Goal: Task Accomplishment & Management: Use online tool/utility

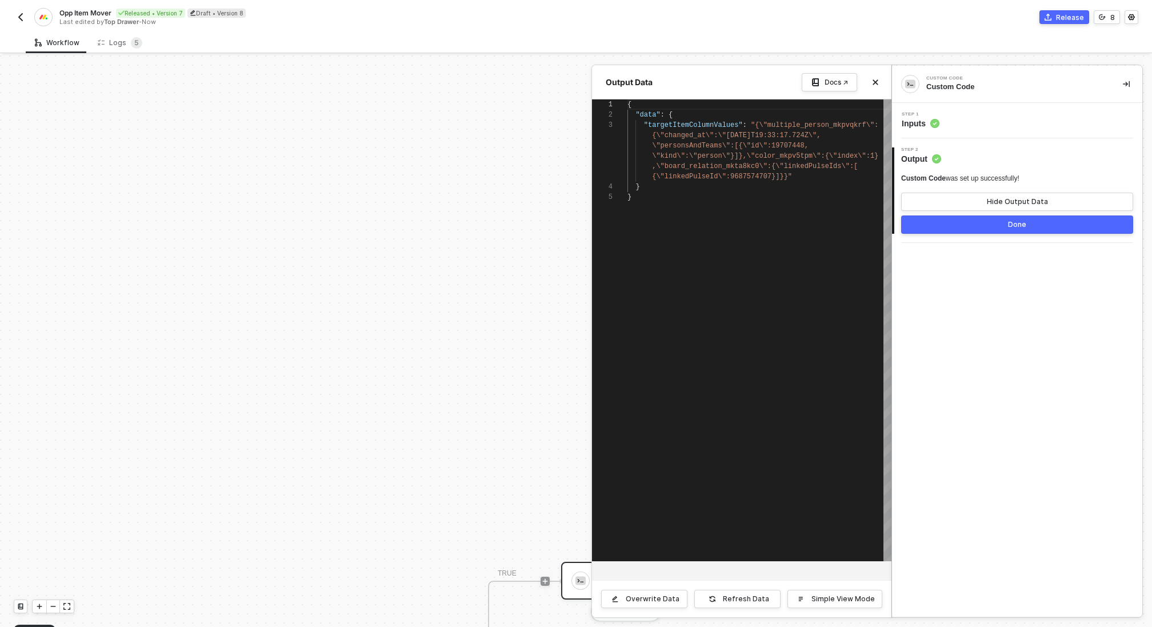
scroll to position [41, 0]
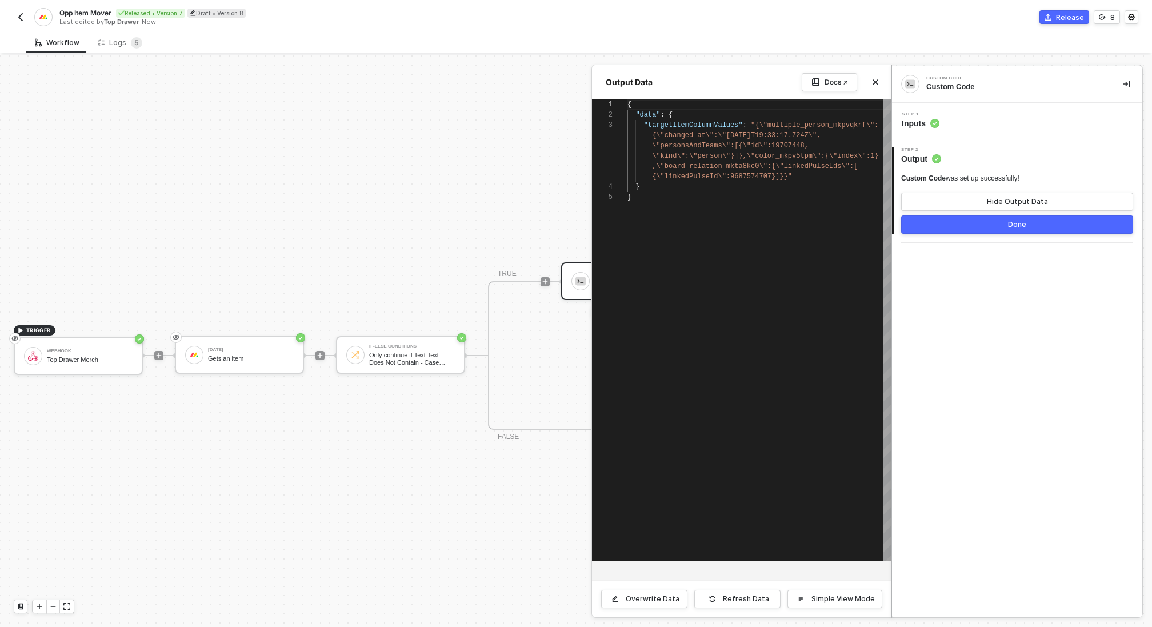
click at [22, 13] on img "button" at bounding box center [20, 17] width 9 height 9
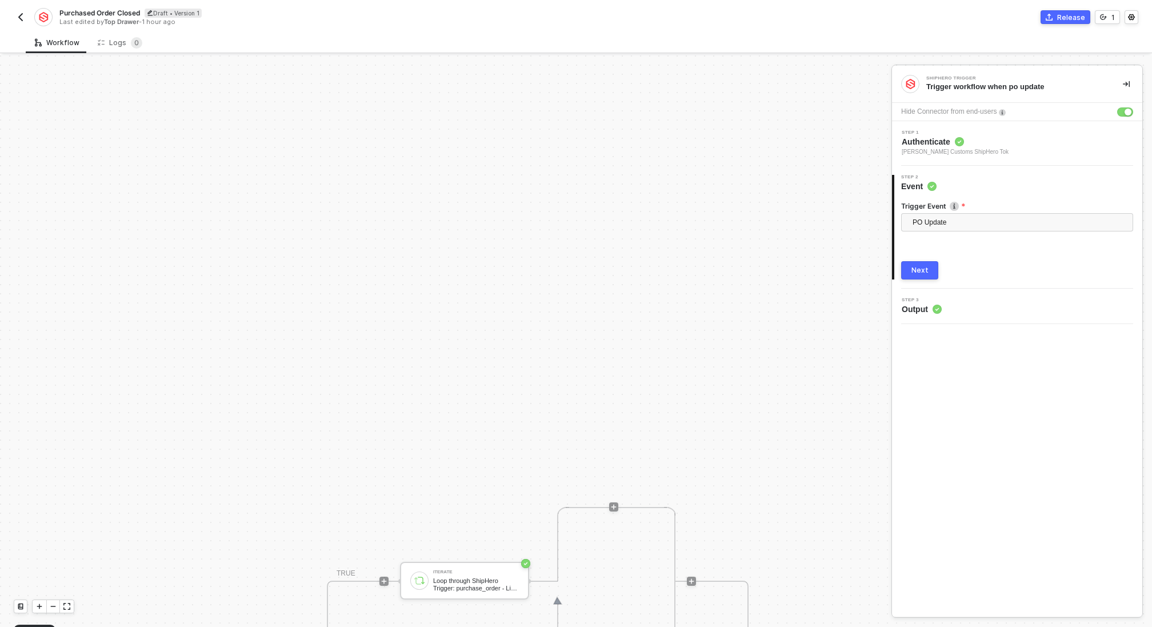
scroll to position [299, 0]
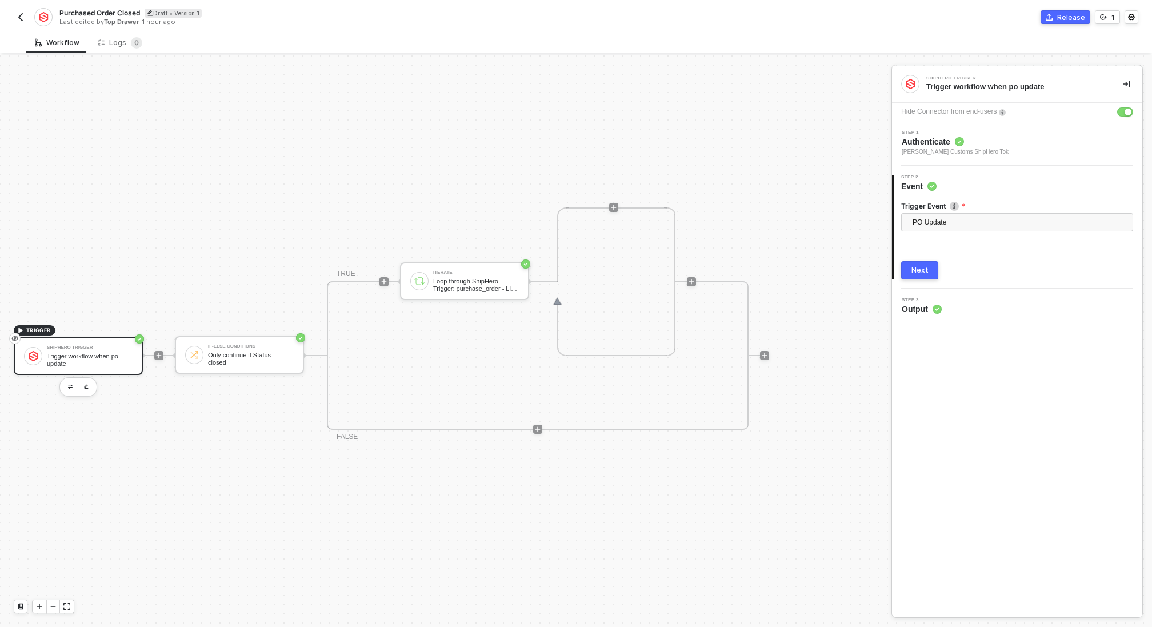
click at [132, 10] on span "Purchased Order Closed" at bounding box center [99, 13] width 81 height 10
click at [164, 13] on input "Purchased Order Closed" at bounding box center [156, 13] width 194 height 14
type input "Purchased Order Closed (Anjuna)"
click at [269, 15] on div "Save" at bounding box center [270, 13] width 17 height 10
click at [297, 121] on div "TRIGGER ShipHero Trigger Trigger workflow when po update If-Else Conditions Onl…" at bounding box center [443, 355] width 886 height 1198
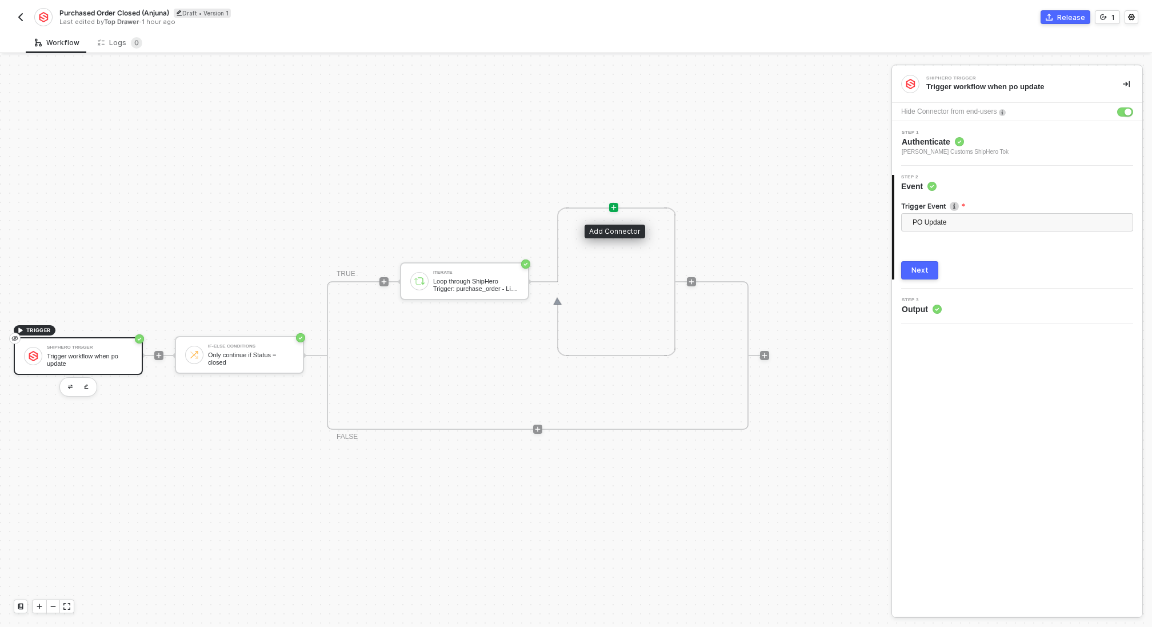
click at [612, 206] on icon "icon-play" at bounding box center [613, 207] width 7 height 7
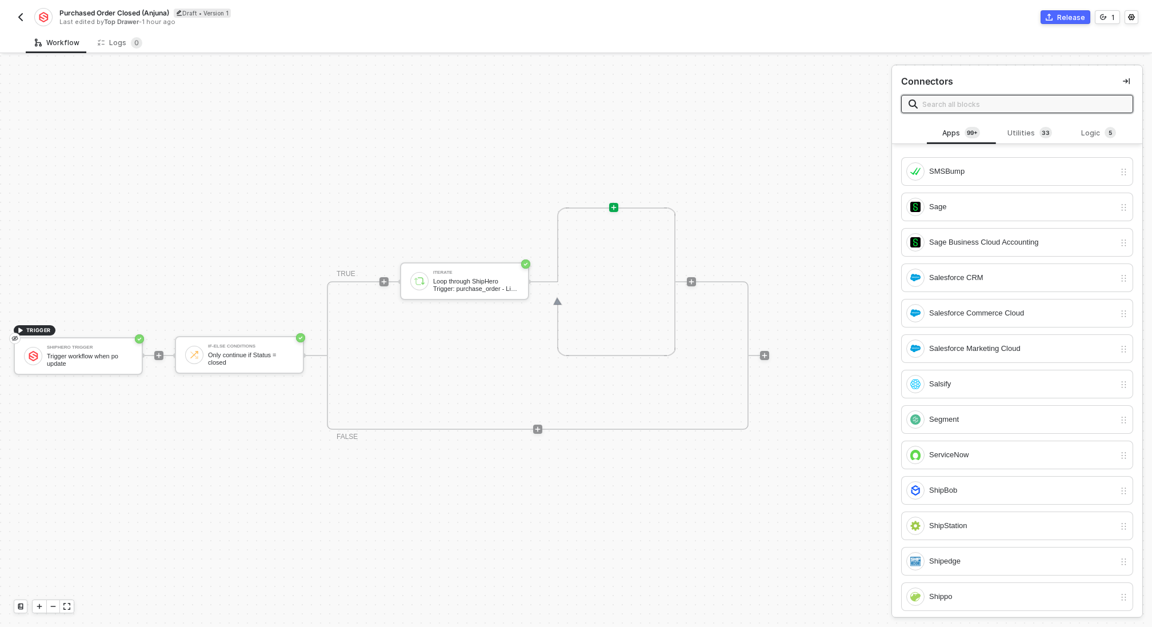
scroll to position [4524, 0]
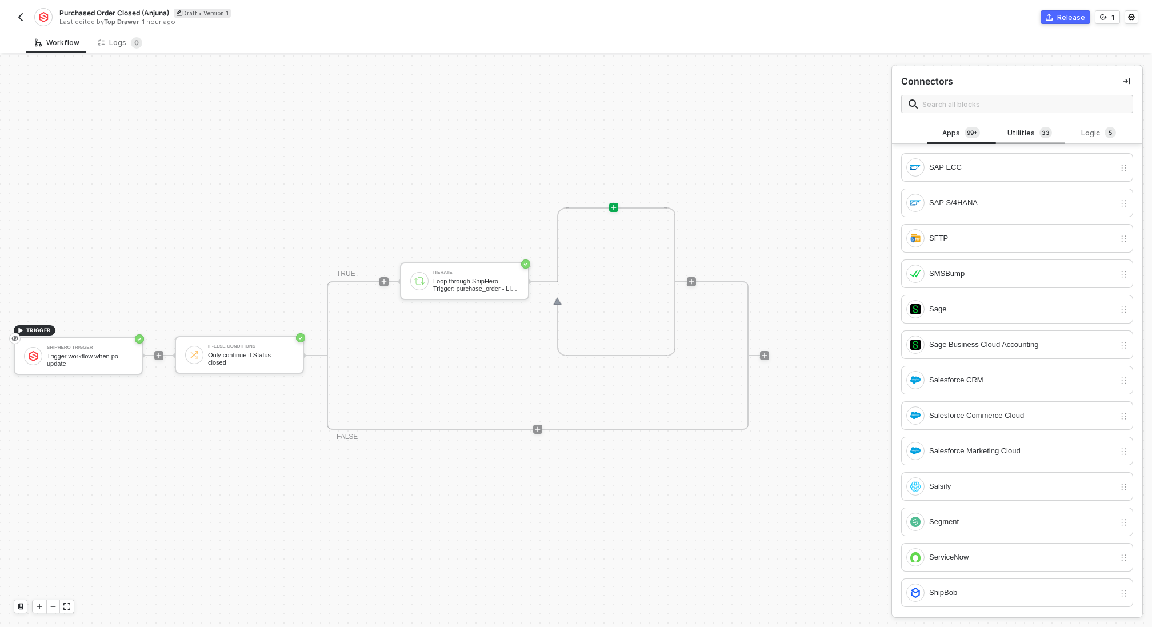
click at [1031, 131] on div "Utilities 3 3" at bounding box center [1030, 133] width 50 height 13
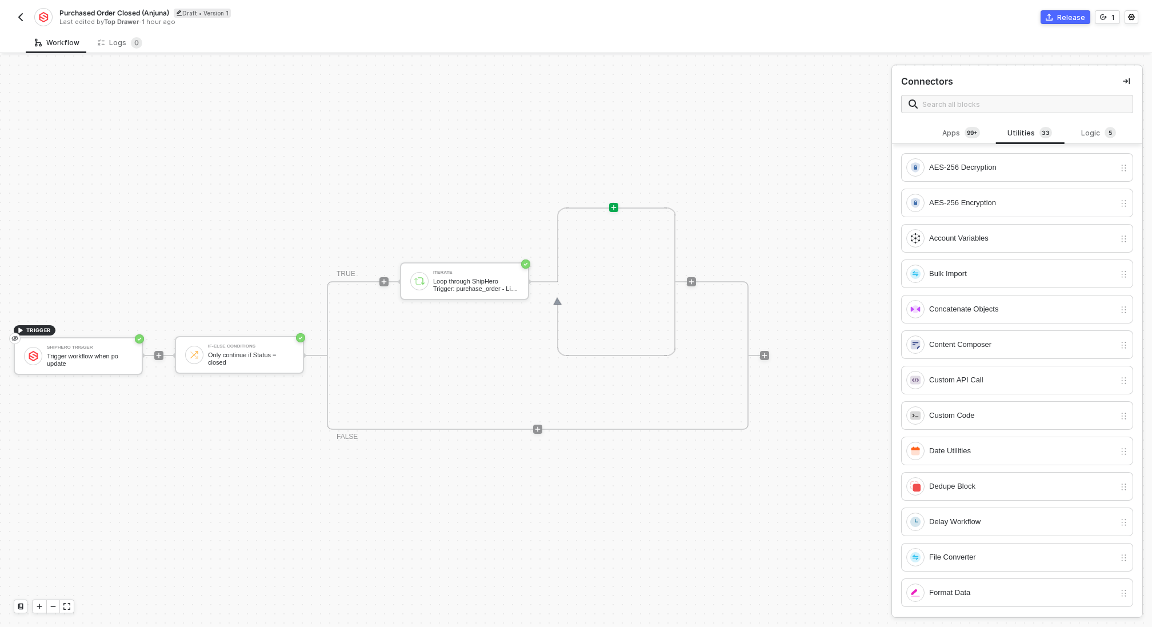
click at [926, 125] on div "Apps 99+ Utilities 3 3 Logic 5" at bounding box center [1017, 133] width 250 height 22
click at [952, 134] on div "Apps 99+" at bounding box center [961, 133] width 50 height 13
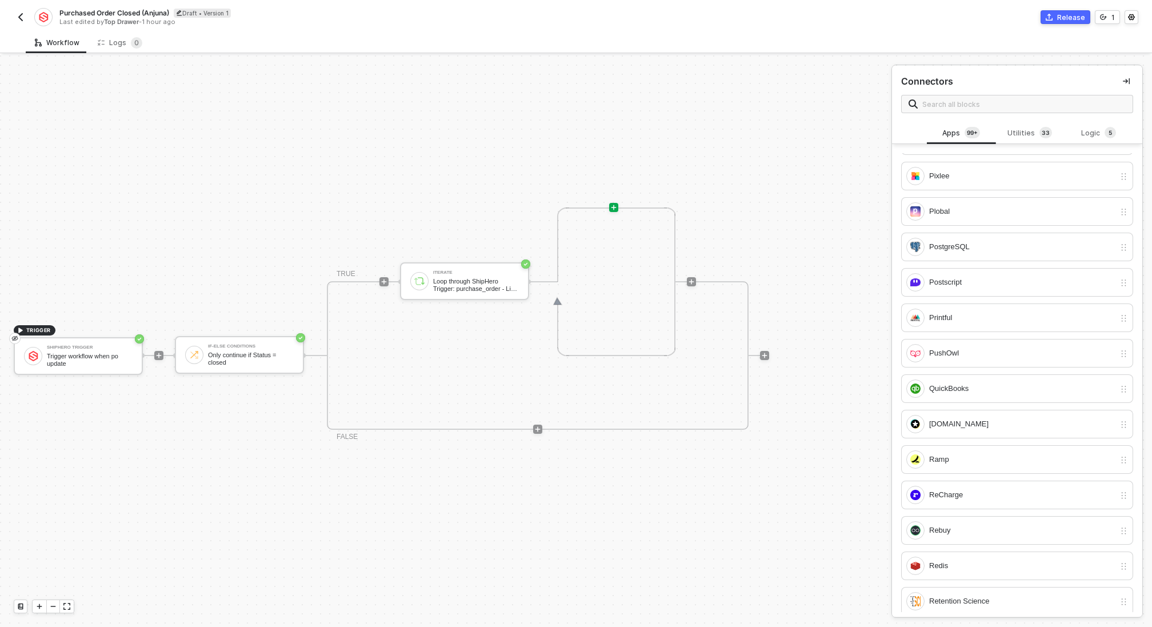
scroll to position [3555, 0]
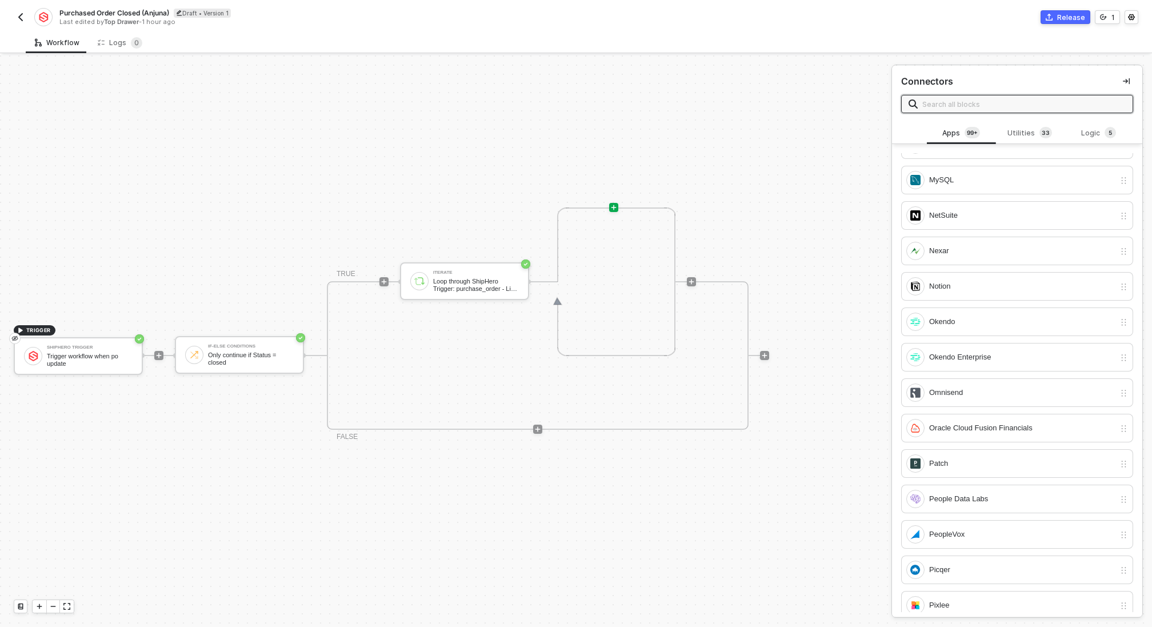
click at [965, 101] on input "text" at bounding box center [1023, 104] width 203 height 13
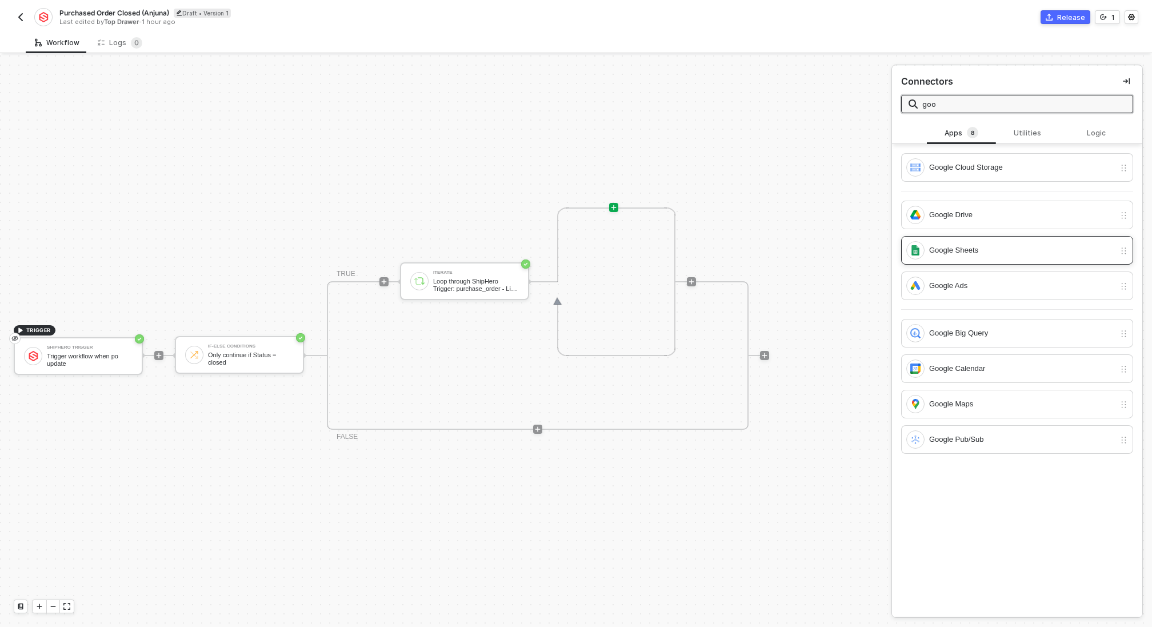
type input "goo"
click at [981, 250] on div "Google Sheets" at bounding box center [1022, 250] width 186 height 13
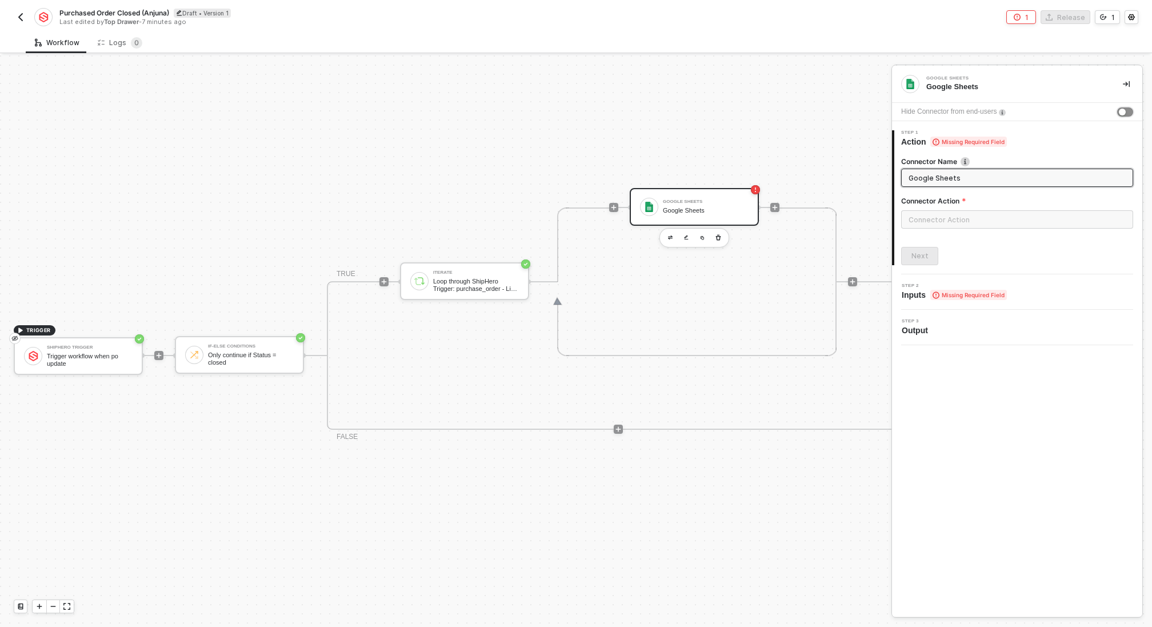
click at [1124, 111] on div "button" at bounding box center [1122, 112] width 7 height 7
click at [999, 225] on input "text" at bounding box center [1017, 219] width 232 height 18
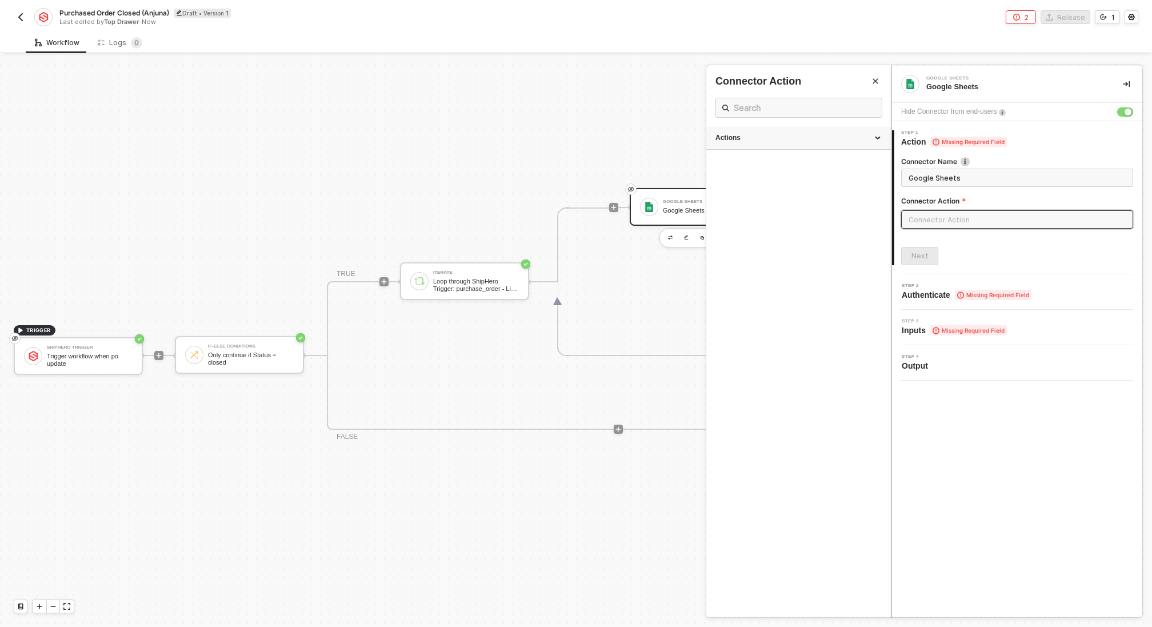
click at [782, 137] on div "Actions" at bounding box center [799, 138] width 166 height 10
click at [779, 291] on span "Updates a row in a sheet" at bounding box center [747, 292] width 63 height 6
type input "Updates a row in a sheet"
type input "Update"
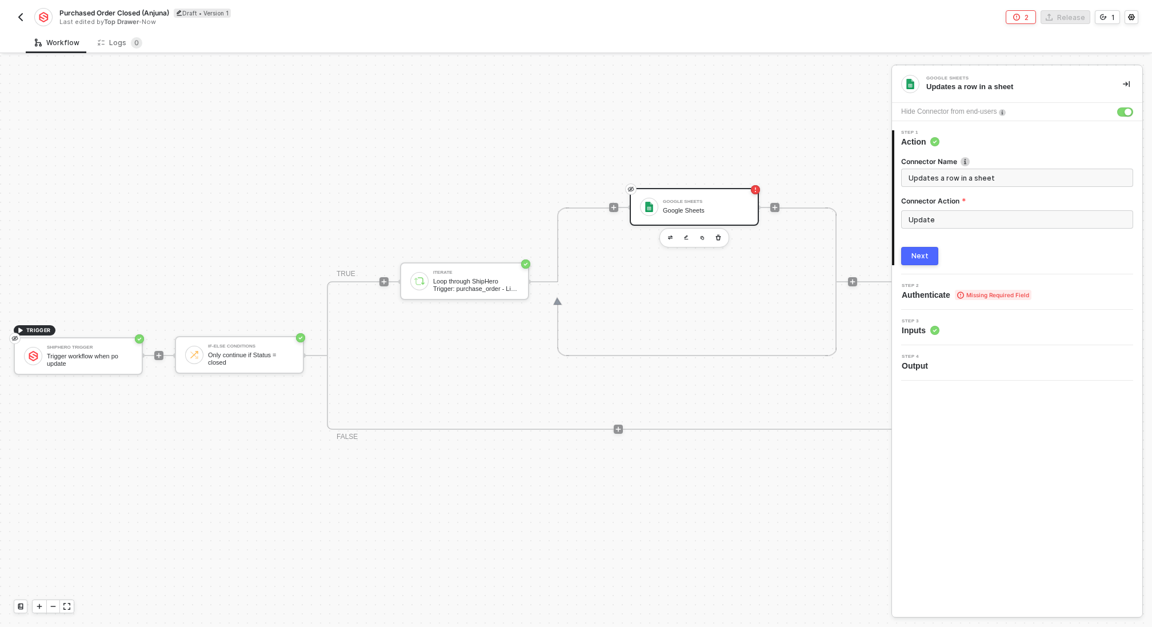
click at [922, 263] on button "Next" at bounding box center [919, 256] width 37 height 18
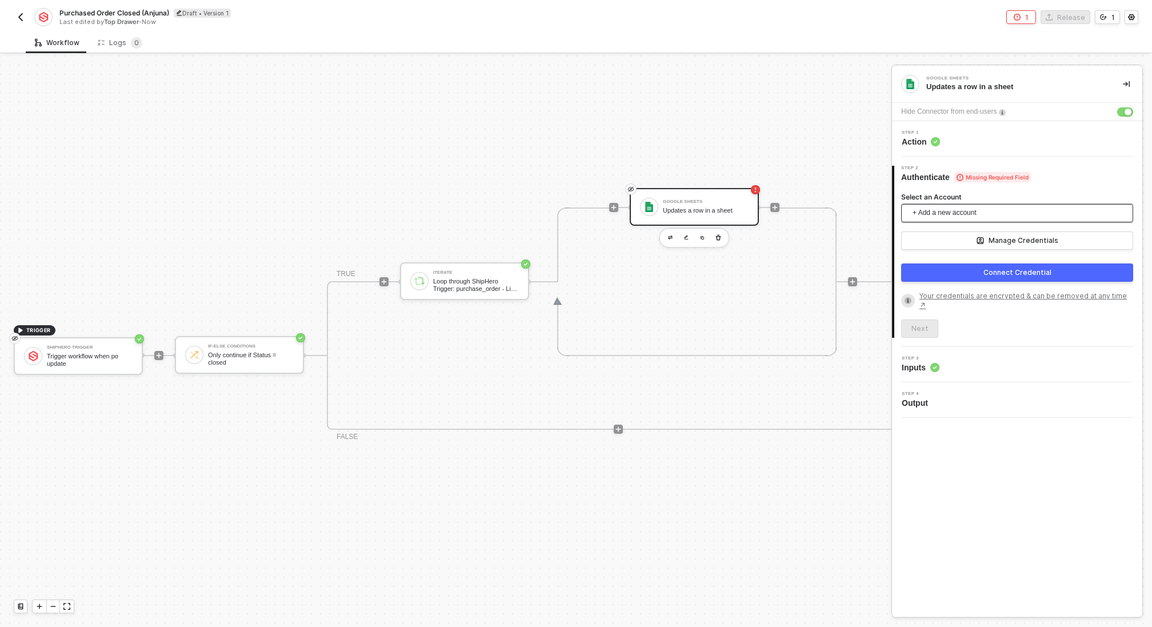
click at [953, 210] on span "+ Add a new account" at bounding box center [1020, 213] width 214 height 18
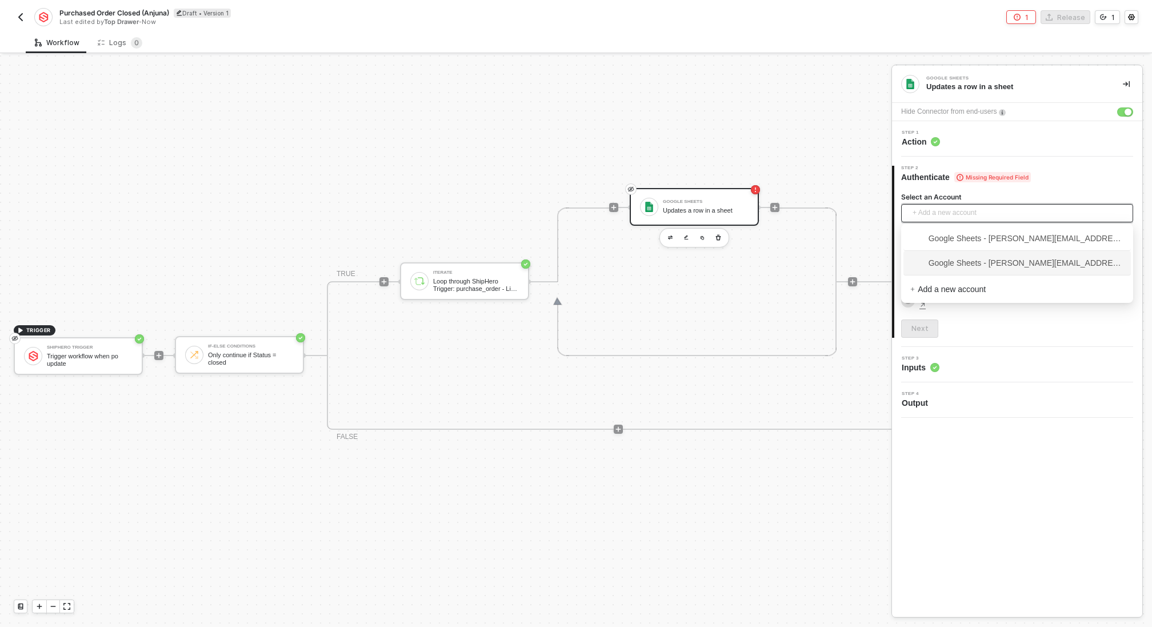
click at [981, 260] on span "Google Sheets - ian@topdrawermerch.com" at bounding box center [1017, 263] width 214 height 13
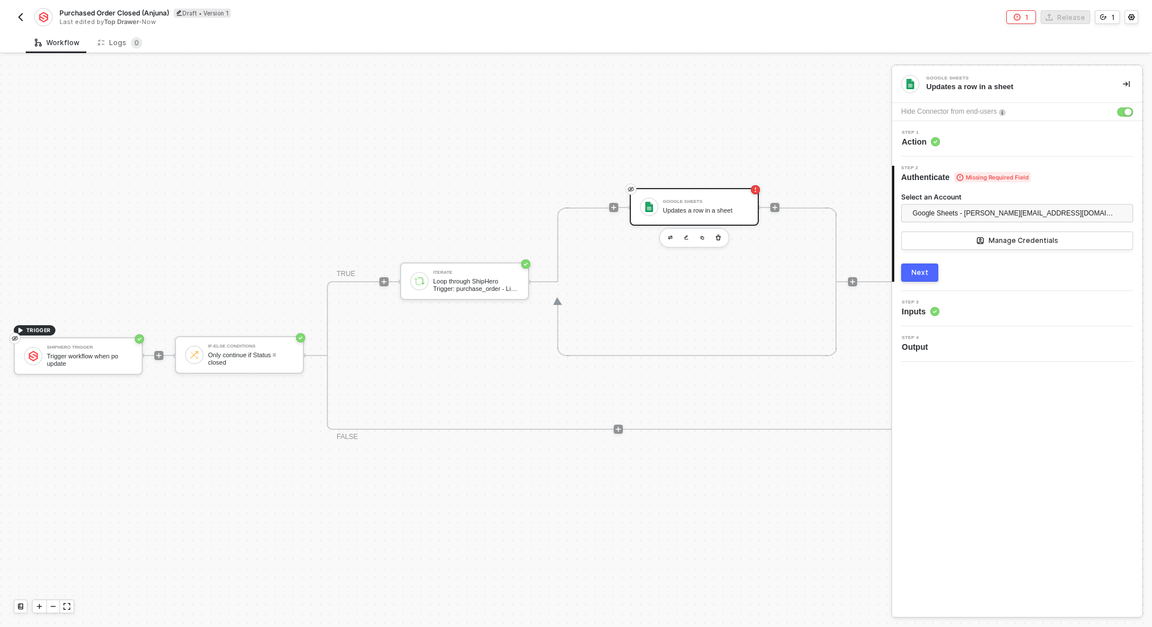
click at [912, 270] on div "Next" at bounding box center [920, 272] width 17 height 9
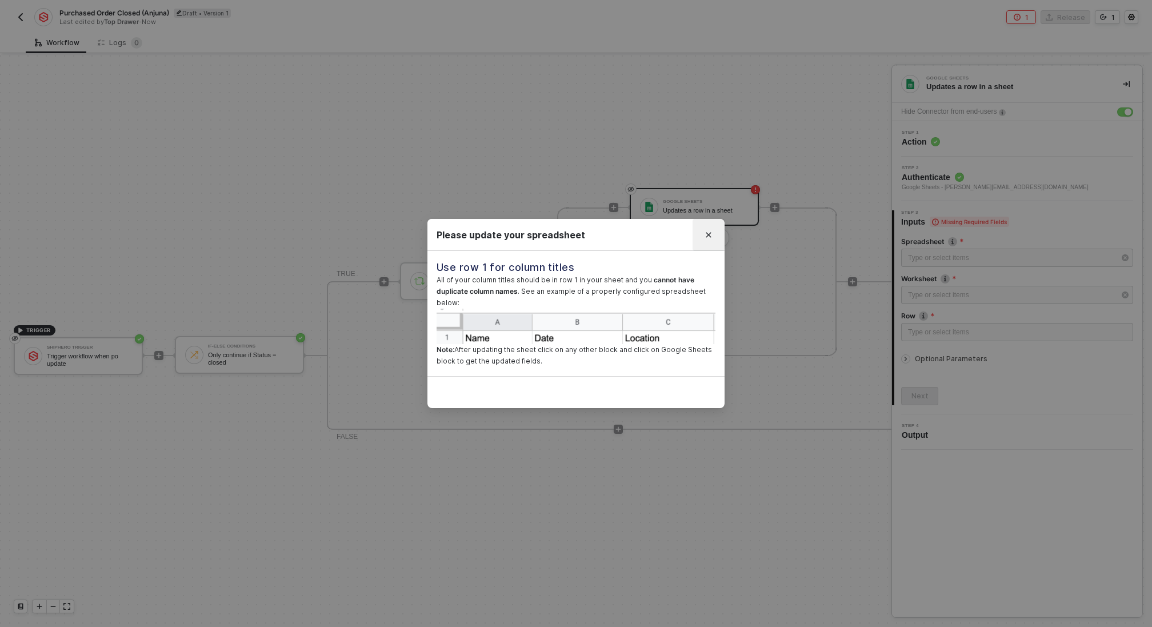
click at [712, 235] on button "Close" at bounding box center [709, 235] width 18 height 18
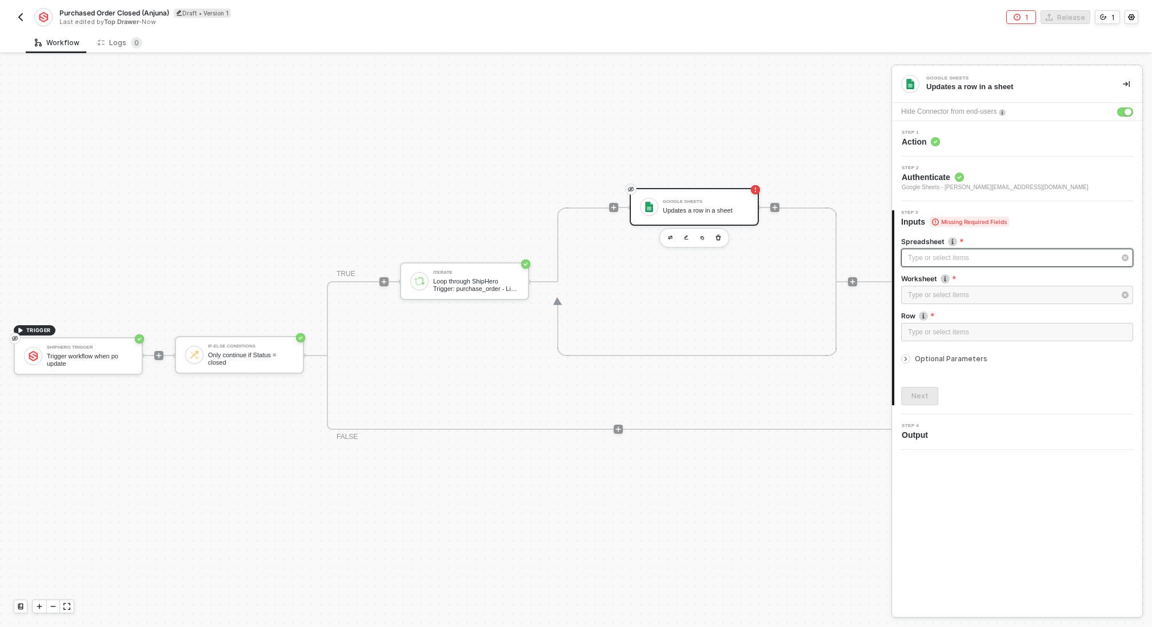
click at [994, 258] on div "Type or select items ﻿" at bounding box center [1011, 258] width 207 height 11
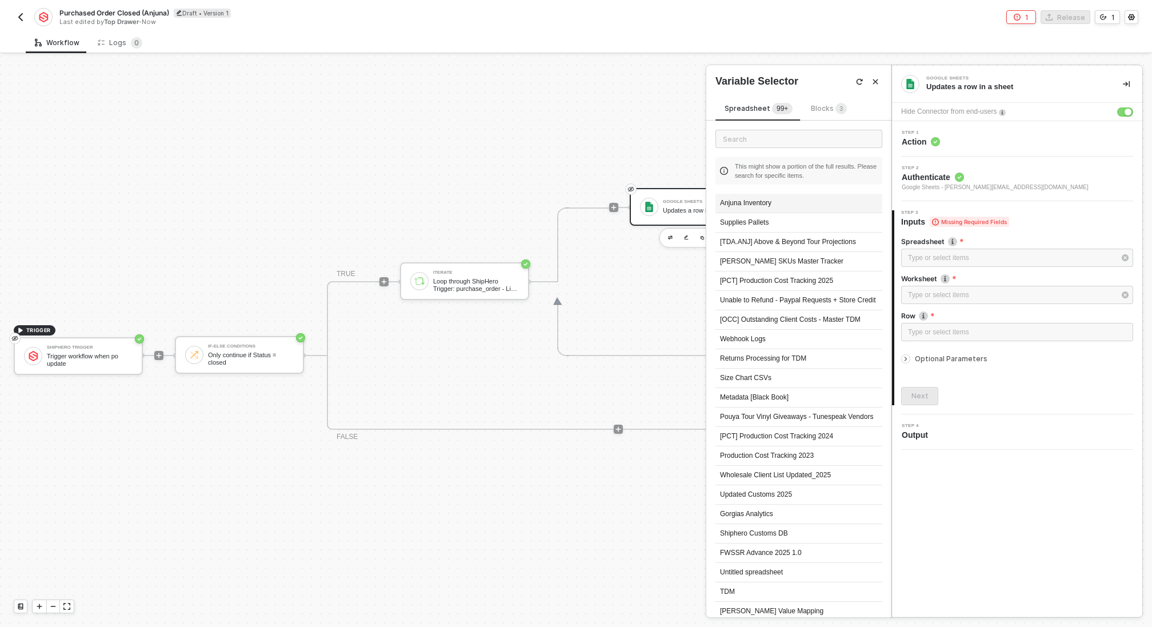
click at [779, 203] on div "Anjuna Inventory" at bounding box center [799, 203] width 167 height 19
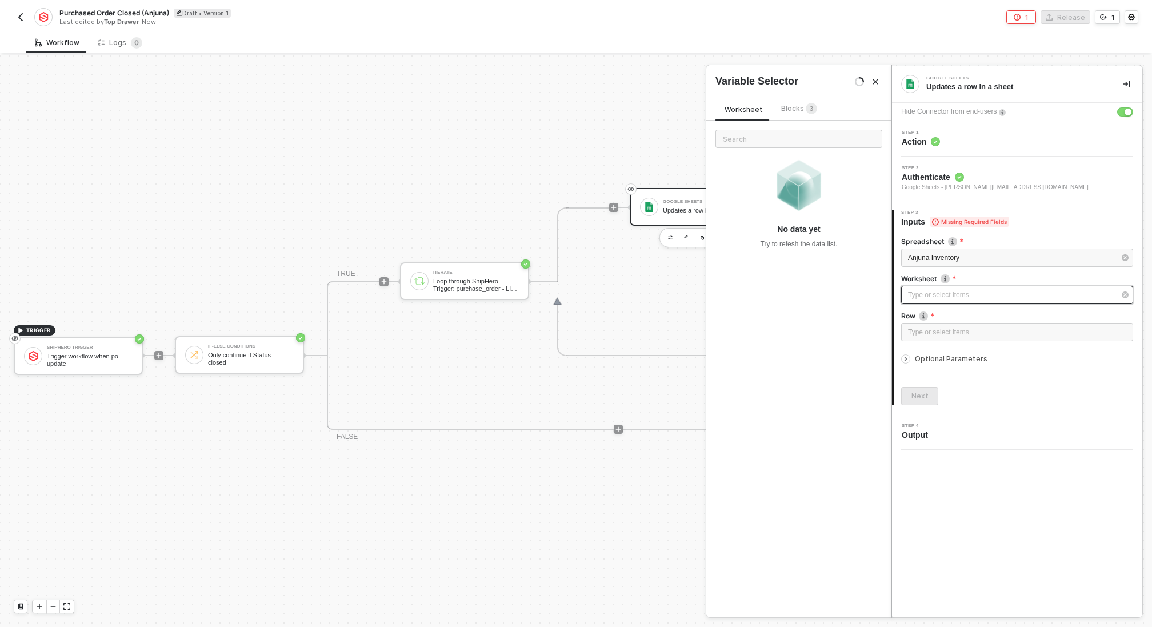
click at [943, 287] on div "Type or select items ﻿" at bounding box center [1017, 295] width 232 height 18
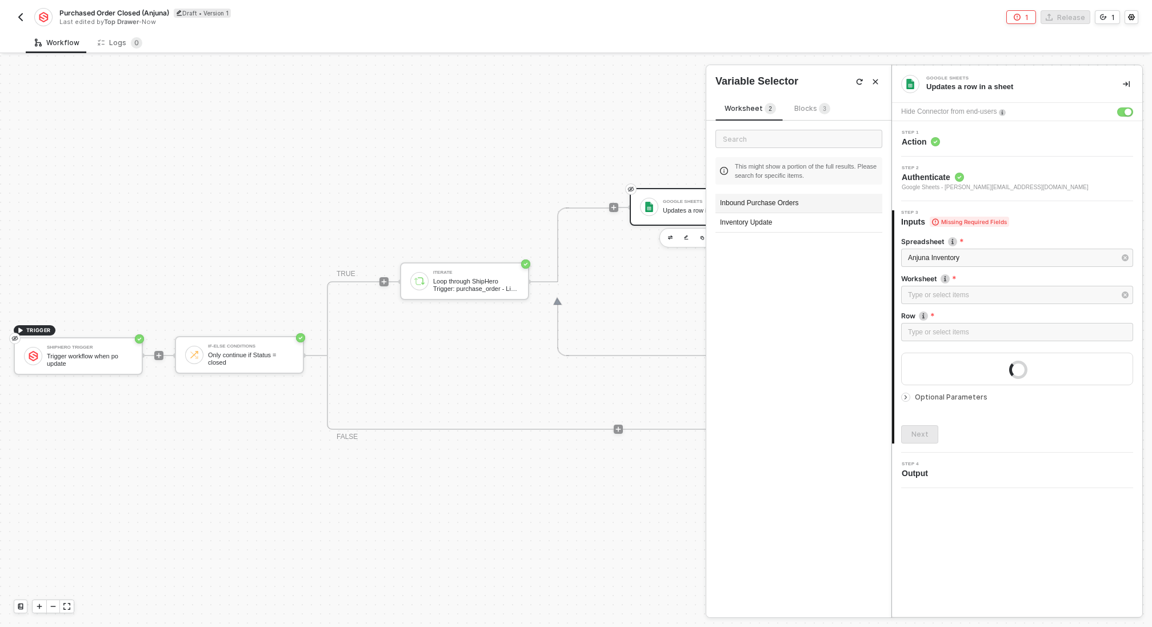
click at [774, 206] on div "Inbound Purchase Orders" at bounding box center [799, 203] width 167 height 19
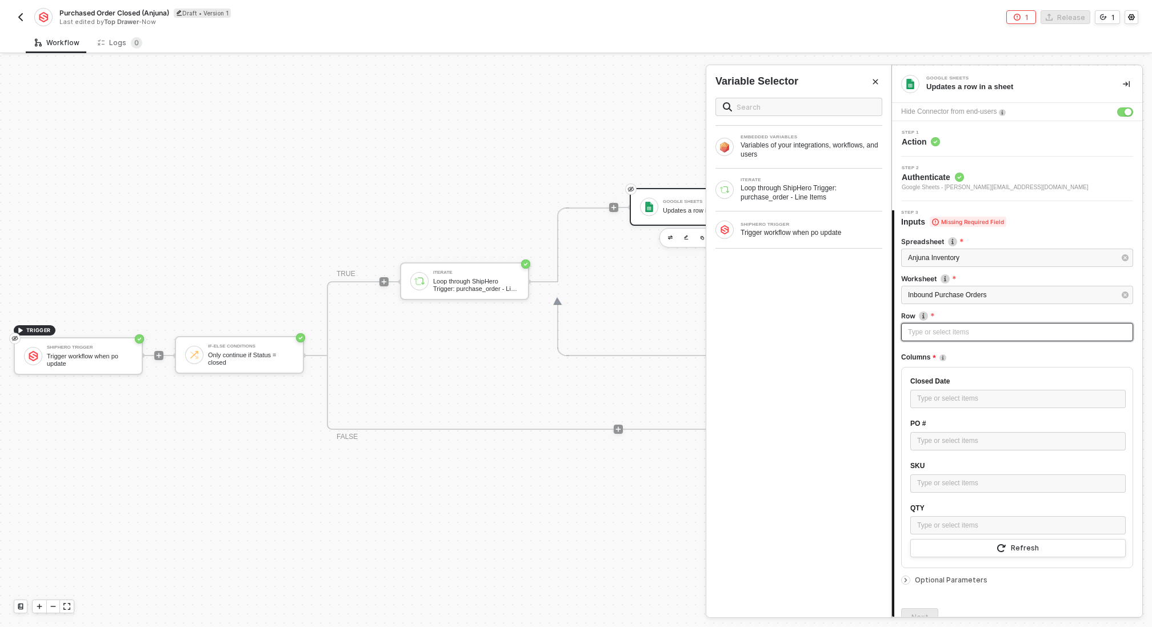
click at [971, 337] on div "Type or select items ﻿" at bounding box center [1017, 332] width 232 height 18
click at [925, 318] on img at bounding box center [923, 315] width 9 height 9
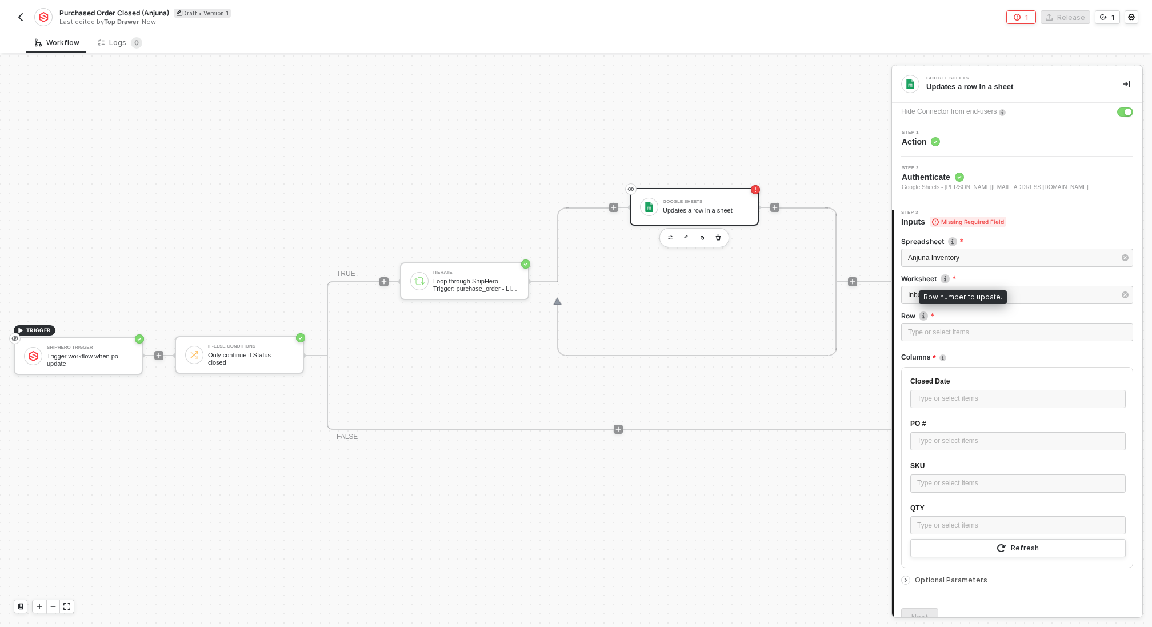
click at [924, 314] on img at bounding box center [923, 315] width 9 height 9
click at [934, 145] on circle at bounding box center [935, 141] width 9 height 9
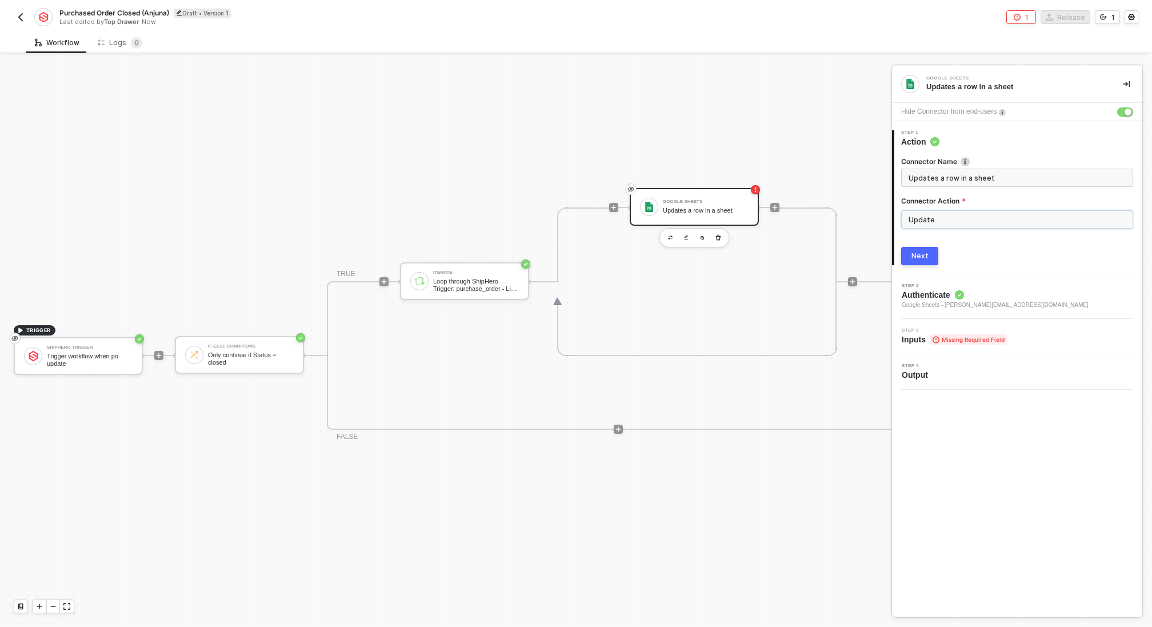
click at [949, 218] on input "Update" at bounding box center [1017, 219] width 232 height 18
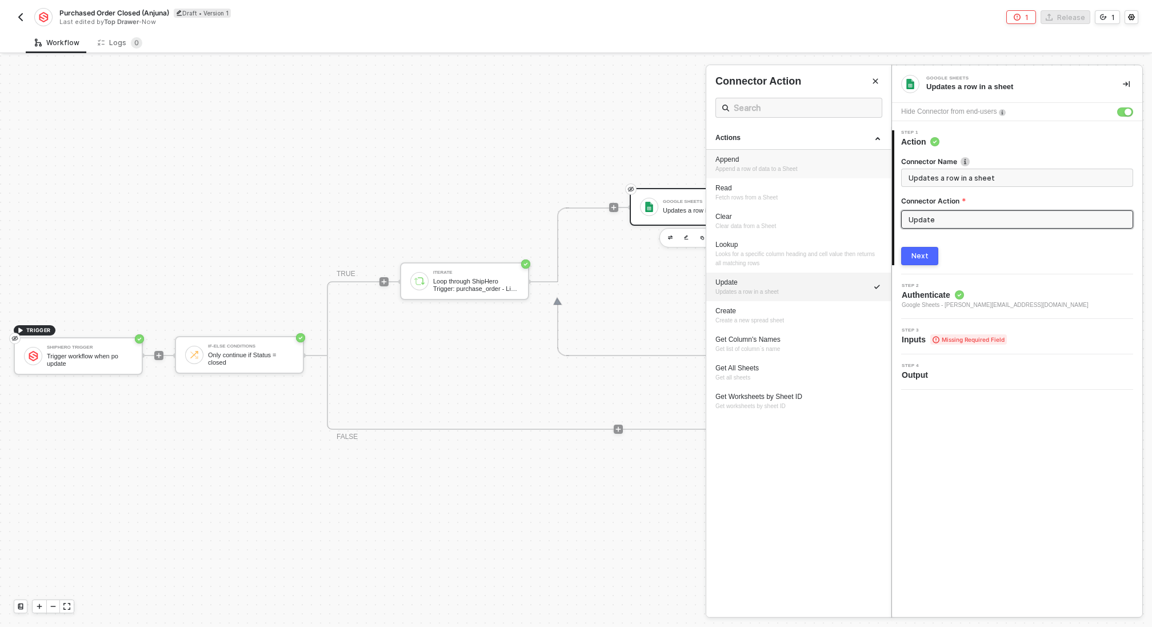
click at [788, 167] on span "Append a row of data to a Sheet" at bounding box center [757, 169] width 82 height 6
type input "Append a row of data to a Sheet"
type input "Append"
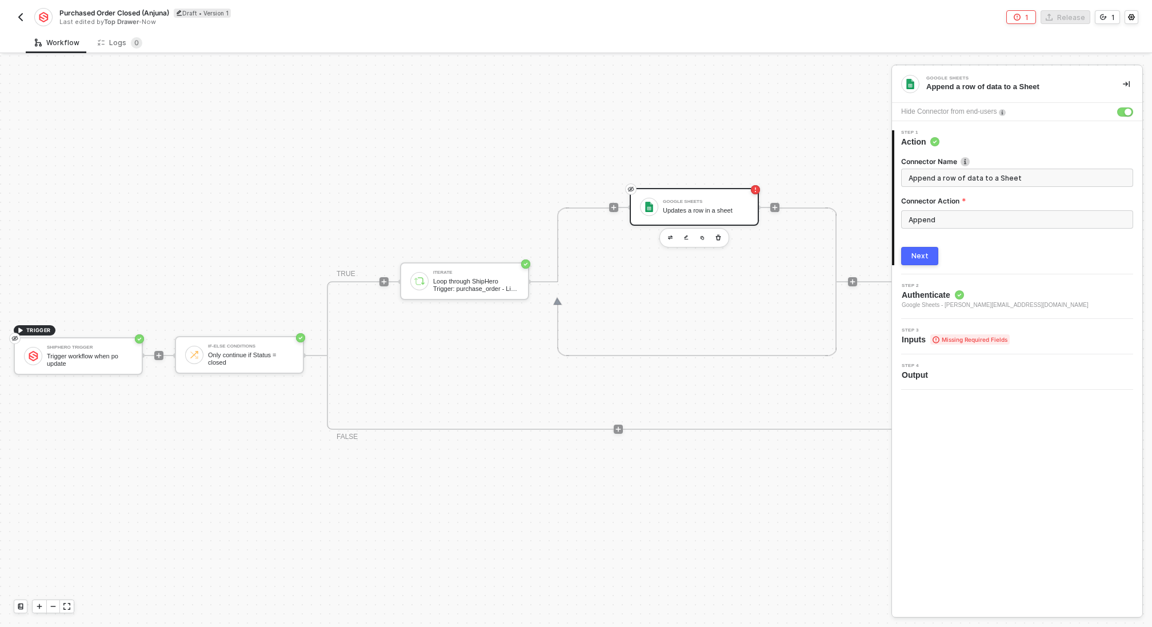
click at [918, 261] on button "Next" at bounding box center [919, 256] width 37 height 18
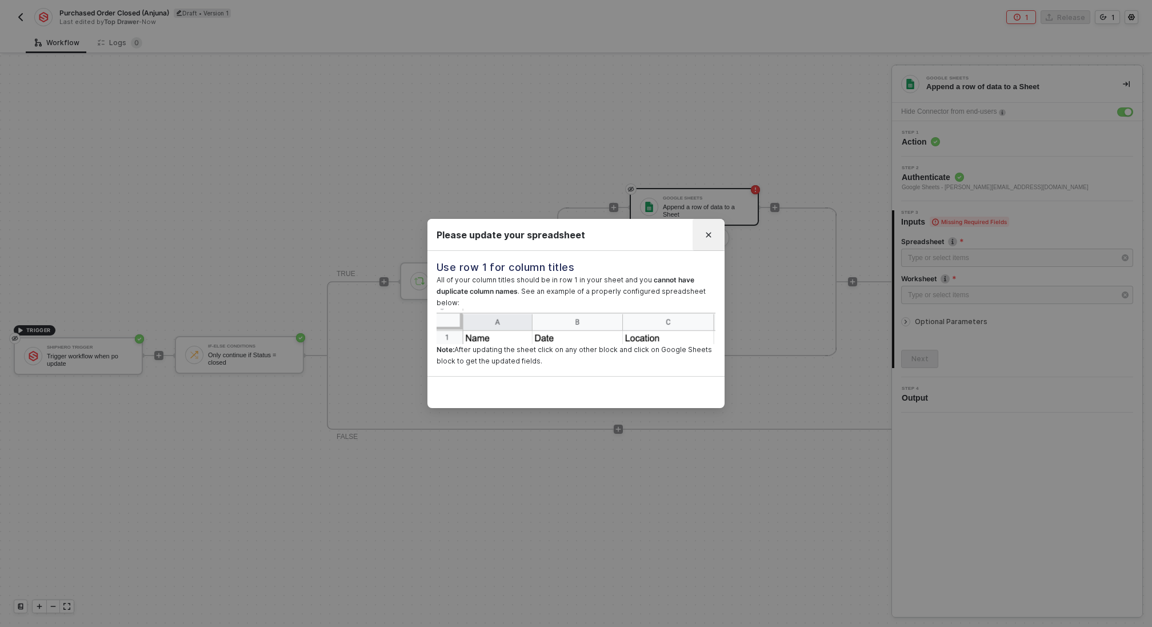
click at [712, 234] on button "Close" at bounding box center [709, 235] width 18 height 18
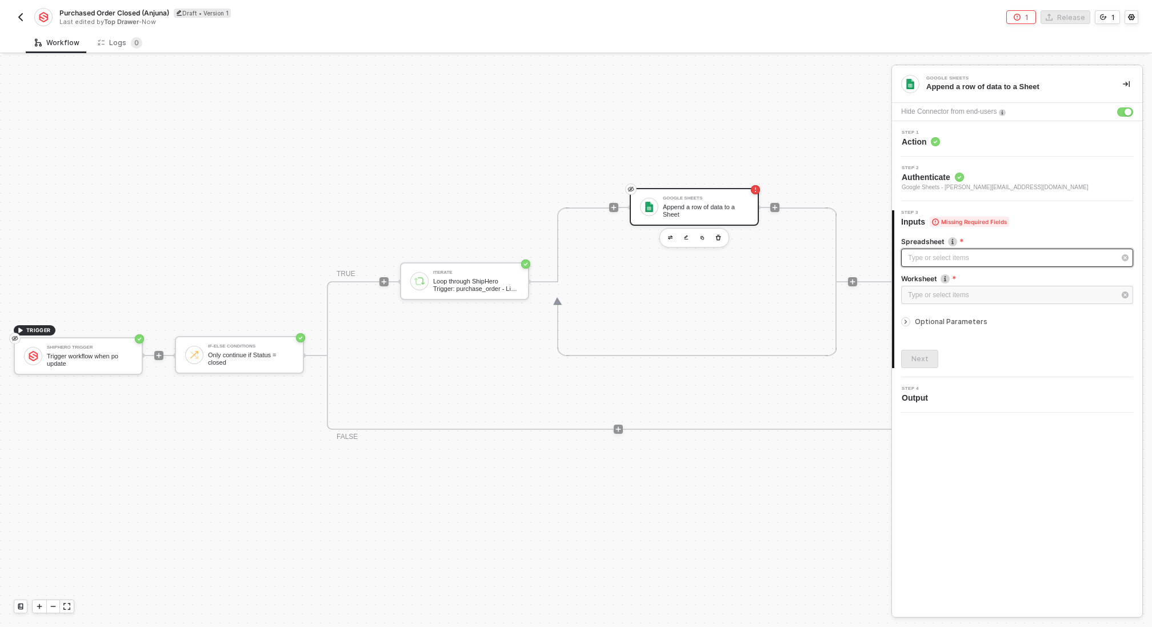
click at [916, 257] on div "Type or select items ﻿" at bounding box center [1011, 258] width 207 height 11
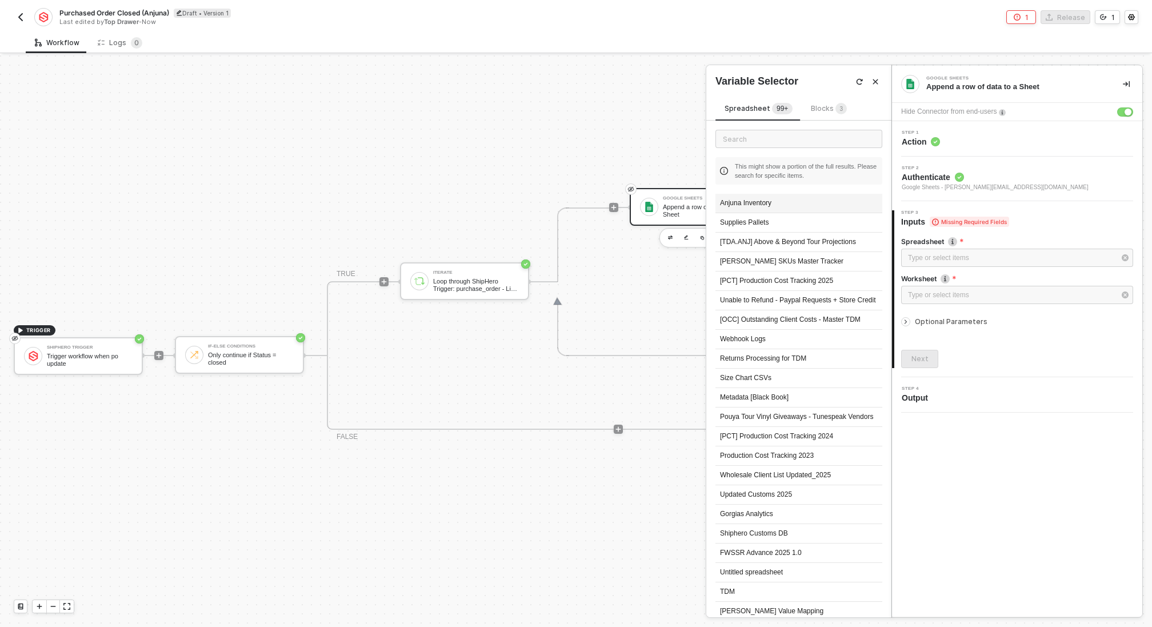
click at [766, 202] on div "Anjuna Inventory" at bounding box center [799, 203] width 167 height 19
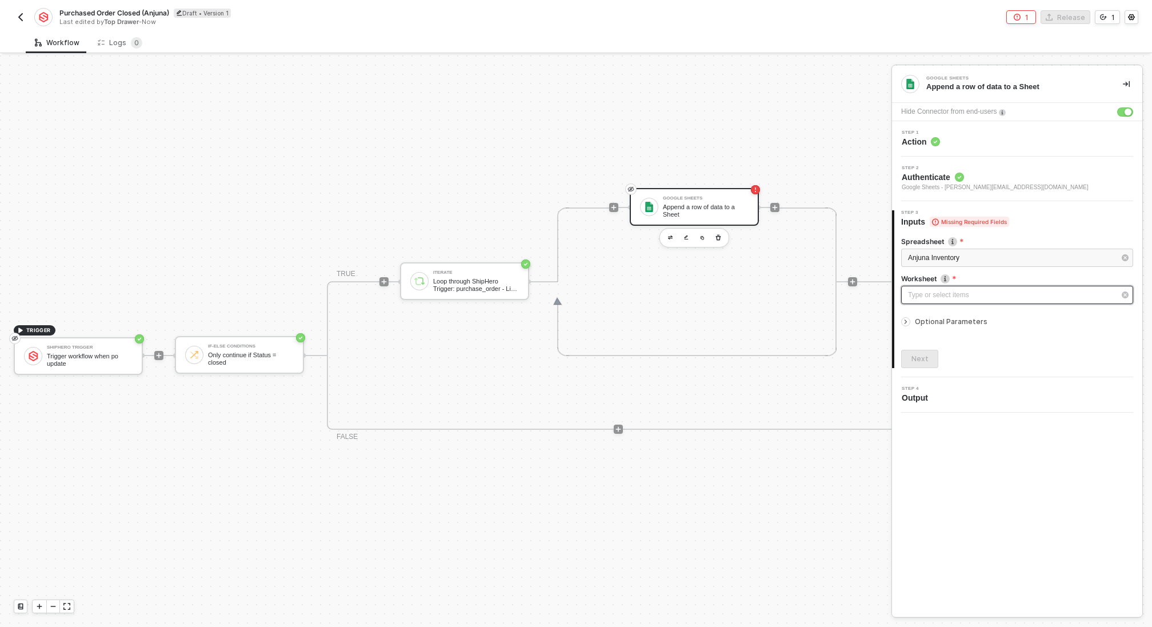
click at [949, 290] on div "Type or select items ﻿" at bounding box center [1011, 295] width 207 height 11
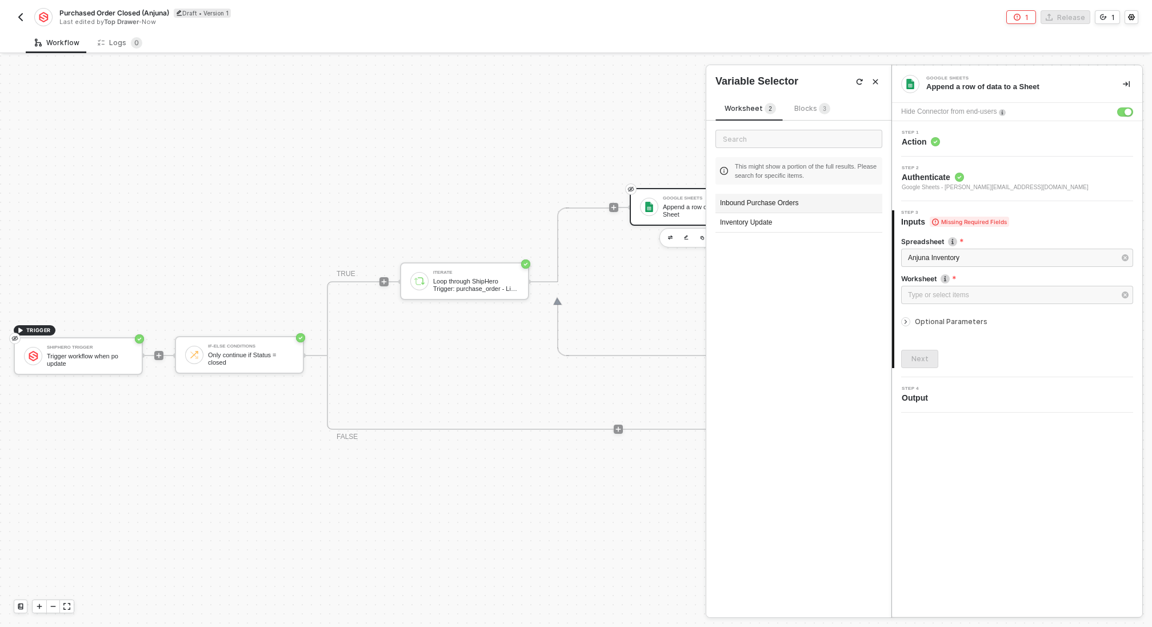
click at [778, 200] on div "Inbound Purchase Orders" at bounding box center [799, 203] width 167 height 19
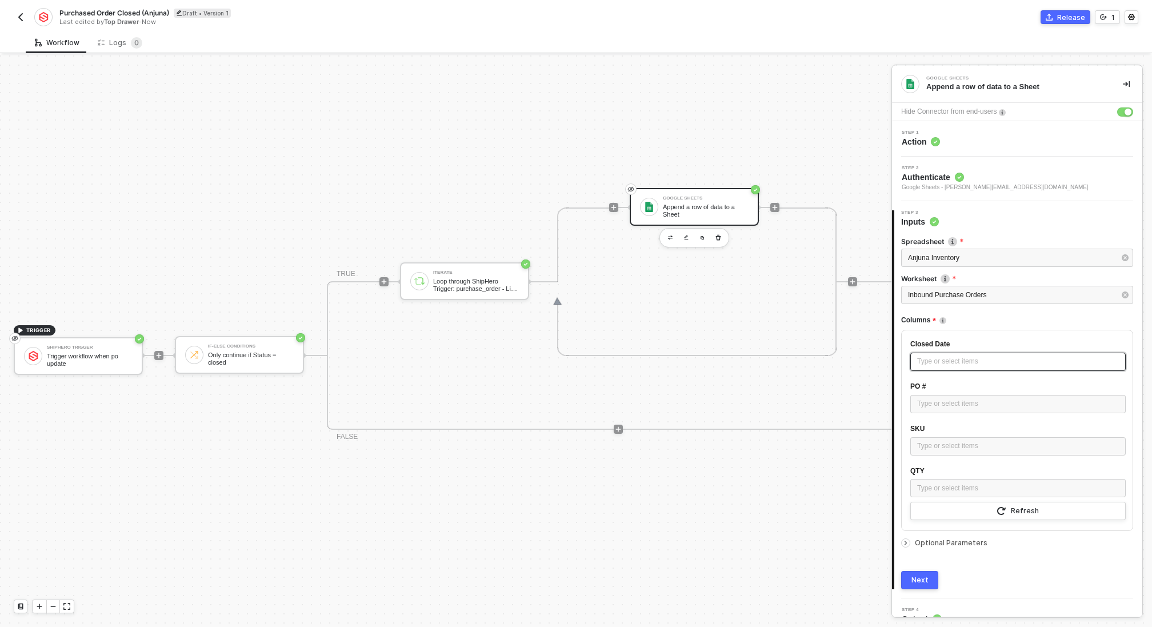
click at [949, 361] on div "Type or select items ﻿" at bounding box center [1018, 361] width 202 height 11
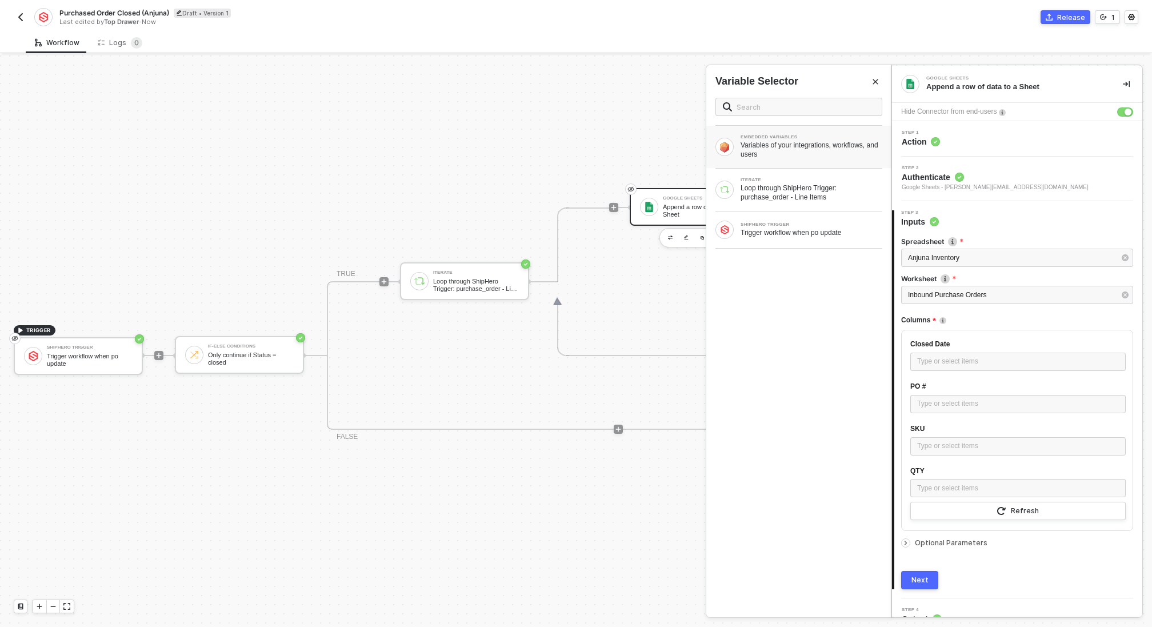
click at [793, 150] on div "Variables of your integrations, workflows, and users" at bounding box center [812, 150] width 142 height 18
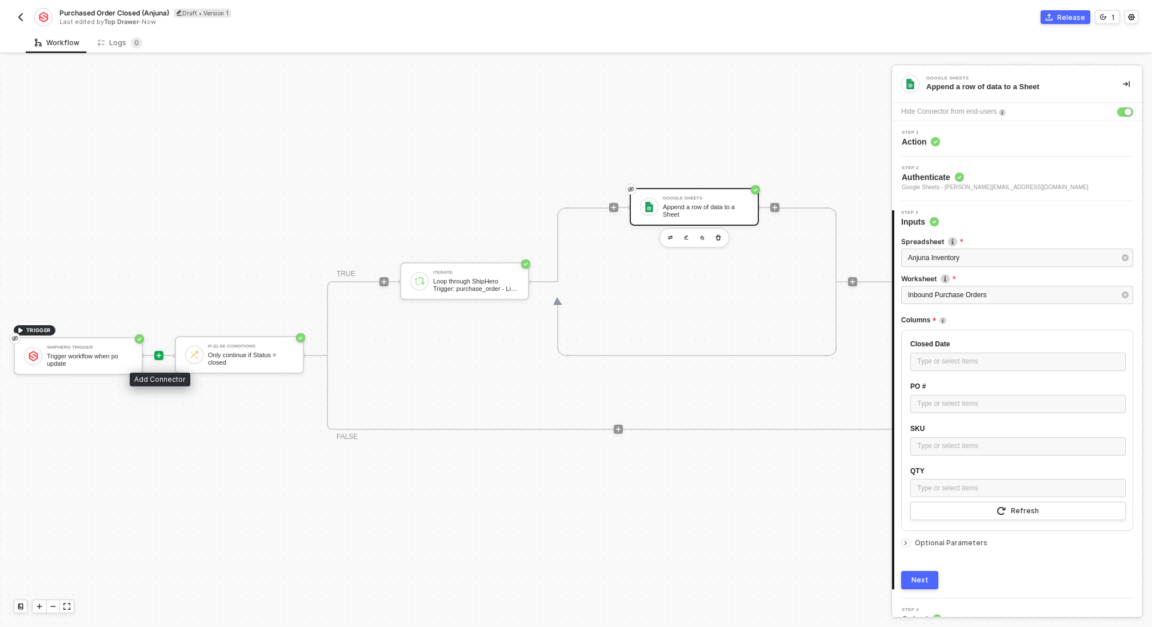
click at [160, 358] on icon "icon-play" at bounding box center [158, 355] width 7 height 7
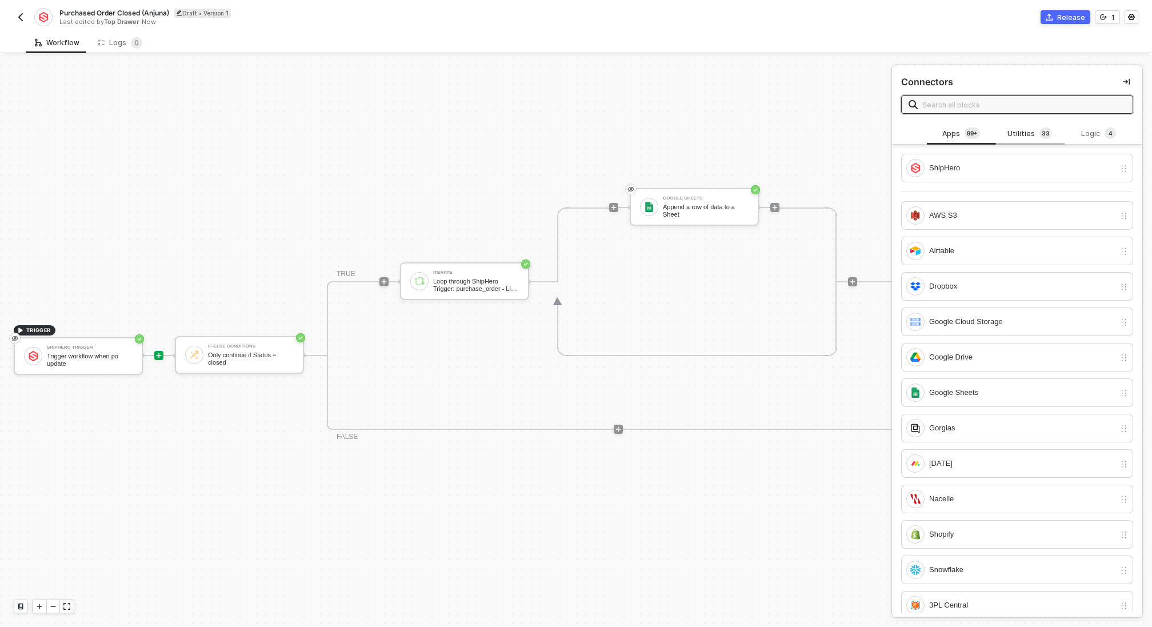
click at [1028, 138] on div "Utilities 3 3" at bounding box center [1030, 133] width 50 height 13
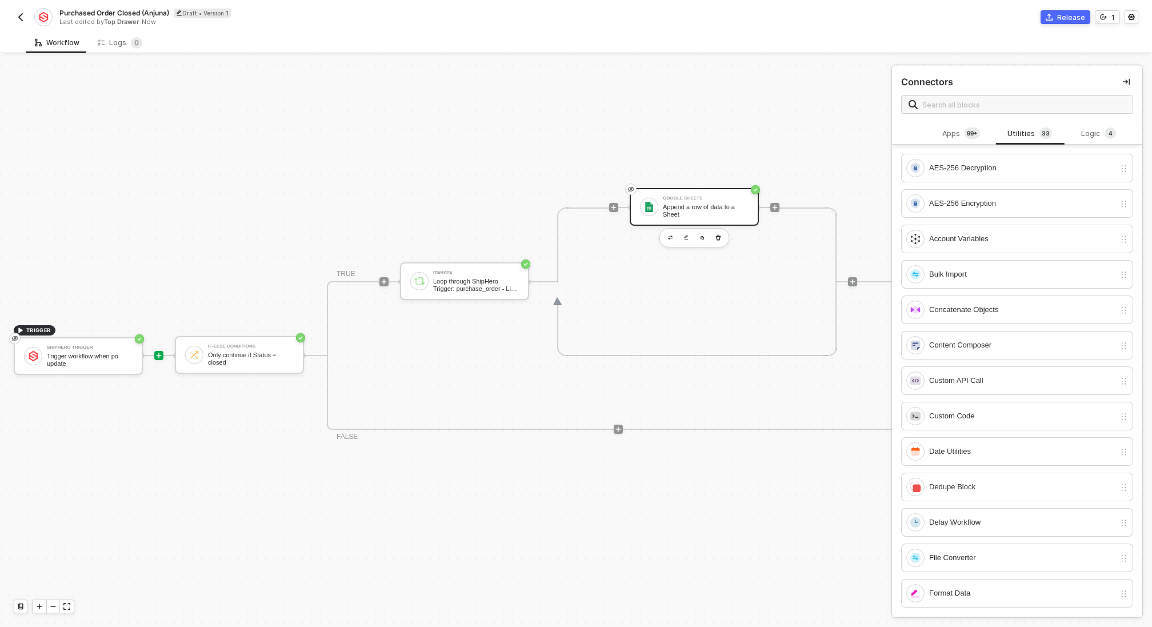
click at [713, 206] on div "Append a row of data to a Sheet" at bounding box center [706, 210] width 86 height 14
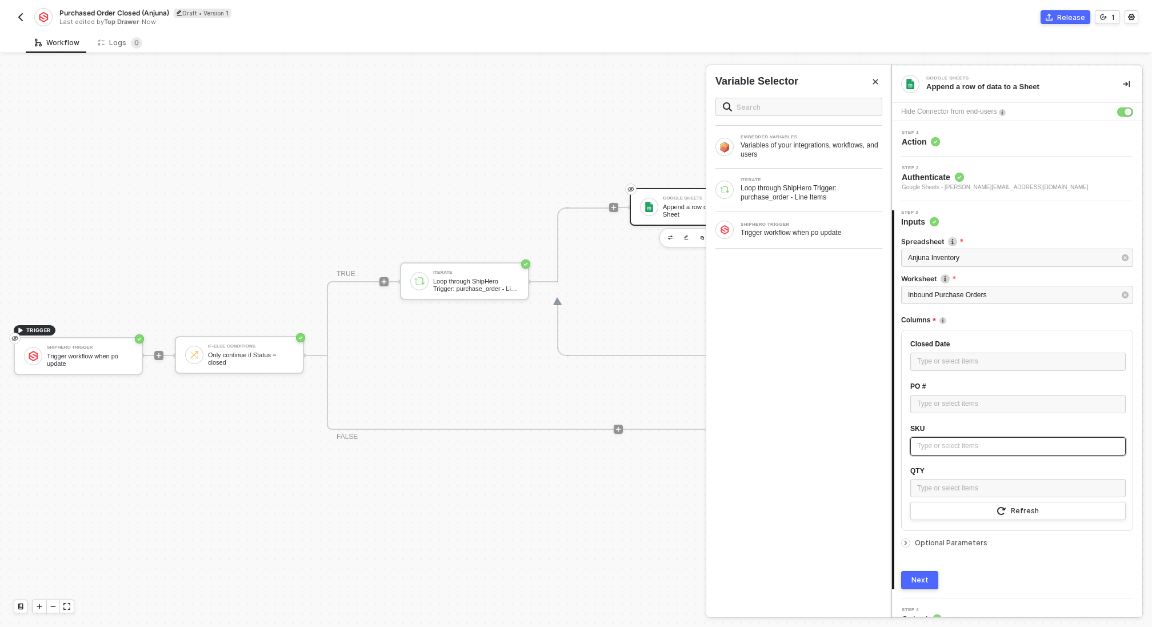
click at [992, 447] on div "Type or select items ﻿" at bounding box center [1018, 446] width 202 height 11
click at [758, 196] on div "Loop through ShipHero Trigger: purchase_order - Line Items" at bounding box center [812, 192] width 142 height 18
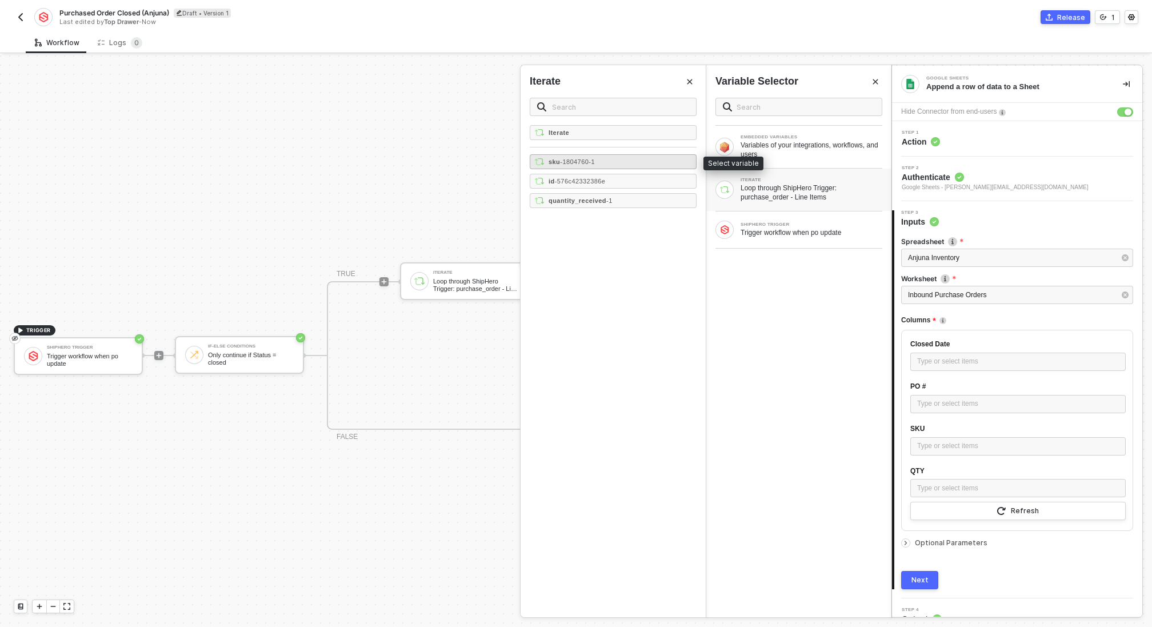
click at [638, 158] on div "sku - 1804760-1" at bounding box center [613, 161] width 167 height 15
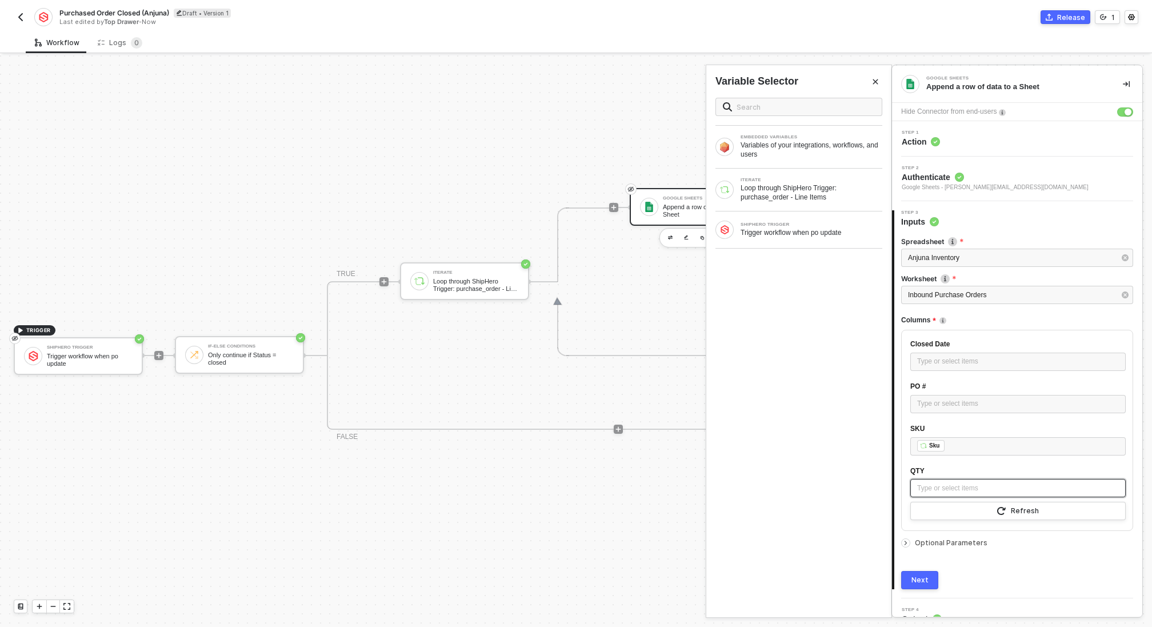
click at [937, 483] on div "Type or select items ﻿" at bounding box center [1018, 488] width 202 height 11
click at [761, 203] on div "ITERATE Loop through ShipHero Trigger: purchase_order - Line Items" at bounding box center [798, 190] width 185 height 42
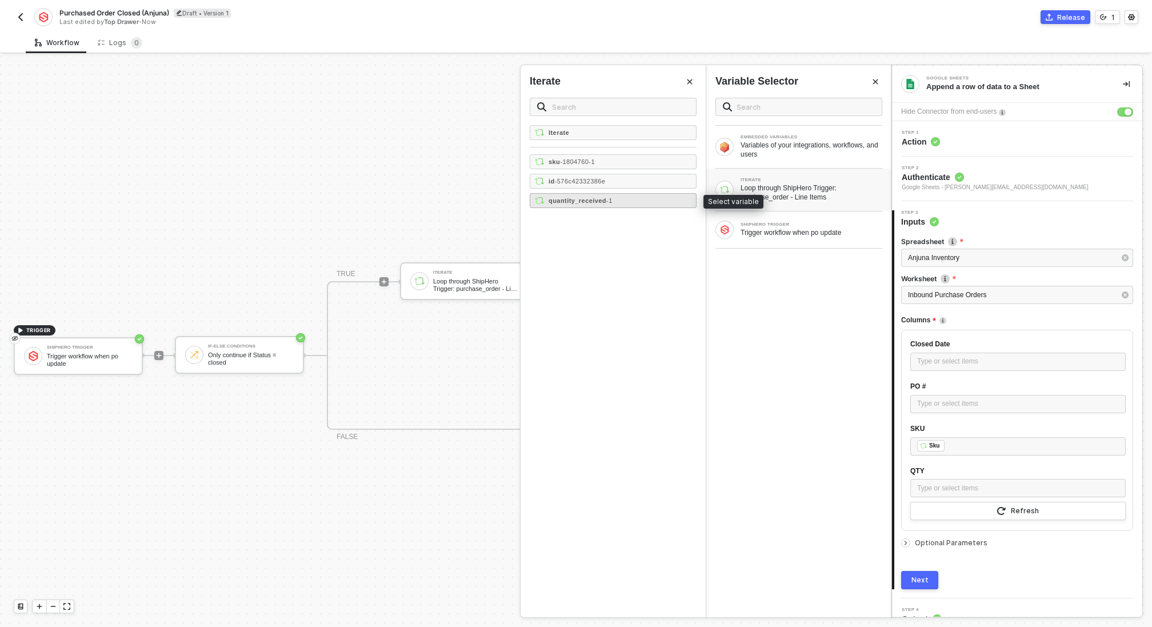
click at [613, 197] on span "- 1" at bounding box center [609, 200] width 6 height 7
click at [973, 407] on div "Type or select items ﻿" at bounding box center [1018, 403] width 202 height 11
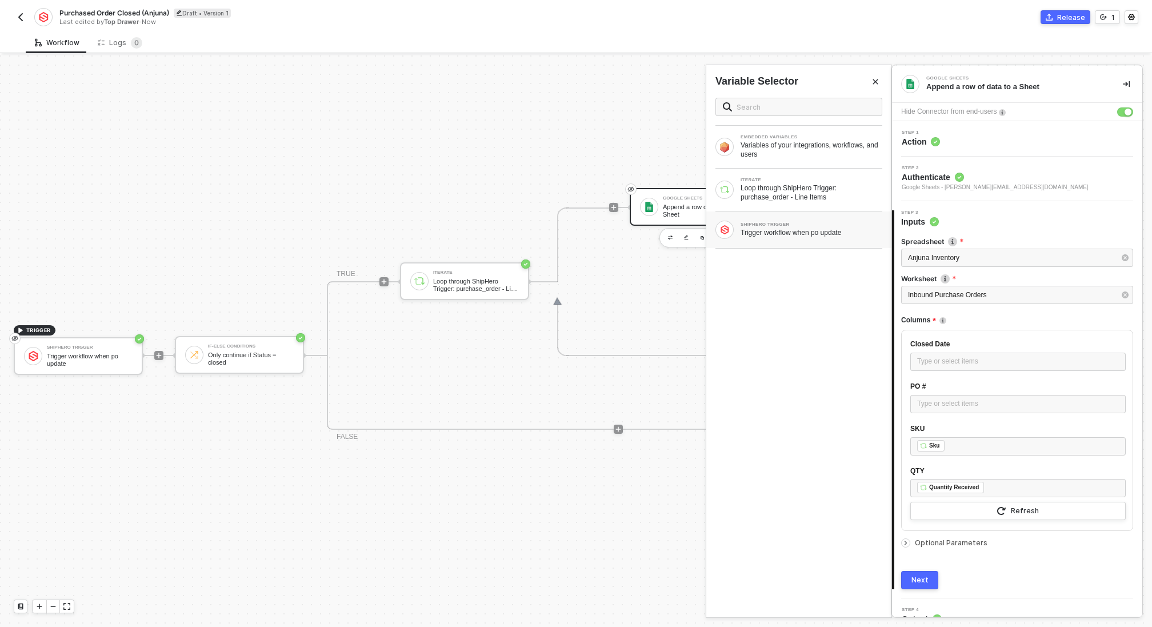
click at [800, 233] on div "Trigger workflow when po update" at bounding box center [812, 232] width 142 height 9
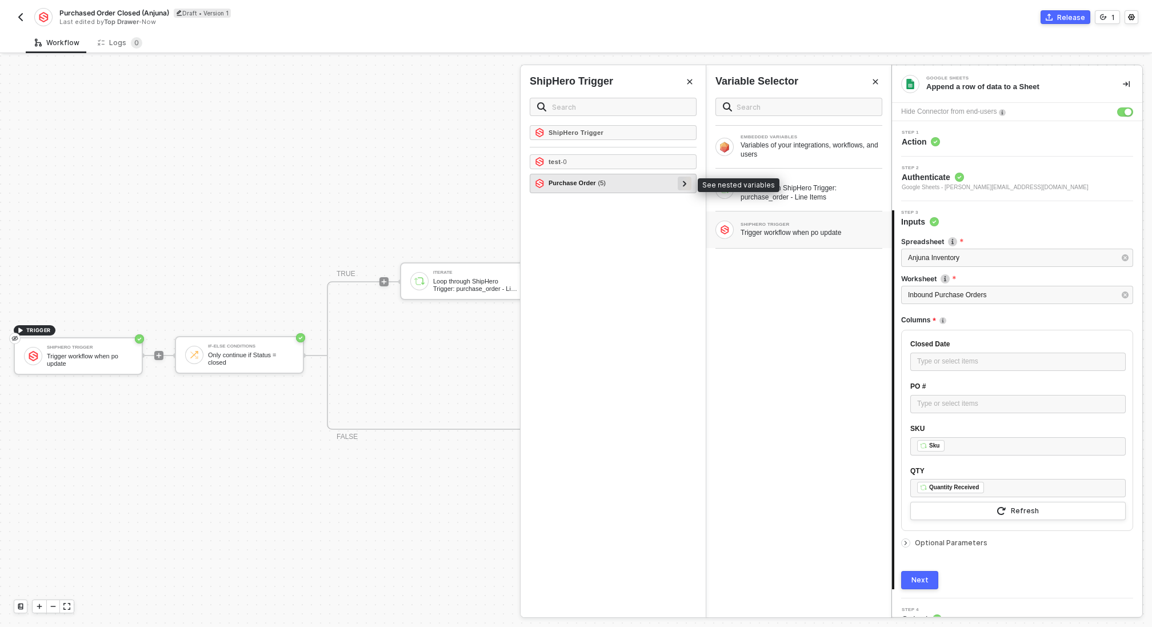
click at [688, 182] on div at bounding box center [685, 184] width 14 height 14
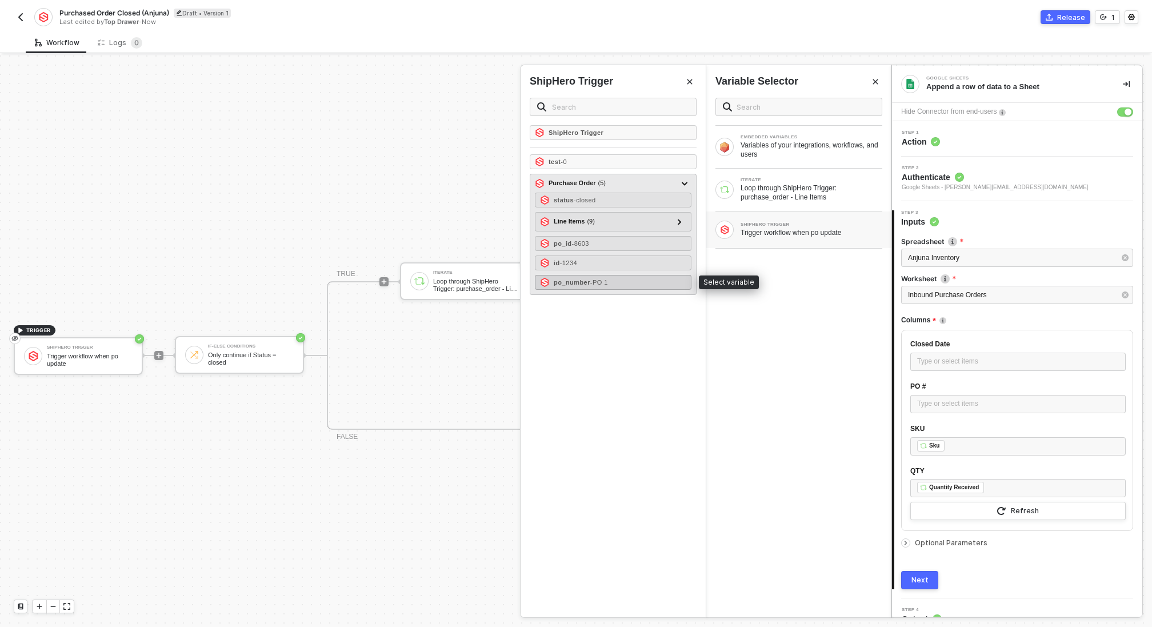
click at [608, 282] on span "- PO 1" at bounding box center [599, 282] width 18 height 7
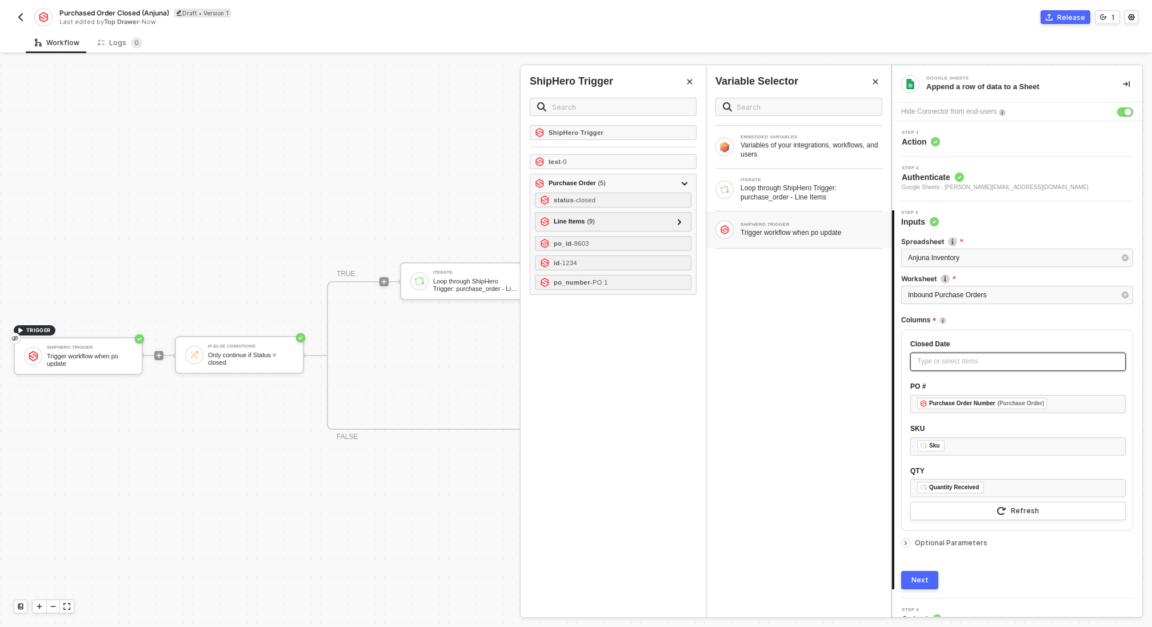
click at [962, 363] on div "Type or select items ﻿" at bounding box center [1018, 361] width 202 height 11
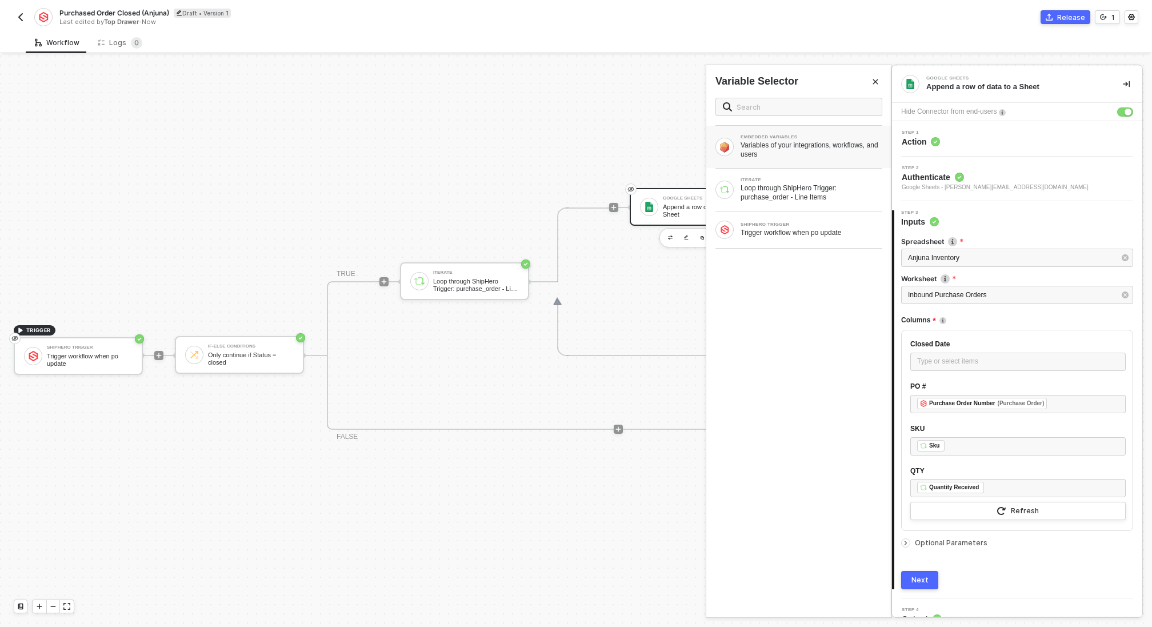
click at [794, 137] on div "EMBEDDED VARIABLES" at bounding box center [812, 137] width 142 height 5
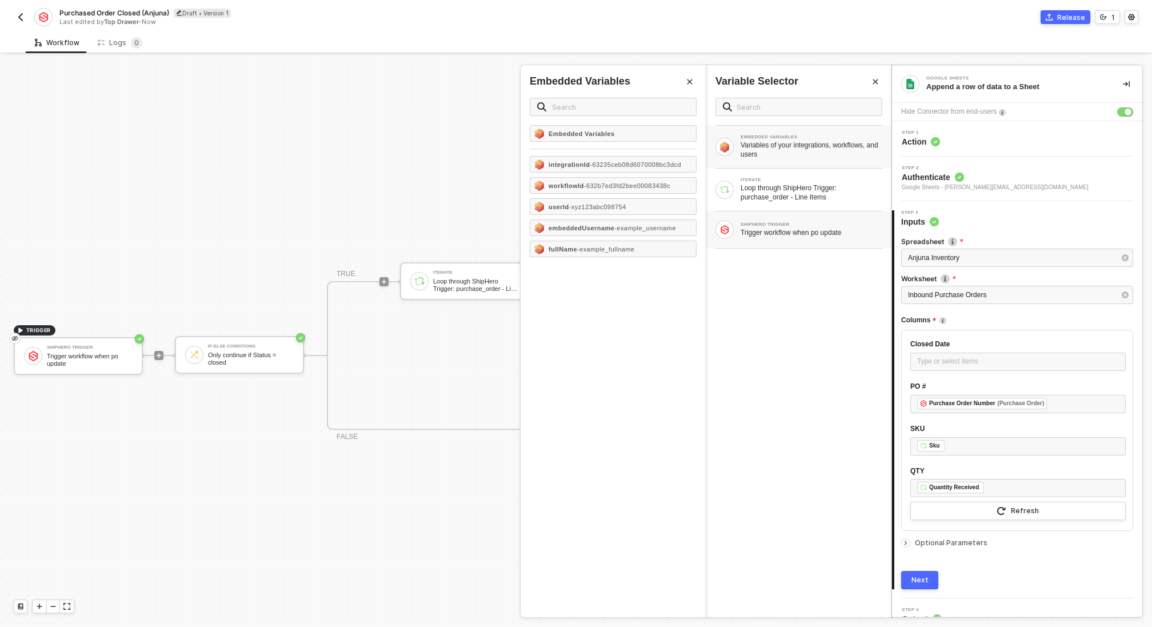
click at [781, 231] on div "Trigger workflow when po update" at bounding box center [812, 232] width 142 height 9
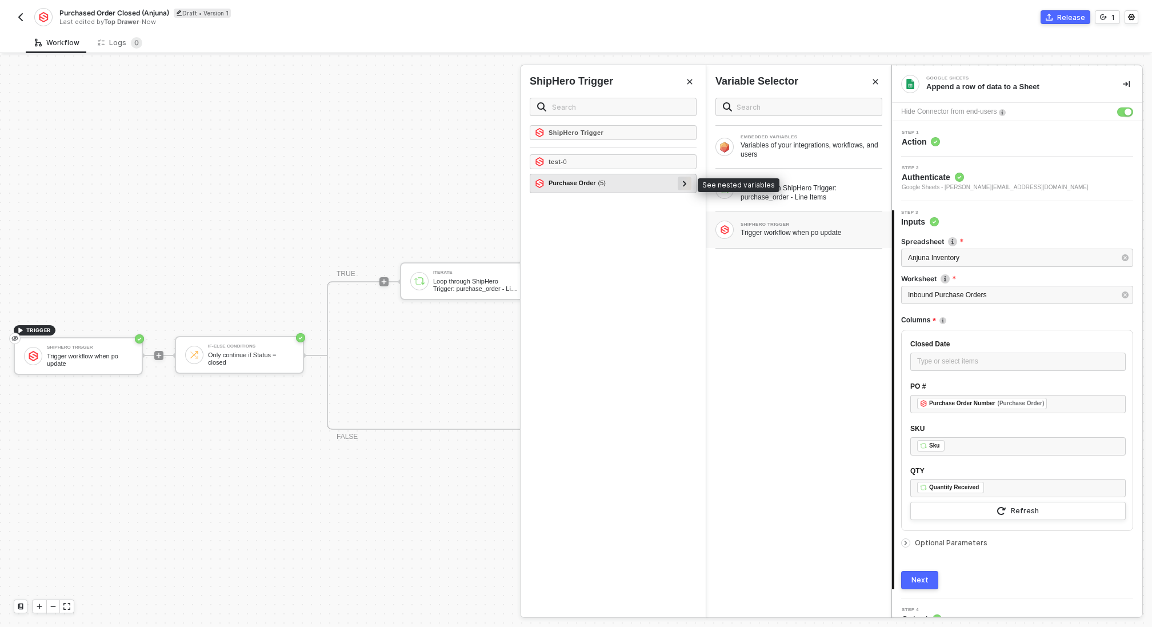
click at [686, 182] on icon at bounding box center [684, 184] width 3 height 6
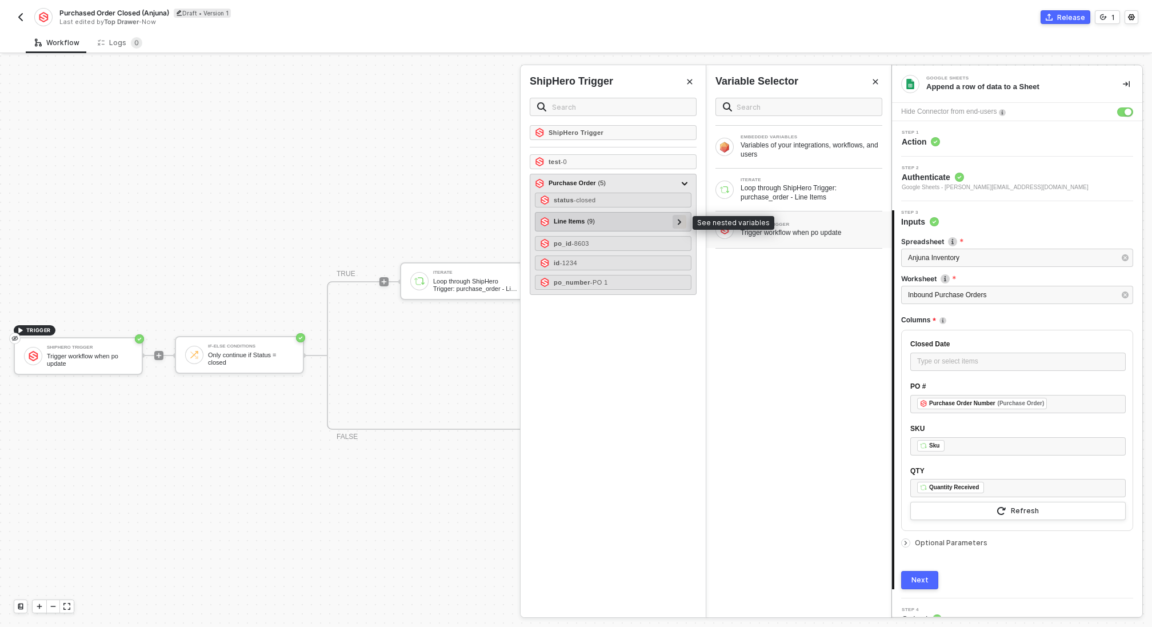
click at [681, 222] on icon at bounding box center [680, 222] width 4 height 6
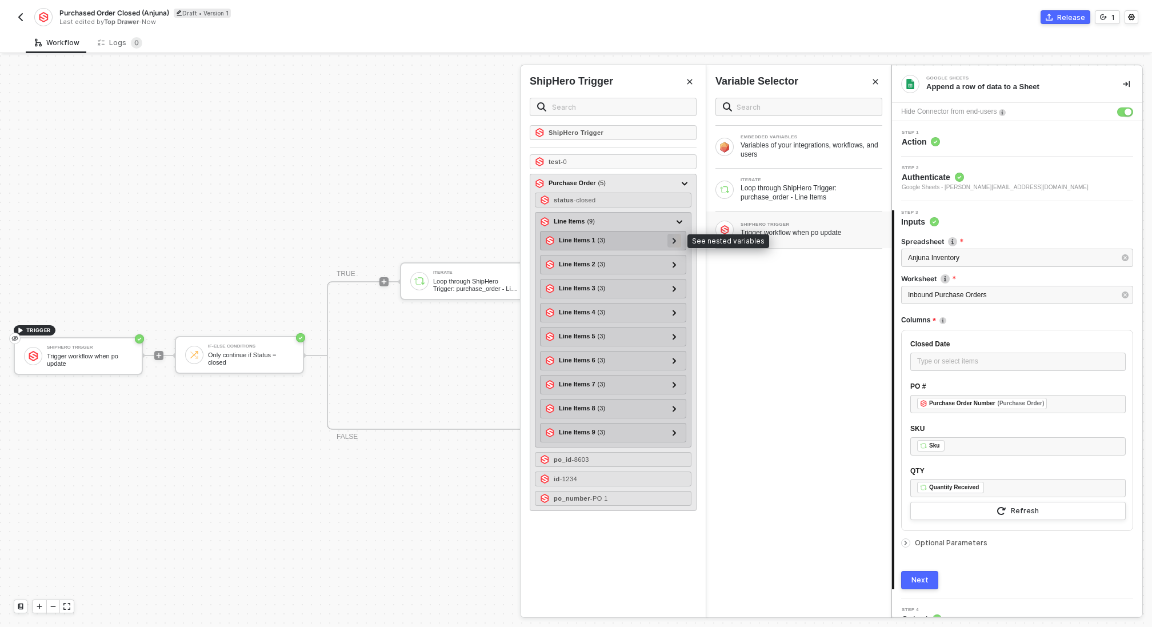
click at [677, 242] on div at bounding box center [675, 240] width 6 height 13
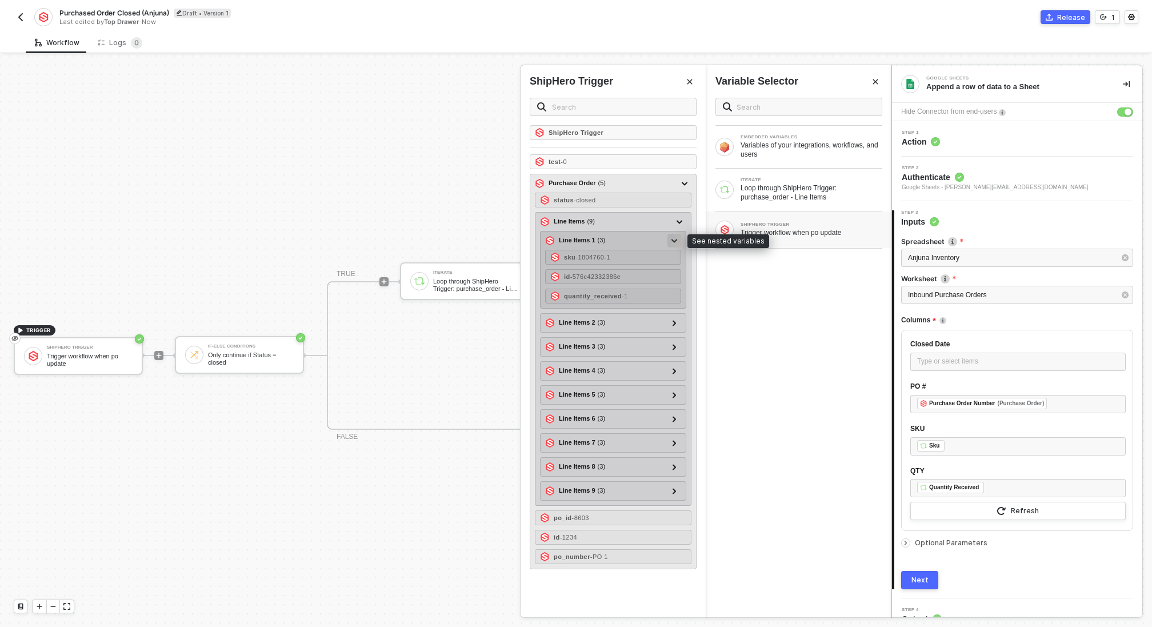
click at [677, 242] on div at bounding box center [675, 240] width 6 height 13
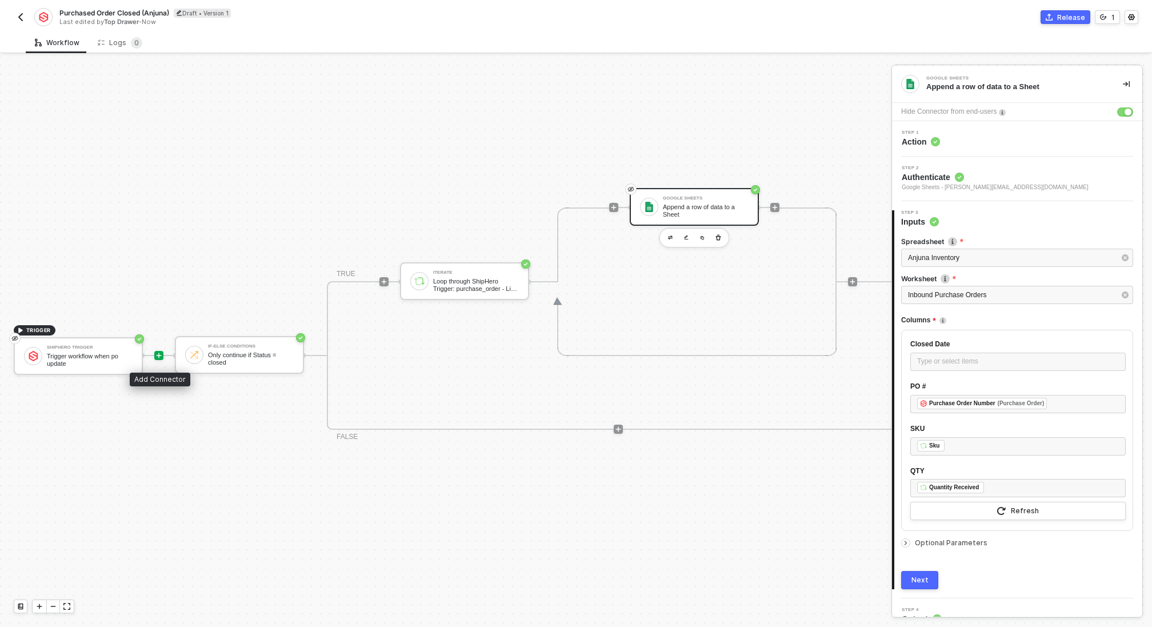
click at [160, 357] on icon "icon-play" at bounding box center [158, 355] width 7 height 7
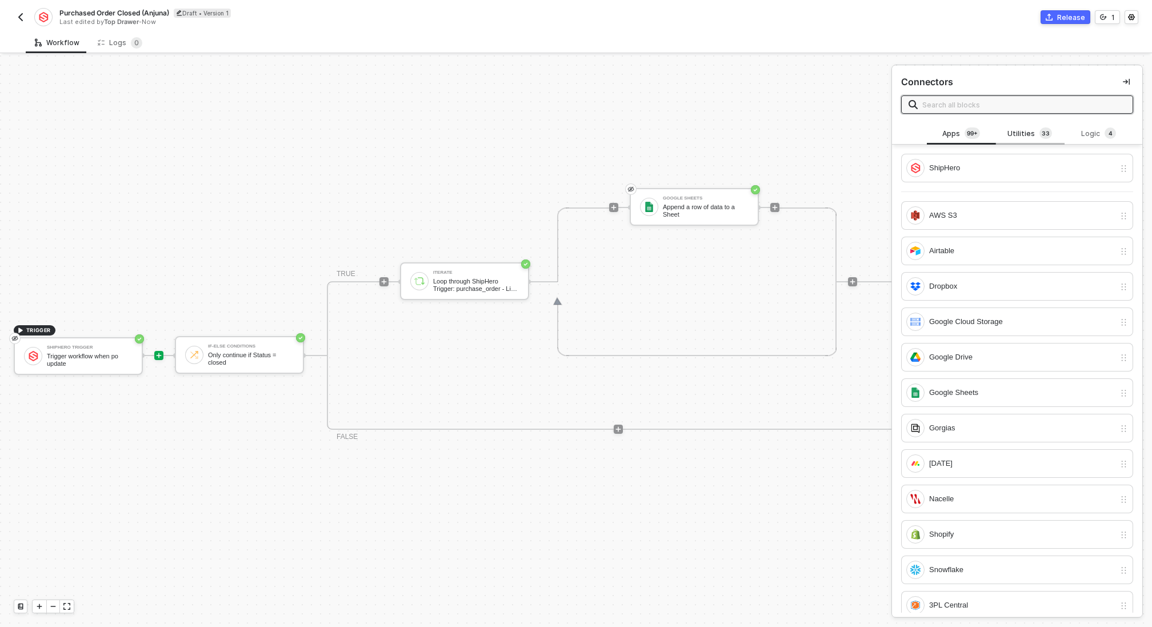
click at [1023, 140] on div "Utilities 3 3" at bounding box center [1030, 134] width 69 height 22
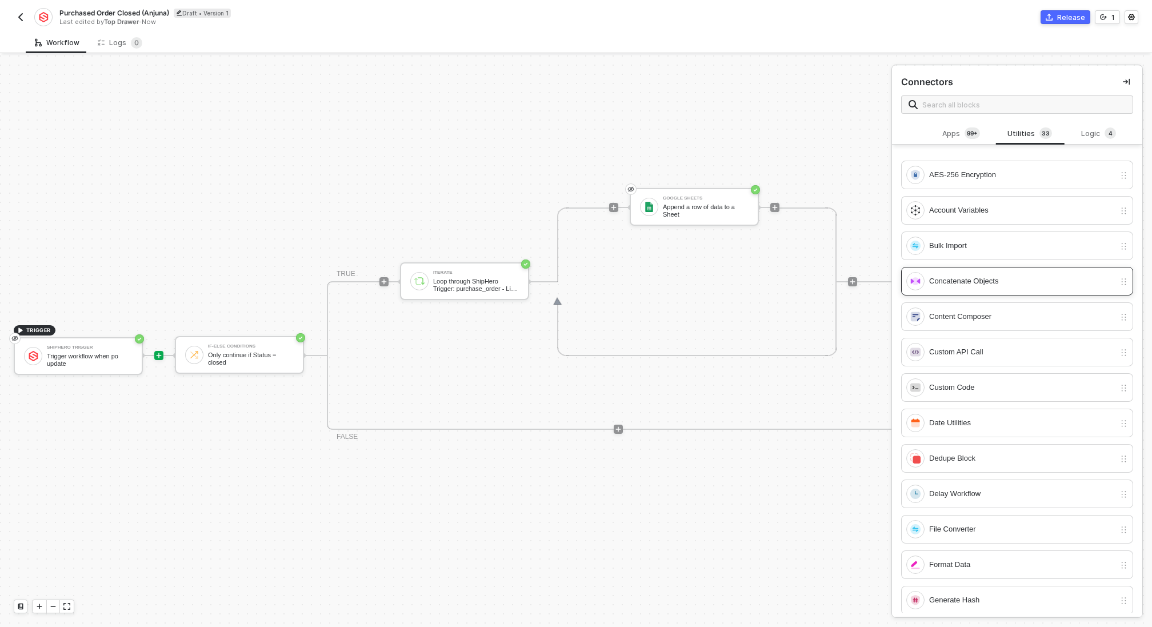
scroll to position [55, 0]
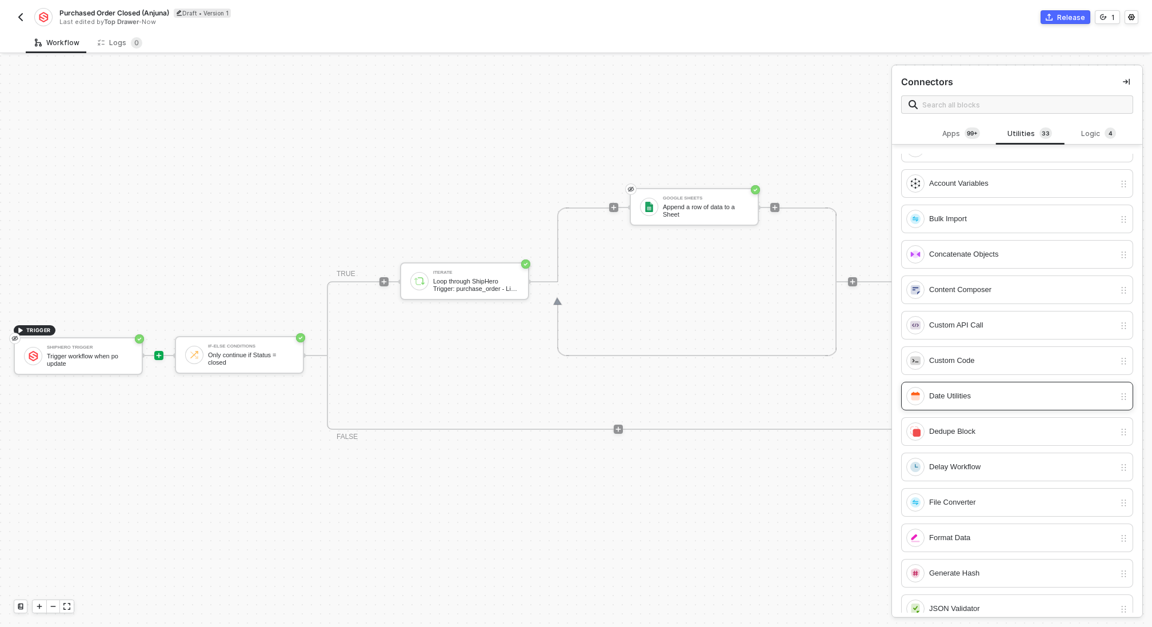
click at [996, 394] on div "Date Utilities" at bounding box center [1022, 396] width 186 height 13
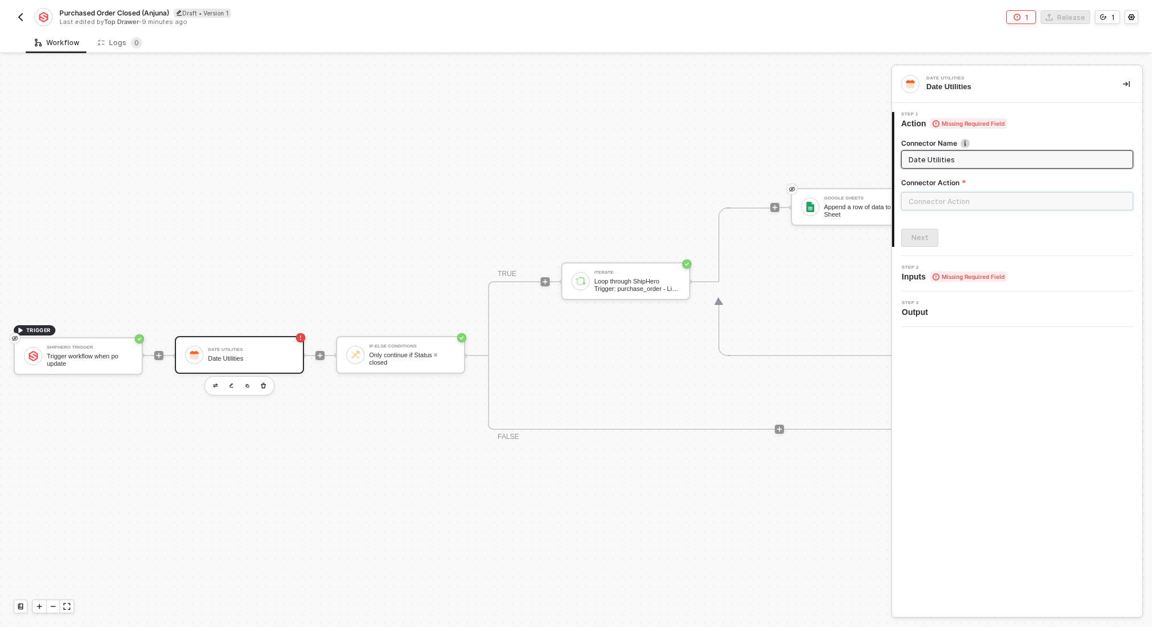
click at [956, 204] on input "text" at bounding box center [1017, 201] width 232 height 18
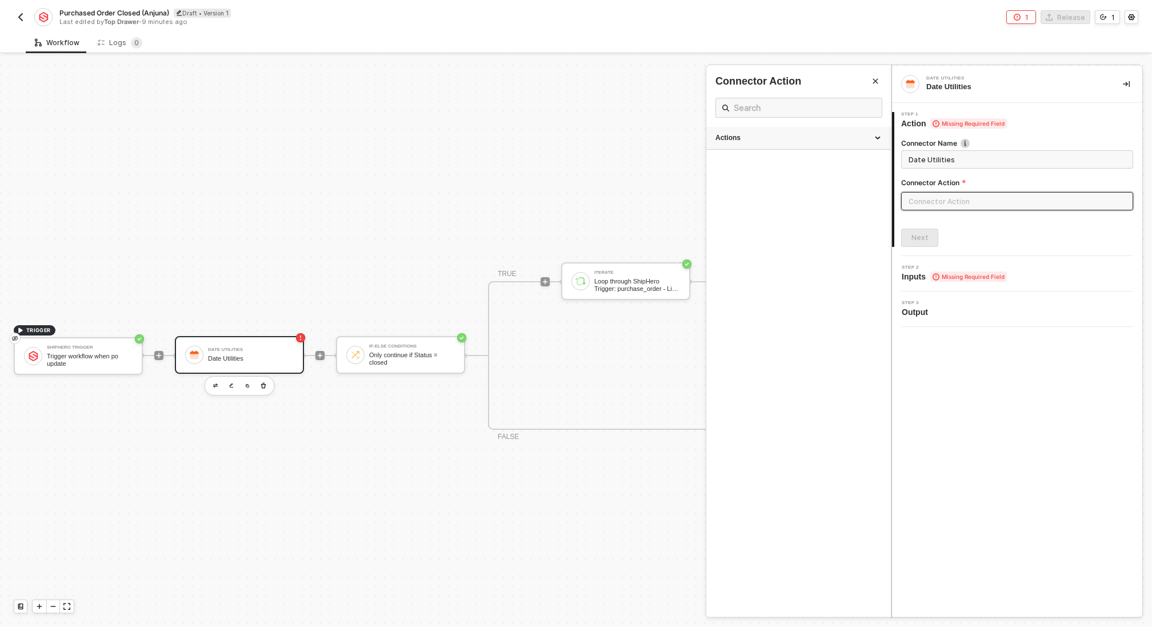
click at [803, 138] on div "Actions" at bounding box center [799, 138] width 166 height 10
click at [780, 193] on div "Generate Date Generate a calendar date to use" at bounding box center [799, 192] width 166 height 19
type input "Generate a calendar date to use"
type input "Generate Date"
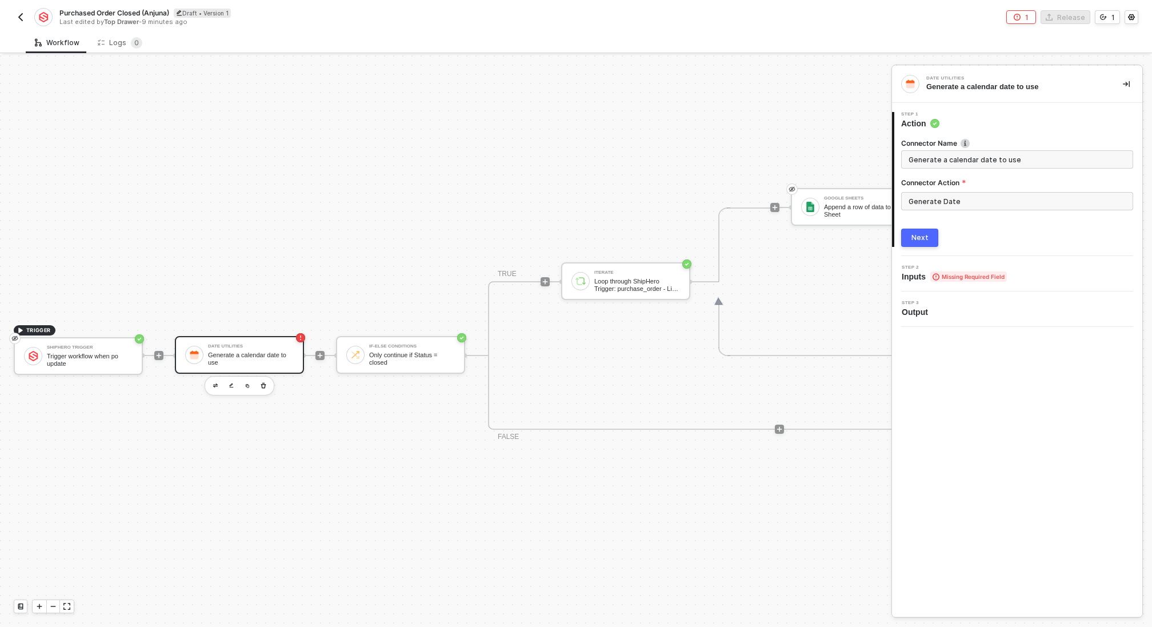
click at [925, 241] on div "Next" at bounding box center [920, 237] width 17 height 9
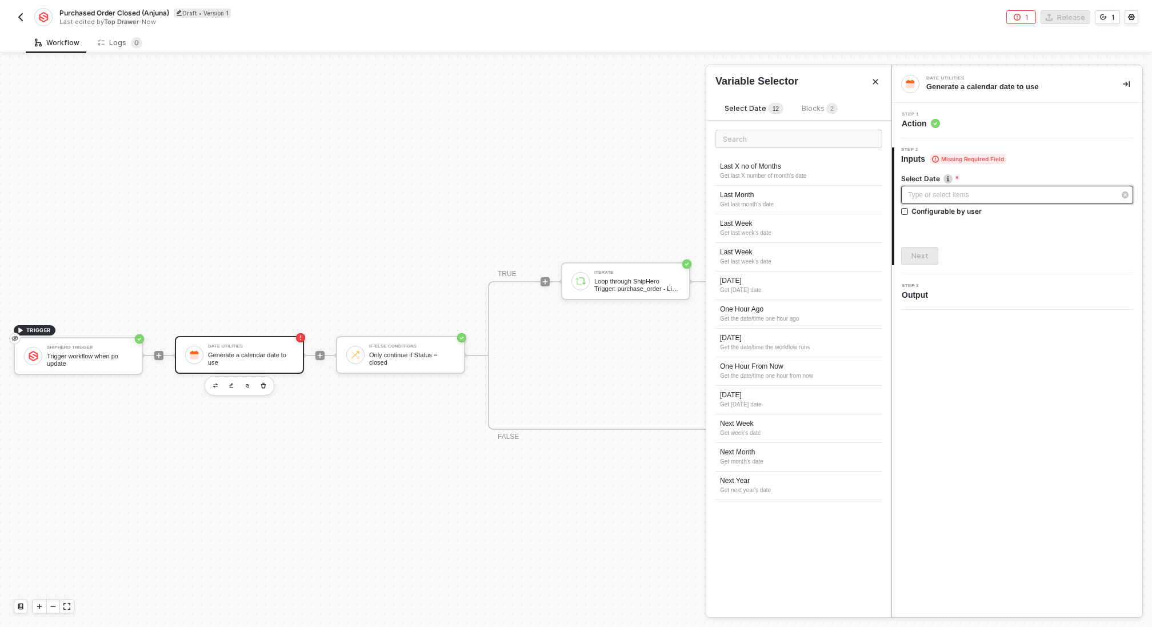
click at [941, 194] on div "Type or select items ﻿" at bounding box center [1011, 195] width 207 height 11
click at [817, 343] on div "Get the date/time the workflow runs" at bounding box center [799, 347] width 158 height 9
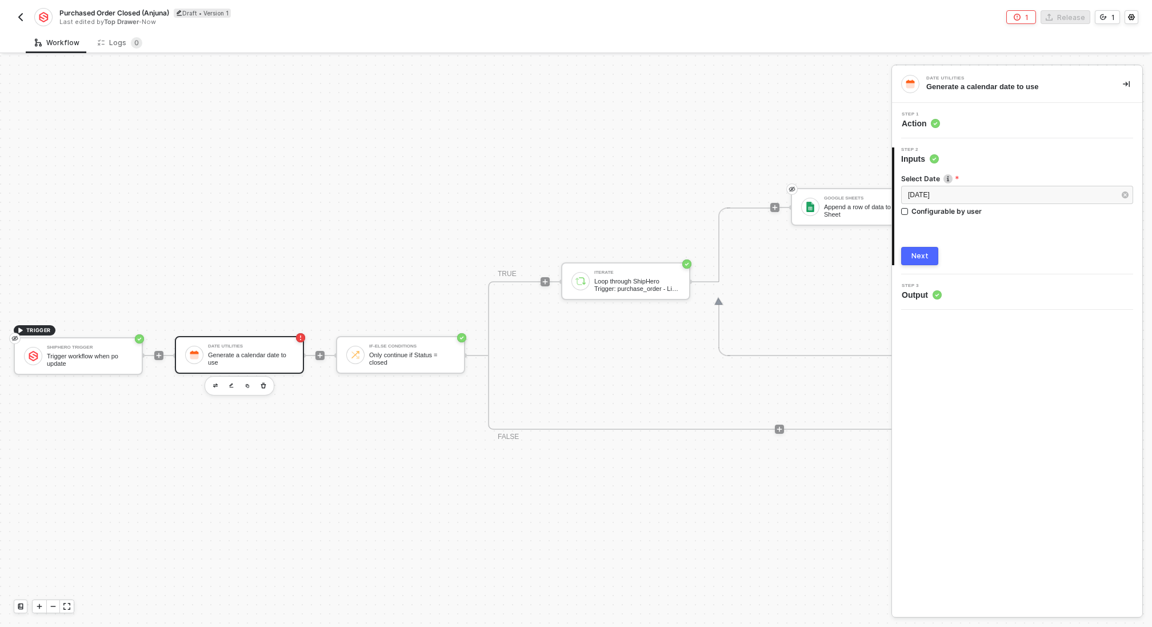
click at [915, 251] on div "Next" at bounding box center [920, 255] width 17 height 9
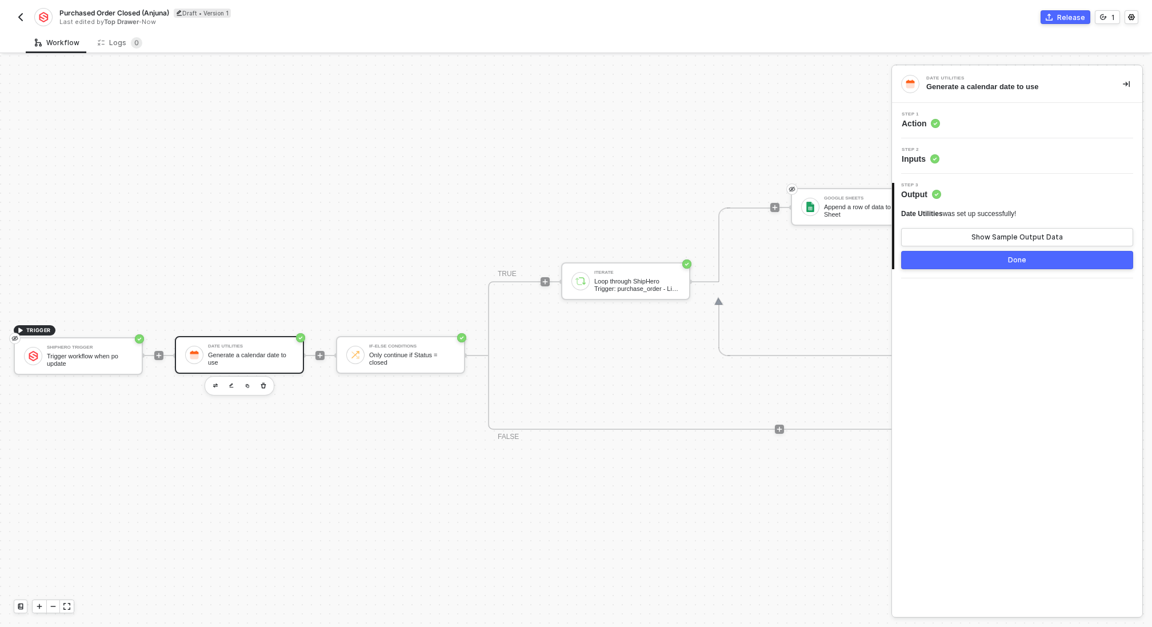
click at [1011, 261] on div "Done" at bounding box center [1017, 259] width 18 height 9
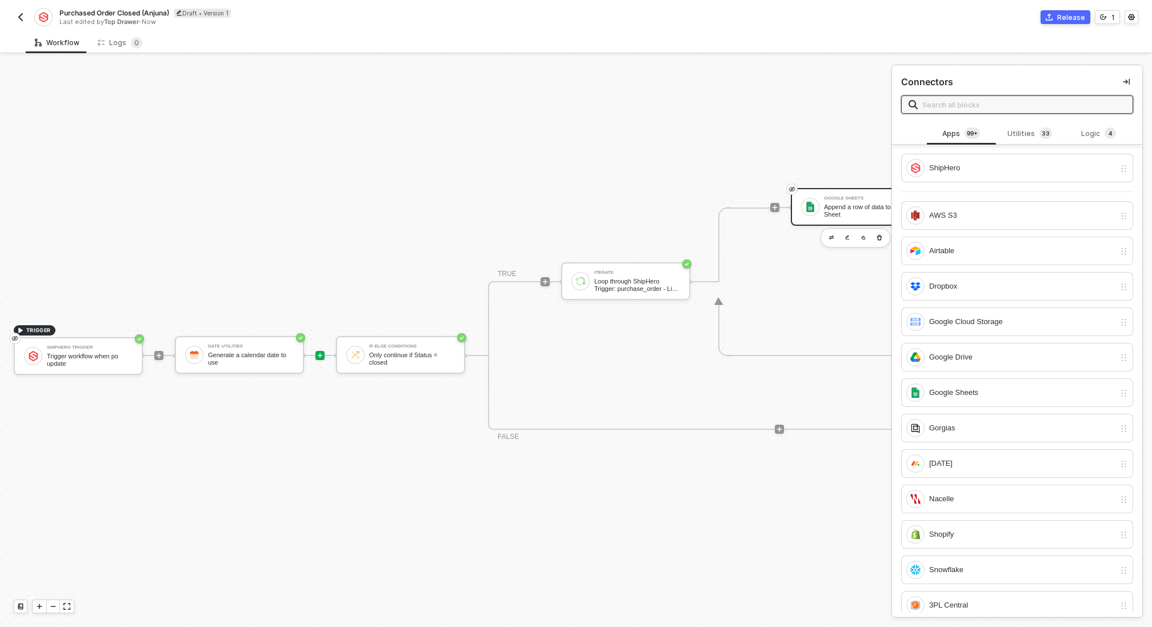
click at [844, 201] on div "Google Sheets Append a row of data to a Sheet" at bounding box center [867, 207] width 86 height 22
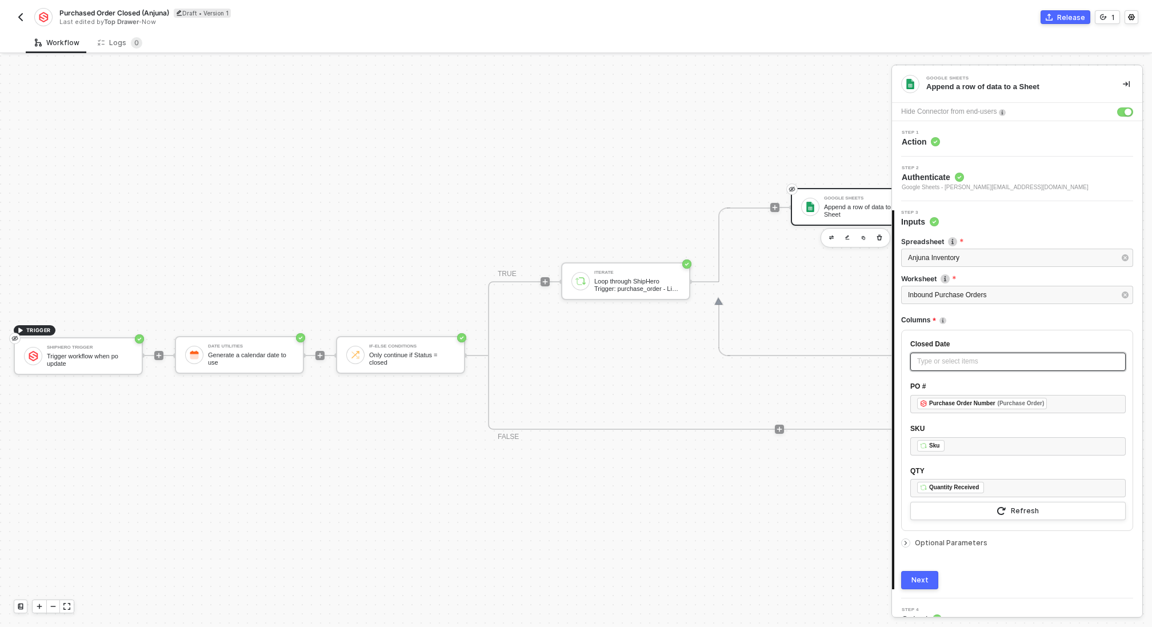
click at [970, 353] on div "Type or select items ﻿" at bounding box center [1017, 362] width 215 height 18
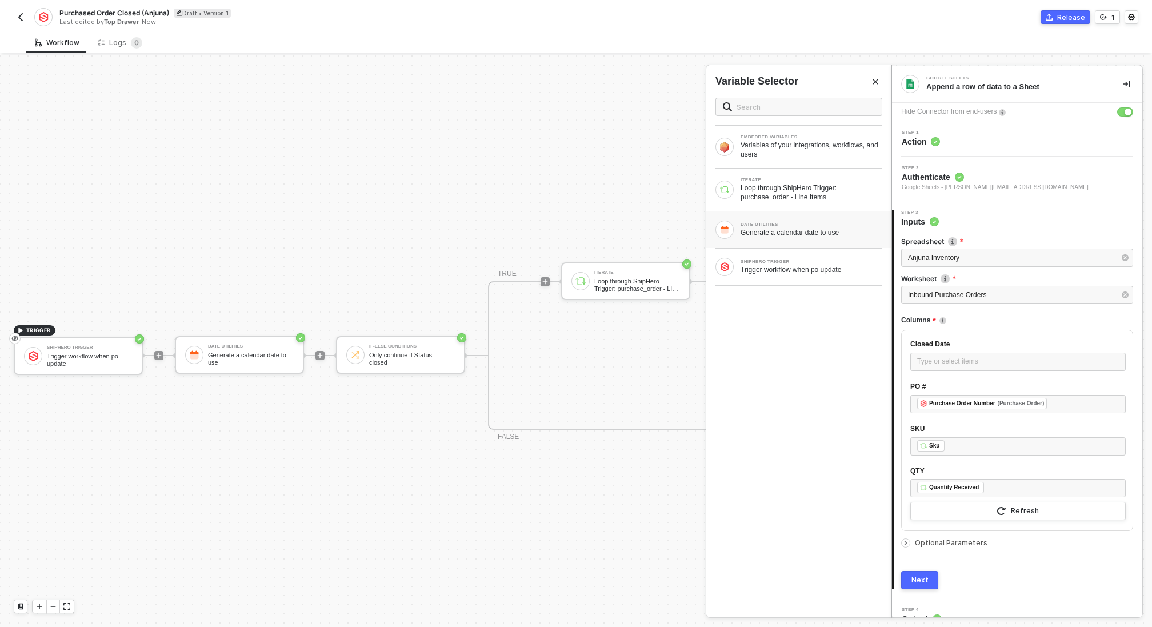
click at [791, 226] on div "DATE UTILITIES Generate a calendar date to use" at bounding box center [812, 229] width 142 height 15
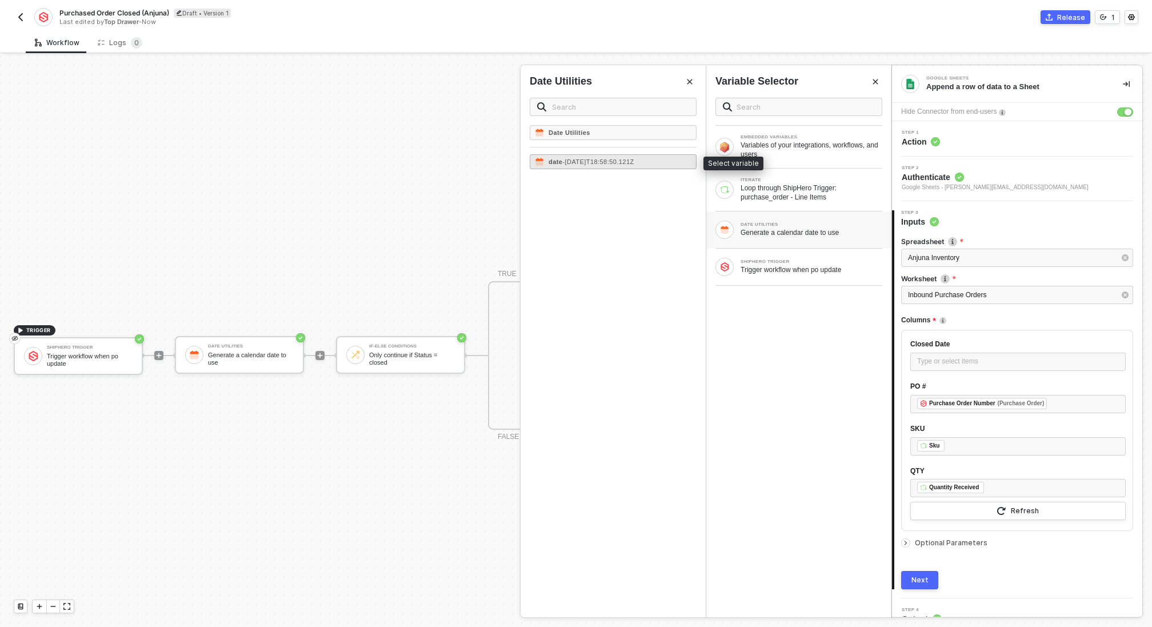
click at [634, 163] on span "- 2025-08-28T18:58:50.121Z" at bounding box center [597, 161] width 71 height 7
click at [933, 580] on button "Next" at bounding box center [919, 580] width 37 height 18
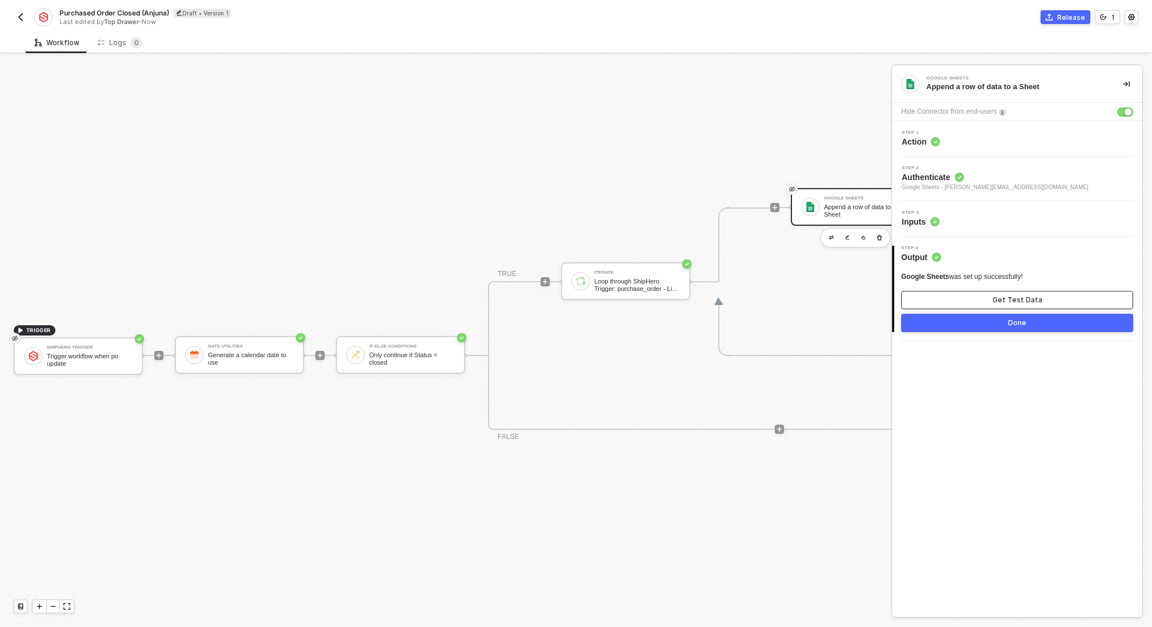
click at [985, 301] on button "Get Test Data" at bounding box center [1017, 300] width 232 height 18
click at [1070, 20] on div "Release" at bounding box center [1071, 18] width 28 height 10
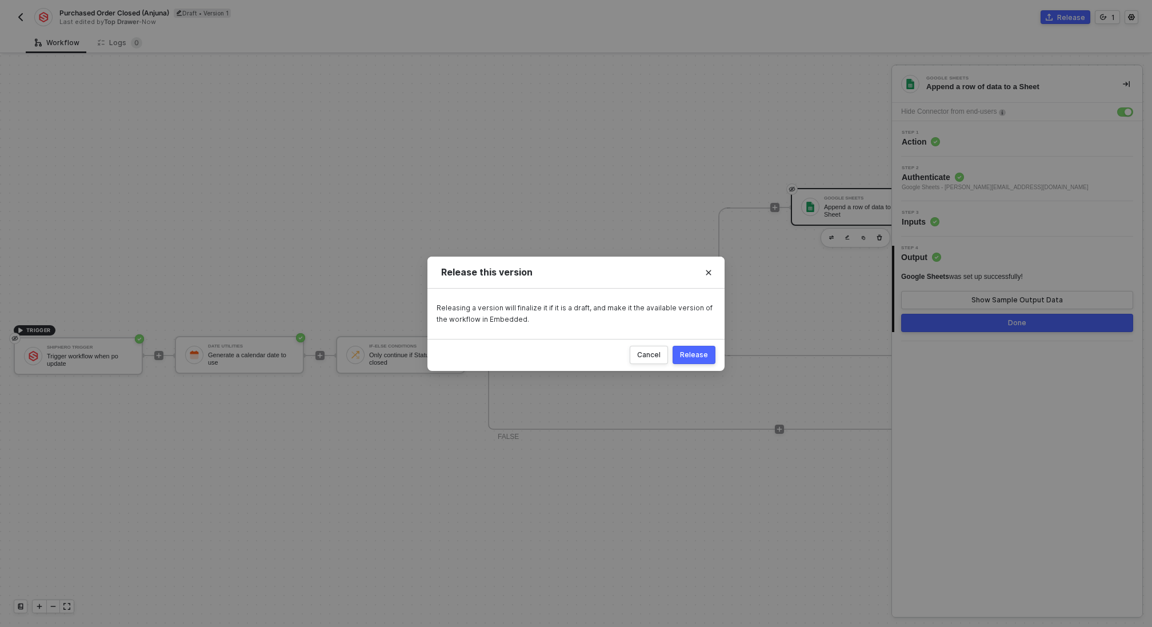
click at [702, 354] on div "Release" at bounding box center [694, 354] width 28 height 9
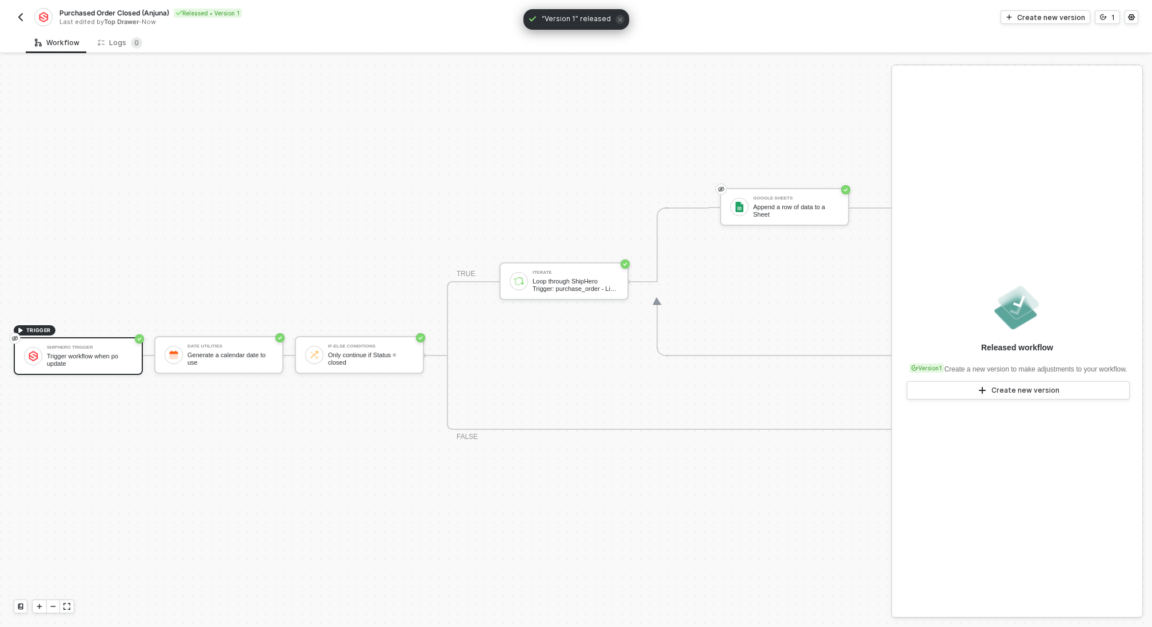
click at [19, 15] on img "button" at bounding box center [20, 17] width 9 height 9
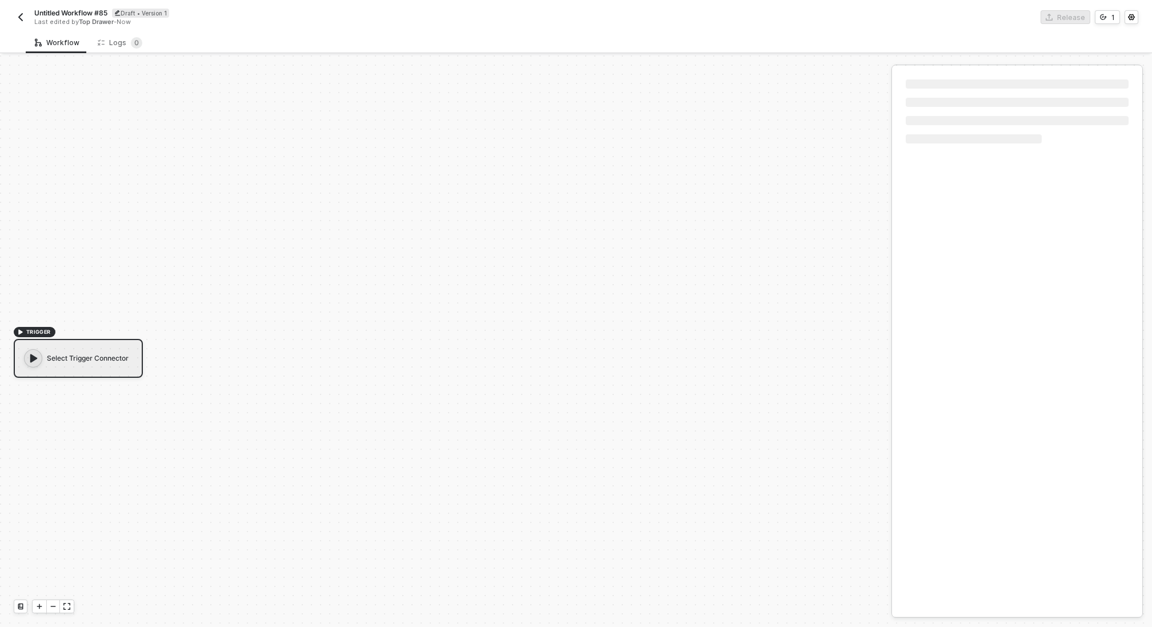
scroll to position [21, 0]
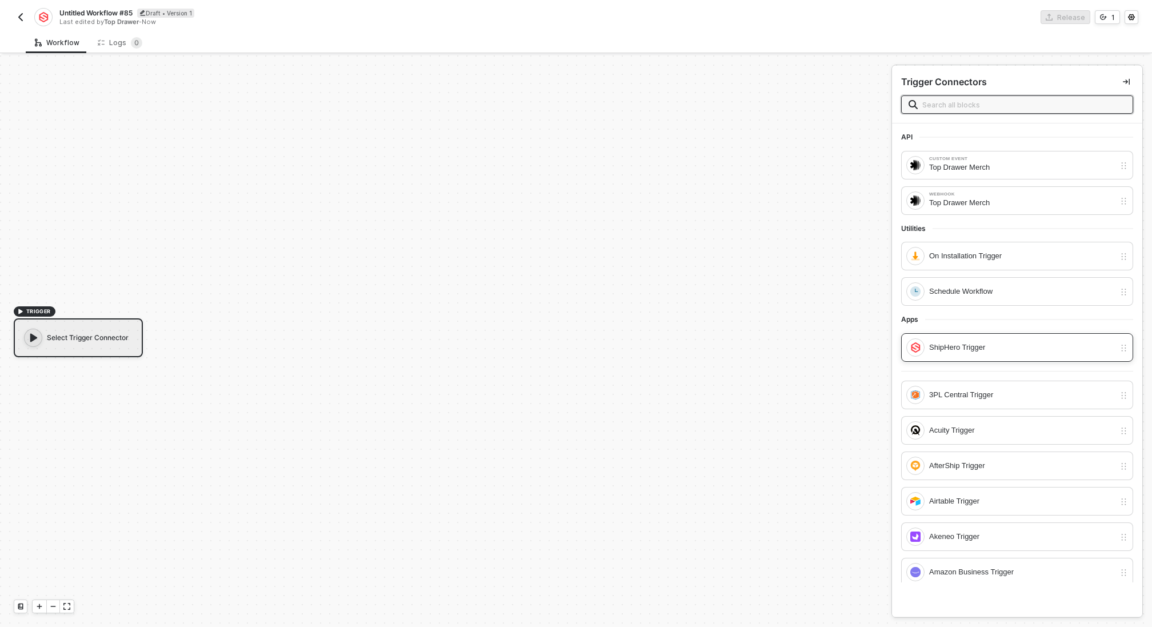
click at [960, 335] on div "ShipHero Trigger" at bounding box center [1017, 347] width 232 height 29
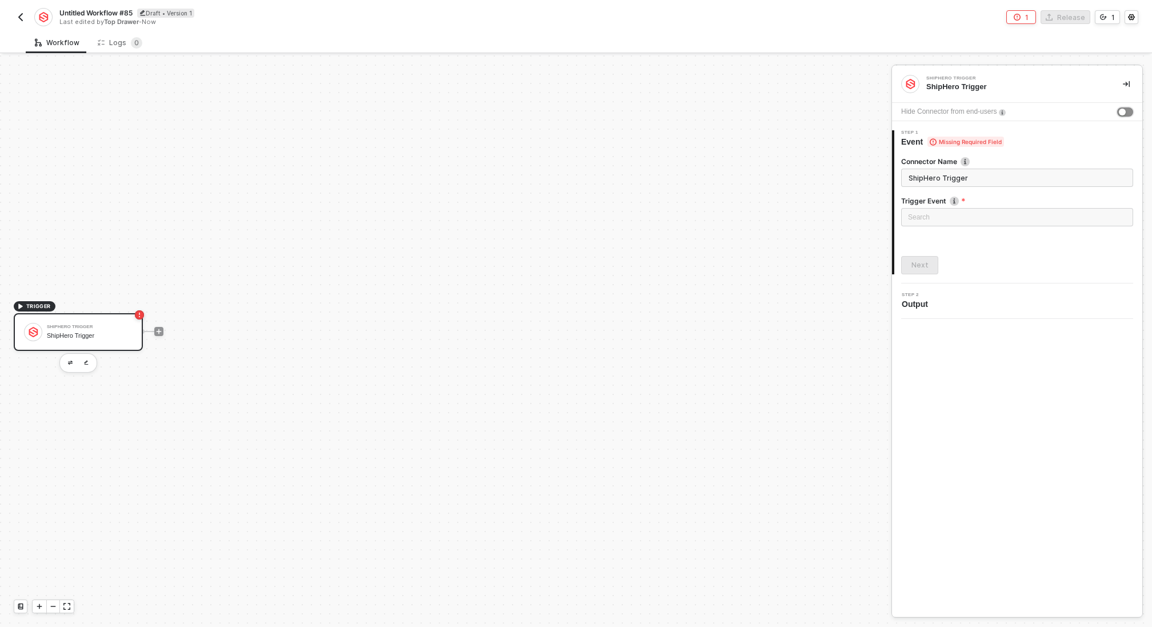
click at [1124, 111] on div "button" at bounding box center [1122, 112] width 7 height 7
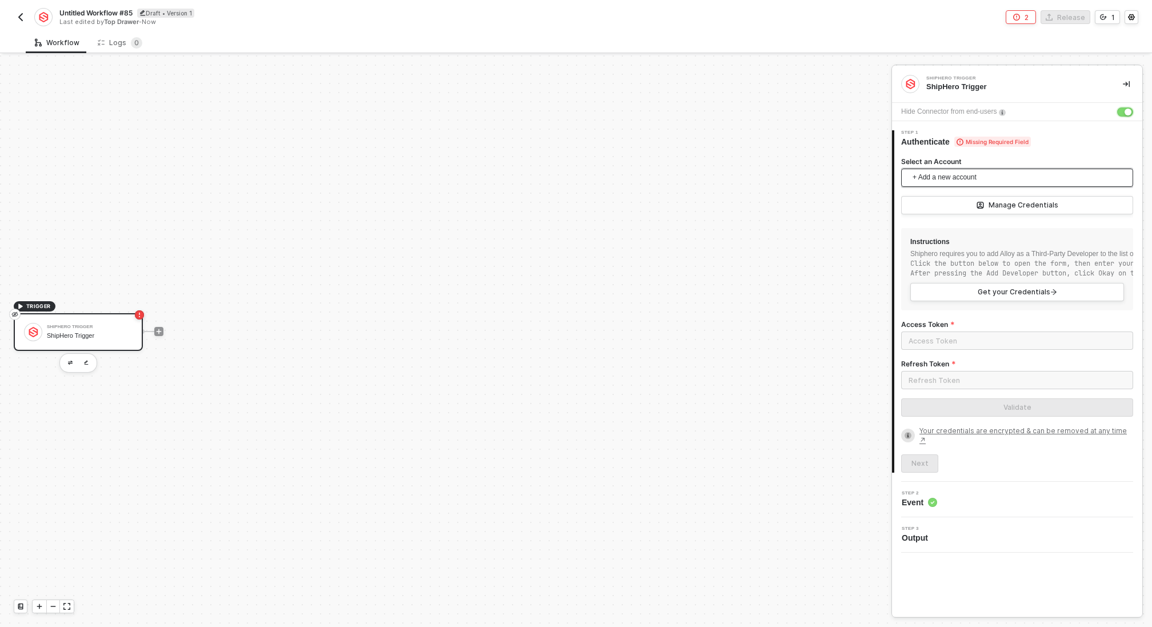
click at [993, 183] on span "+ Add a new account" at bounding box center [1020, 178] width 214 height 18
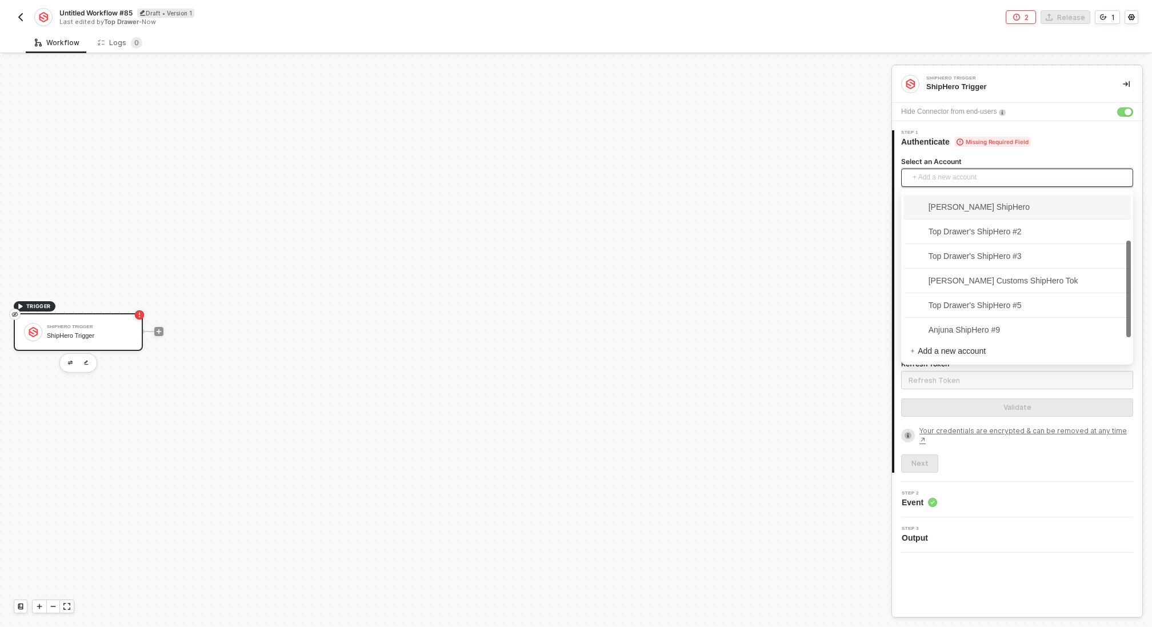
scroll to position [75, 0]
click at [994, 321] on span "Anjuna ShipHero #9" at bounding box center [955, 324] width 90 height 13
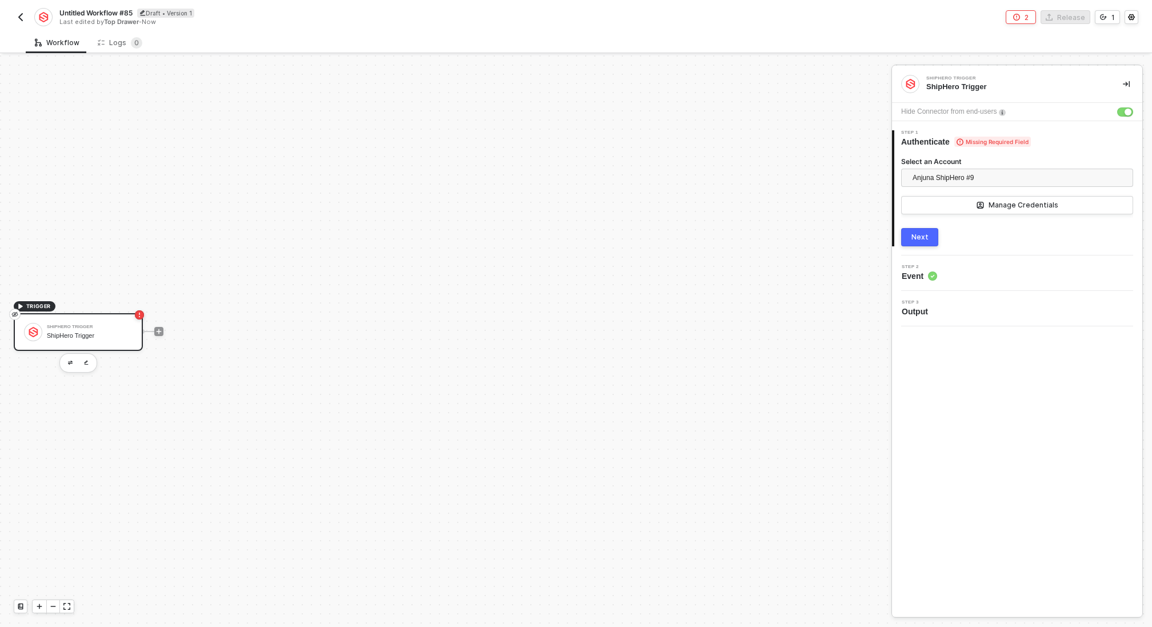
click at [912, 238] on div "Next" at bounding box center [920, 237] width 17 height 9
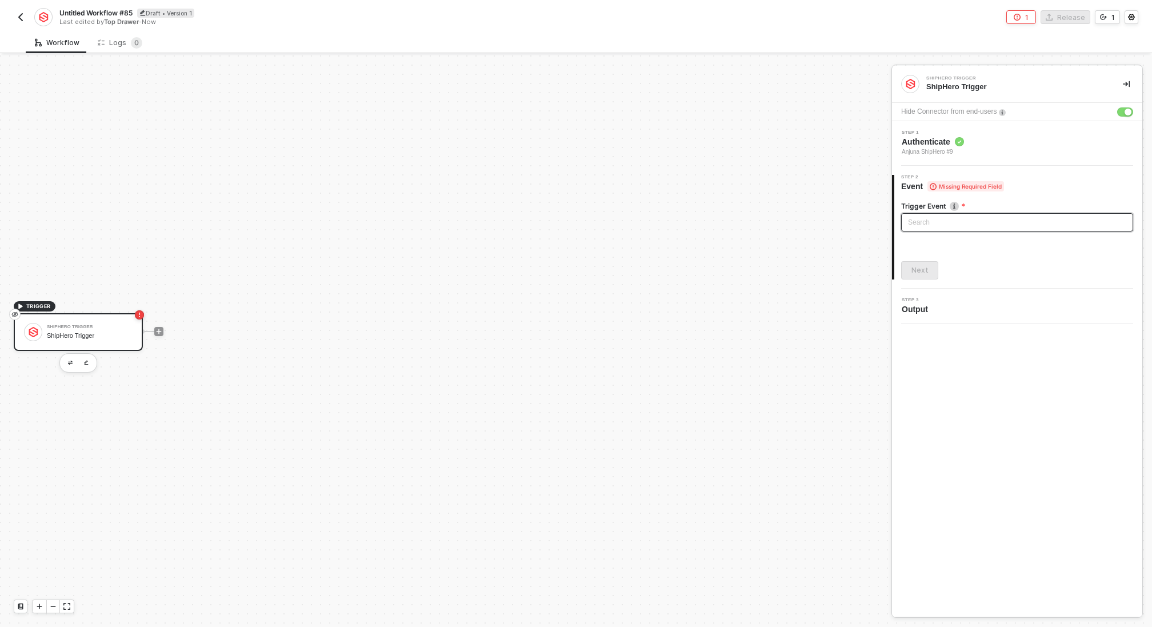
click at [927, 219] on input "search" at bounding box center [1017, 222] width 218 height 17
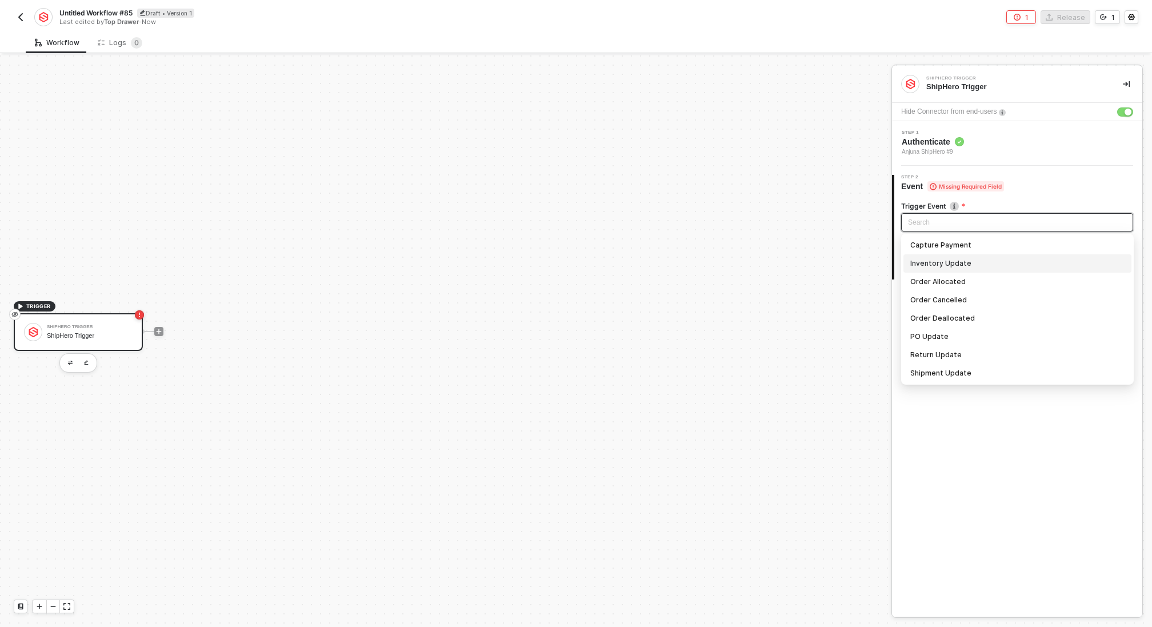
click at [940, 265] on div "Inventory Update" at bounding box center [1017, 263] width 214 height 13
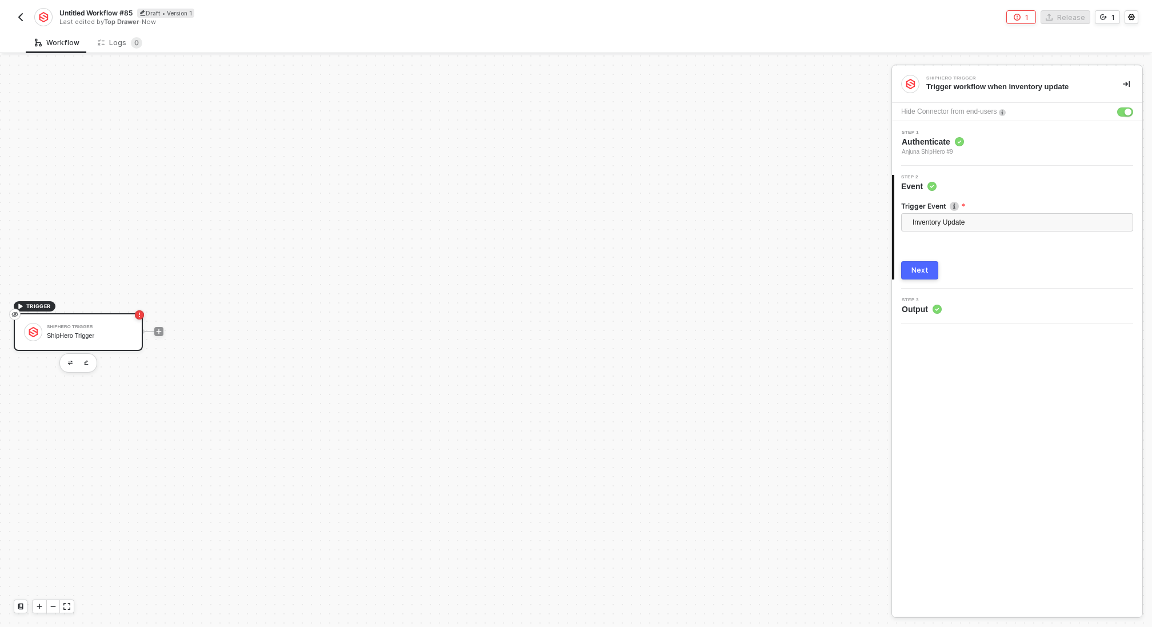
click at [924, 272] on div "Next" at bounding box center [920, 270] width 17 height 9
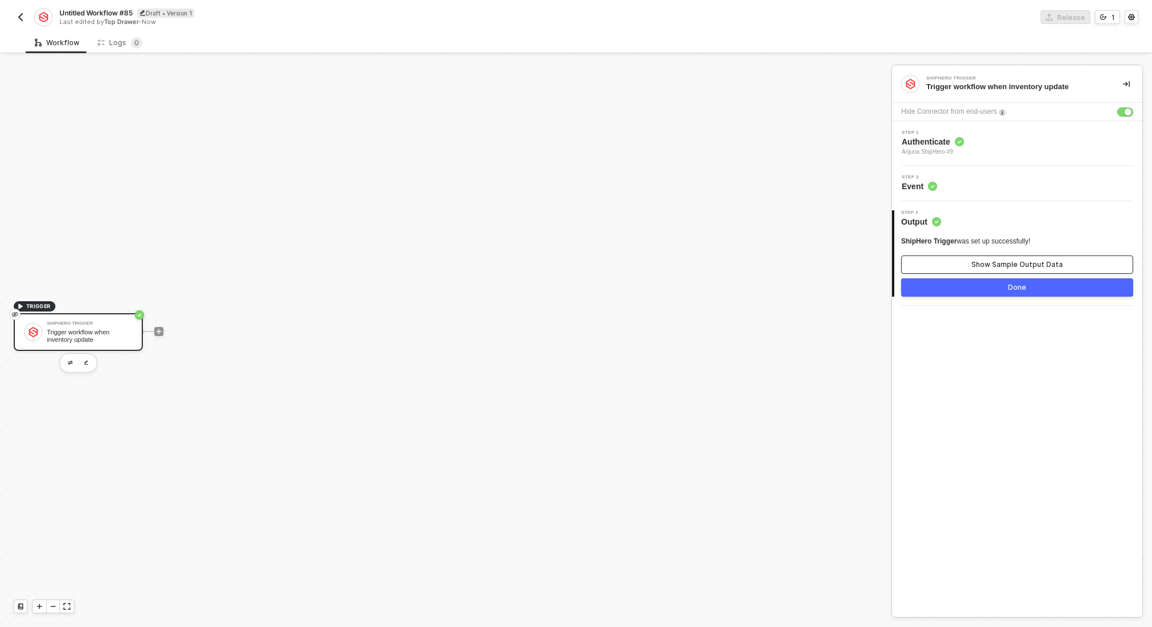
click at [995, 261] on div "Show Sample Output Data" at bounding box center [1017, 264] width 91 height 9
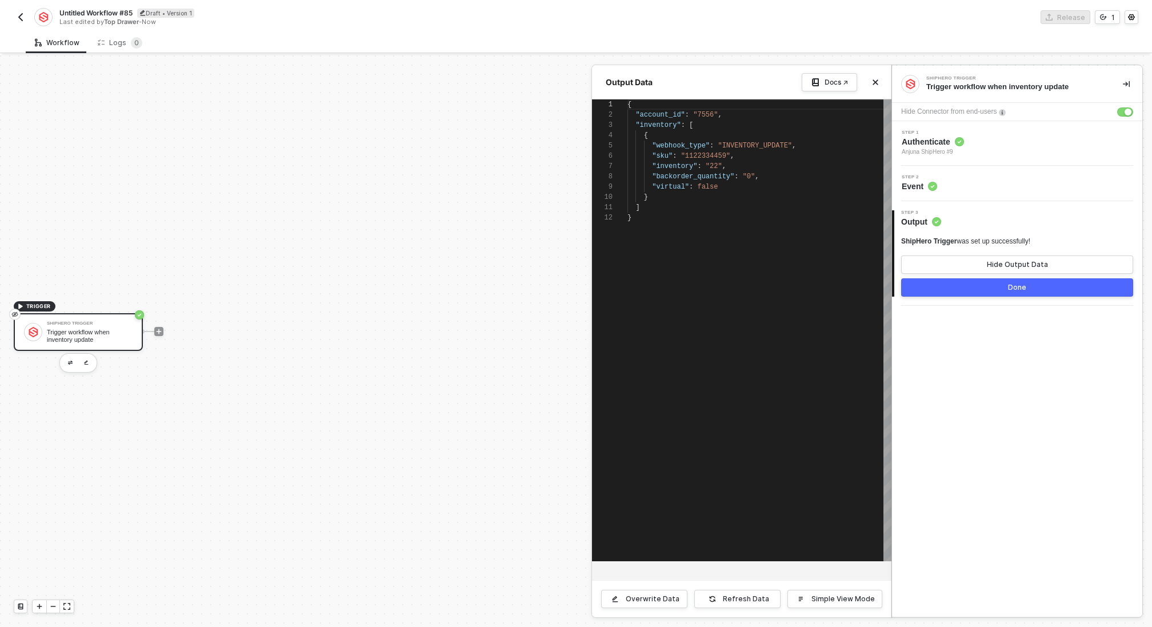
scroll to position [103, 0]
click at [1010, 289] on div "Done" at bounding box center [1017, 287] width 18 height 9
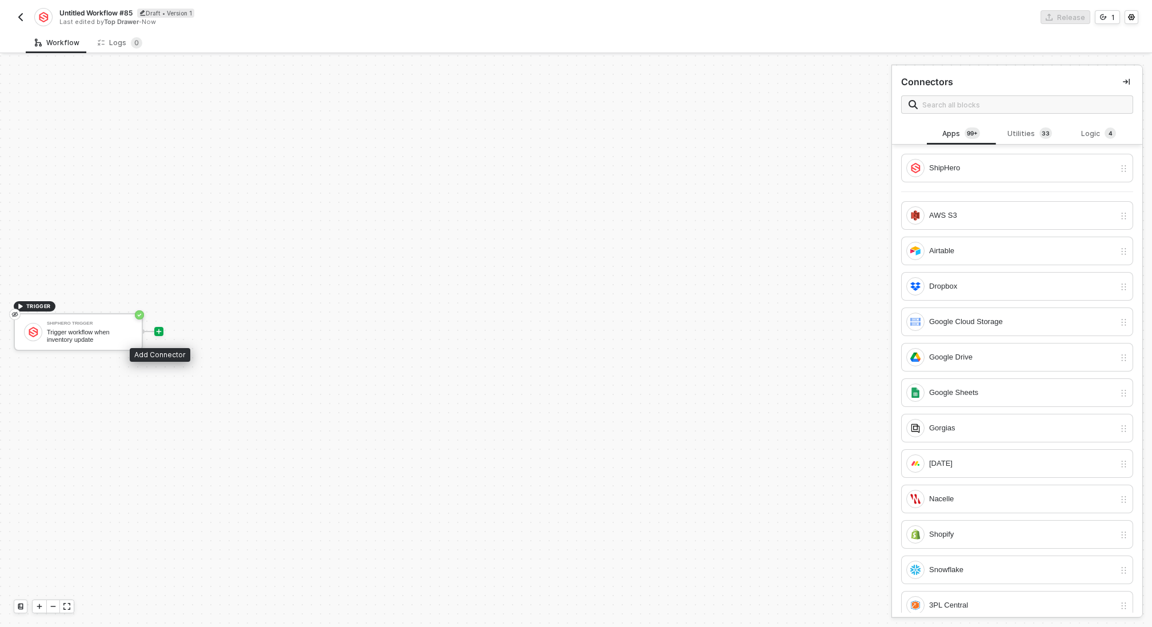
click at [161, 329] on icon "icon-play" at bounding box center [158, 331] width 7 height 7
click at [1013, 134] on div "Utilities 3 3" at bounding box center [1030, 133] width 50 height 13
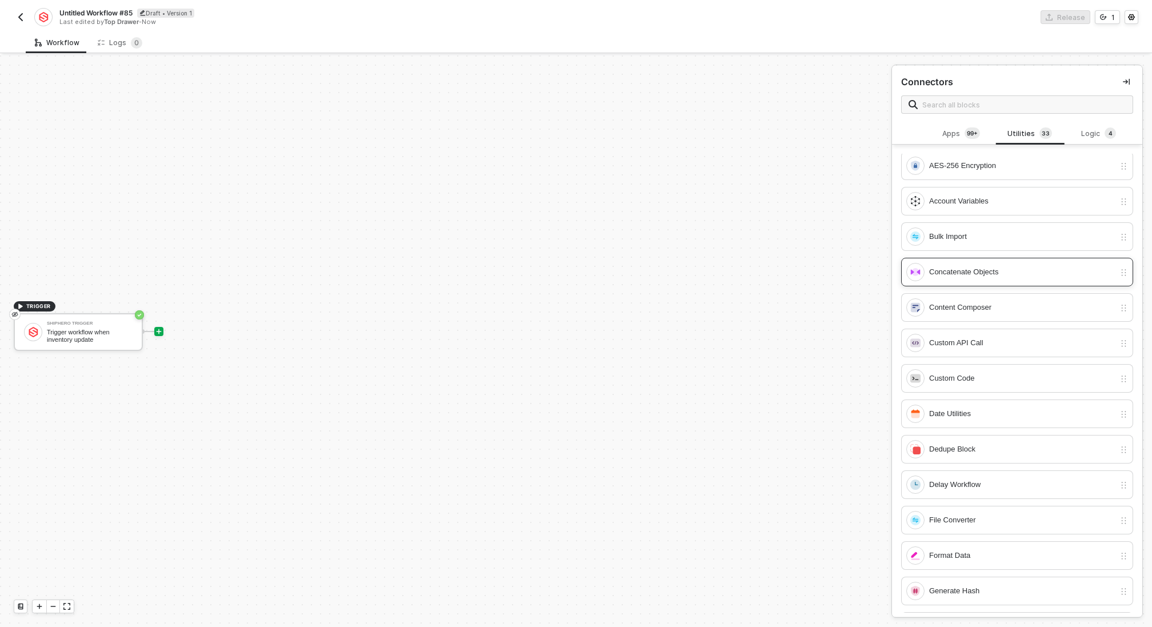
scroll to position [39, 0]
click at [976, 410] on div "Date Utilities" at bounding box center [1022, 412] width 186 height 13
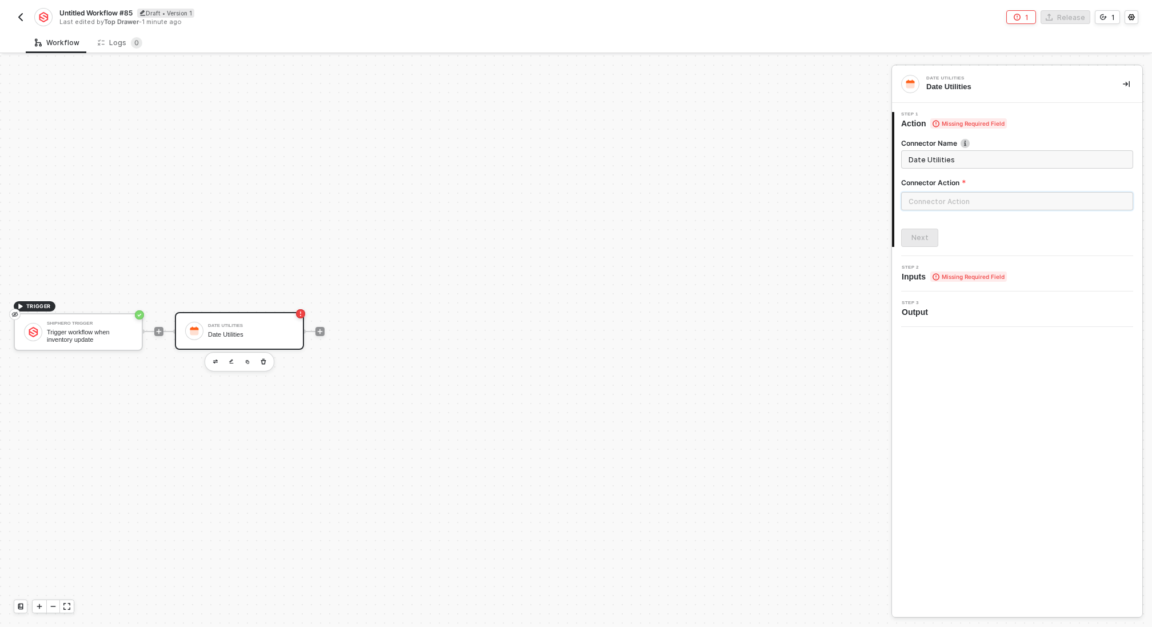
click at [942, 199] on input "text" at bounding box center [1017, 201] width 232 height 18
click at [816, 134] on div "Actions" at bounding box center [799, 138] width 166 height 10
click at [788, 196] on span "Generate a calendar date to use" at bounding box center [757, 197] width 82 height 6
type input "Generate a calendar date to use"
type input "Generate Date"
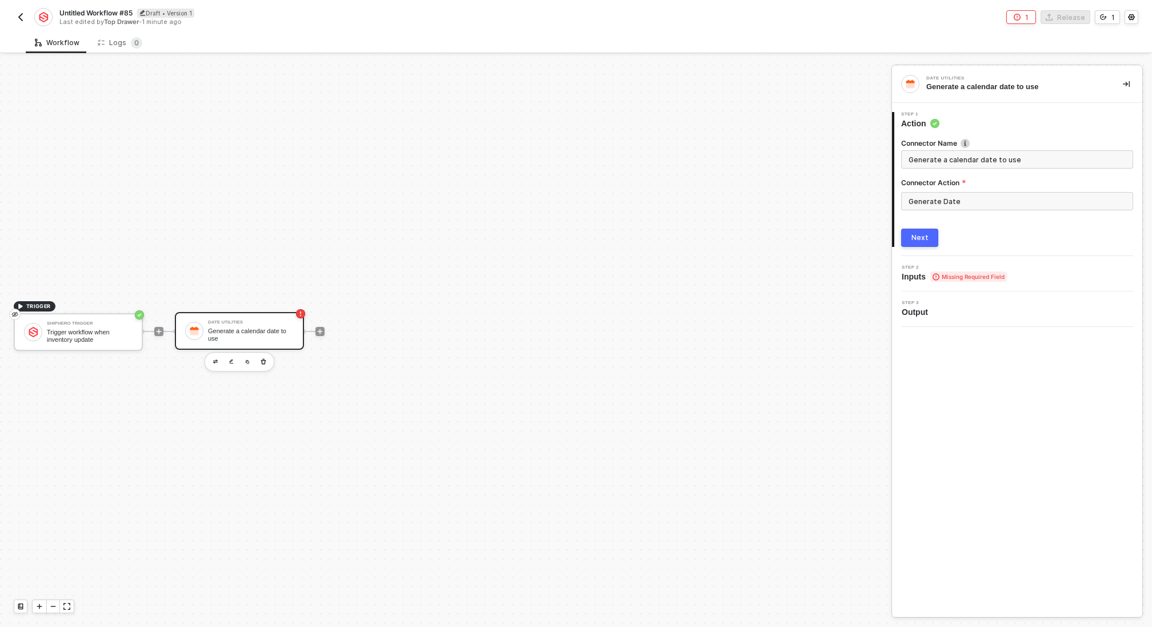
click at [918, 239] on div "Next" at bounding box center [920, 237] width 17 height 9
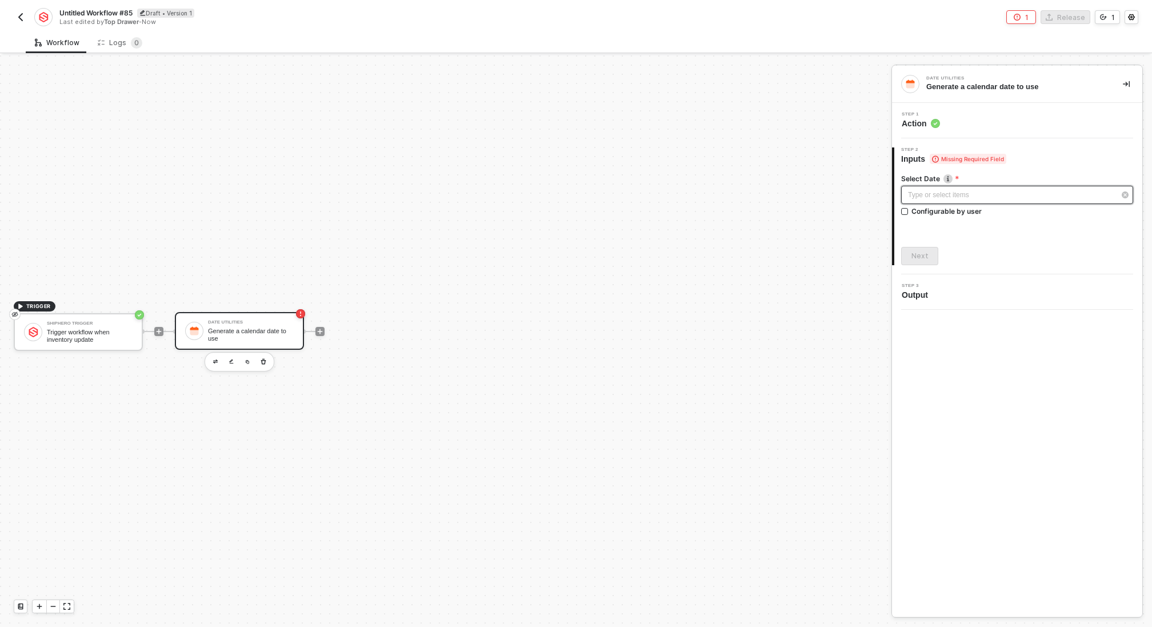
click at [926, 198] on div "Type or select items ﻿" at bounding box center [1011, 195] width 207 height 11
click at [797, 340] on div "Today" at bounding box center [799, 338] width 158 height 10
click at [913, 255] on div "Next" at bounding box center [920, 255] width 17 height 9
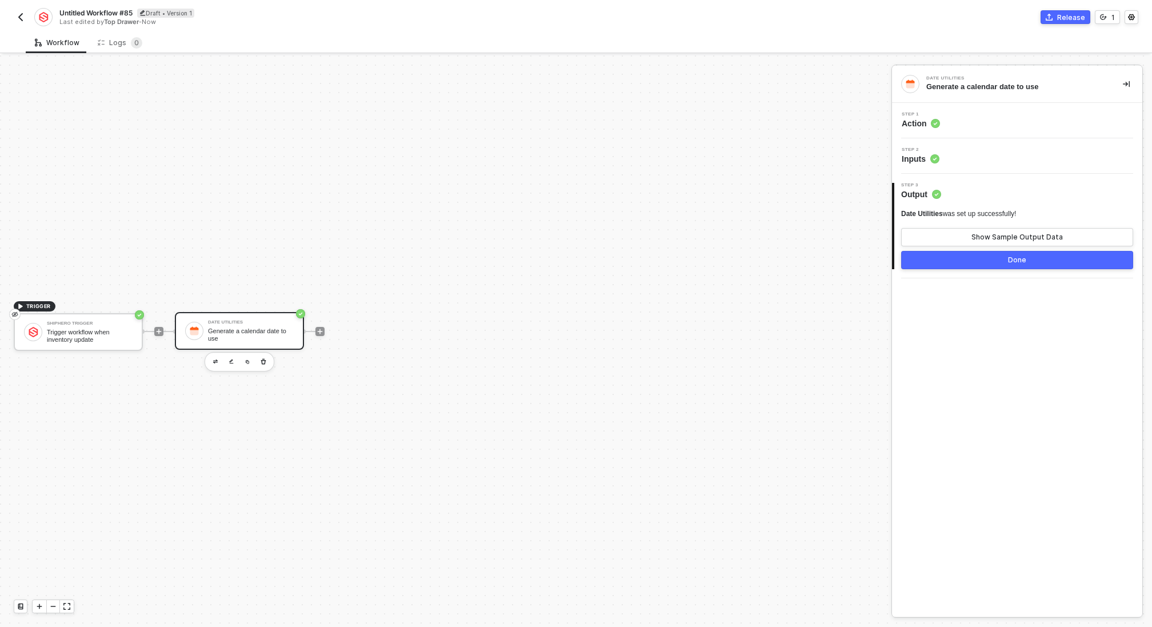
click at [949, 258] on button "Done" at bounding box center [1017, 260] width 232 height 18
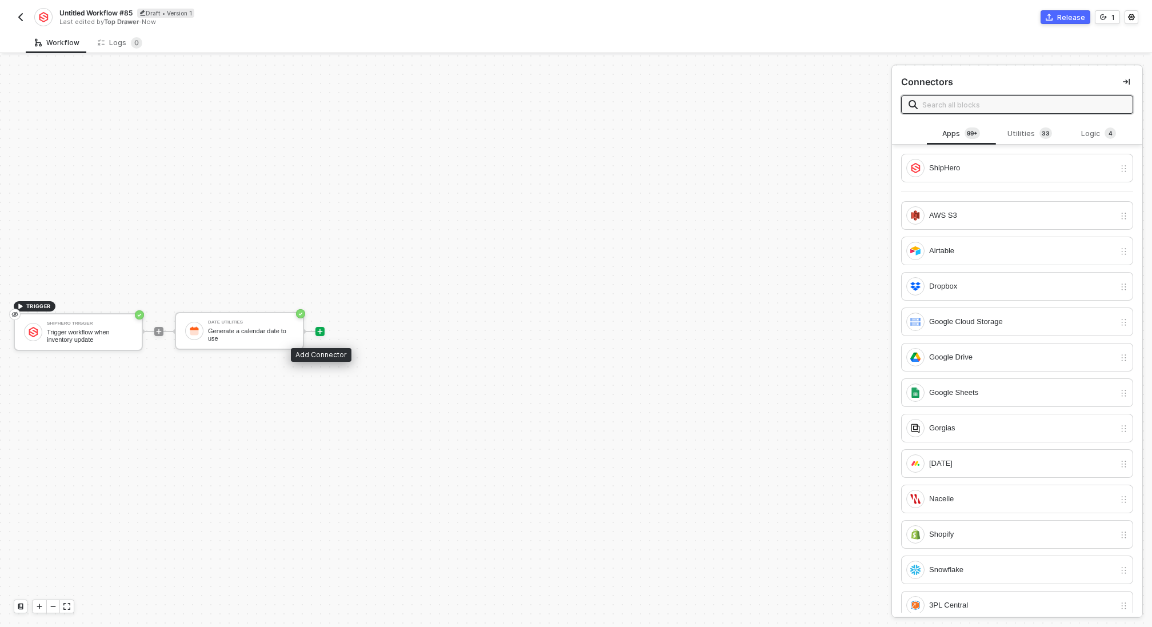
click at [319, 331] on icon "icon-play" at bounding box center [320, 331] width 7 height 7
click at [964, 388] on div "Google Sheets" at bounding box center [1022, 392] width 186 height 13
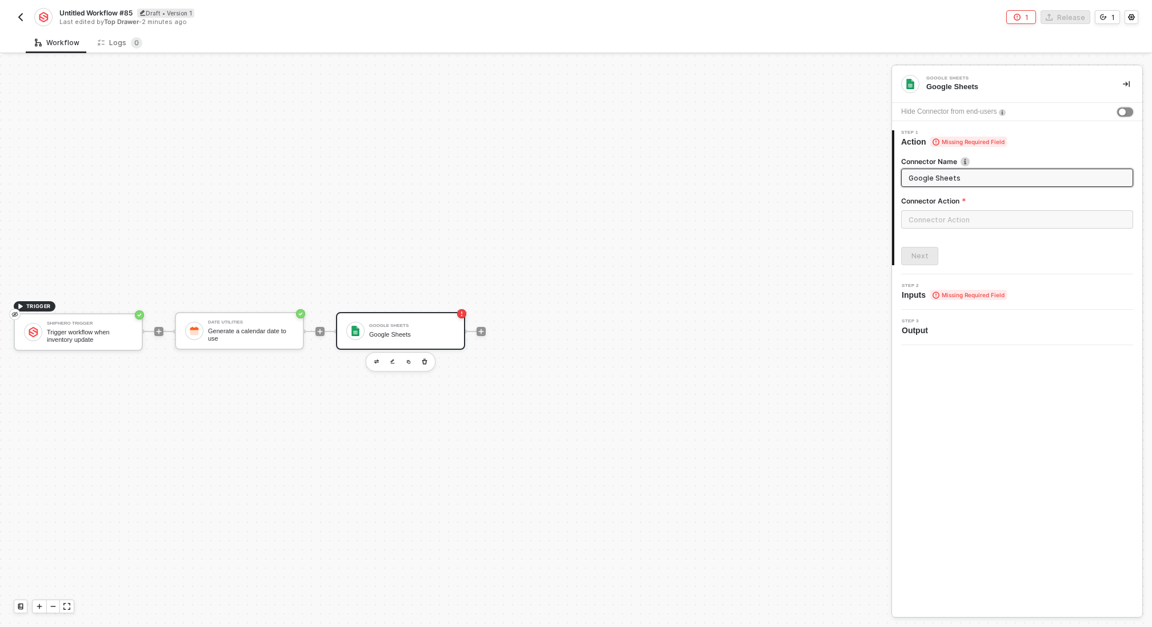
click at [1124, 111] on div "button" at bounding box center [1122, 112] width 7 height 7
click at [990, 223] on input "text" at bounding box center [1017, 219] width 232 height 18
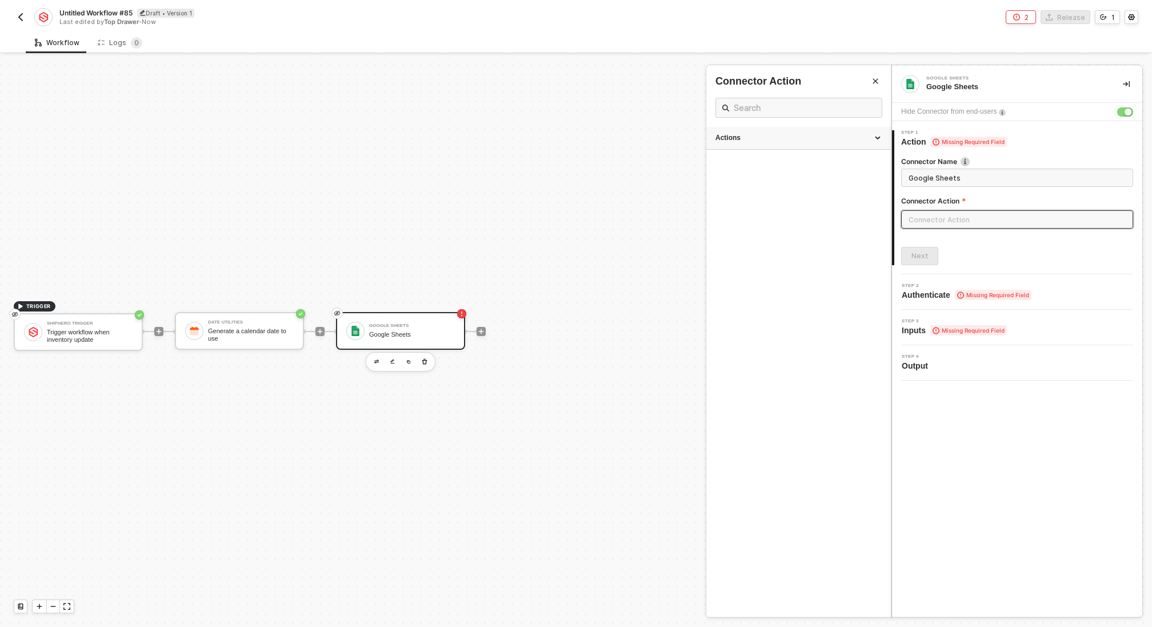
click at [810, 144] on div "Actions" at bounding box center [798, 138] width 185 height 23
click at [784, 164] on div "Append Append a row of data to a Sheet" at bounding box center [799, 164] width 166 height 19
type input "Append a row of data to a Sheet"
type input "Append"
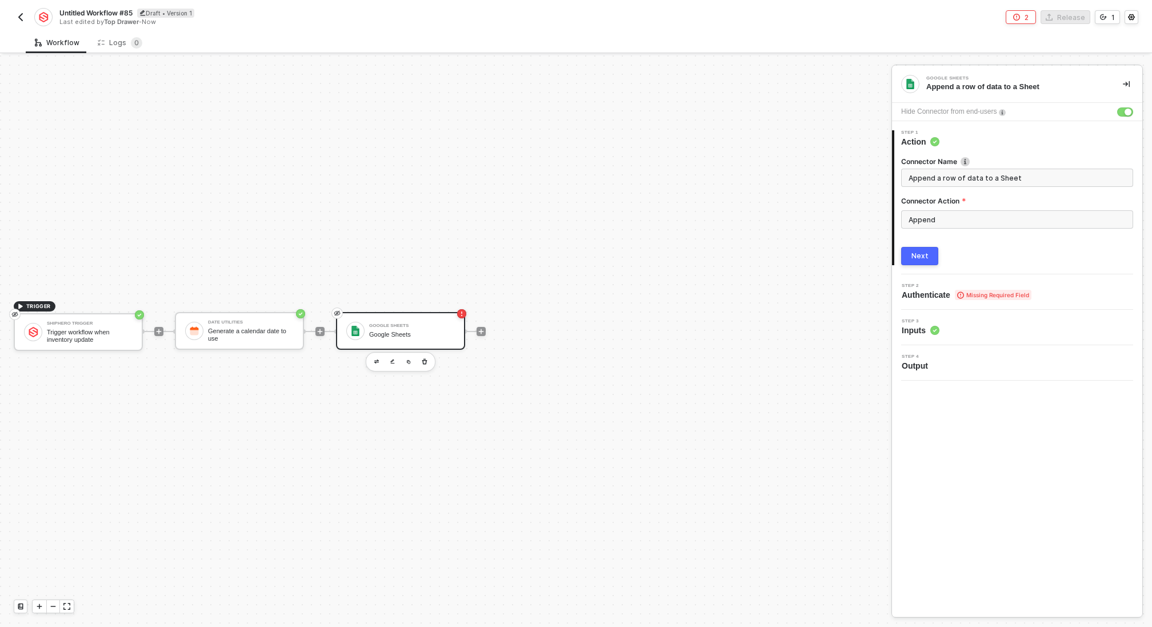
click at [929, 254] on button "Next" at bounding box center [919, 256] width 37 height 18
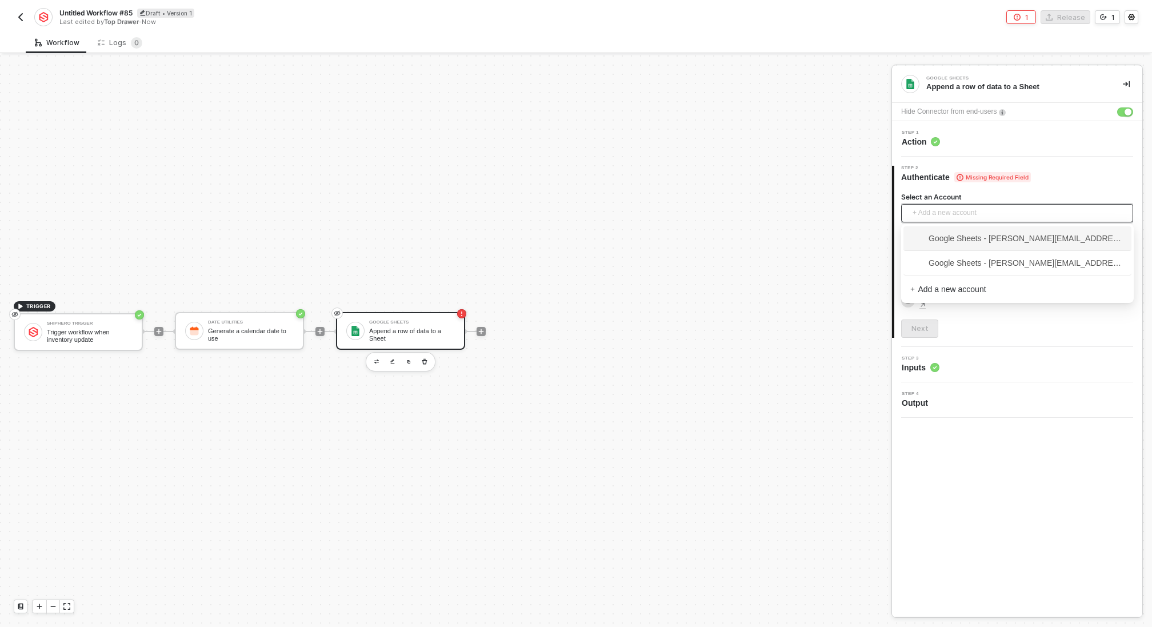
click at [953, 207] on span "+ Add a new account" at bounding box center [1020, 213] width 214 height 18
click at [961, 257] on span "Google Sheets - ian@topdrawermerch.com" at bounding box center [1017, 263] width 214 height 13
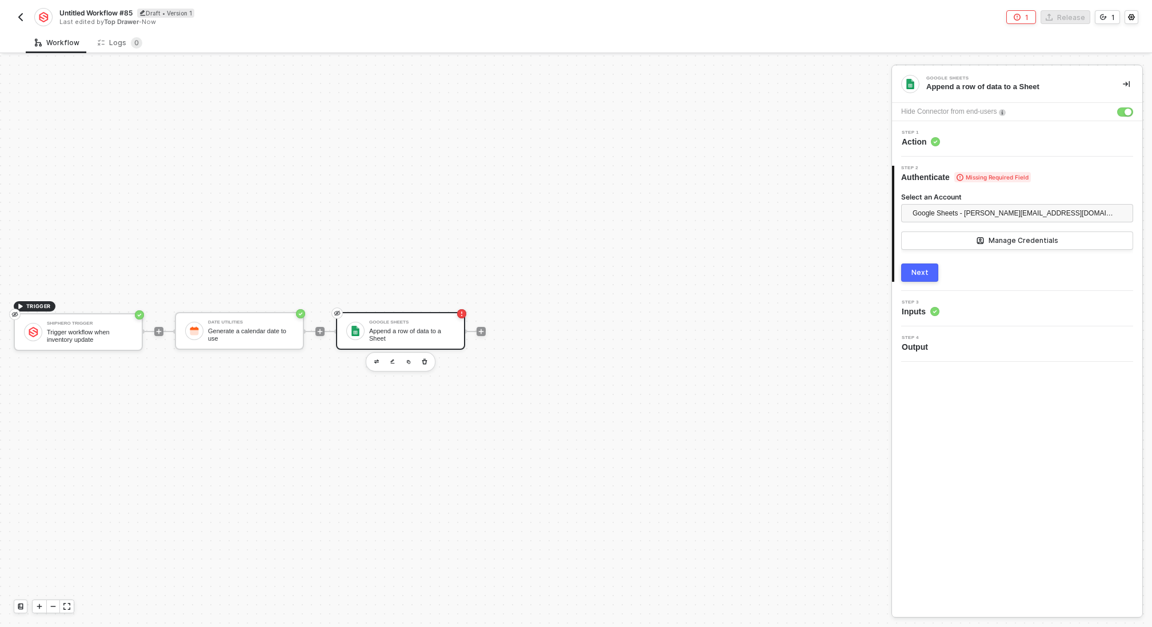
click at [930, 274] on button "Next" at bounding box center [919, 272] width 37 height 18
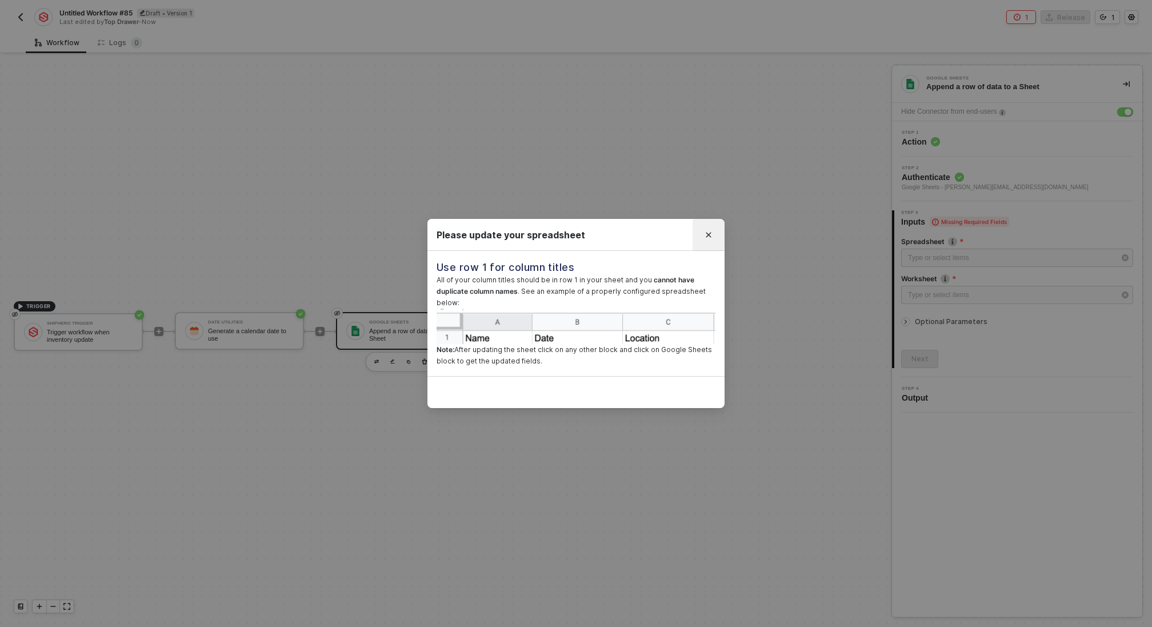
click at [713, 235] on button "Close" at bounding box center [709, 235] width 18 height 18
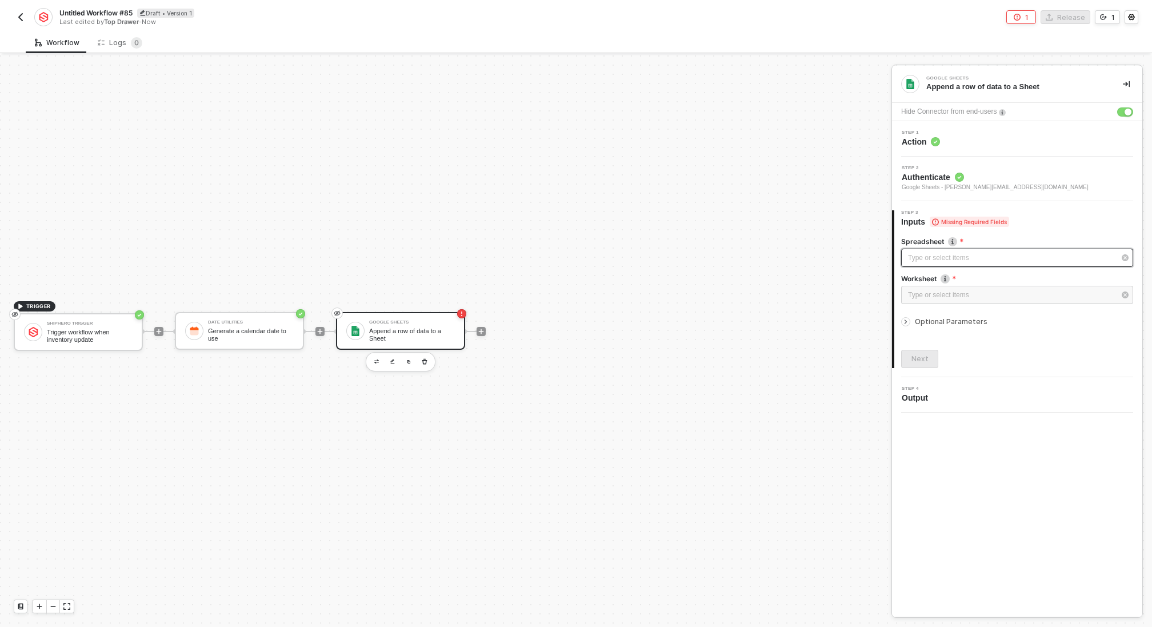
click at [972, 262] on div "Type or select items ﻿" at bounding box center [1011, 258] width 207 height 11
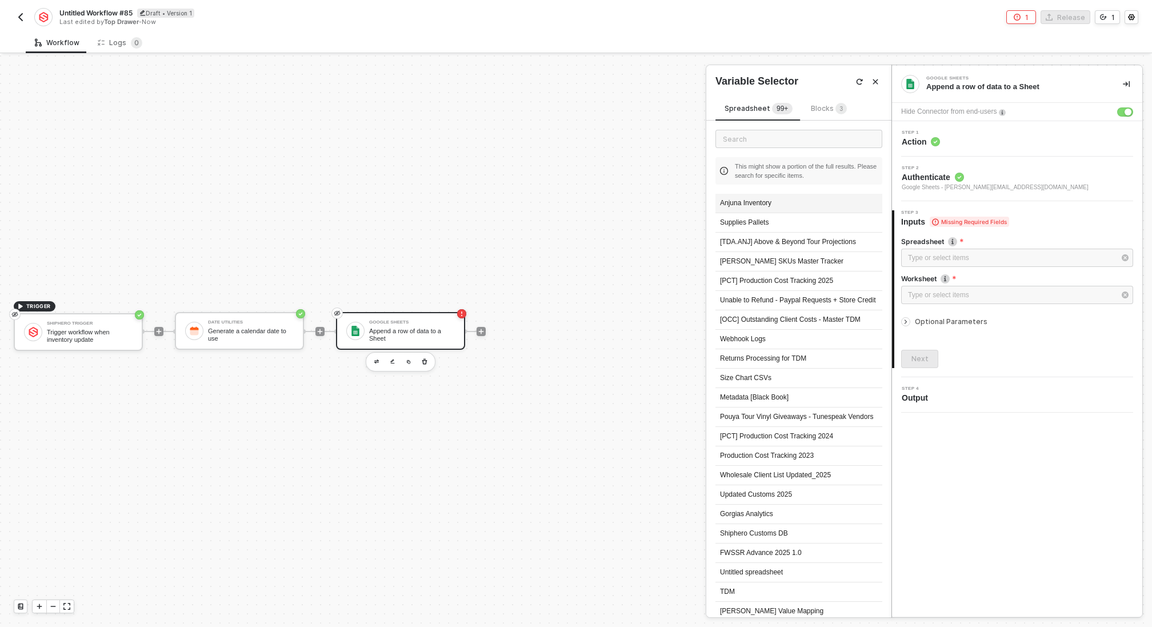
click at [773, 201] on div "Anjuna Inventory" at bounding box center [799, 203] width 167 height 19
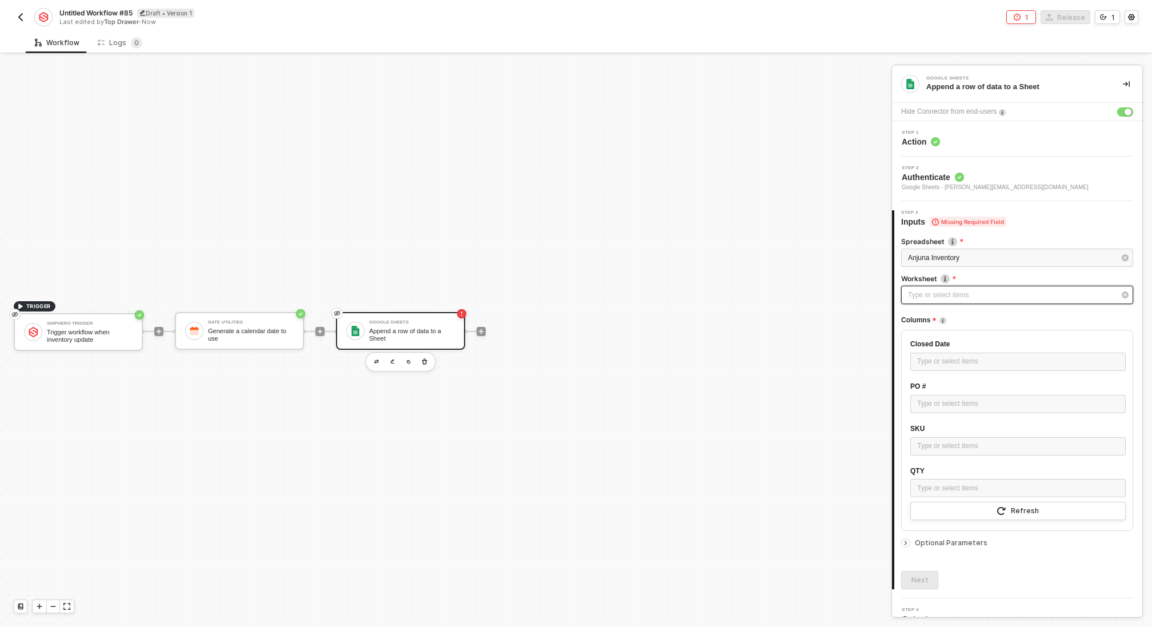
click at [954, 299] on div "Type or select items ﻿" at bounding box center [1011, 295] width 207 height 11
click at [768, 216] on div "Inventory Update" at bounding box center [799, 222] width 167 height 19
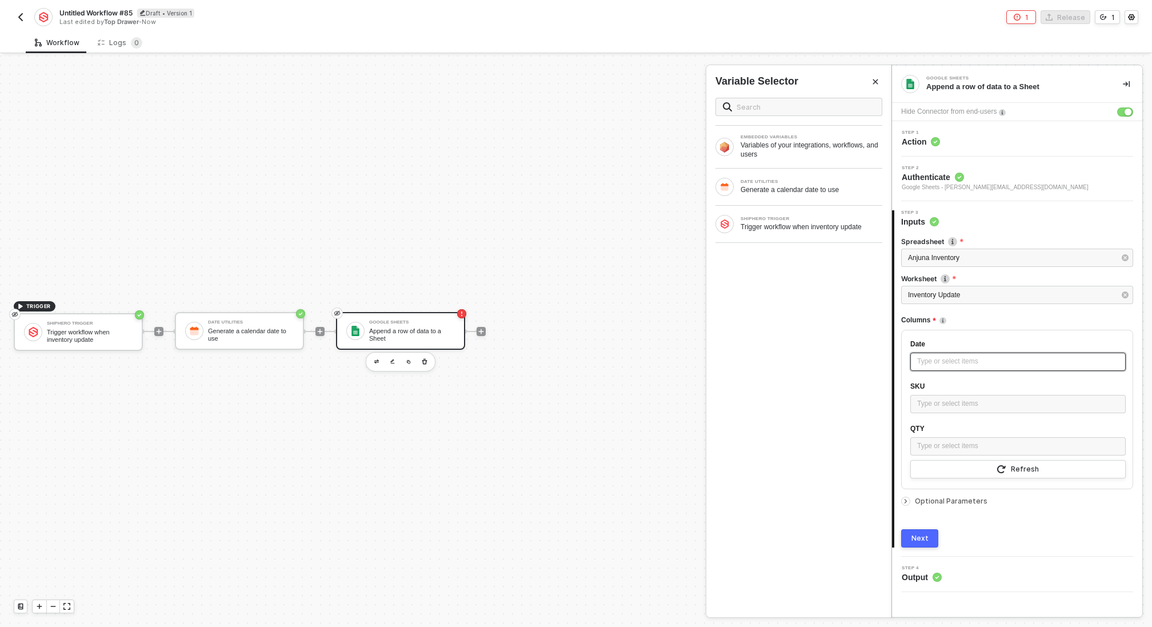
click at [958, 361] on div "Type or select items ﻿" at bounding box center [1018, 361] width 202 height 11
click at [780, 175] on div "DATE UTILITIES Generate a calendar date to use" at bounding box center [798, 187] width 185 height 37
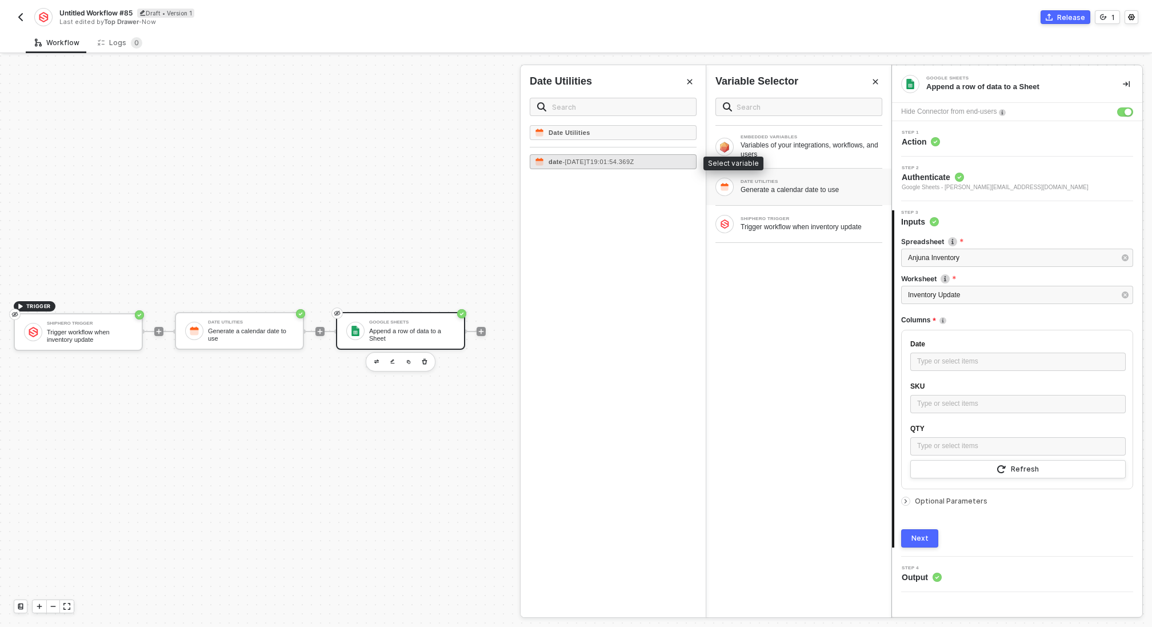
click at [634, 162] on span "- 2025-08-28T19:01:54.369Z" at bounding box center [597, 161] width 71 height 7
click at [966, 407] on div "Type or select items ﻿" at bounding box center [1018, 403] width 202 height 11
click at [810, 222] on div "Trigger workflow when inventory update" at bounding box center [812, 226] width 142 height 9
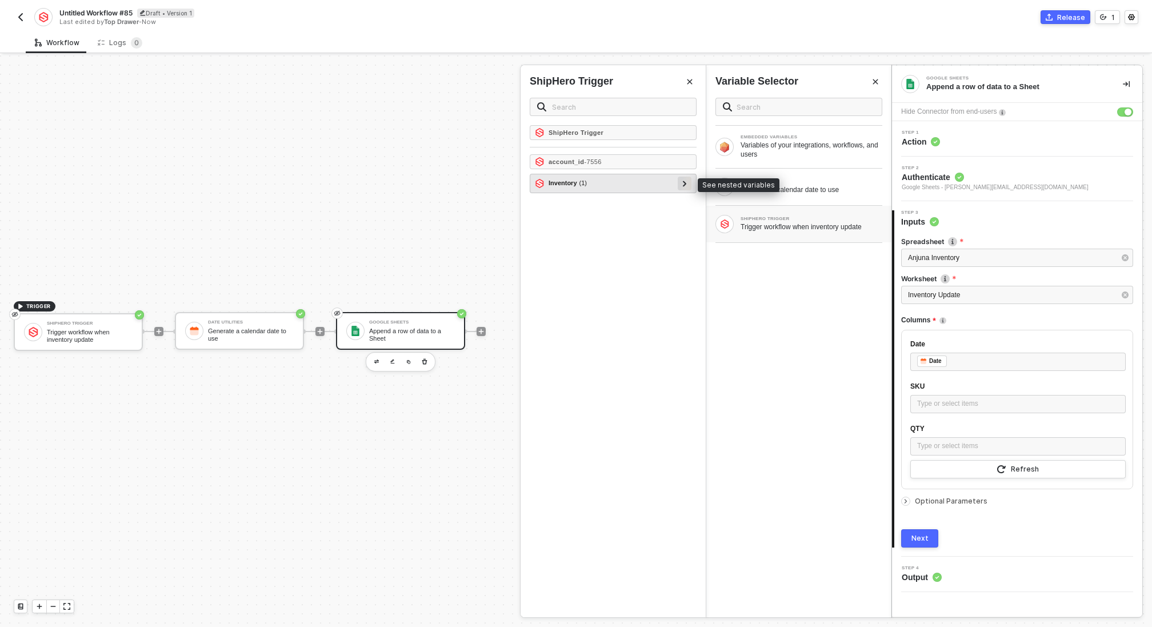
click at [682, 181] on div at bounding box center [685, 183] width 6 height 13
click at [680, 201] on icon at bounding box center [680, 202] width 4 height 6
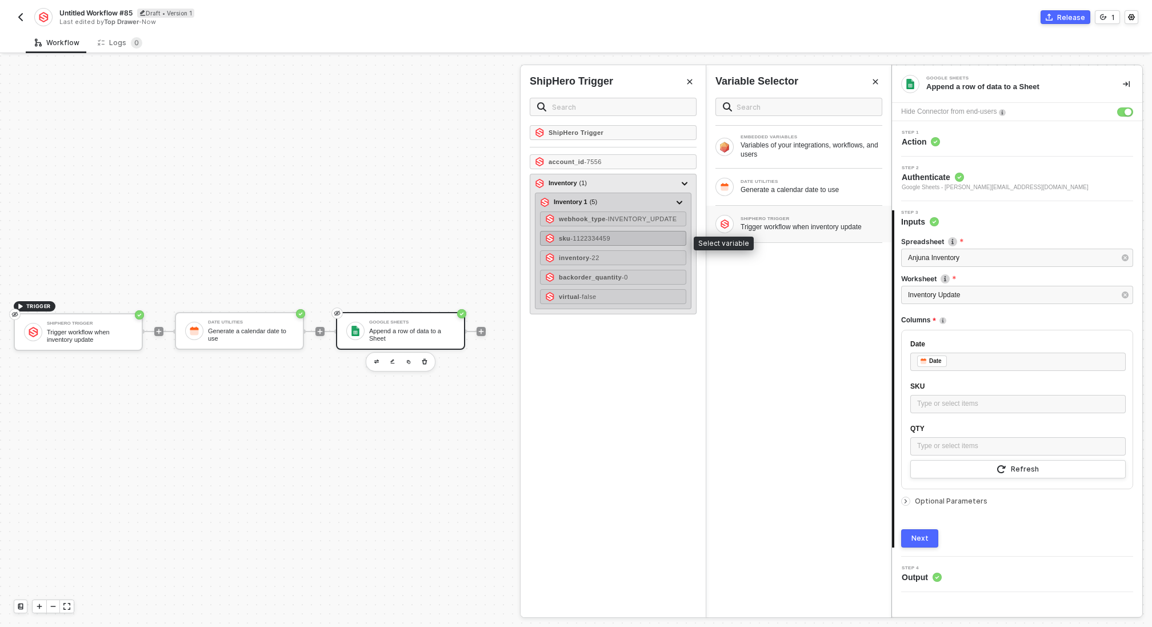
click at [632, 239] on div "sku - 1122334459" at bounding box center [613, 238] width 146 height 15
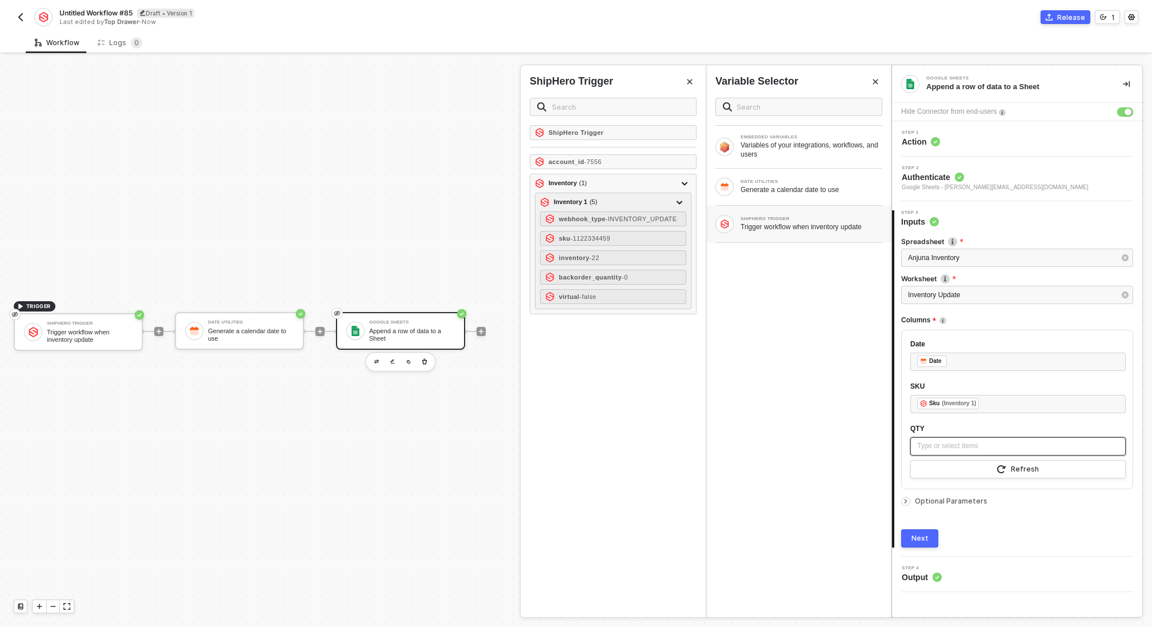
click at [964, 447] on div "Type or select items ﻿" at bounding box center [1018, 446] width 202 height 11
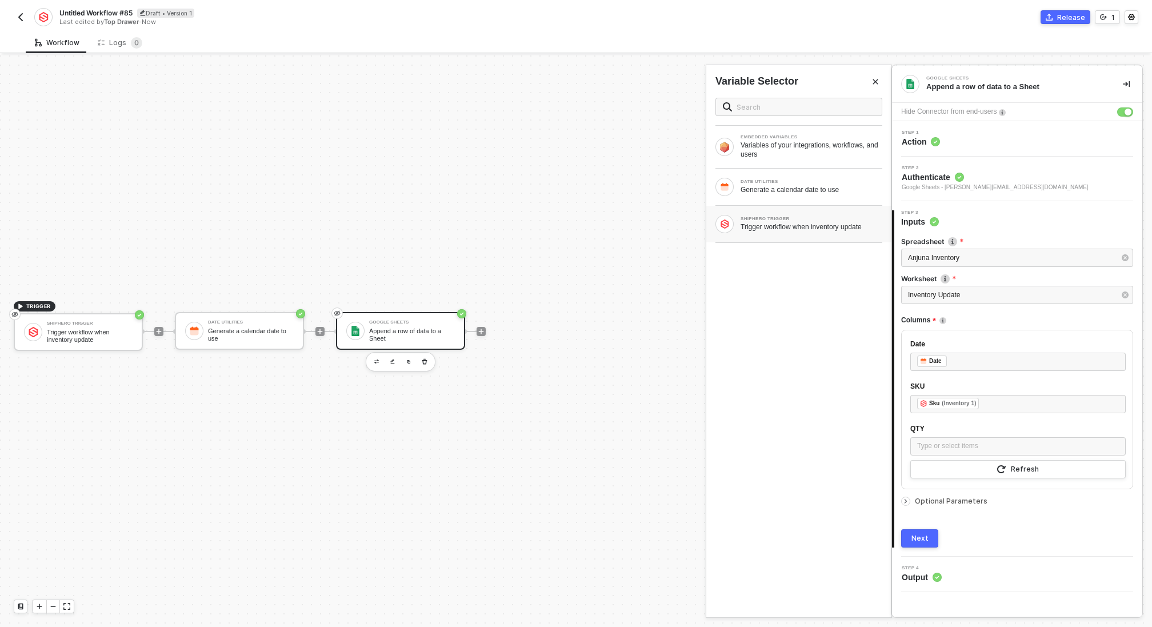
click at [778, 221] on div "SHIPHERO TRIGGER Trigger workflow when inventory update" at bounding box center [812, 224] width 142 height 15
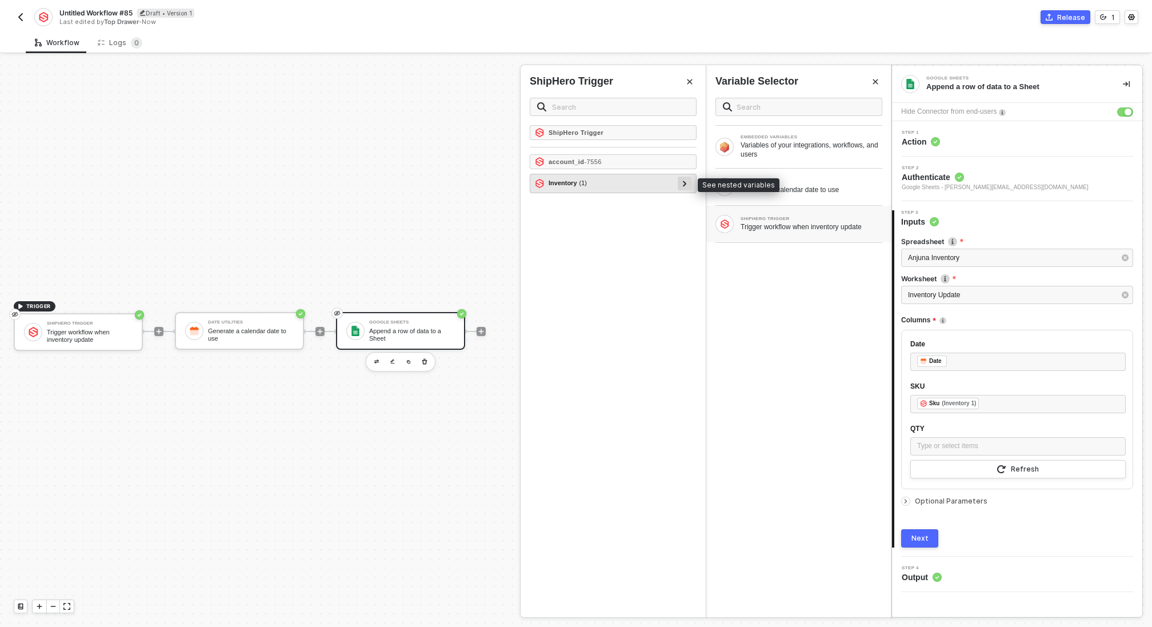
click at [685, 181] on icon at bounding box center [684, 184] width 3 height 6
click at [681, 201] on icon at bounding box center [679, 202] width 3 height 6
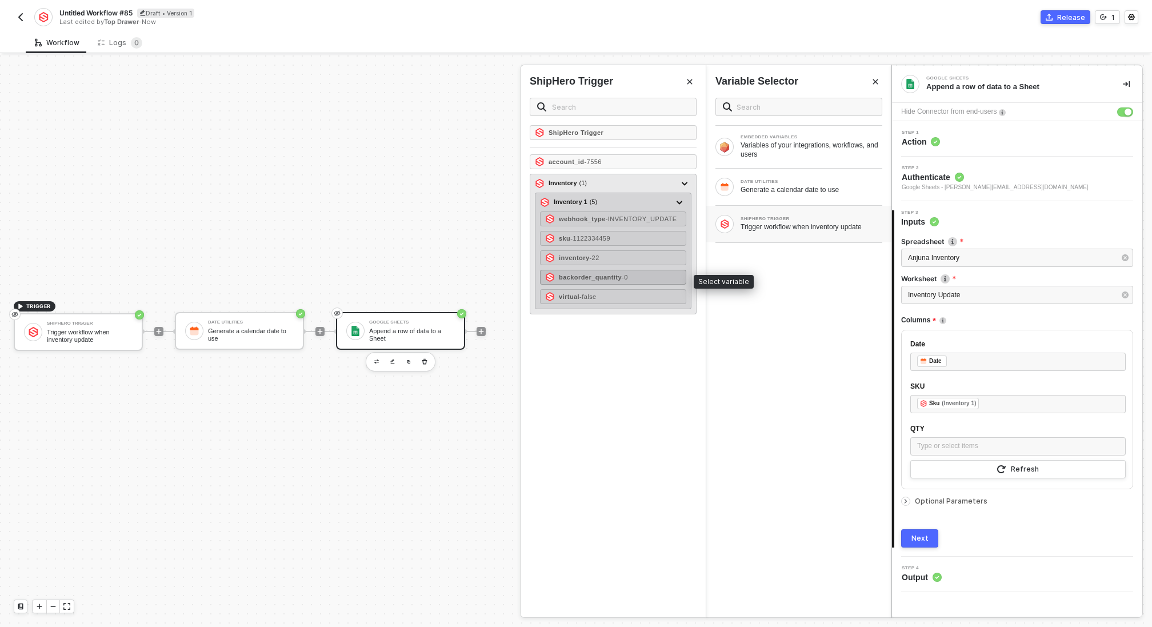
click at [638, 279] on div "backorder_quantity - 0" at bounding box center [613, 277] width 146 height 15
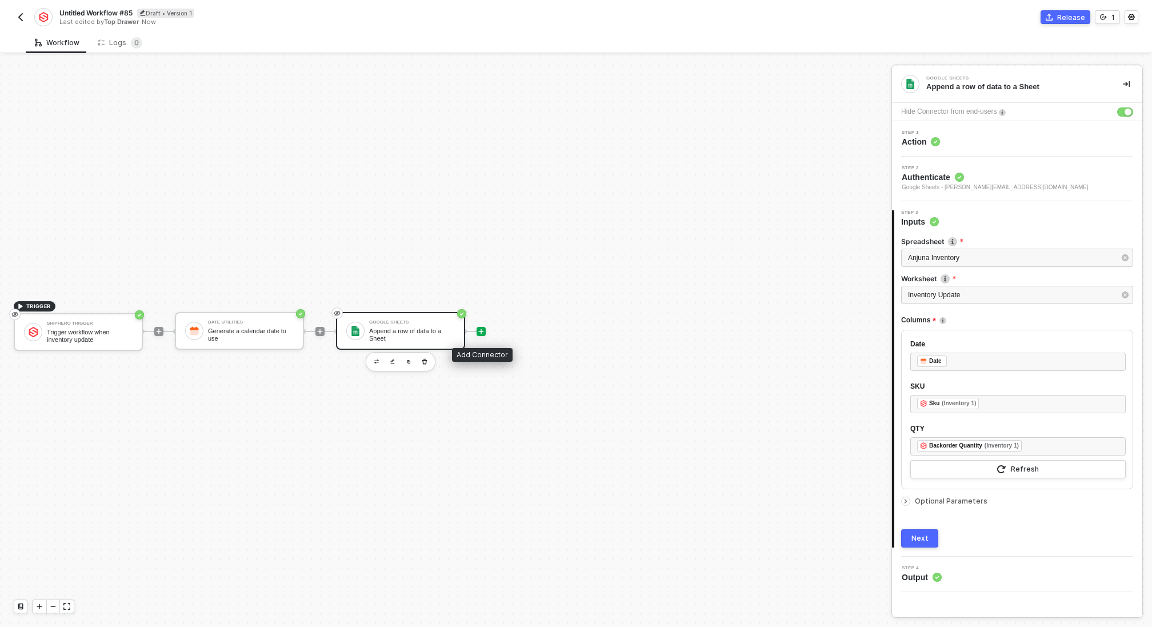
click at [479, 328] on icon "icon-play" at bounding box center [481, 331] width 7 height 7
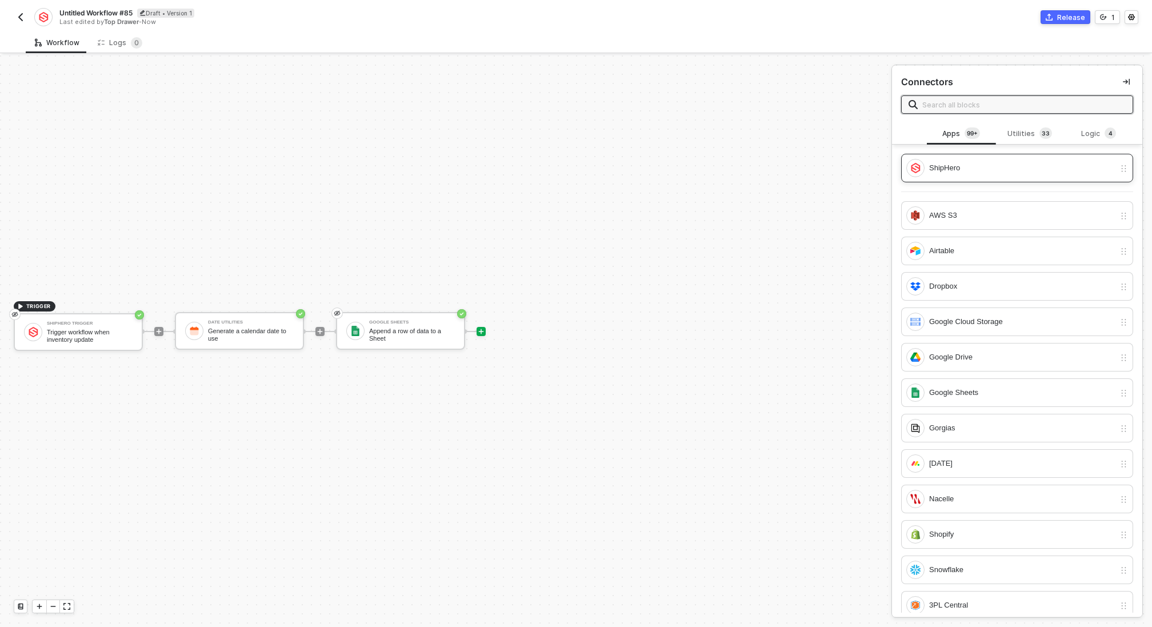
click at [994, 162] on div "ShipHero" at bounding box center [1022, 168] width 186 height 13
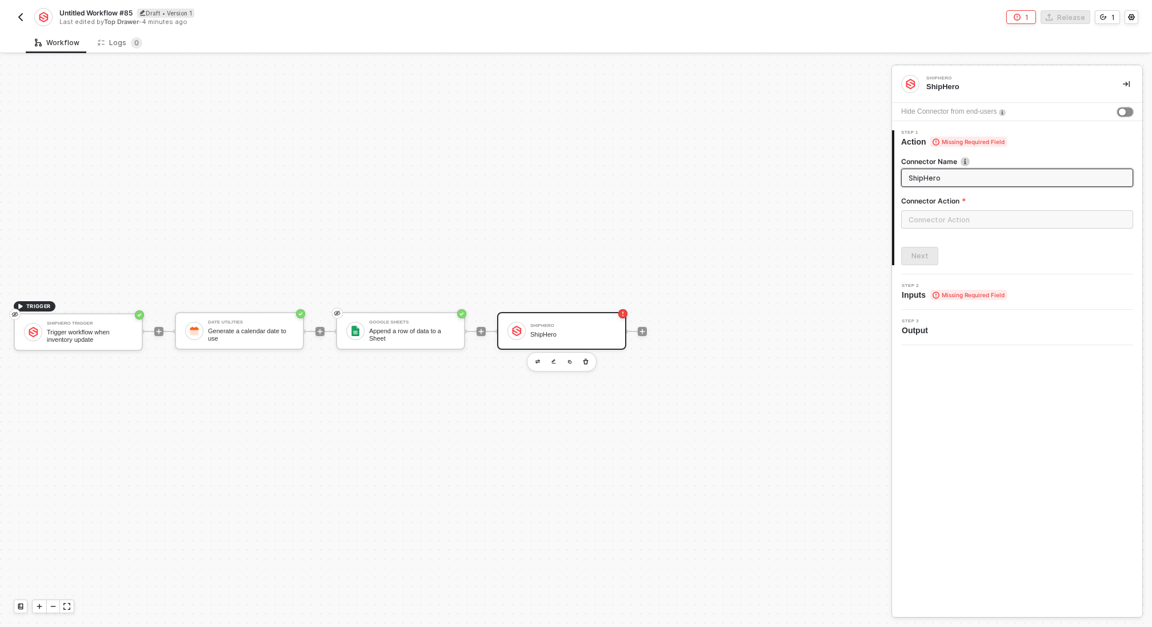
click at [1120, 112] on div "button" at bounding box center [1122, 112] width 7 height 7
click at [949, 221] on input "text" at bounding box center [1017, 219] width 232 height 18
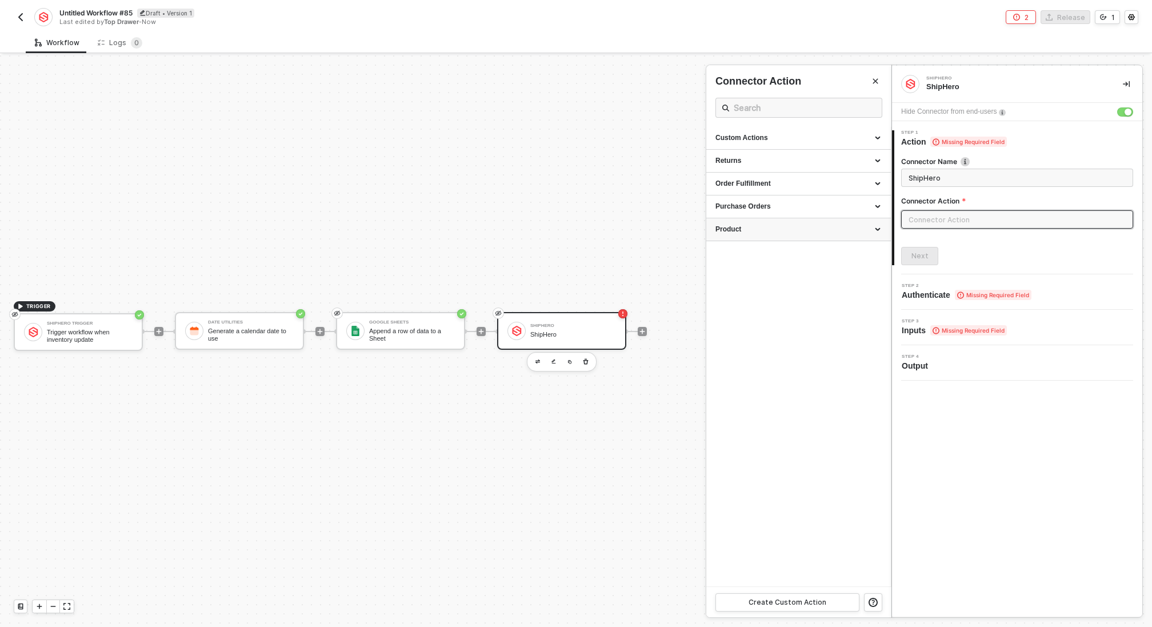
click at [793, 225] on div "Product" at bounding box center [799, 230] width 166 height 10
click at [756, 341] on div "Get All Products Get all products" at bounding box center [799, 341] width 166 height 19
type input "Get all products"
type input "Product - Get All Products"
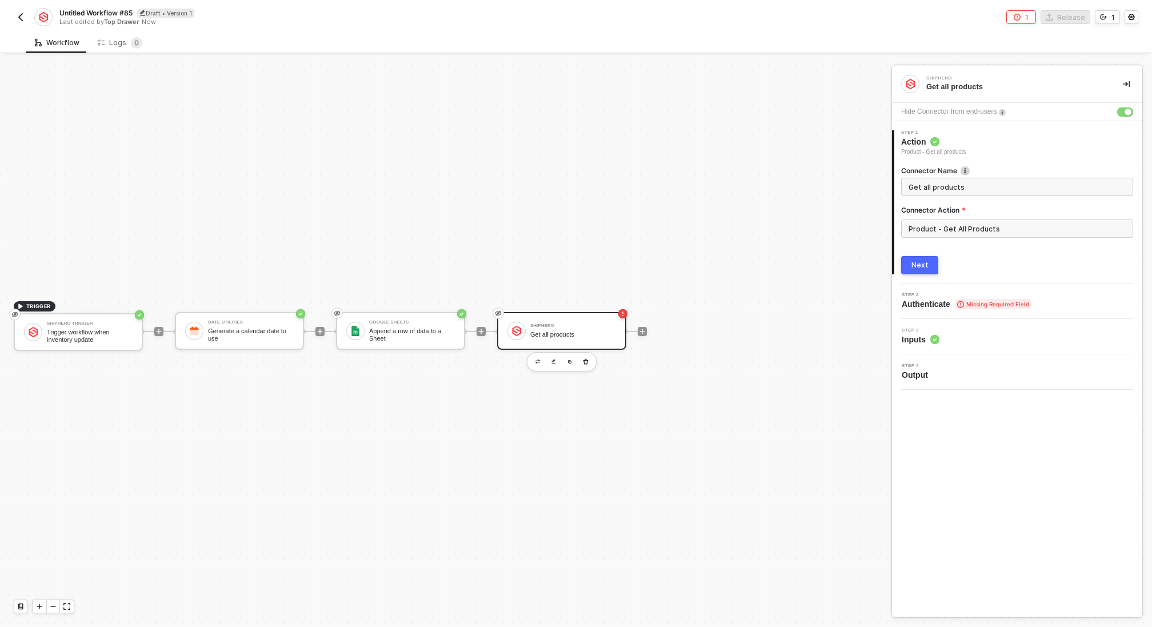
click at [916, 264] on div "Next" at bounding box center [920, 265] width 17 height 9
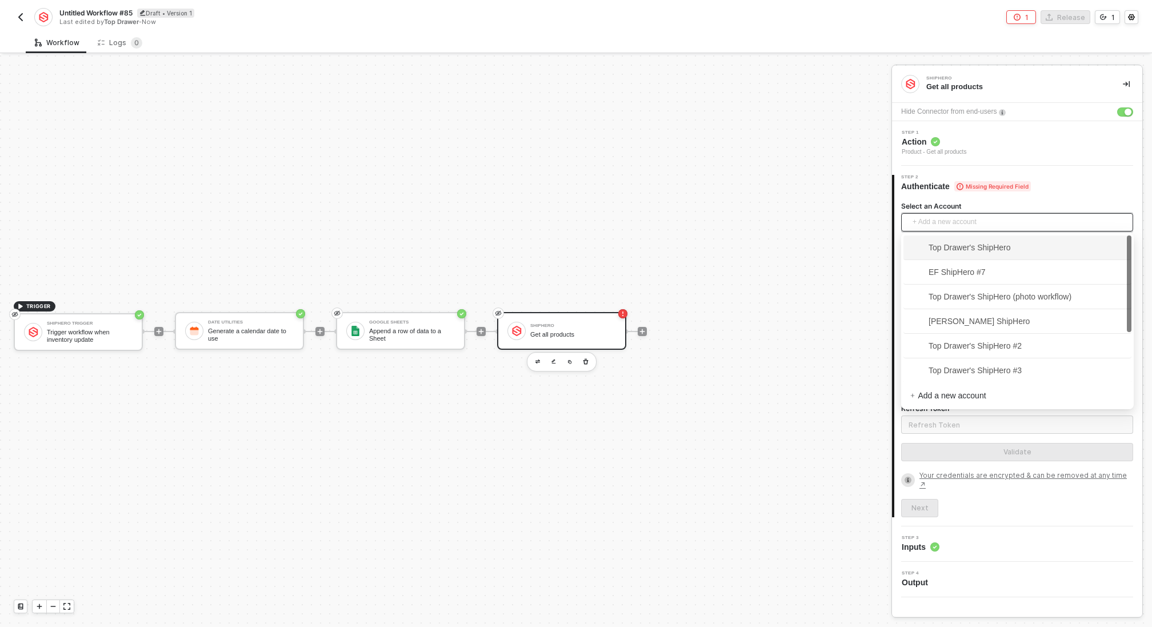
click at [954, 222] on span "+ Add a new account" at bounding box center [1020, 222] width 214 height 18
click at [998, 370] on span "Anjuna ShipHero #9" at bounding box center [955, 369] width 90 height 13
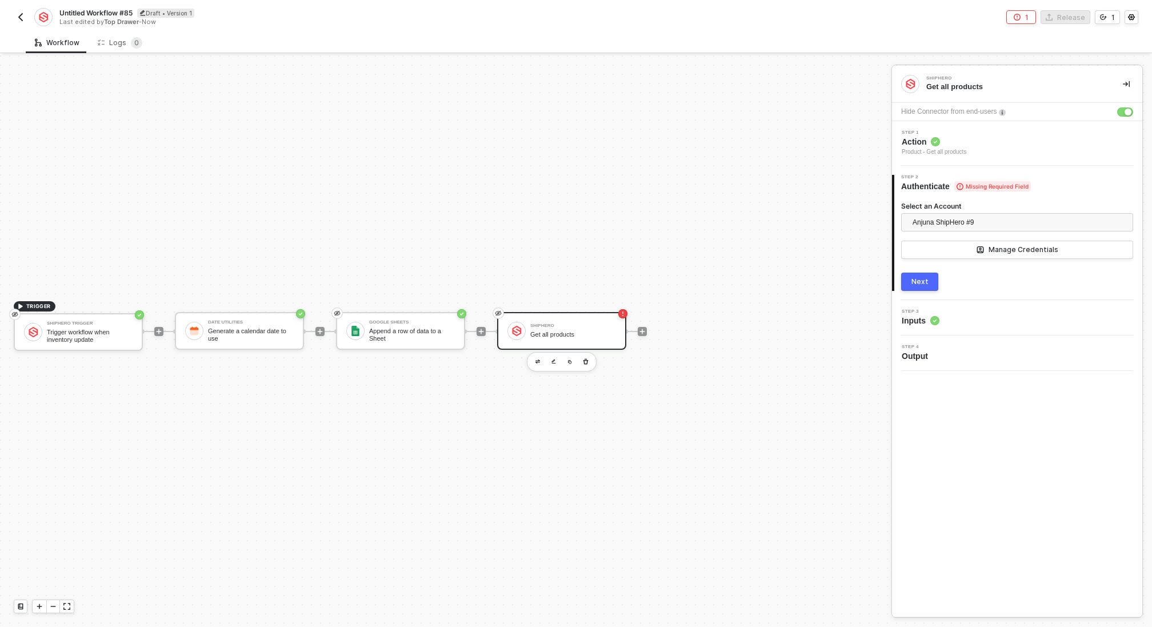
click at [921, 281] on div "Next" at bounding box center [920, 281] width 17 height 9
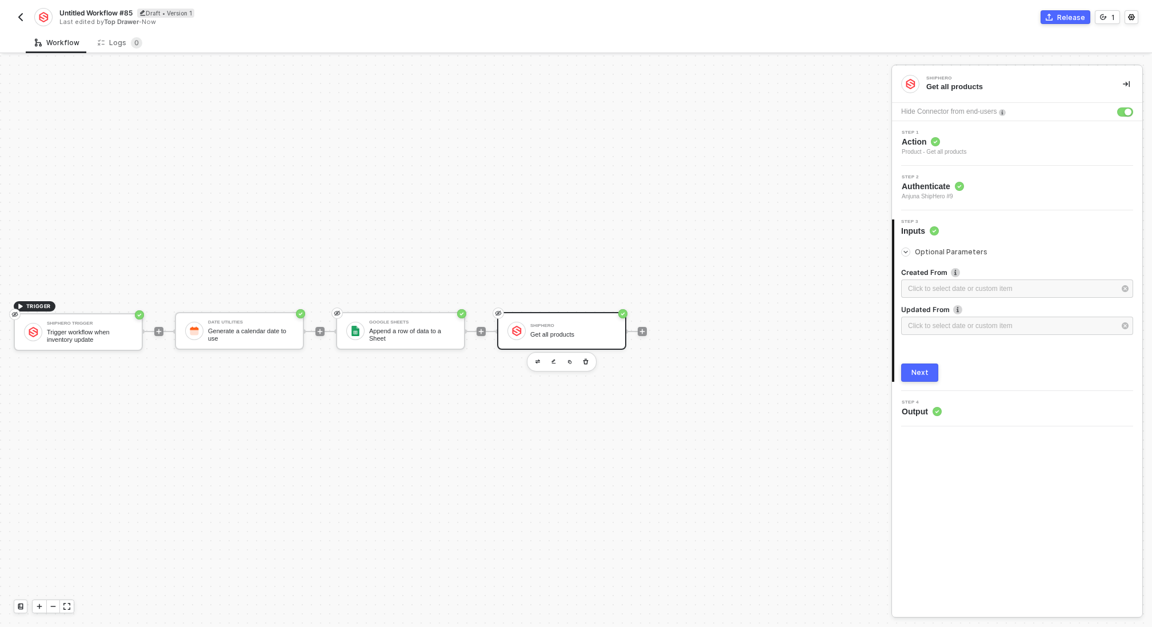
click at [925, 366] on button "Next" at bounding box center [919, 372] width 37 height 18
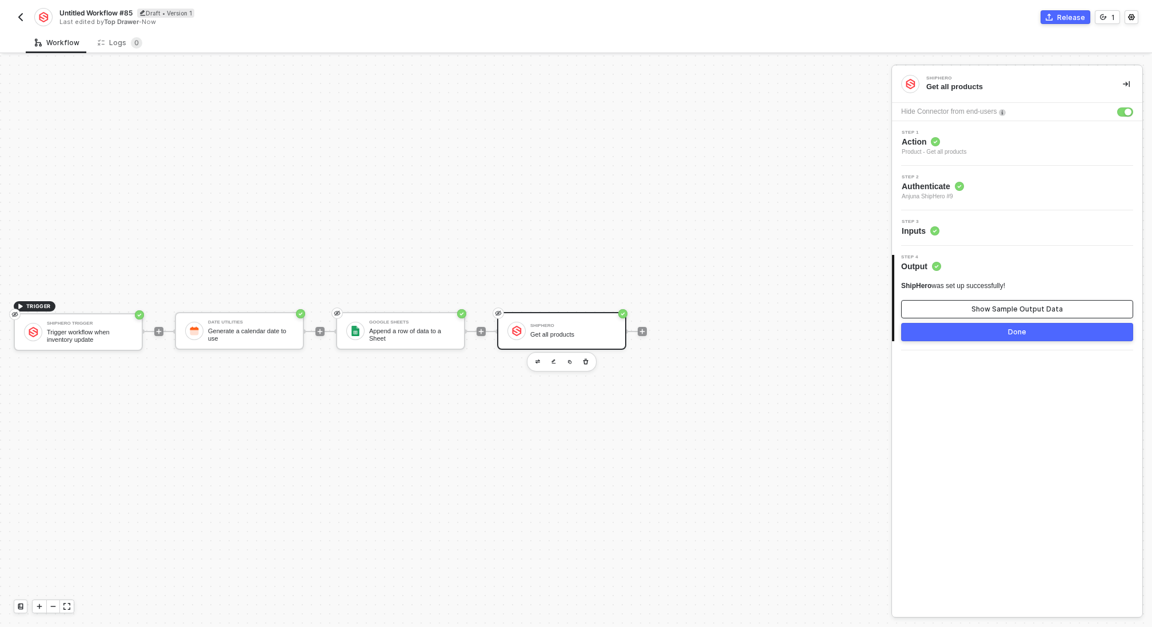
click at [975, 308] on div "Show Sample Output Data" at bounding box center [1017, 309] width 91 height 9
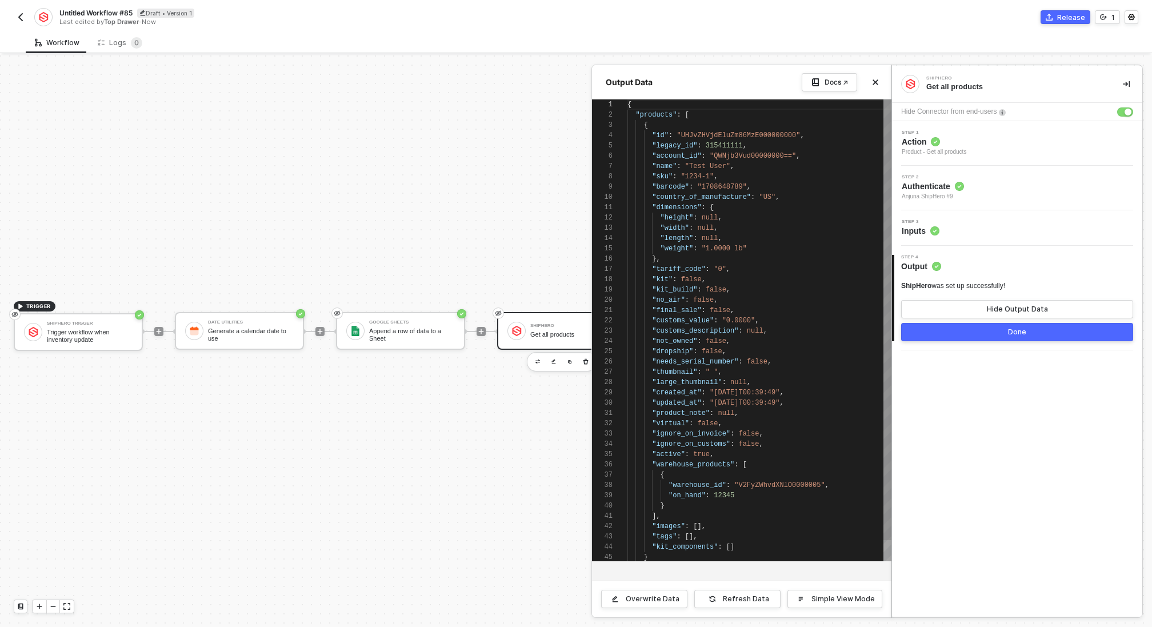
scroll to position [103, 0]
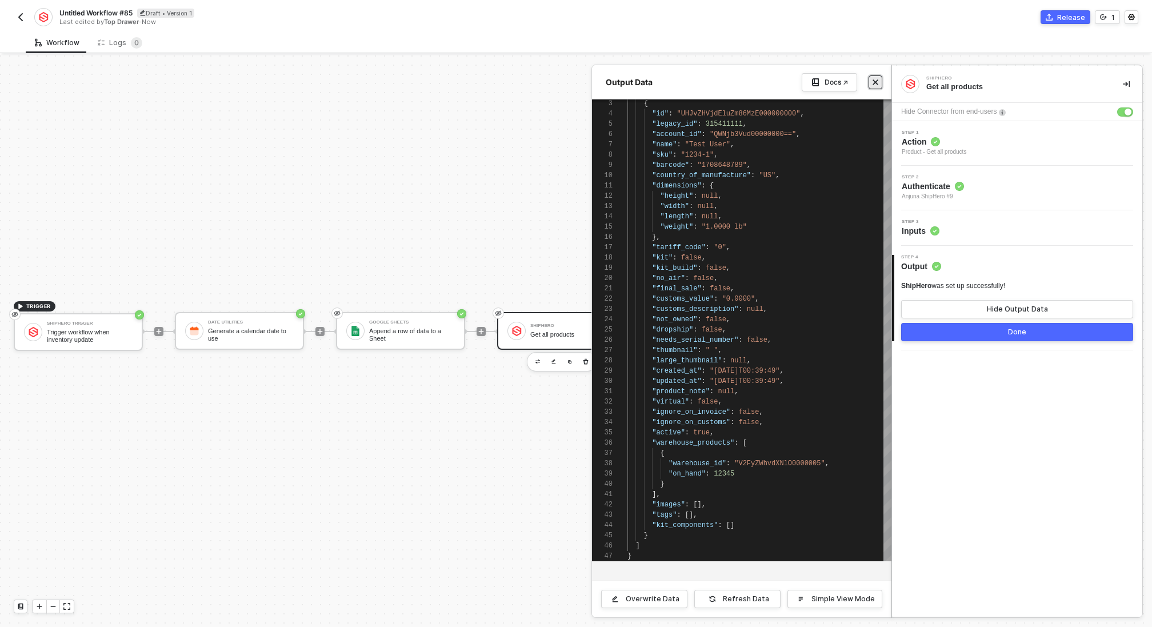
click at [873, 79] on icon "icon-close" at bounding box center [875, 82] width 7 height 7
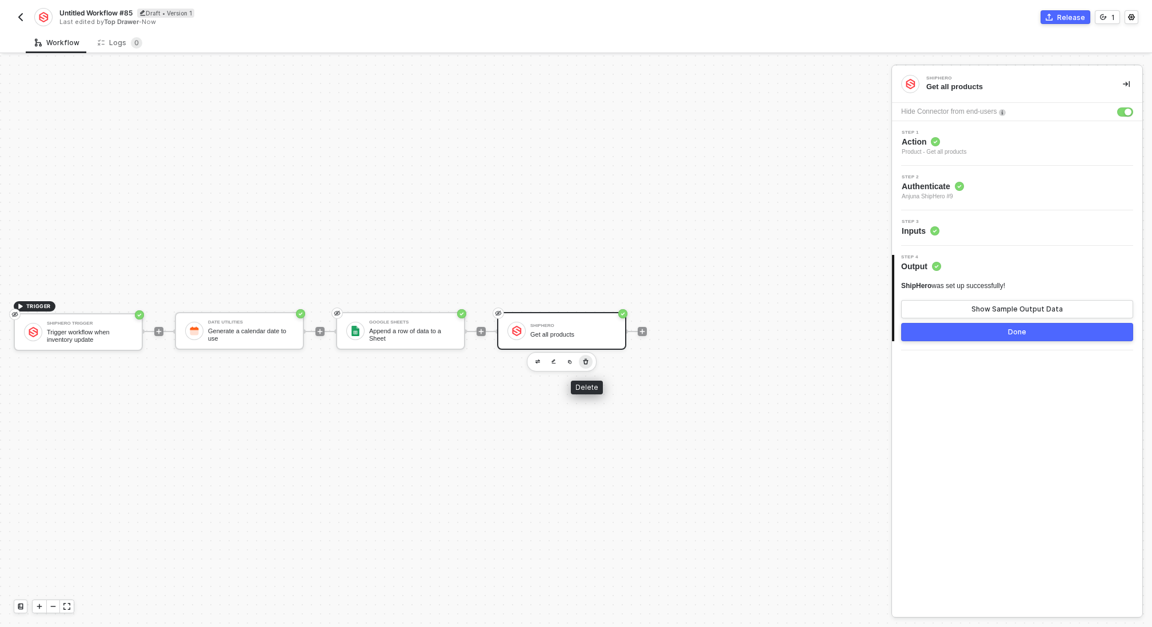
click at [587, 362] on icon "button" at bounding box center [586, 361] width 5 height 6
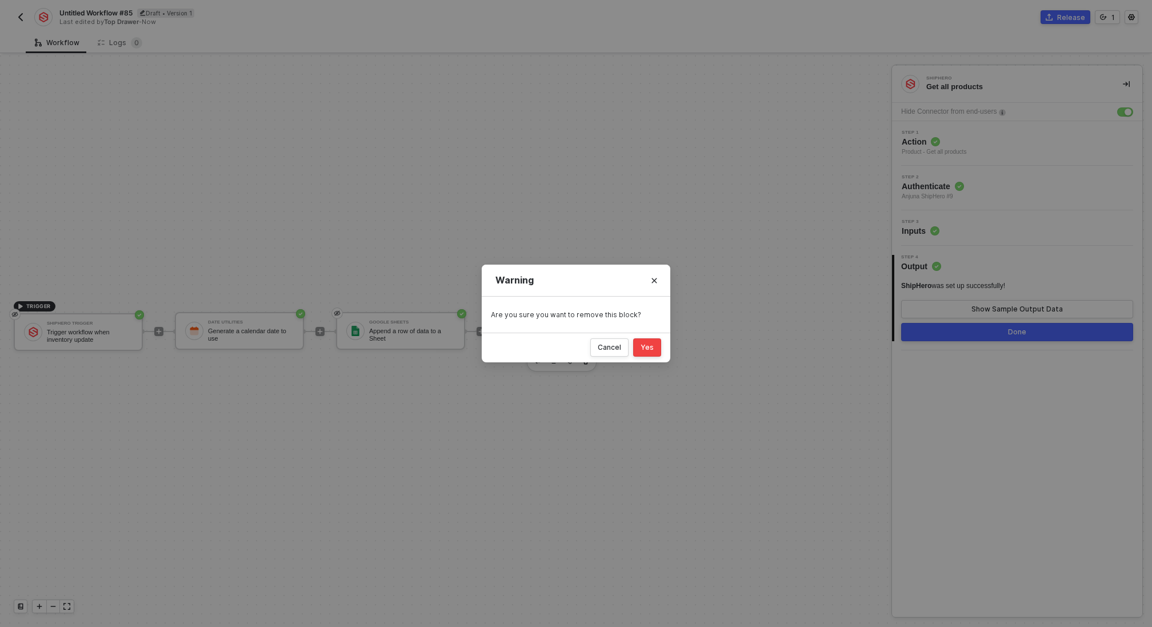
click at [652, 348] on div "Yes" at bounding box center [647, 347] width 13 height 9
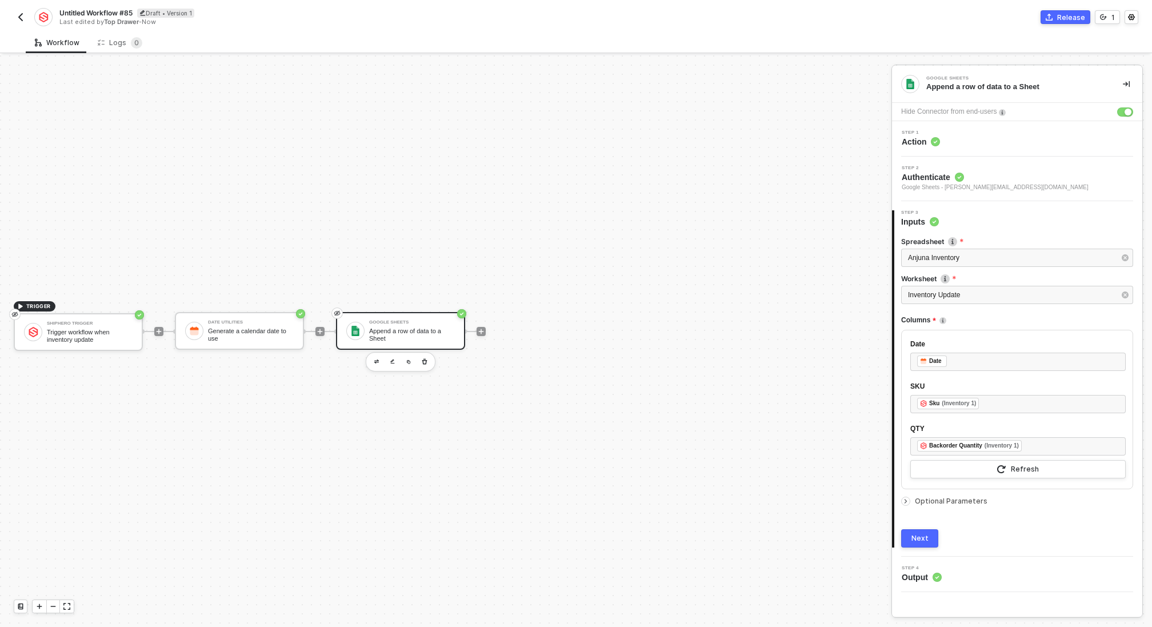
click at [105, 13] on span "Untitled Workflow #85" at bounding box center [95, 13] width 73 height 10
click at [105, 13] on input "Untitled Workflow #85" at bounding box center [156, 13] width 194 height 14
type input "Inventory Updates (Anjuna)"
click at [270, 17] on div "Save" at bounding box center [270, 13] width 17 height 10
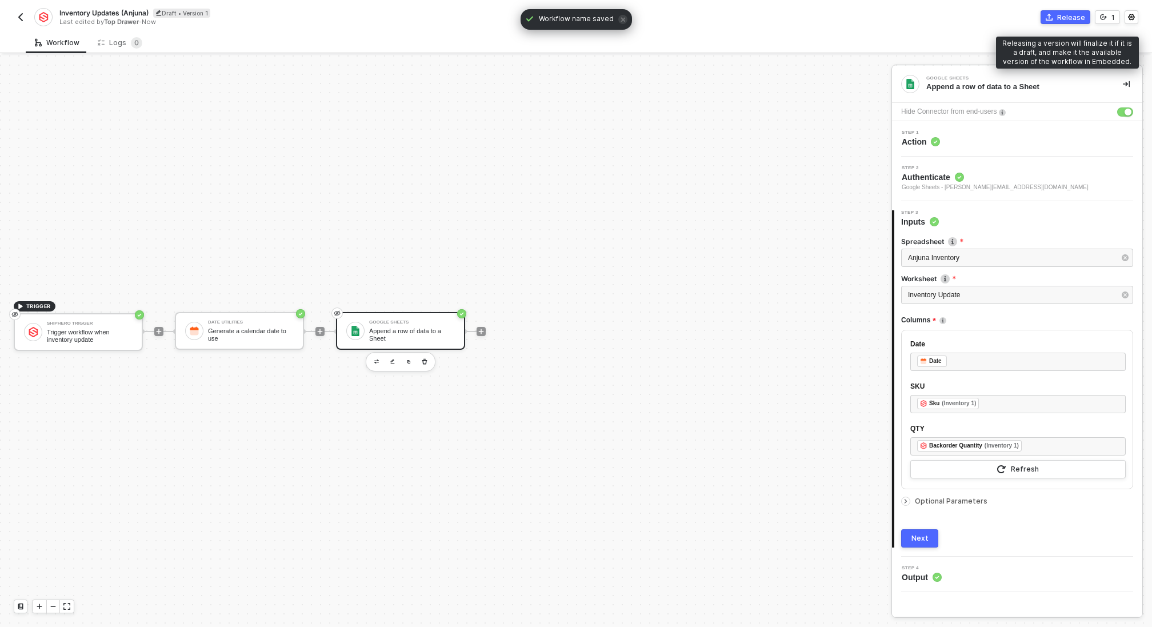
click at [1066, 14] on div "Release" at bounding box center [1071, 18] width 28 height 10
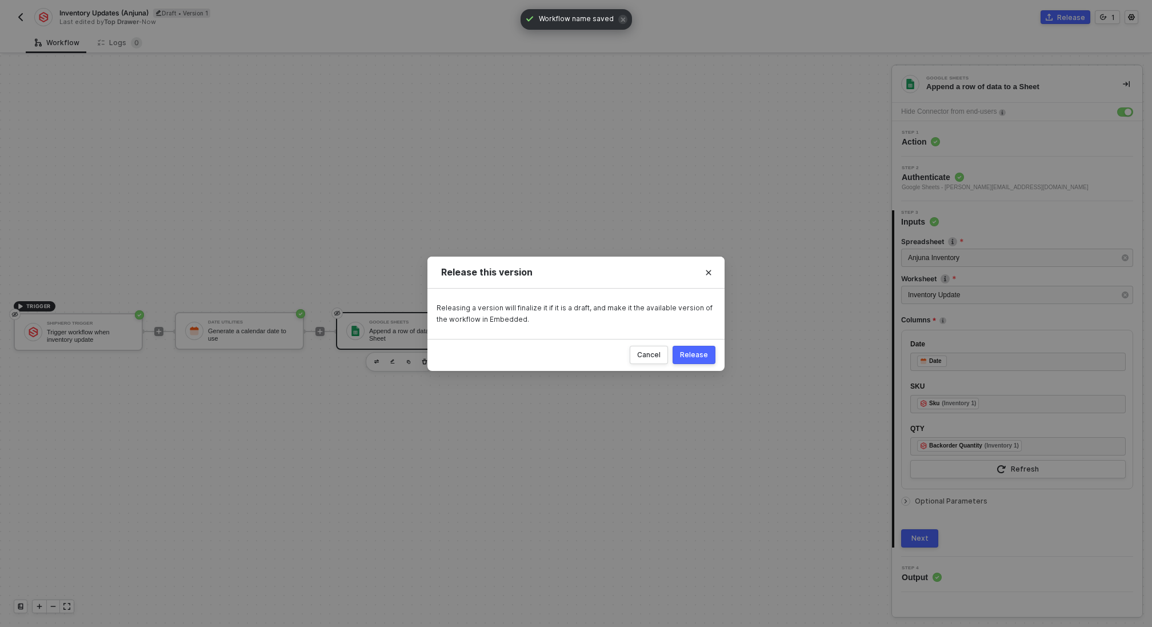
click at [700, 358] on div "Release" at bounding box center [694, 354] width 28 height 9
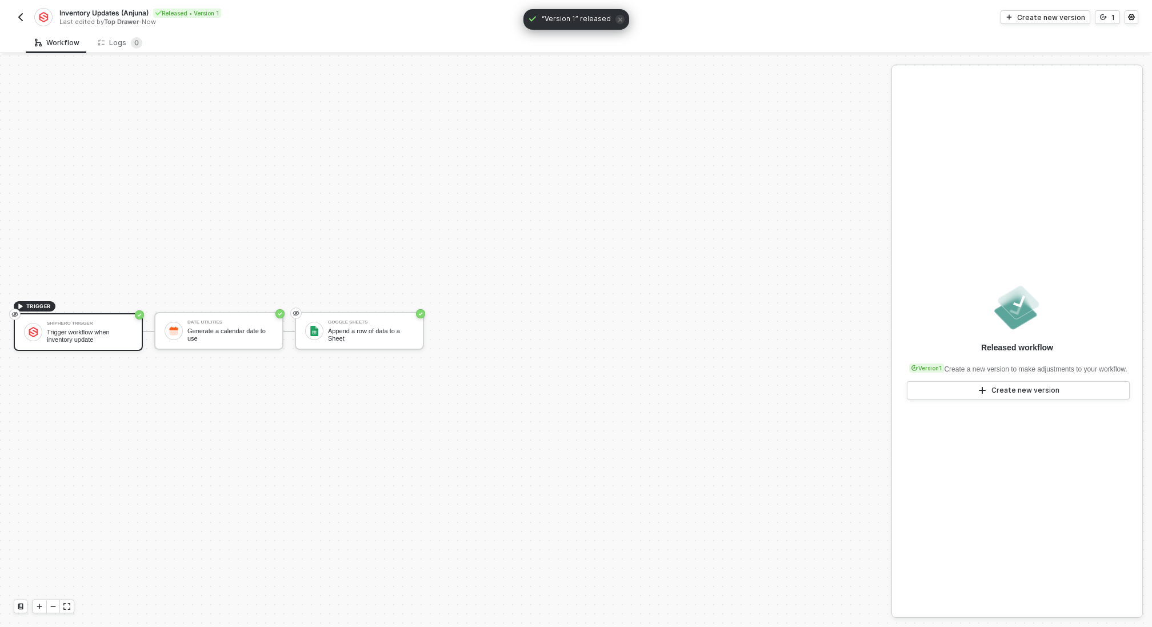
click at [21, 15] on img "button" at bounding box center [20, 17] width 9 height 9
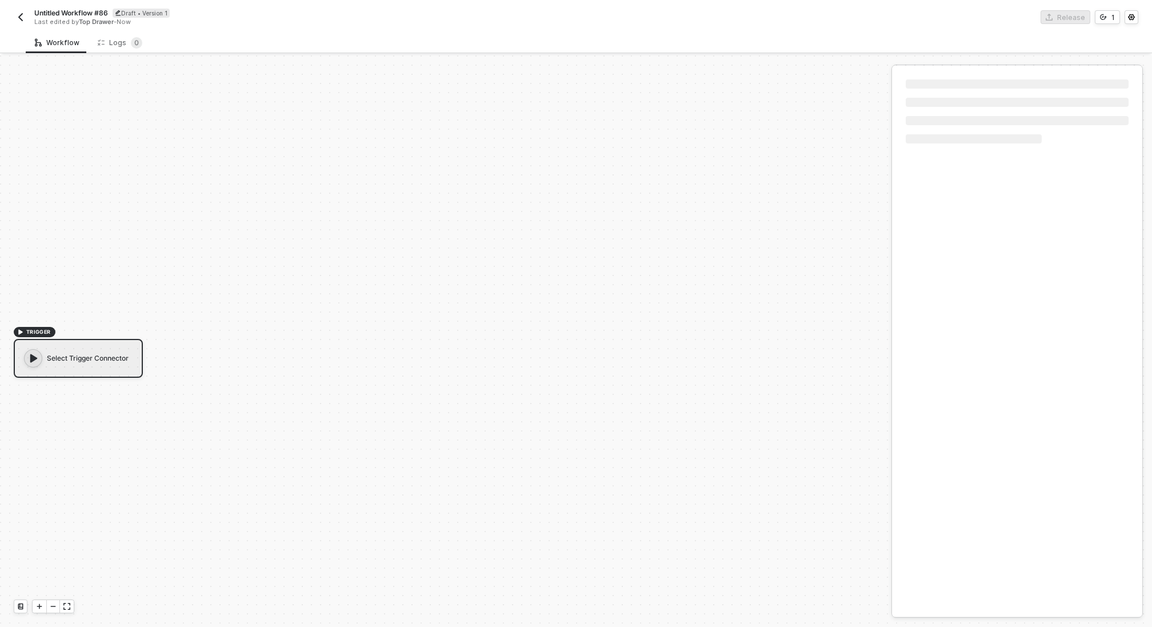
scroll to position [21, 0]
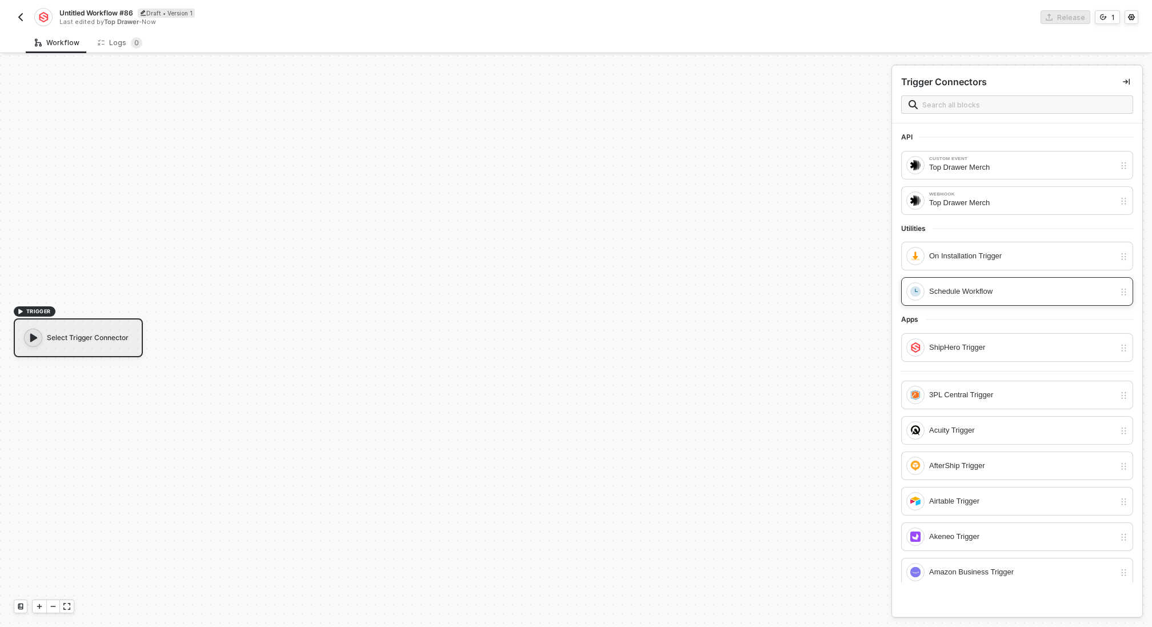
click at [974, 295] on div "Schedule Workflow" at bounding box center [1022, 291] width 186 height 13
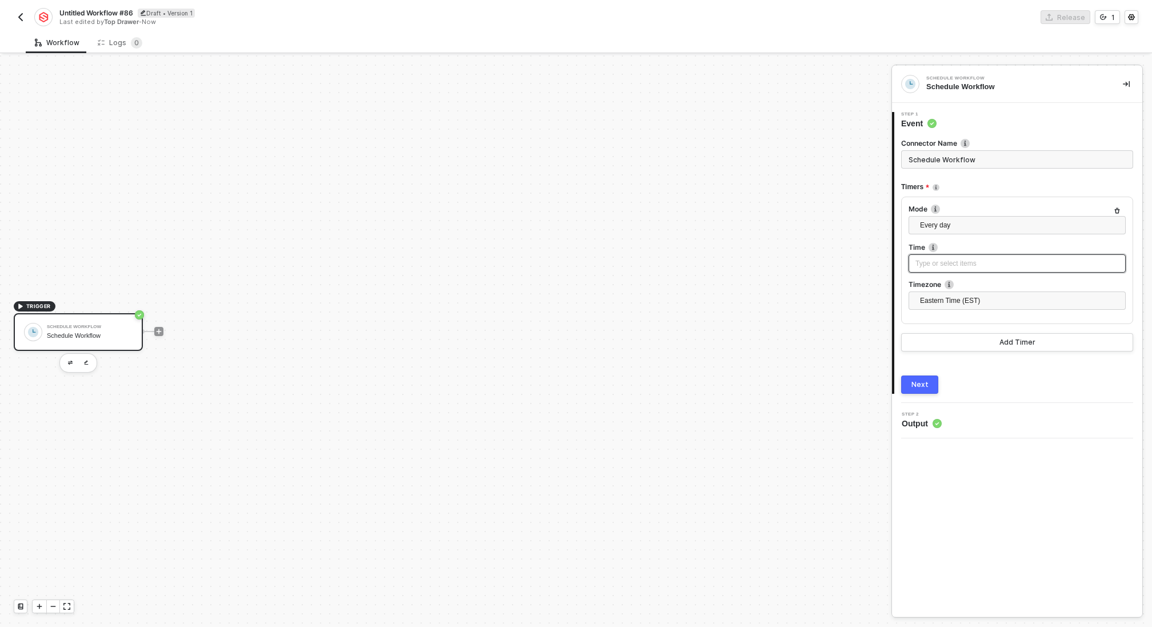
click at [945, 254] on div "Type or select items ﻿" at bounding box center [1017, 263] width 217 height 18
click at [729, 155] on input "12" at bounding box center [727, 153] width 17 height 13
type input "5"
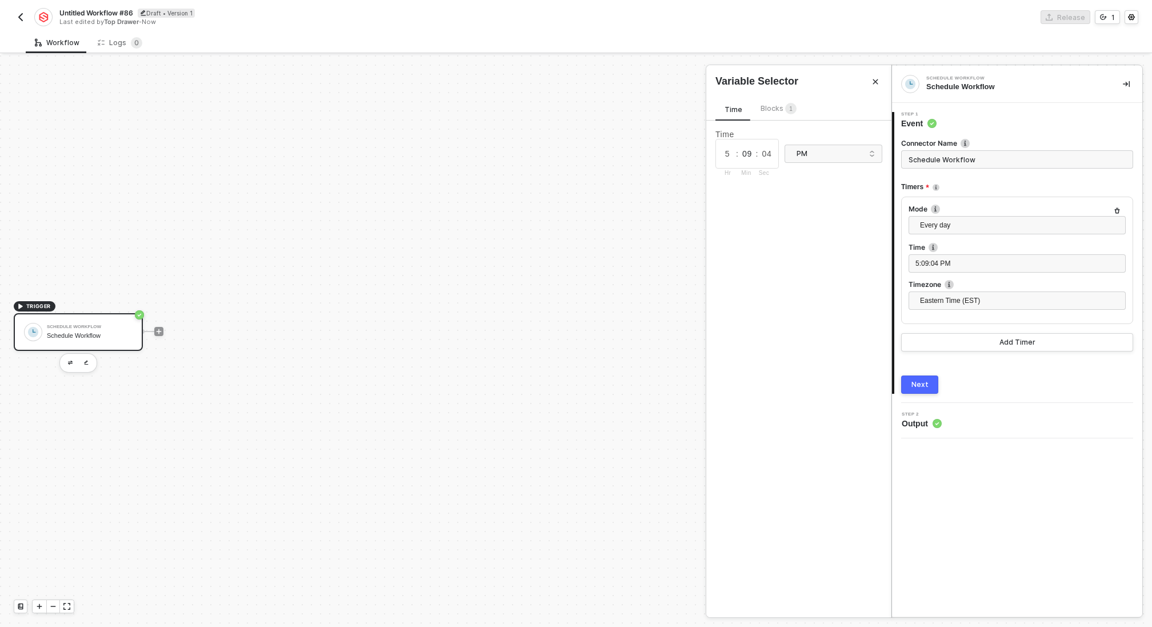
click at [744, 157] on input "09" at bounding box center [746, 153] width 17 height 13
type input "00"
click at [767, 153] on input "04" at bounding box center [766, 153] width 17 height 13
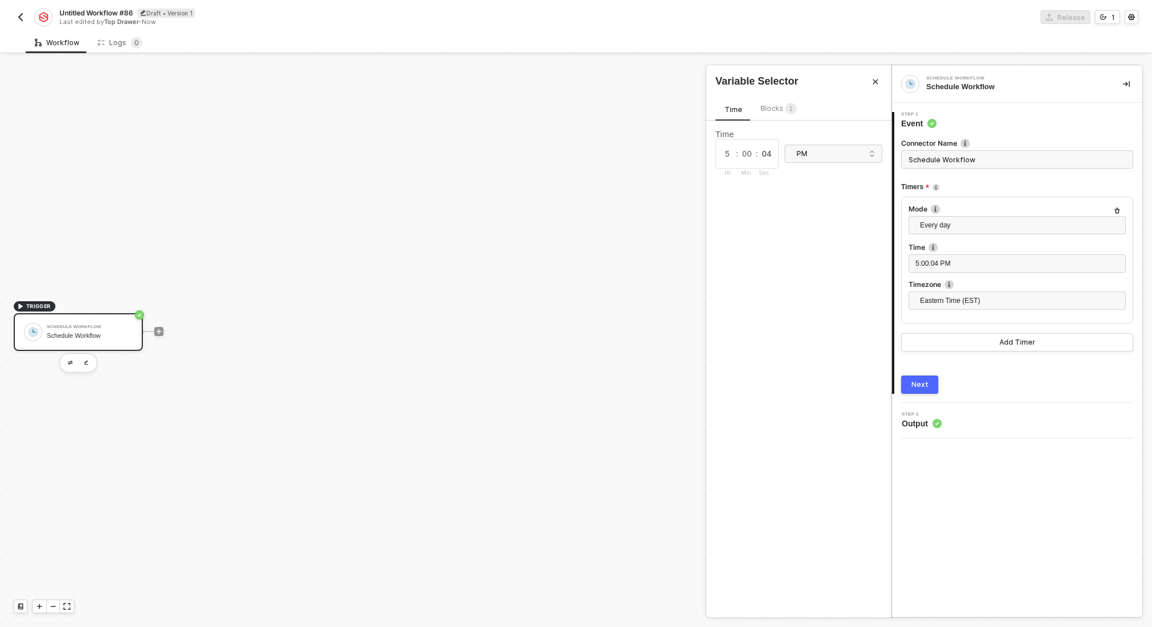
click at [767, 153] on input "04" at bounding box center [766, 153] width 17 height 13
type input "00"
click at [842, 257] on div "Time 5 : 00 : 00 Hr Min Sec PM" at bounding box center [798, 369] width 185 height 497
click at [725, 151] on input "5" at bounding box center [727, 153] width 17 height 13
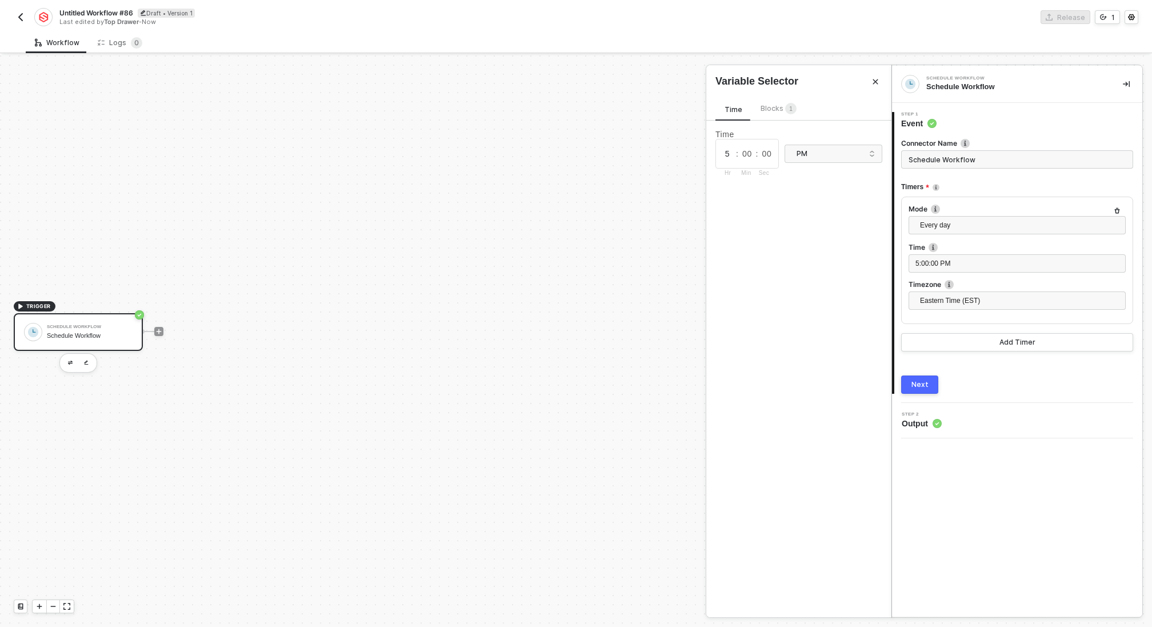
type input "5"
click at [743, 183] on div "Time 5 : 00 : 00 Hr Min Sec PM" at bounding box center [798, 154] width 185 height 66
click at [962, 302] on span "Eastern Time (EST)" at bounding box center [1019, 300] width 199 height 17
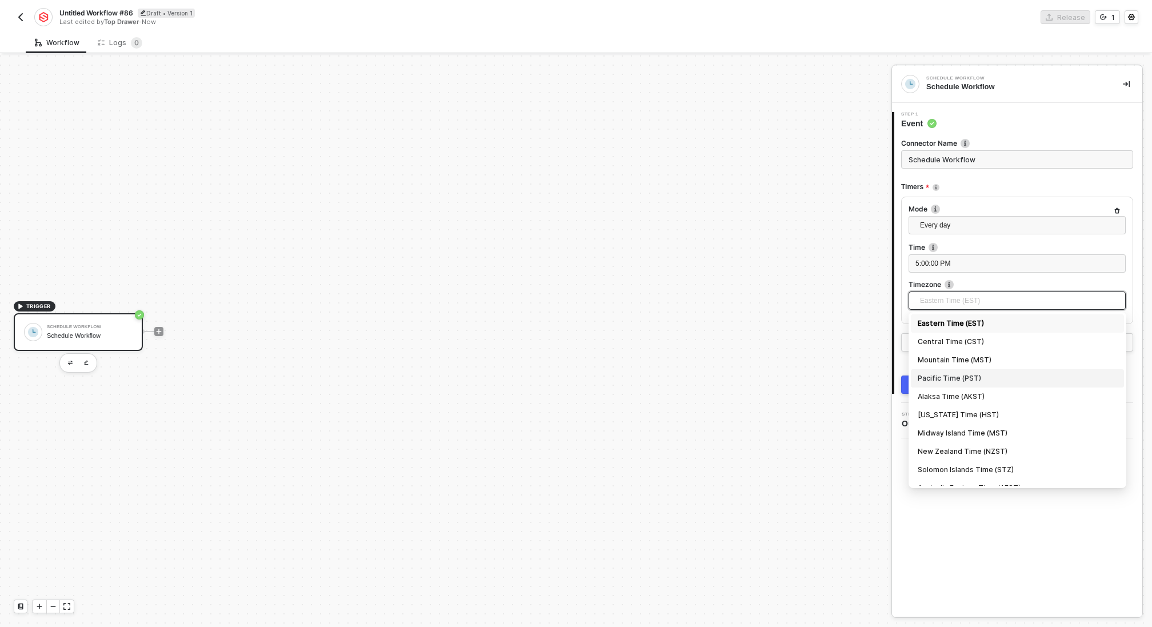
click at [968, 377] on div "Pacific Time (PST)" at bounding box center [1017, 378] width 199 height 13
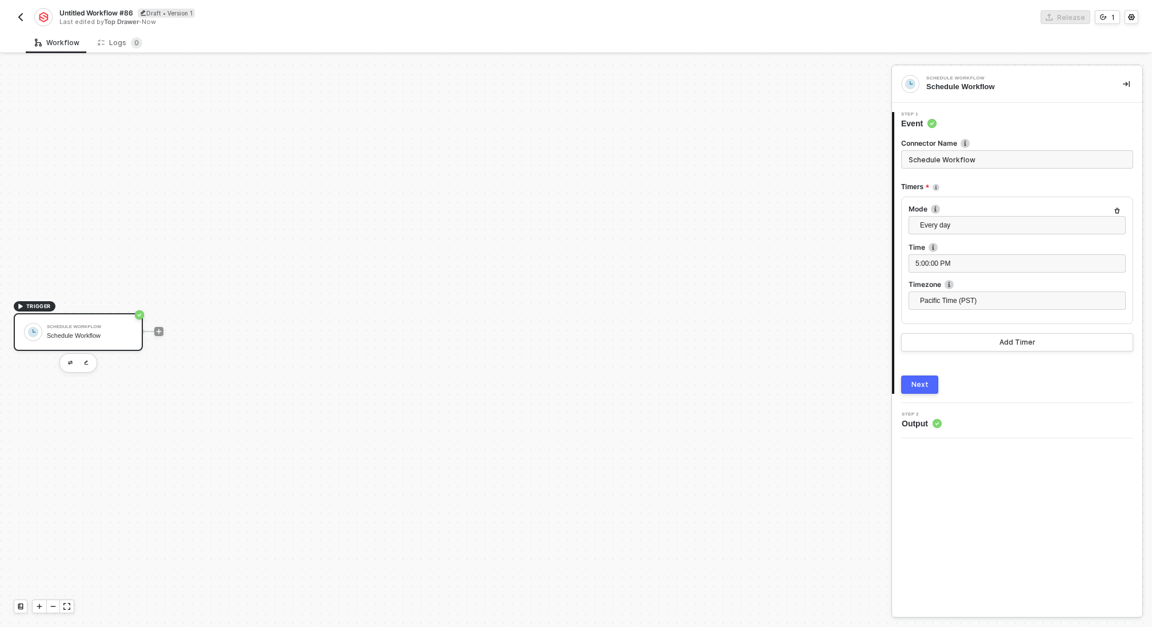
click at [915, 380] on div "Next" at bounding box center [920, 384] width 17 height 9
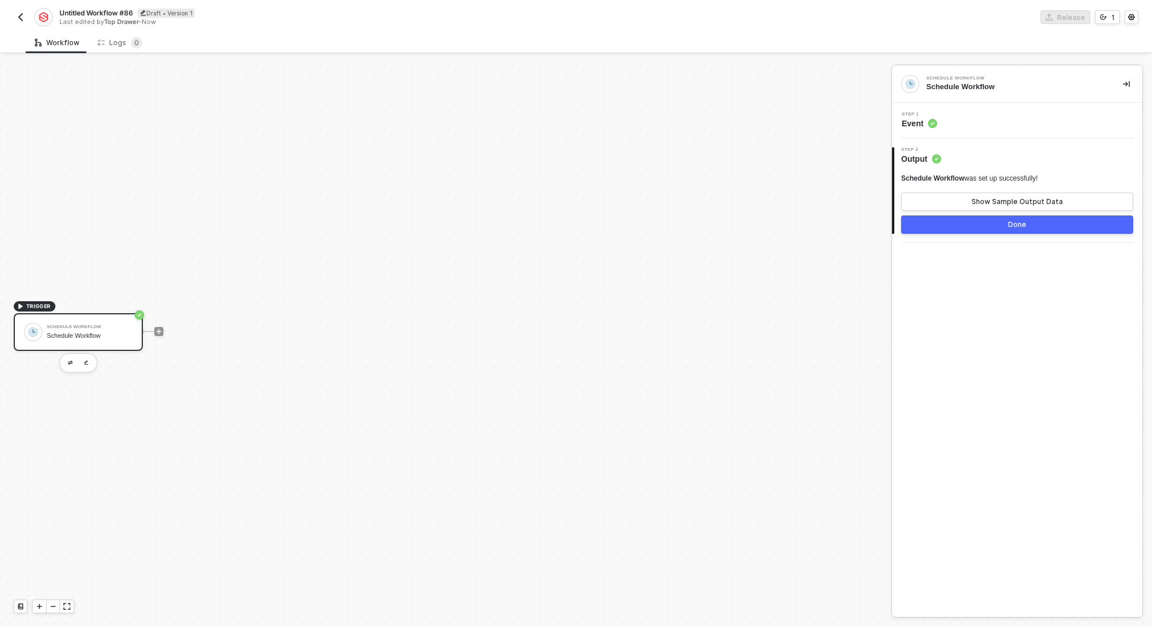
click at [996, 226] on button "Done" at bounding box center [1017, 224] width 232 height 18
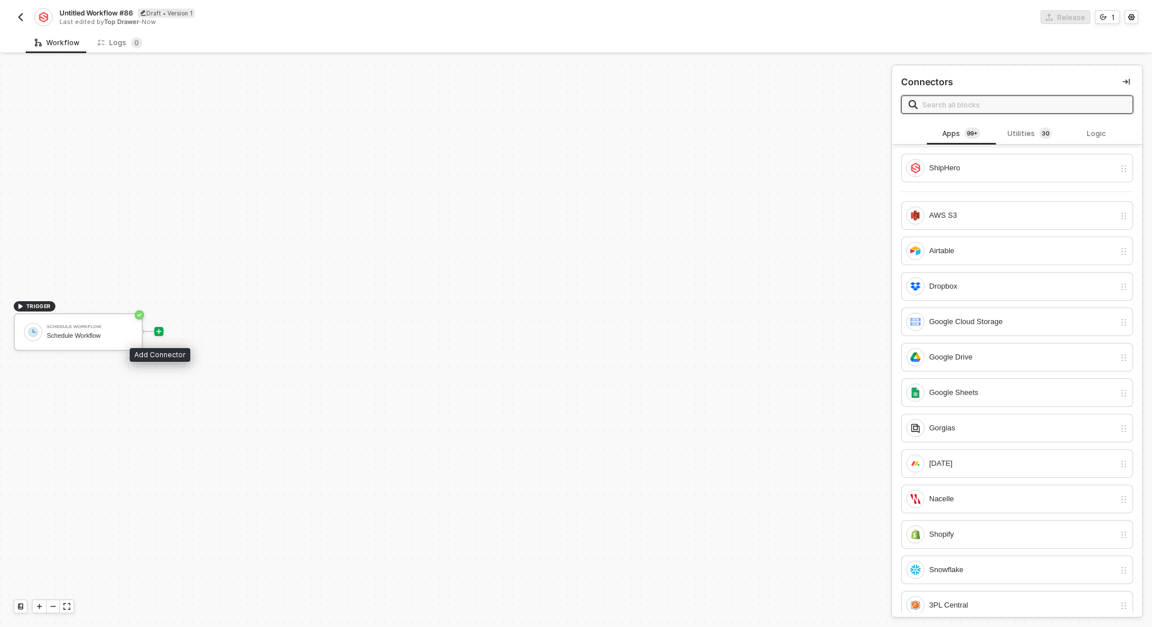
click at [159, 328] on icon "icon-play" at bounding box center [158, 331] width 7 height 7
click at [969, 162] on div "ShipHero" at bounding box center [1022, 168] width 186 height 13
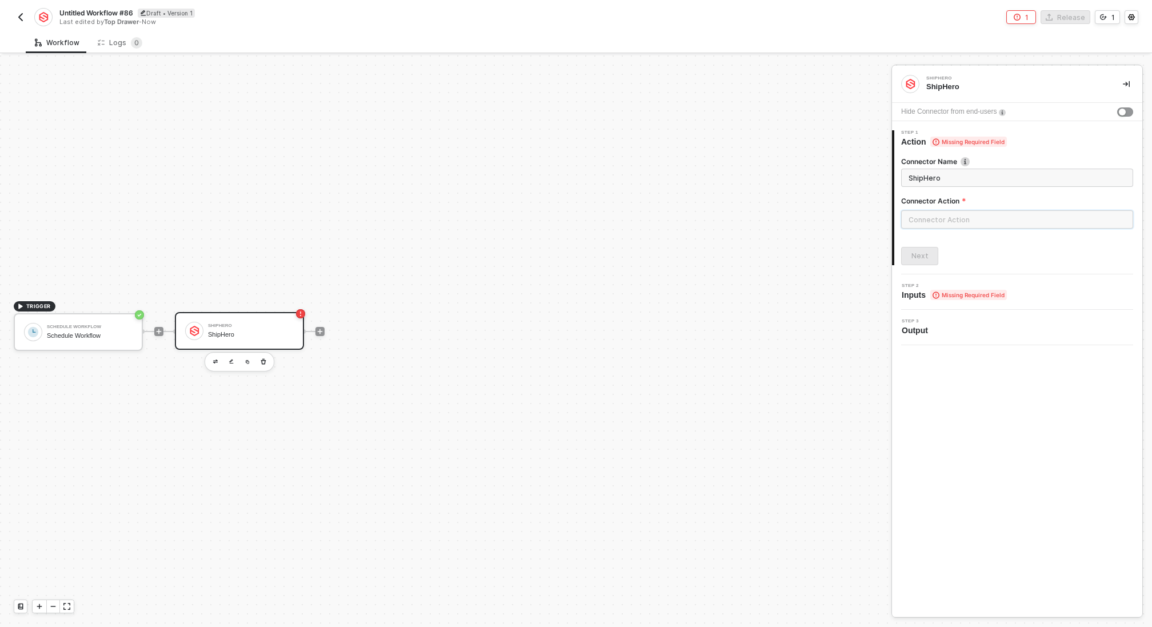
click at [973, 222] on input "text" at bounding box center [1017, 219] width 232 height 18
click at [801, 233] on div "Product" at bounding box center [799, 230] width 166 height 10
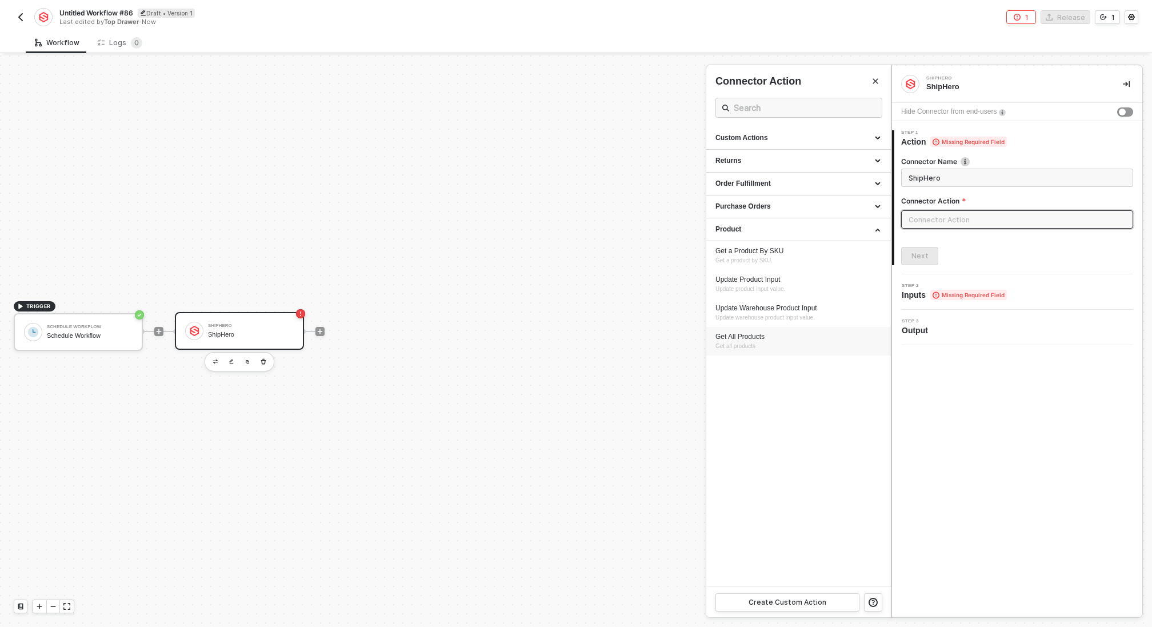
click at [749, 338] on div "Get All Products" at bounding box center [799, 337] width 166 height 10
type input "Get all products"
type input "Product - Get All Products"
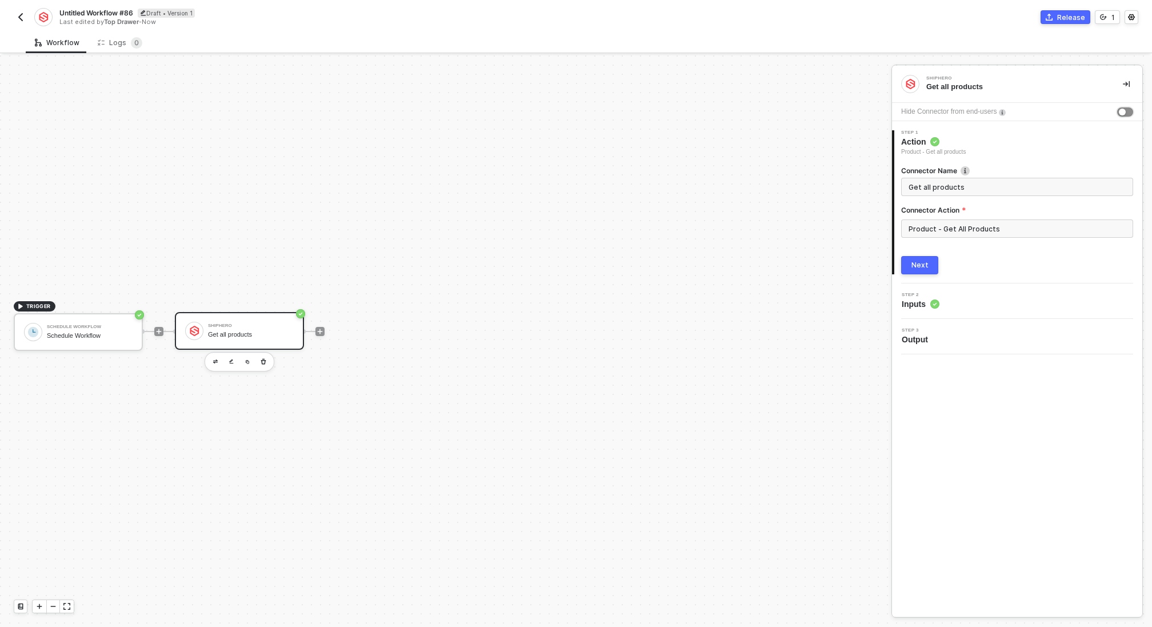
click at [1121, 113] on div "button" at bounding box center [1122, 112] width 7 height 7
click at [925, 266] on div "Next" at bounding box center [920, 265] width 17 height 9
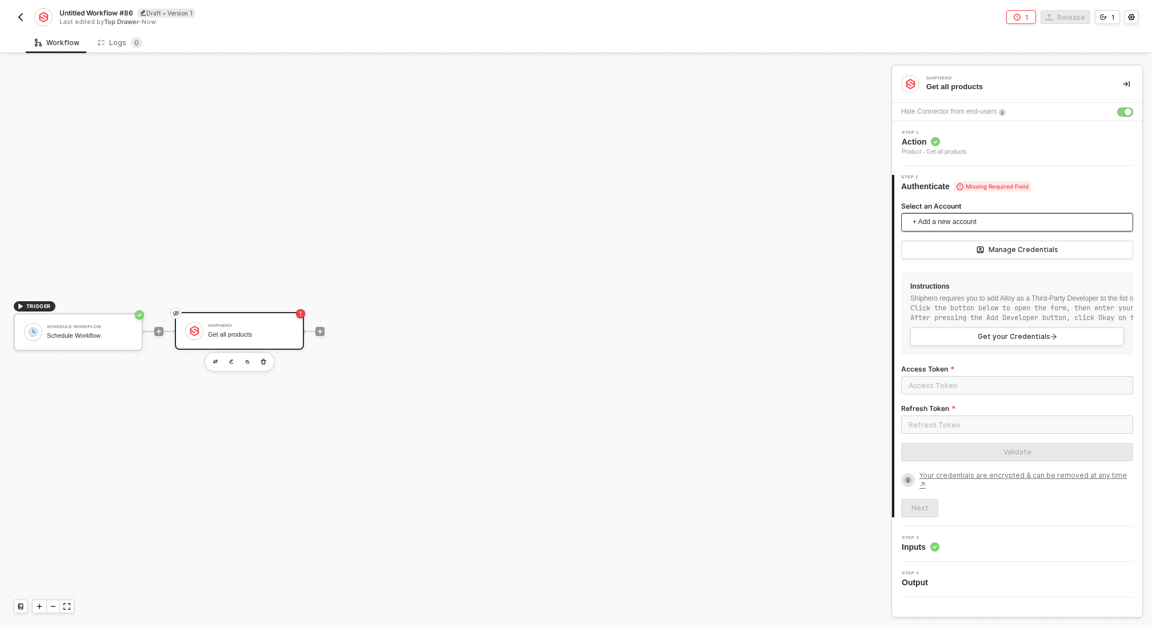
click at [956, 225] on span "+ Add a new account" at bounding box center [1020, 222] width 214 height 18
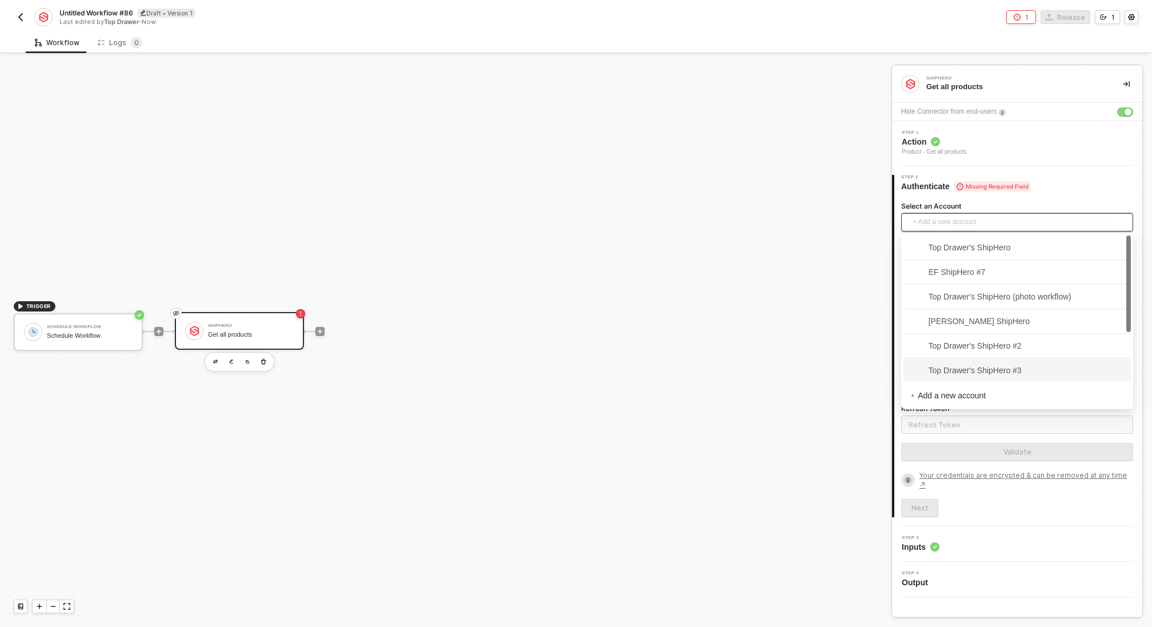
scroll to position [75, 0]
click at [1000, 367] on span "Anjuna ShipHero #9" at bounding box center [955, 369] width 90 height 13
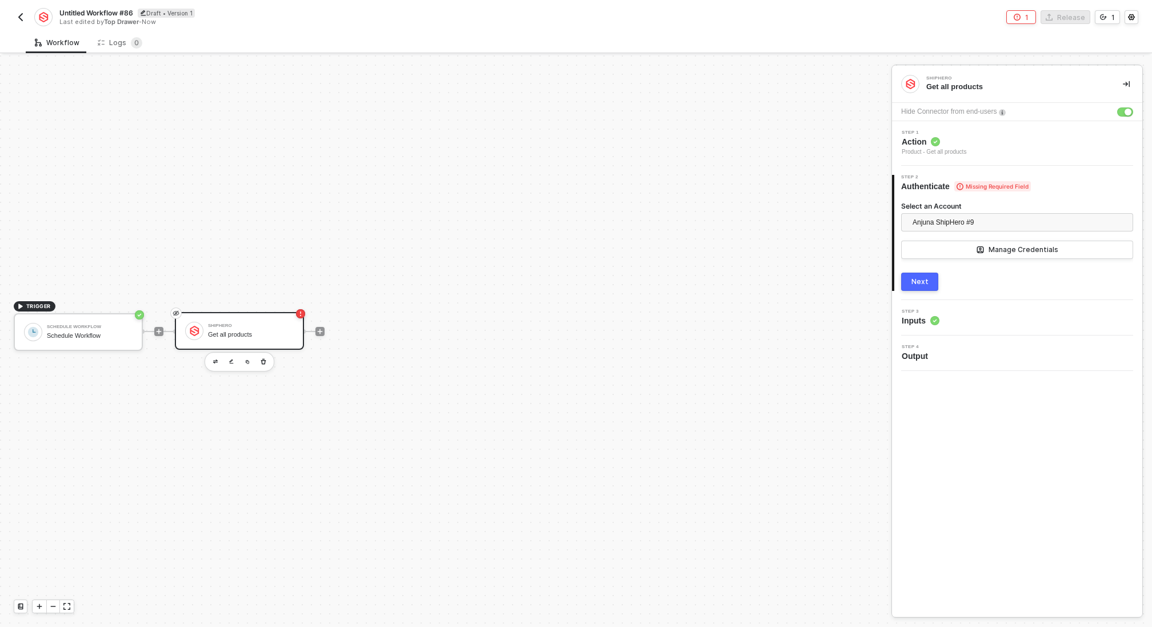
click at [921, 281] on div "Next" at bounding box center [920, 281] width 17 height 9
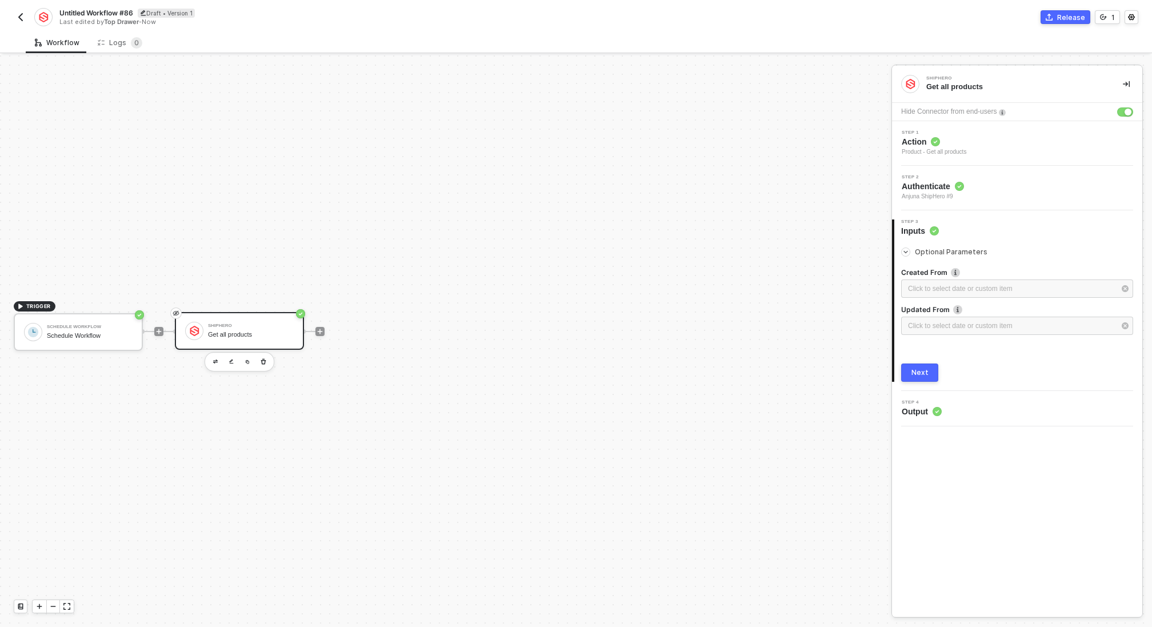
click at [910, 370] on button "Next" at bounding box center [919, 372] width 37 height 18
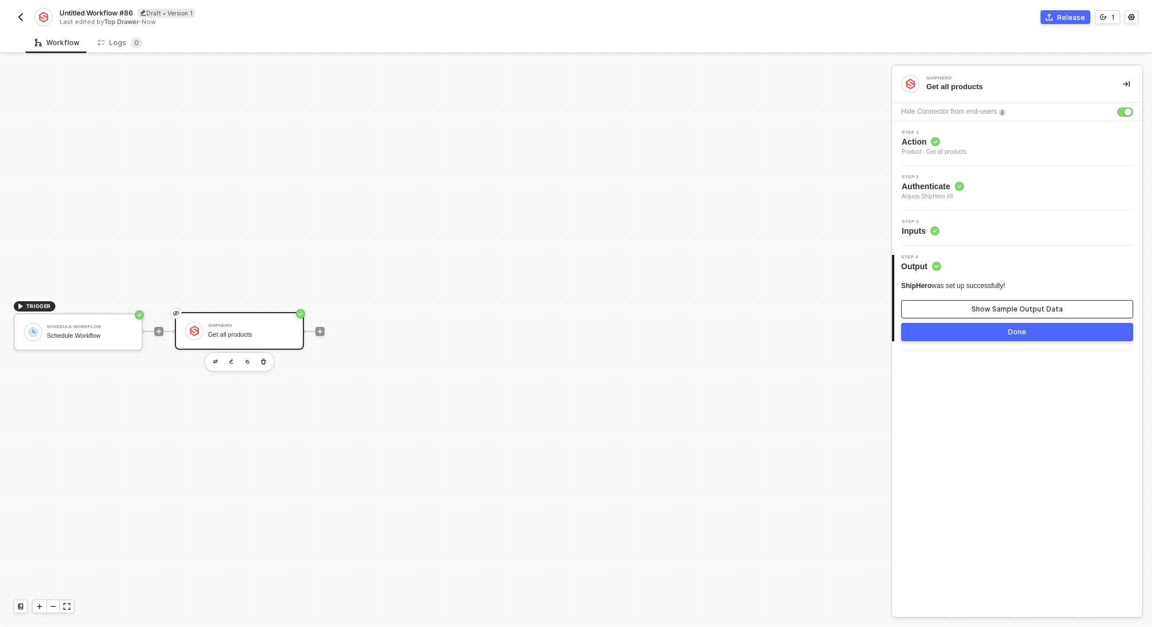
click at [983, 307] on div "Show Sample Output Data" at bounding box center [1017, 309] width 91 height 9
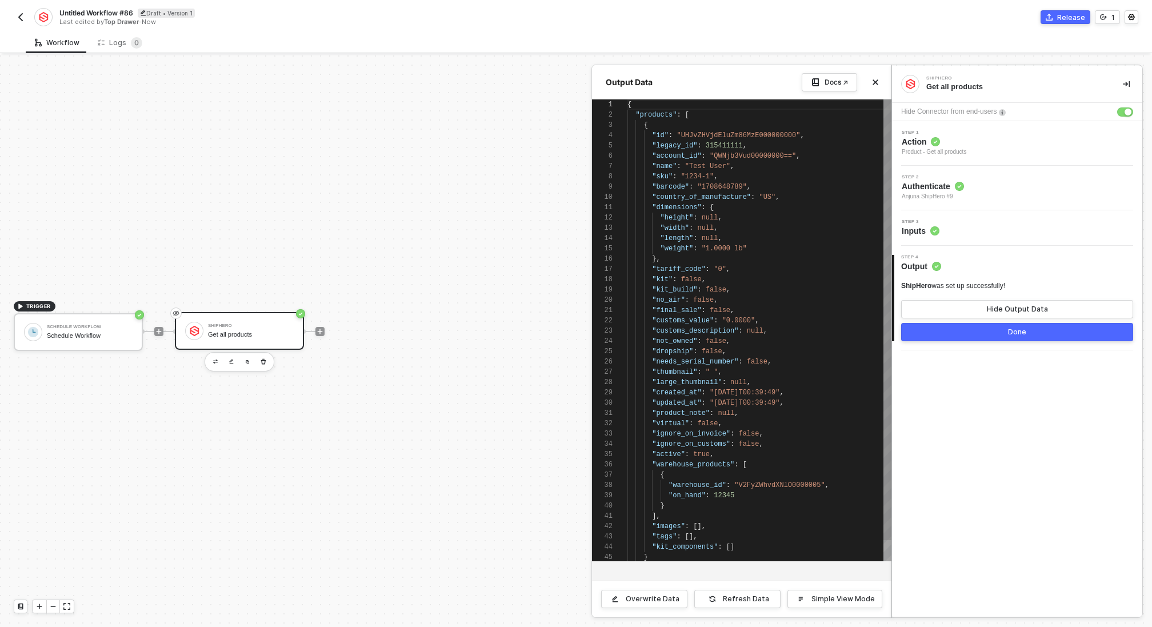
scroll to position [103, 0]
click at [1041, 333] on button "Done" at bounding box center [1017, 332] width 232 height 18
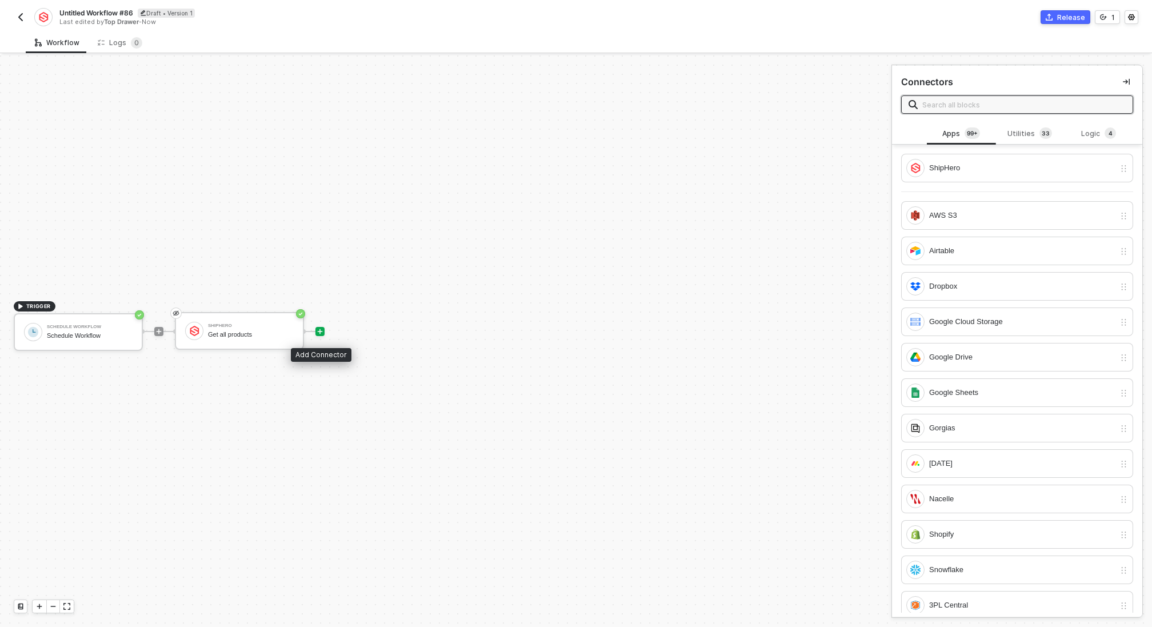
click at [319, 329] on icon "icon-play" at bounding box center [320, 331] width 7 height 7
click at [1084, 137] on div "Logic 4" at bounding box center [1099, 133] width 50 height 13
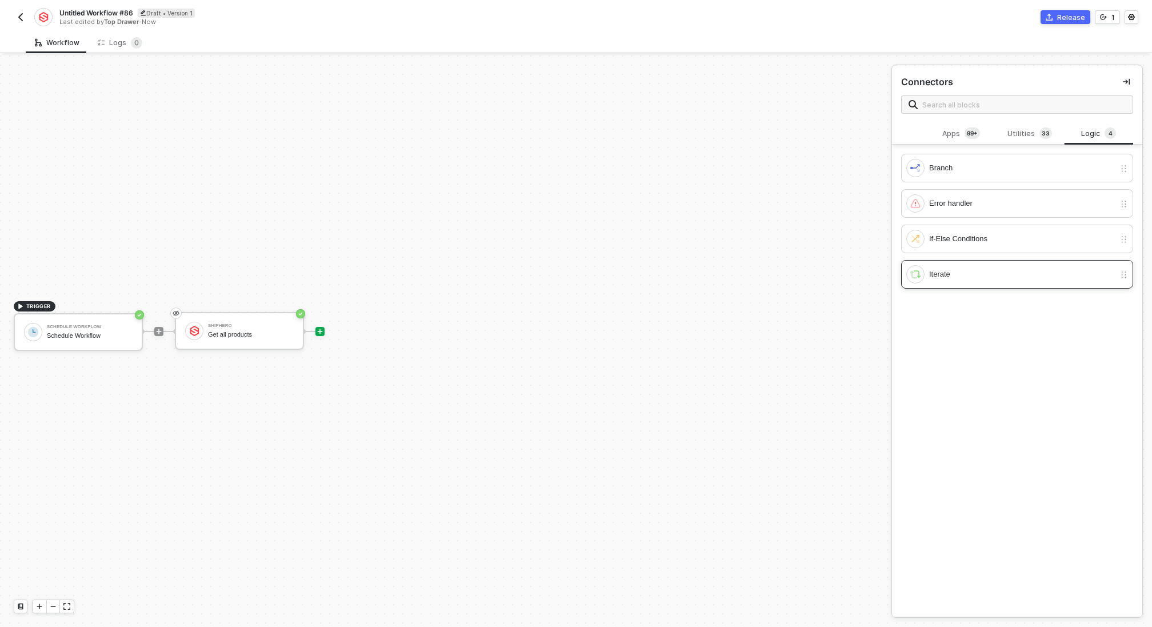
click at [985, 270] on div "Iterate" at bounding box center [1022, 274] width 186 height 13
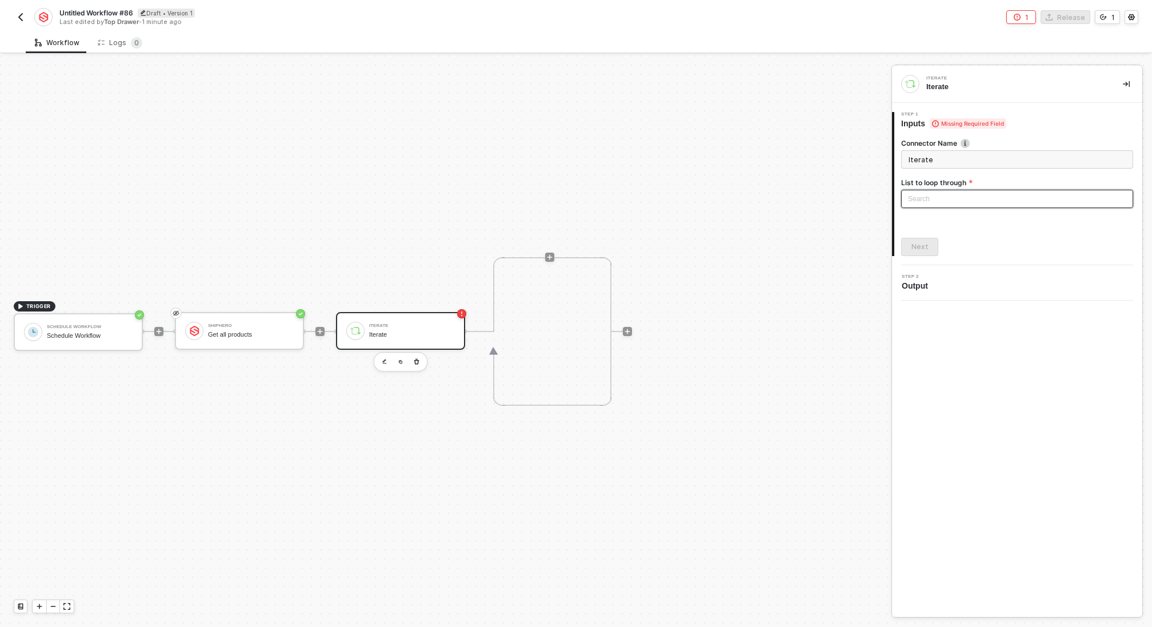
click at [961, 195] on div "Search" at bounding box center [1017, 199] width 232 height 18
click at [952, 226] on div "ShipHero: Products" at bounding box center [1017, 221] width 214 height 13
type input "Loop through ShipHero: Products"
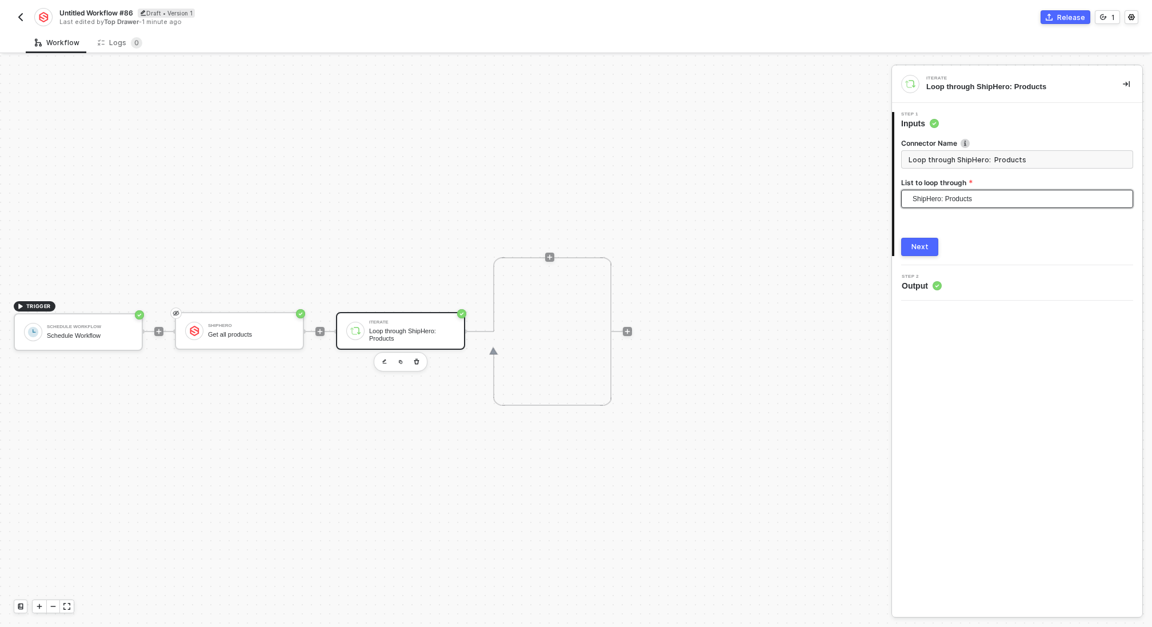
click at [918, 247] on div "Next" at bounding box center [920, 246] width 17 height 9
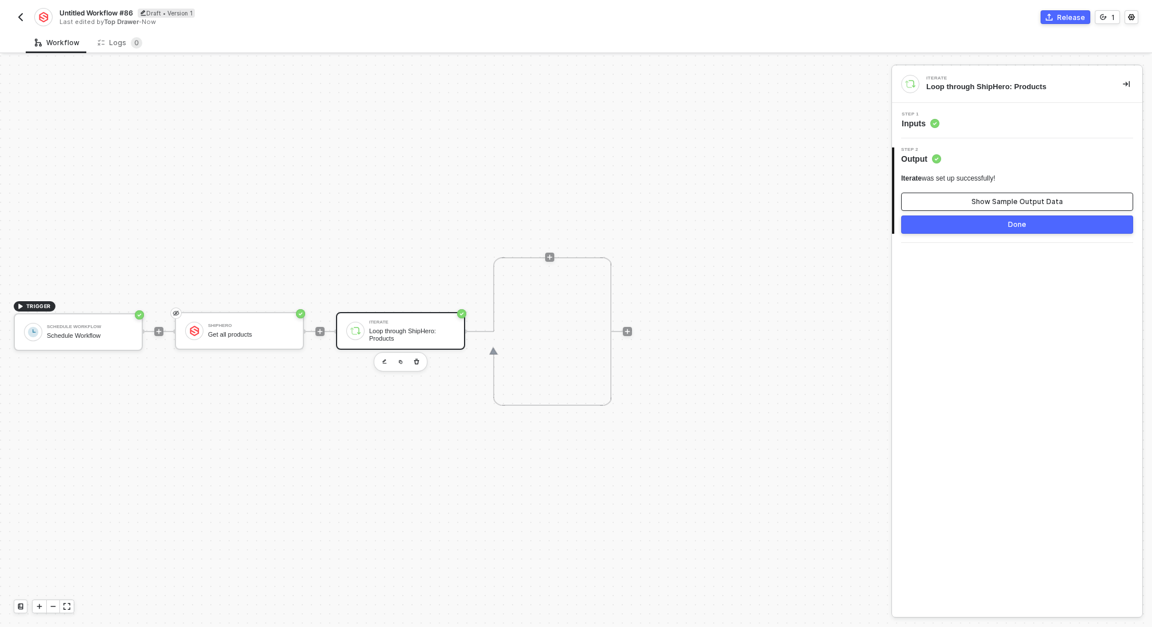
click at [1007, 195] on button "Show Sample Output Data" at bounding box center [1017, 202] width 232 height 18
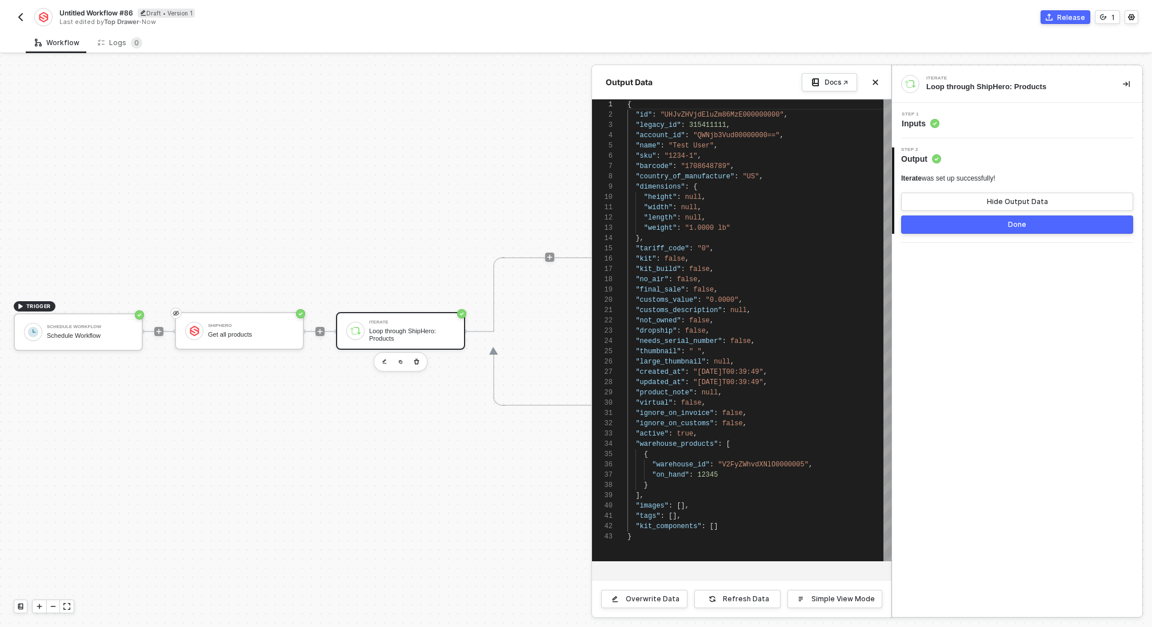
click at [426, 407] on div at bounding box center [576, 341] width 1152 height 572
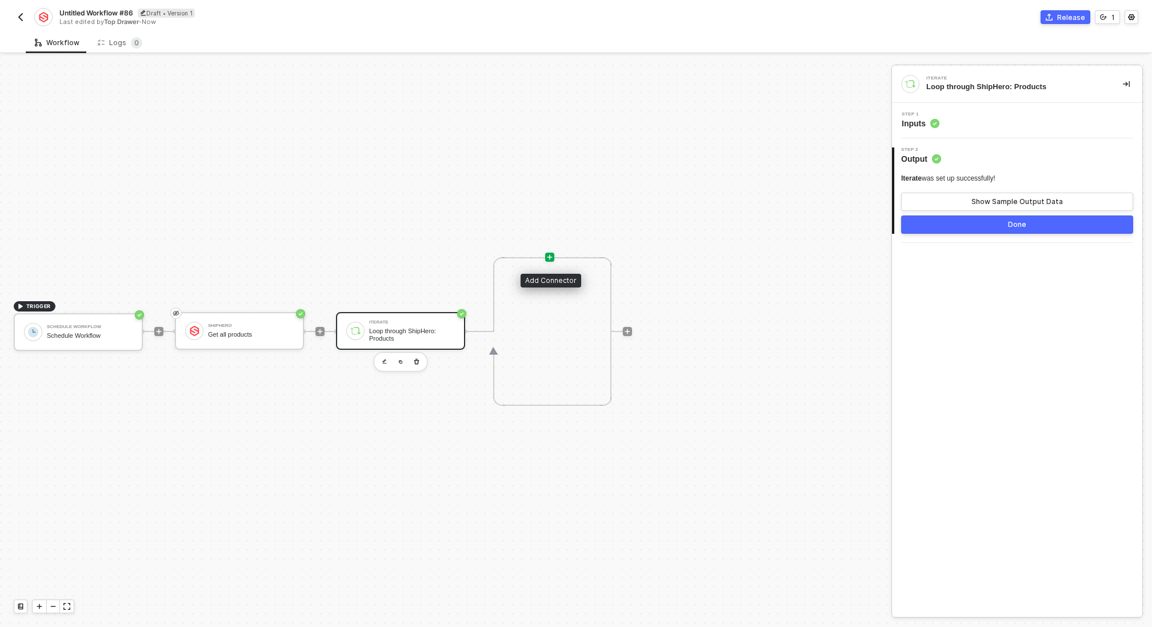
click at [548, 254] on icon "icon-play" at bounding box center [549, 257] width 7 height 7
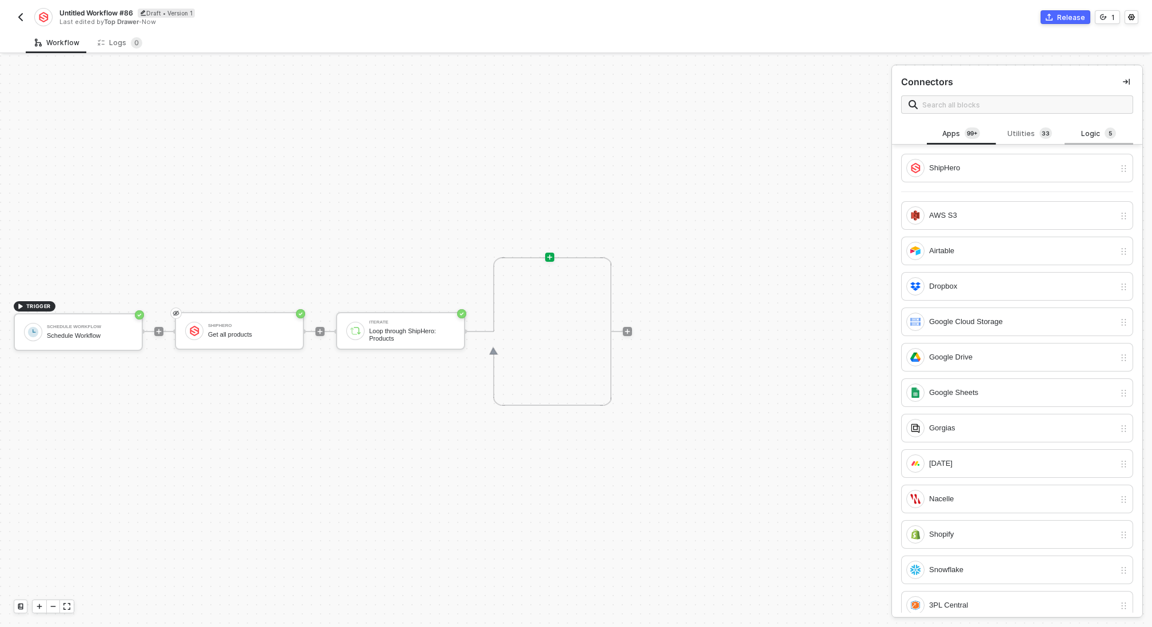
click at [1084, 139] on div "Logic 5" at bounding box center [1099, 133] width 50 height 13
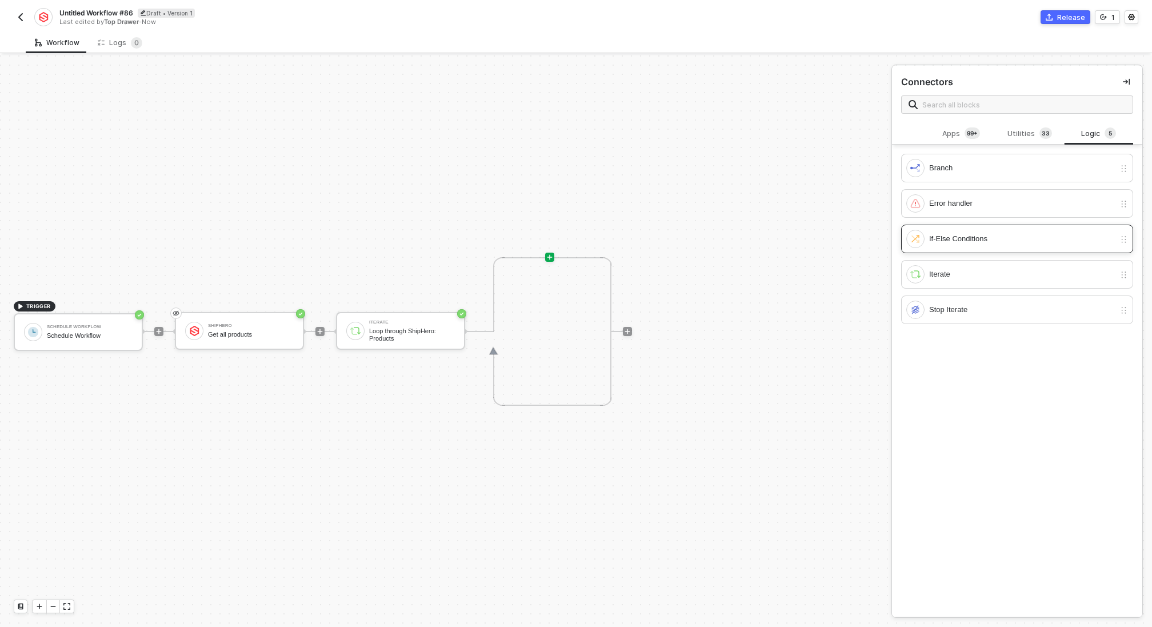
click at [975, 237] on div "If-Else Conditions" at bounding box center [1022, 239] width 186 height 13
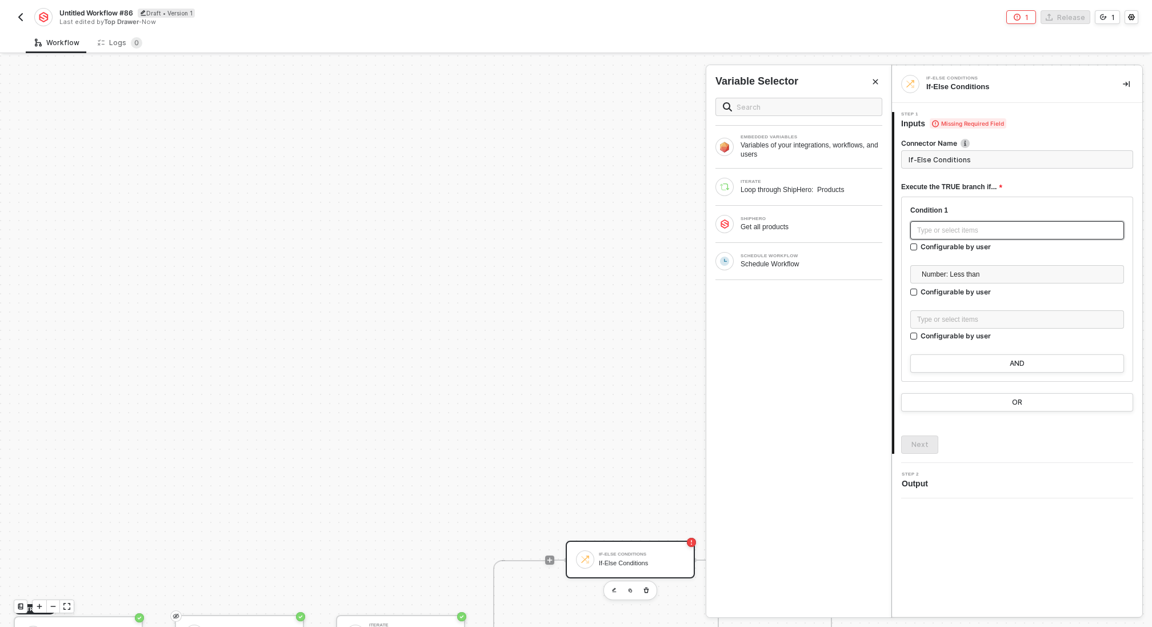
click at [990, 235] on div "Type or select items ﻿" at bounding box center [1017, 230] width 200 height 11
click at [808, 189] on div "Loop through ShipHero: Products" at bounding box center [812, 189] width 142 height 9
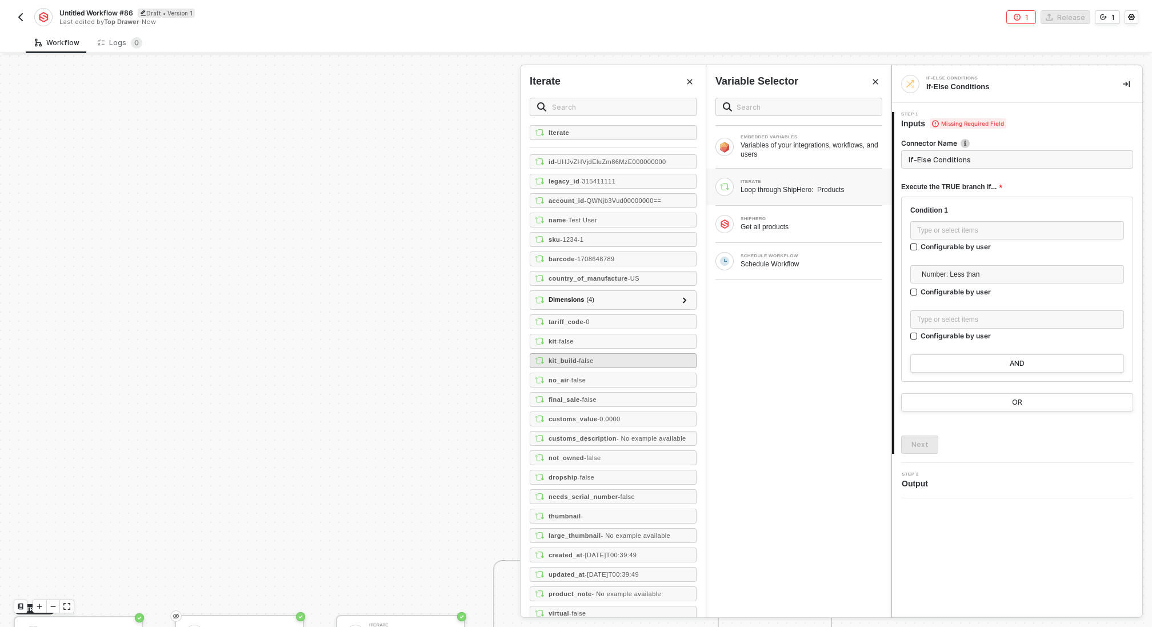
scroll to position [87, 0]
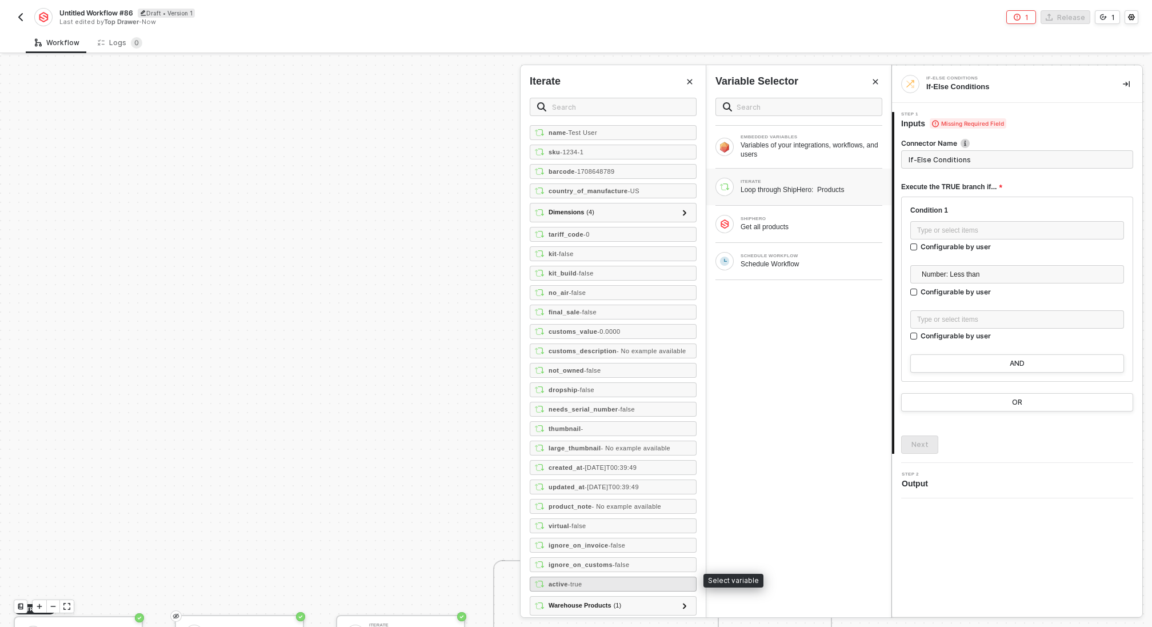
click at [632, 577] on div "active - true" at bounding box center [613, 584] width 167 height 15
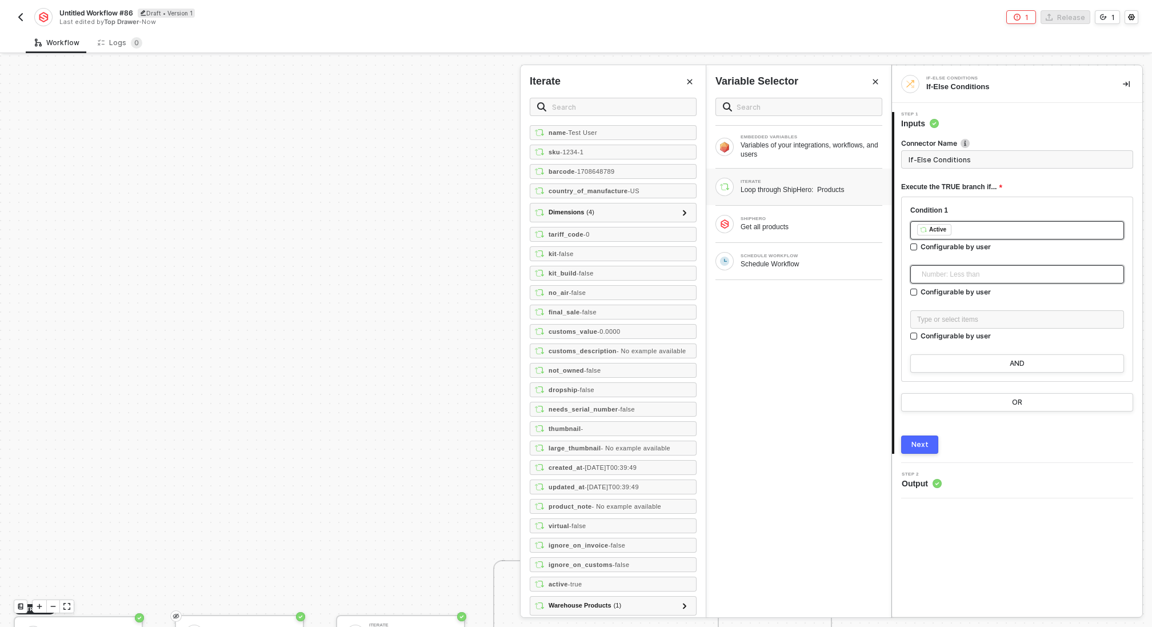
click at [968, 277] on span "Number: Less than" at bounding box center [1019, 274] width 195 height 17
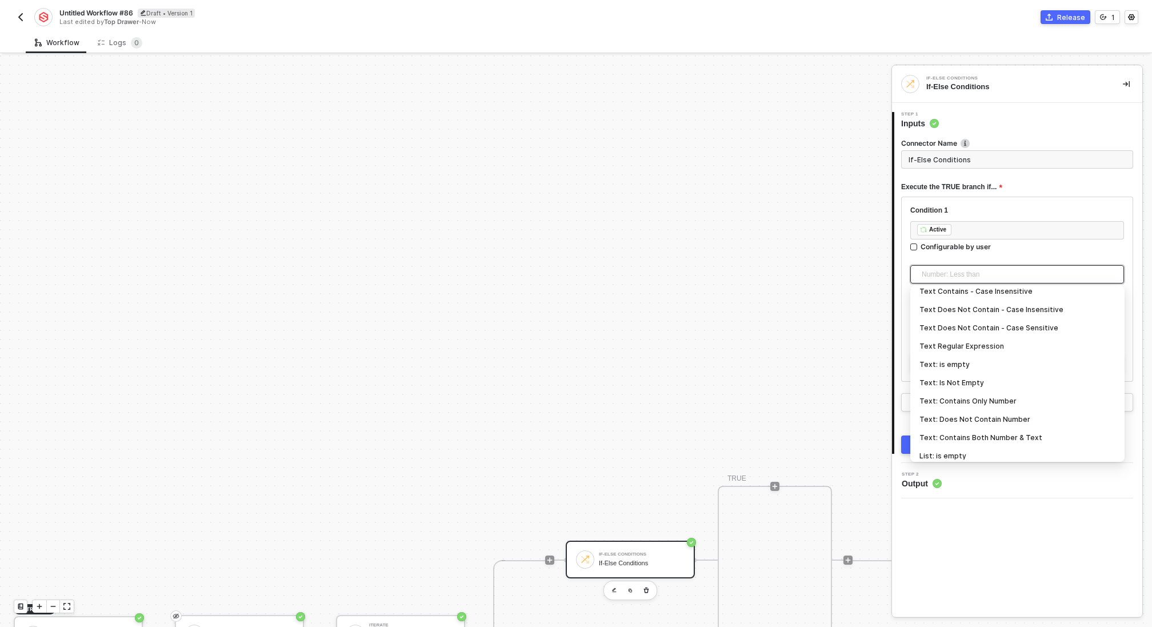
scroll to position [377, 0]
click at [939, 450] on div "Is True" at bounding box center [1018, 450] width 196 height 13
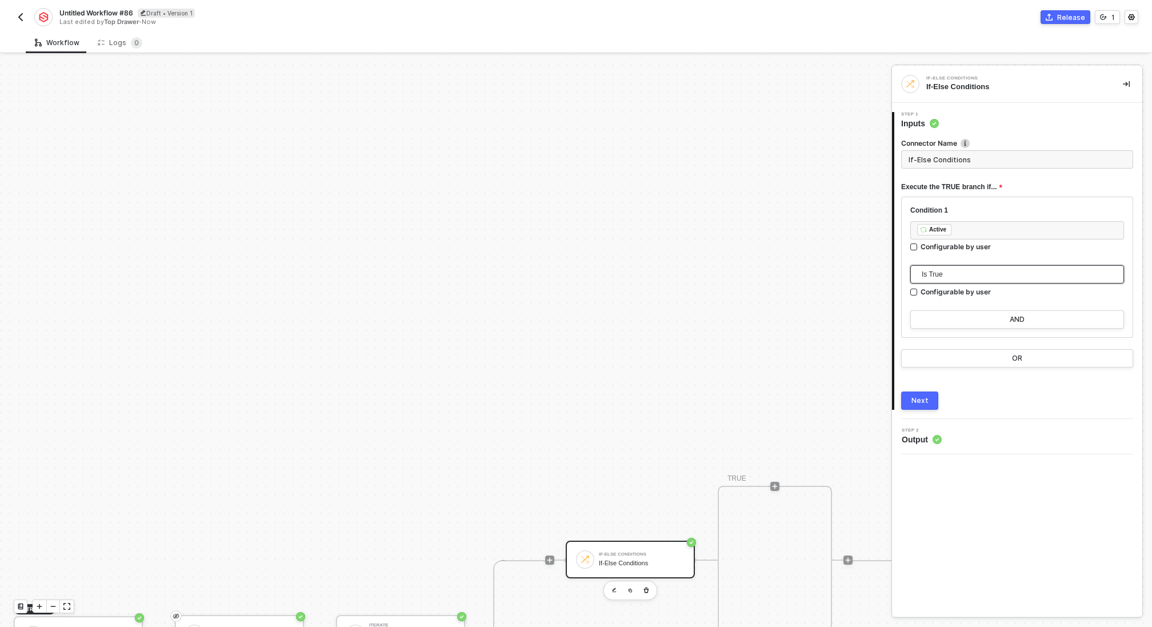
click at [916, 396] on div "Next" at bounding box center [920, 400] width 17 height 9
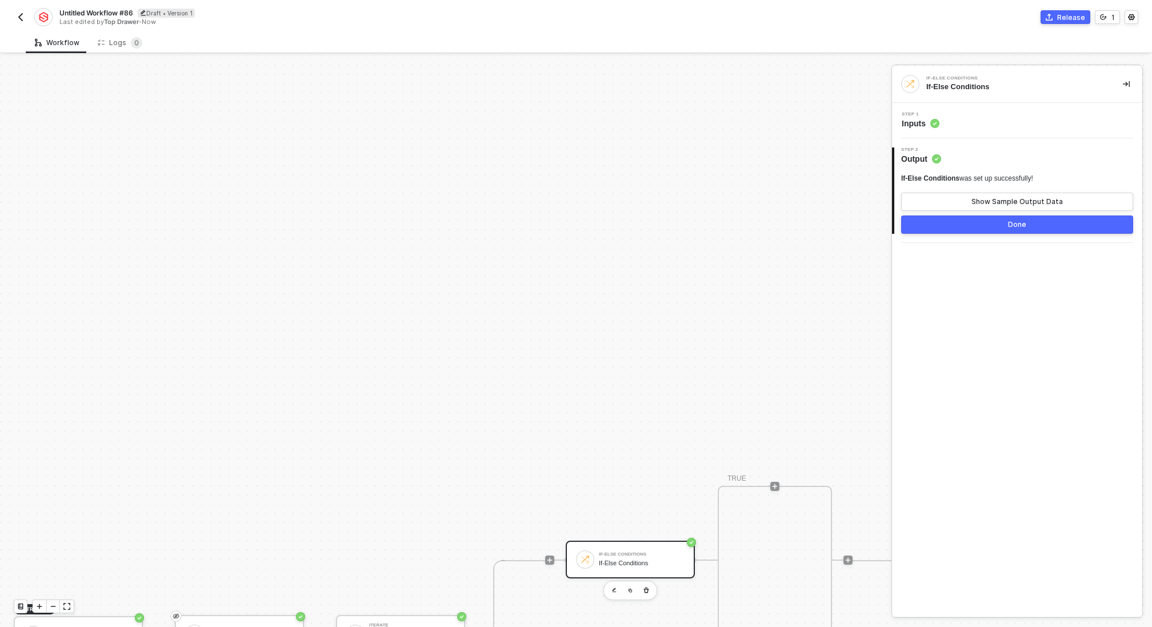
click at [1029, 223] on button "Done" at bounding box center [1017, 224] width 232 height 18
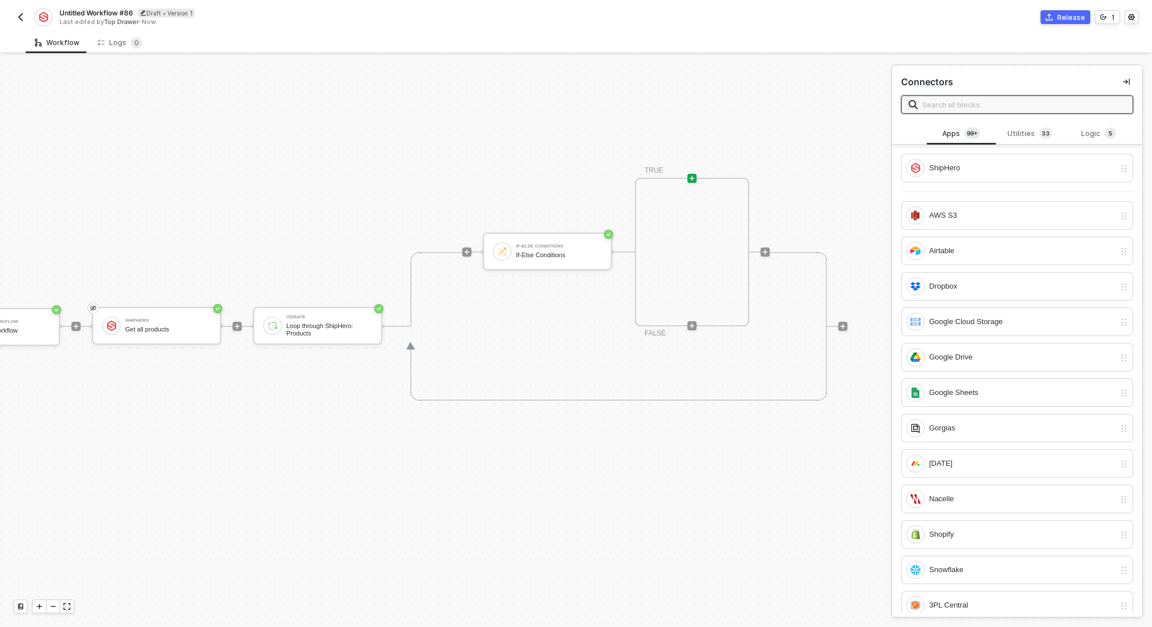
scroll to position [329, 110]
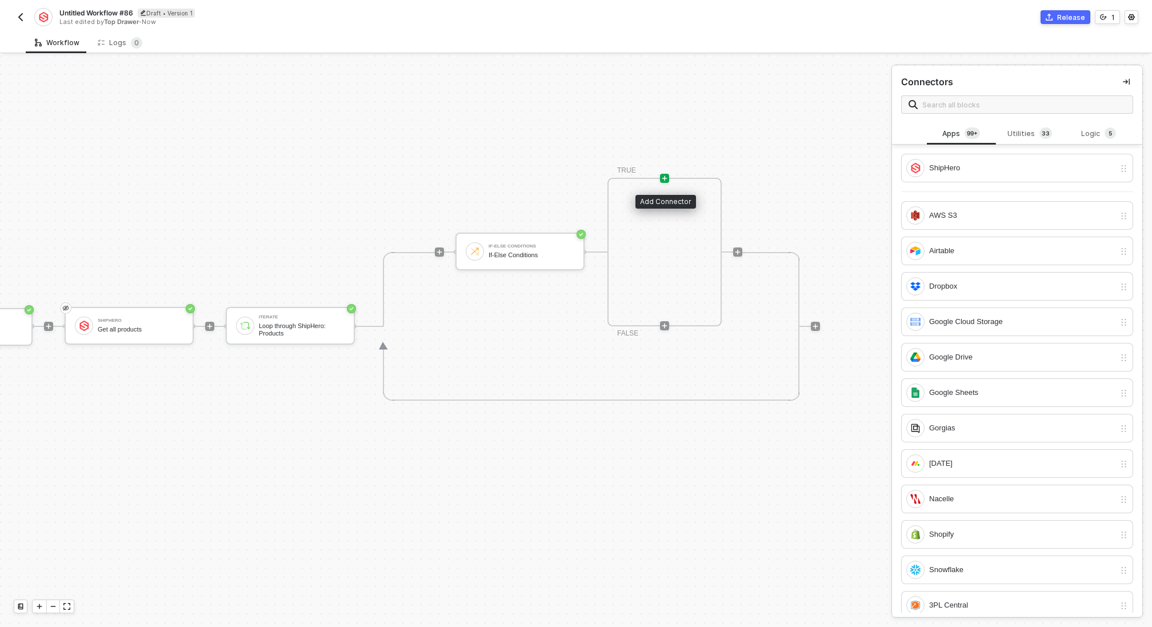
click at [666, 175] on icon "icon-play" at bounding box center [664, 178] width 7 height 7
click at [1001, 162] on div "ShipHero" at bounding box center [1022, 168] width 186 height 13
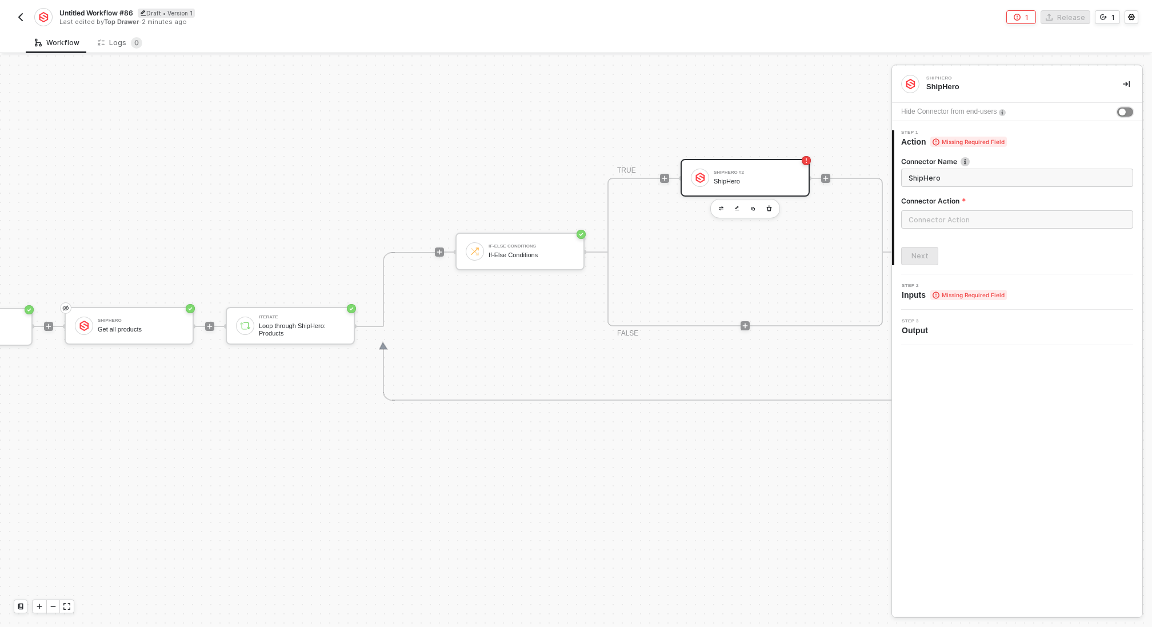
click at [1126, 111] on button "button" at bounding box center [1125, 111] width 16 height 9
click at [963, 221] on input "text" at bounding box center [1017, 219] width 232 height 18
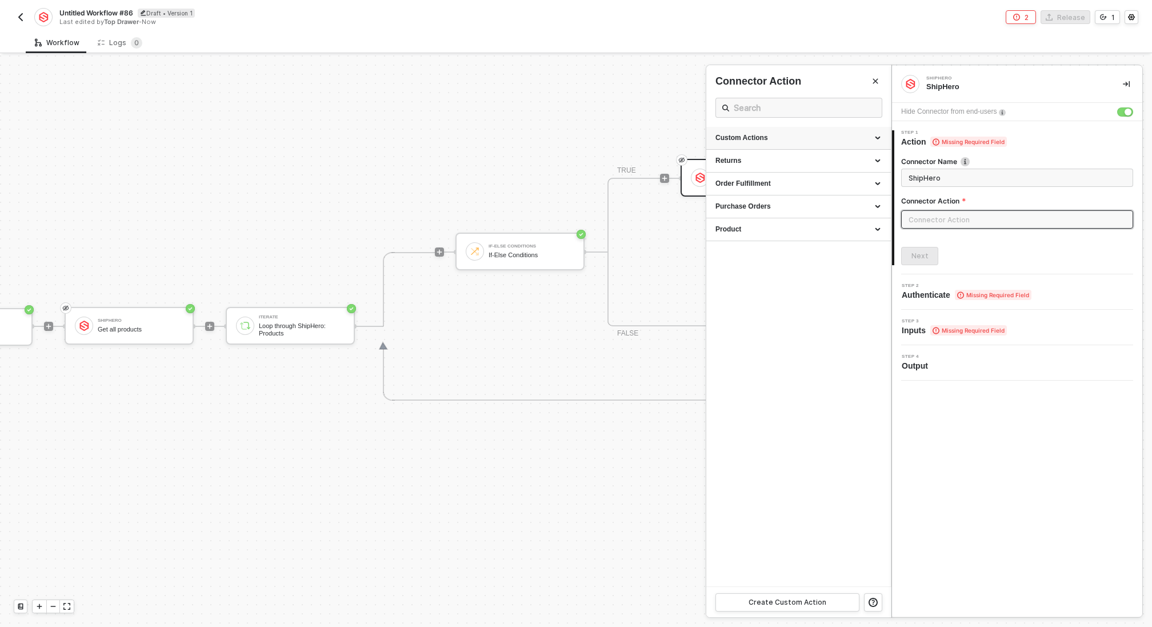
click at [841, 134] on div "Custom Actions" at bounding box center [799, 138] width 166 height 10
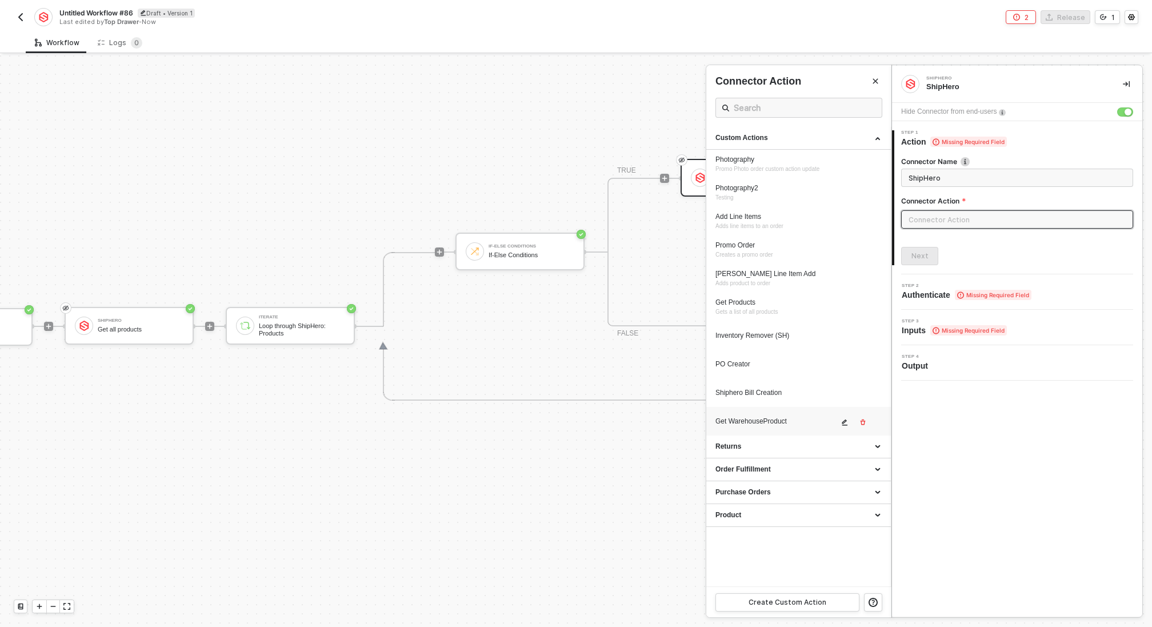
click at [768, 422] on div "Get WarehouseProduct" at bounding box center [777, 422] width 123 height 10
type input "Custom Action"
type input "Custom - Get WarehouseProduct"
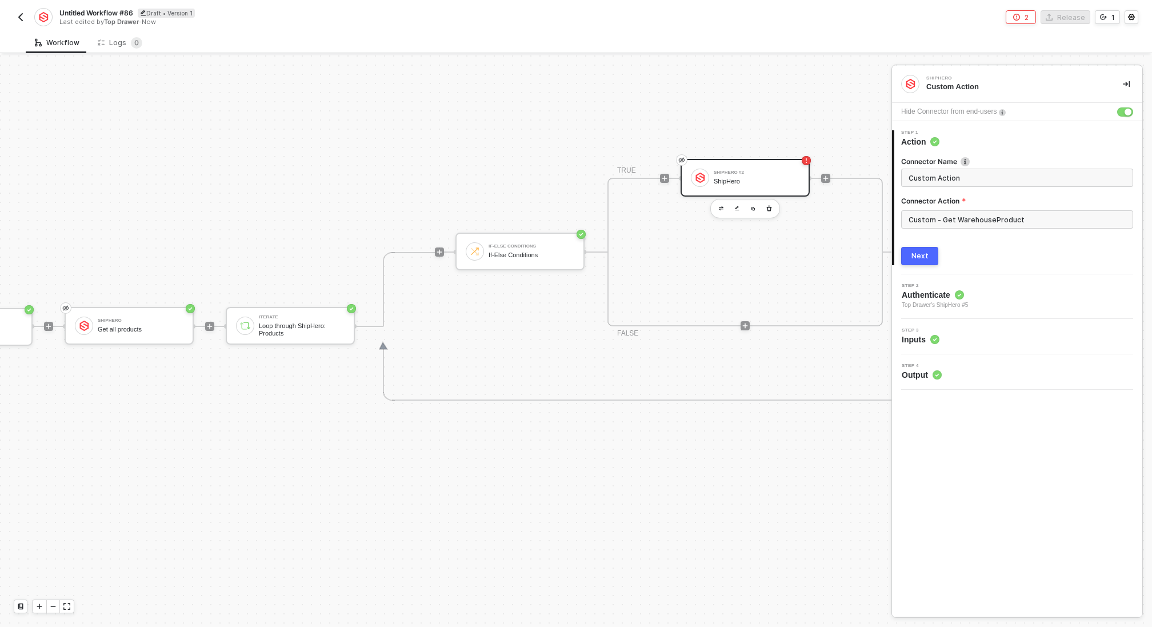
click at [921, 252] on div "Next" at bounding box center [920, 255] width 17 height 9
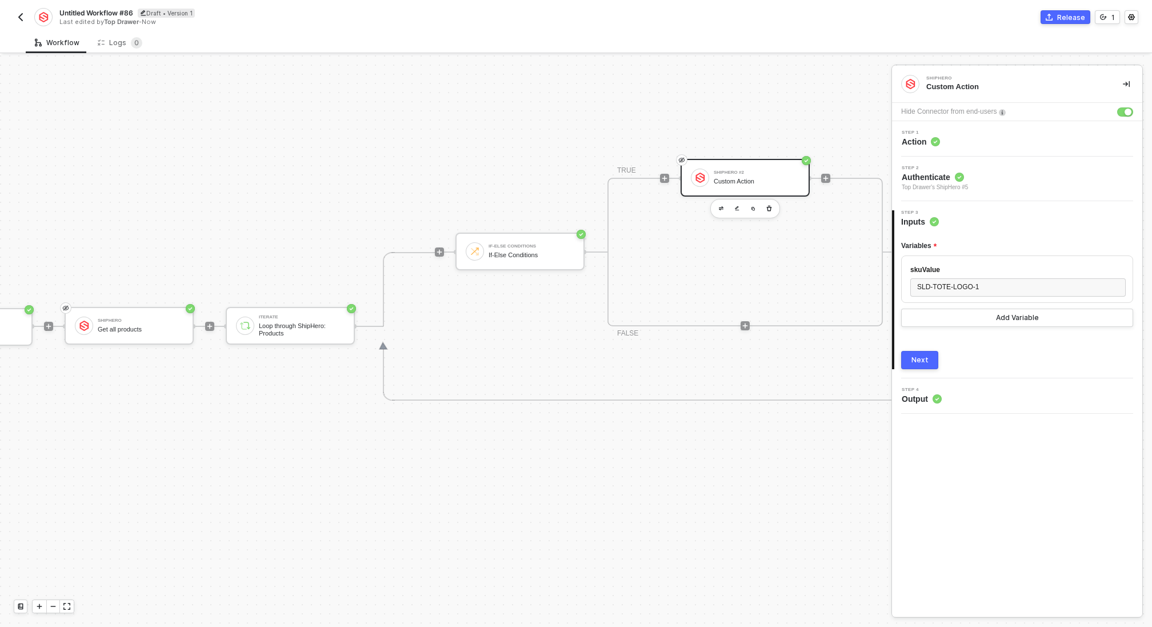
click at [968, 184] on span "Top Drawer's ShipHero #5" at bounding box center [935, 187] width 66 height 9
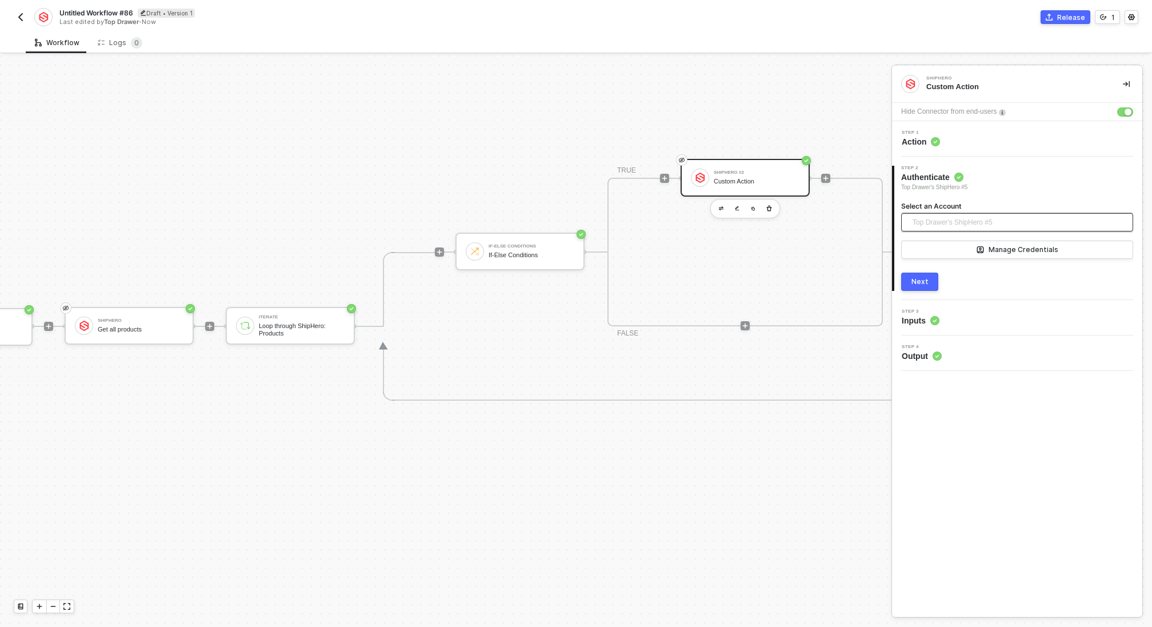
click at [986, 221] on span "Top Drawer's ShipHero #5" at bounding box center [953, 222] width 80 height 17
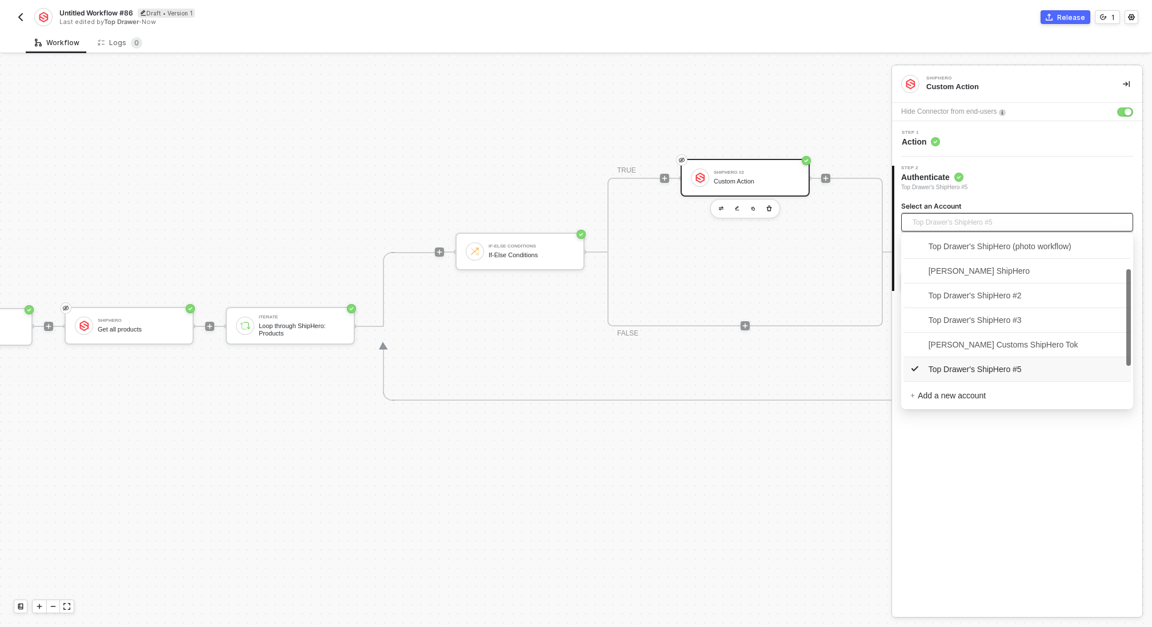
click at [790, 124] on div "TRIGGER Schedule Workflow Schedule Workflow ShipHero Get all products Iterate L…" at bounding box center [436, 326] width 1092 height 1198
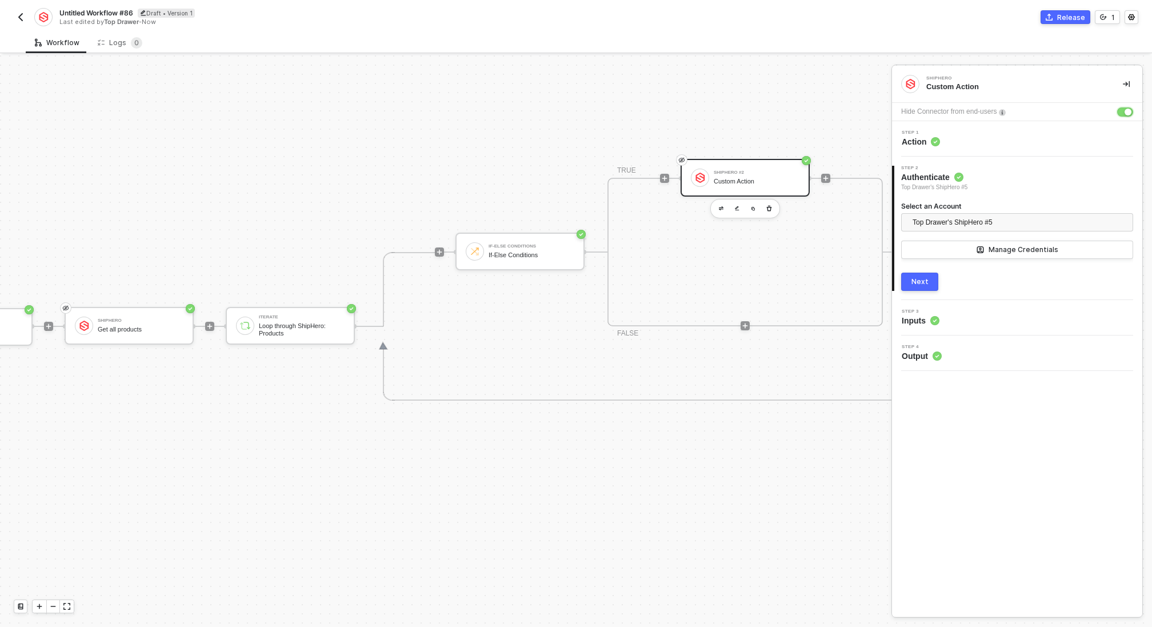
click at [1125, 113] on div "button" at bounding box center [1128, 112] width 7 height 7
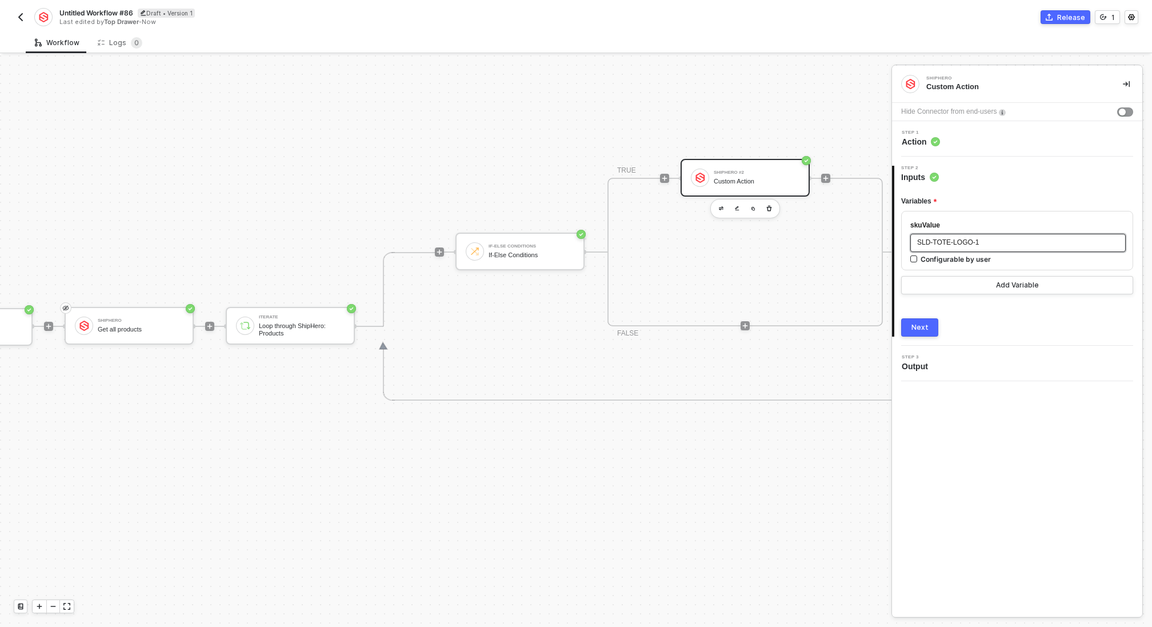
click at [989, 244] on div "SLD-TOTE-LOGO-1" at bounding box center [1018, 242] width 202 height 11
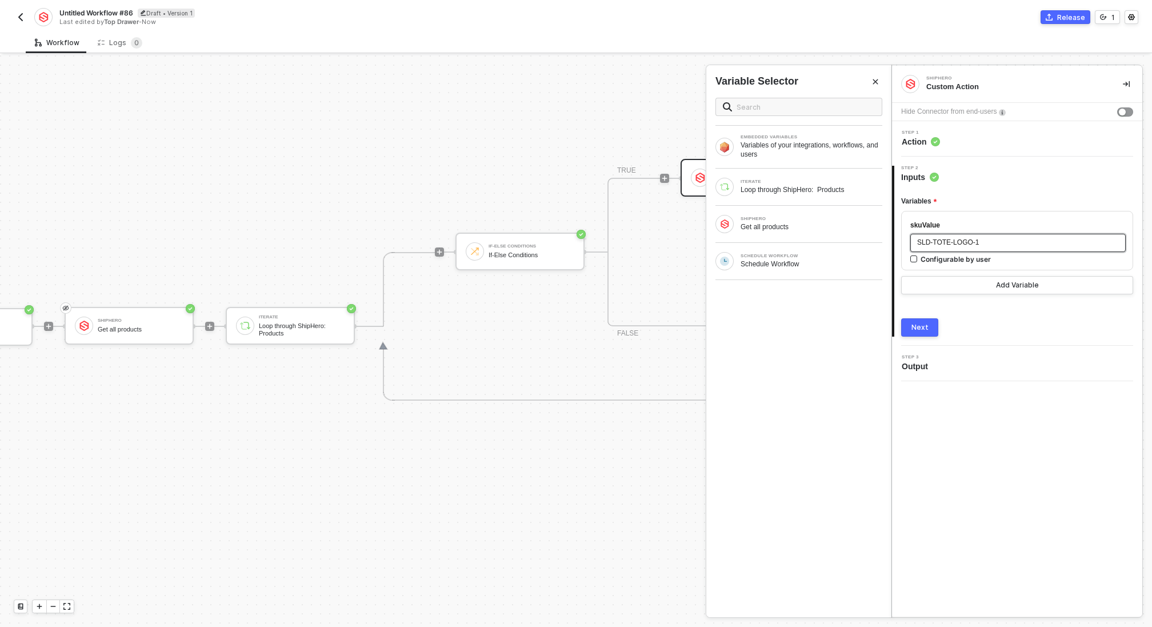
click at [989, 244] on div "SLD-TOTE-LOGO-1" at bounding box center [1018, 242] width 202 height 11
click at [813, 185] on div "Loop through ShipHero: Products" at bounding box center [812, 189] width 142 height 9
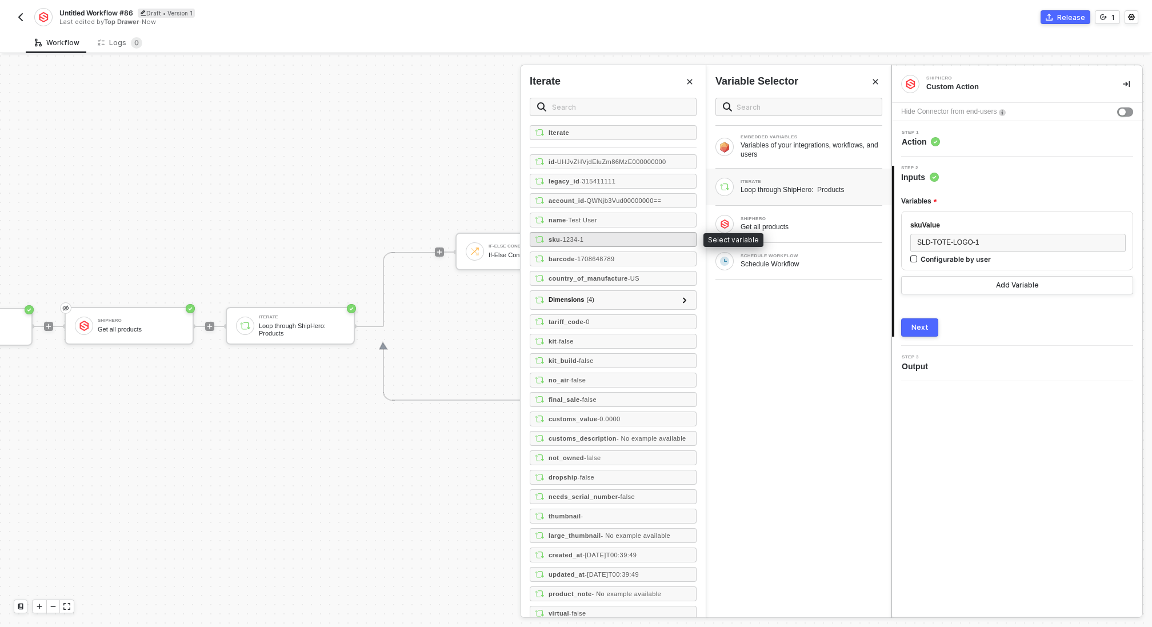
click at [618, 239] on div "sku - 1234-1" at bounding box center [613, 239] width 167 height 15
click at [964, 249] on div "SLD-TOTE-LOGO-1 ﻿ Sku ﻿" at bounding box center [1017, 243] width 215 height 18
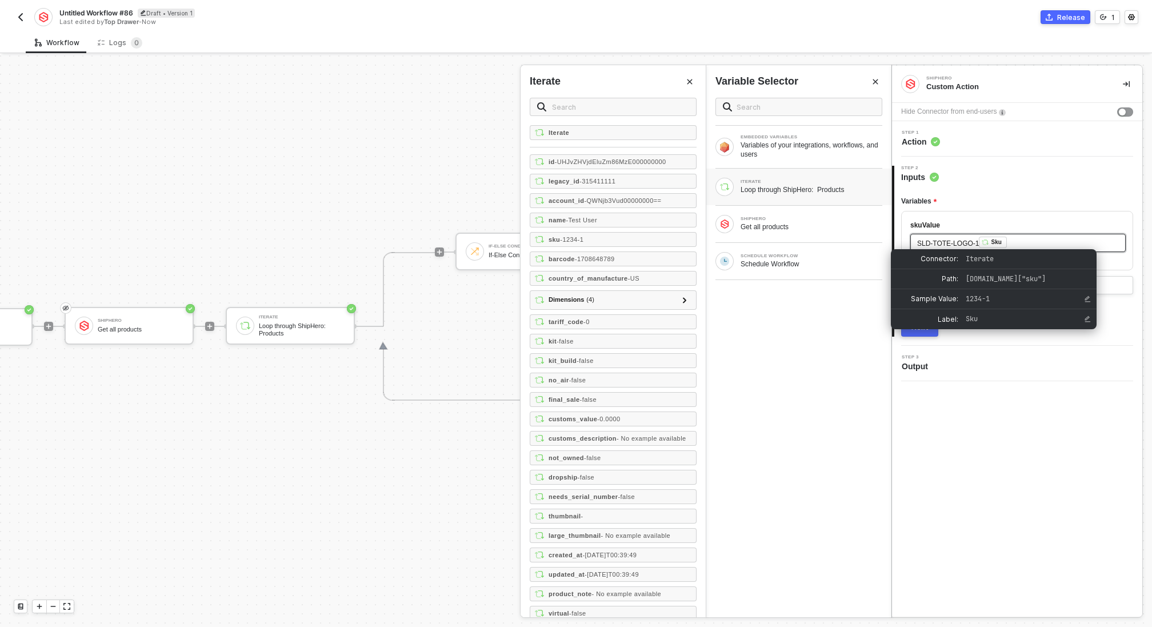
click at [980, 245] on div "Sku" at bounding box center [992, 242] width 27 height 11
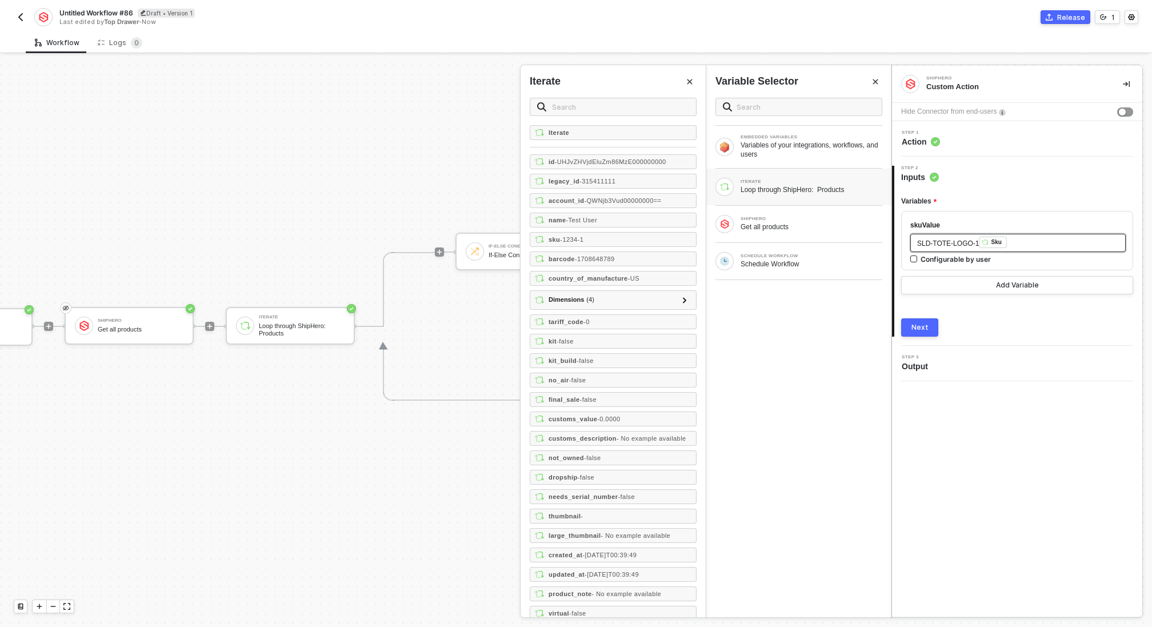
click at [1029, 239] on div "SLD-TOTE-LOGO-1 ﻿ Sku ﻿" at bounding box center [1018, 243] width 202 height 13
click at [621, 238] on div "sku - 1234-1" at bounding box center [613, 239] width 167 height 15
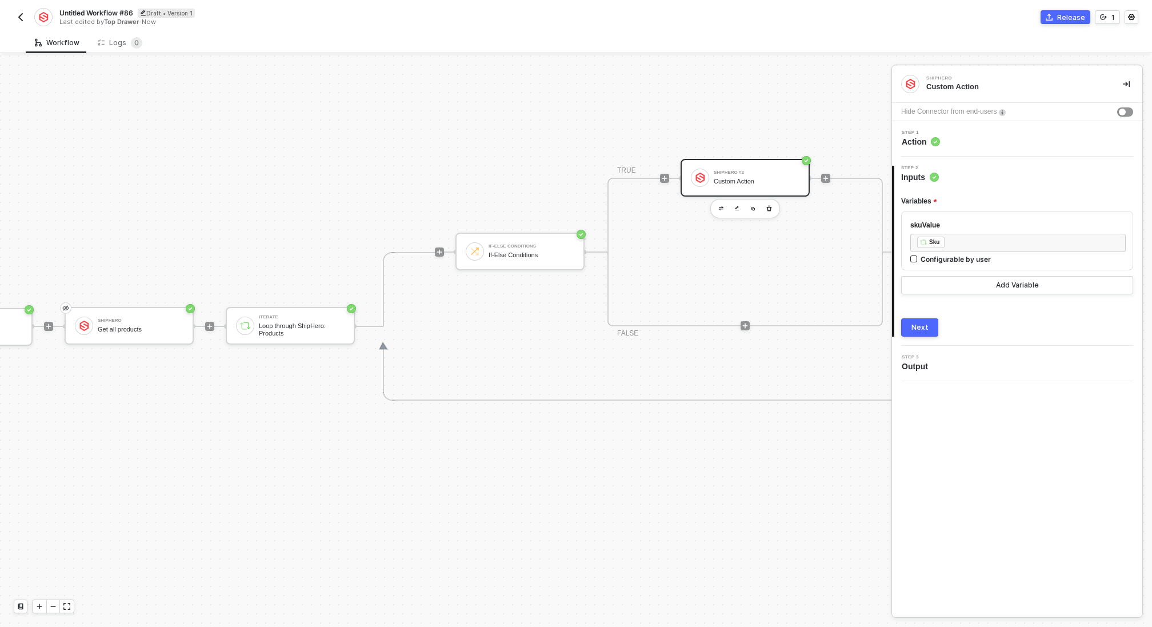
click at [919, 334] on button "Next" at bounding box center [919, 327] width 37 height 18
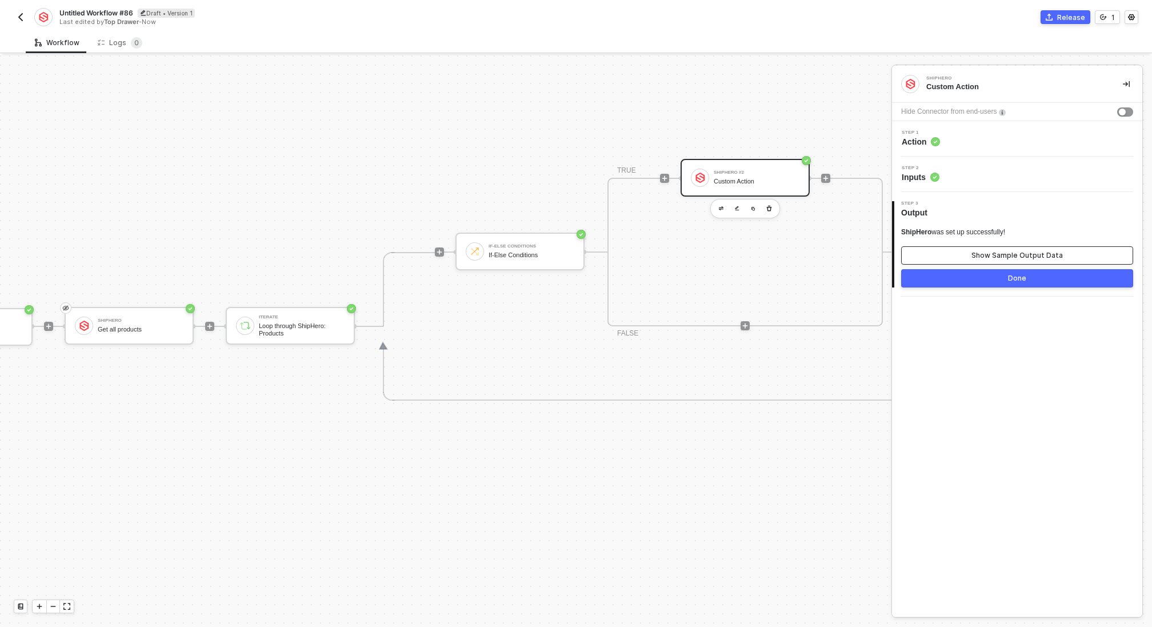
click at [1009, 253] on div "Show Sample Output Data" at bounding box center [1017, 255] width 91 height 9
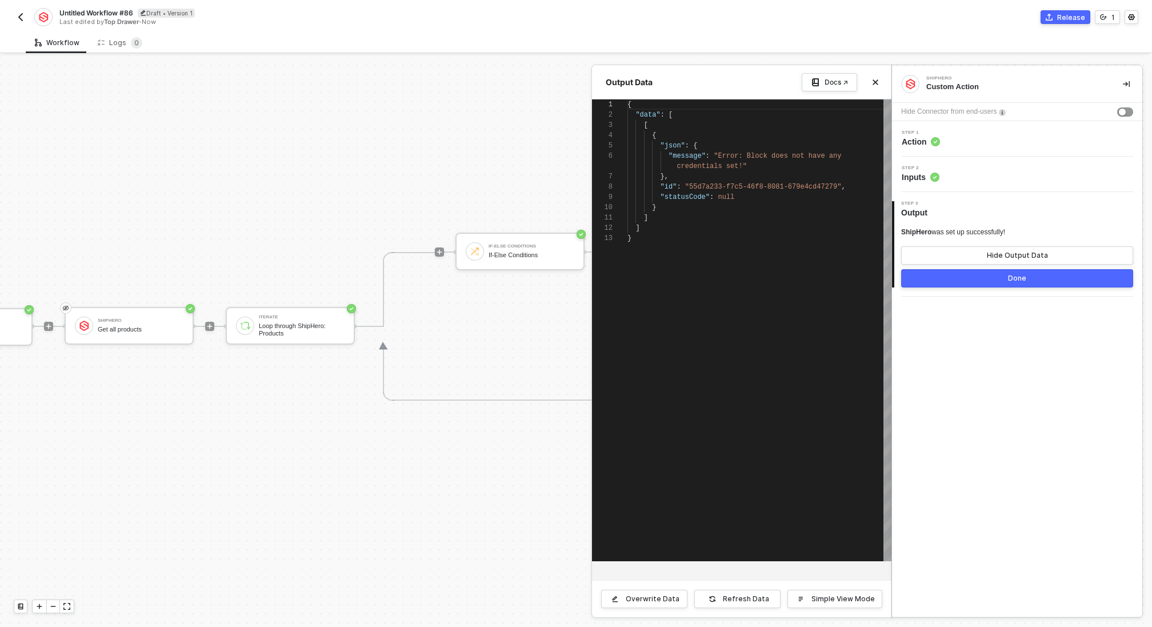
scroll to position [93, 0]
click at [1009, 253] on div "Hide Output Data" at bounding box center [1017, 255] width 61 height 9
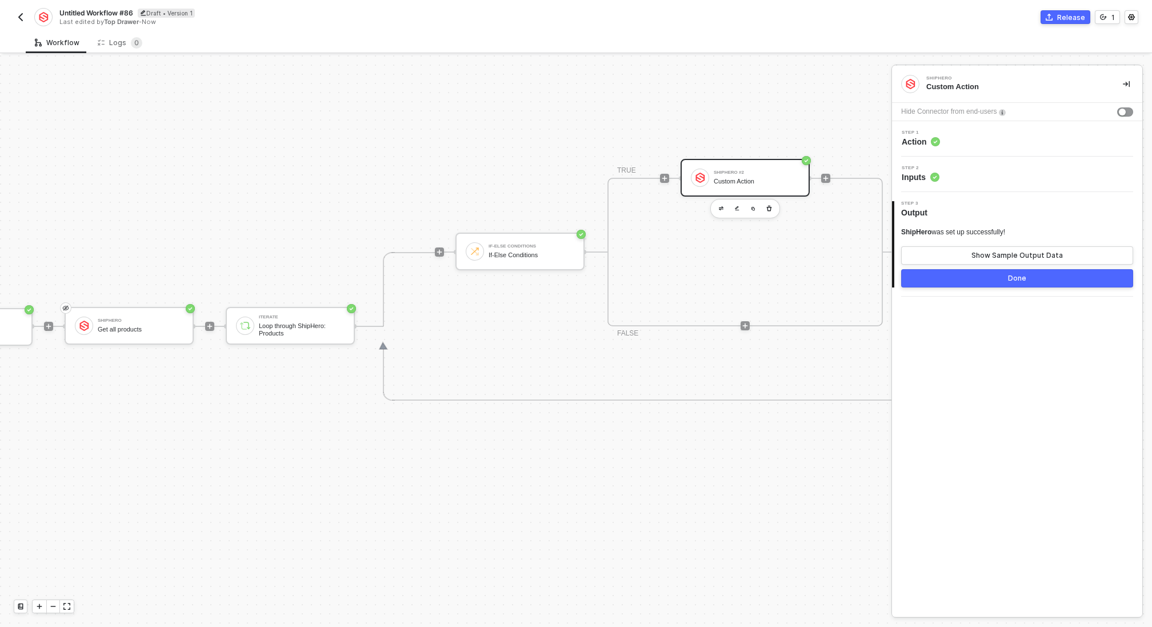
click at [988, 181] on div "Step 2 Inputs" at bounding box center [1018, 174] width 247 height 17
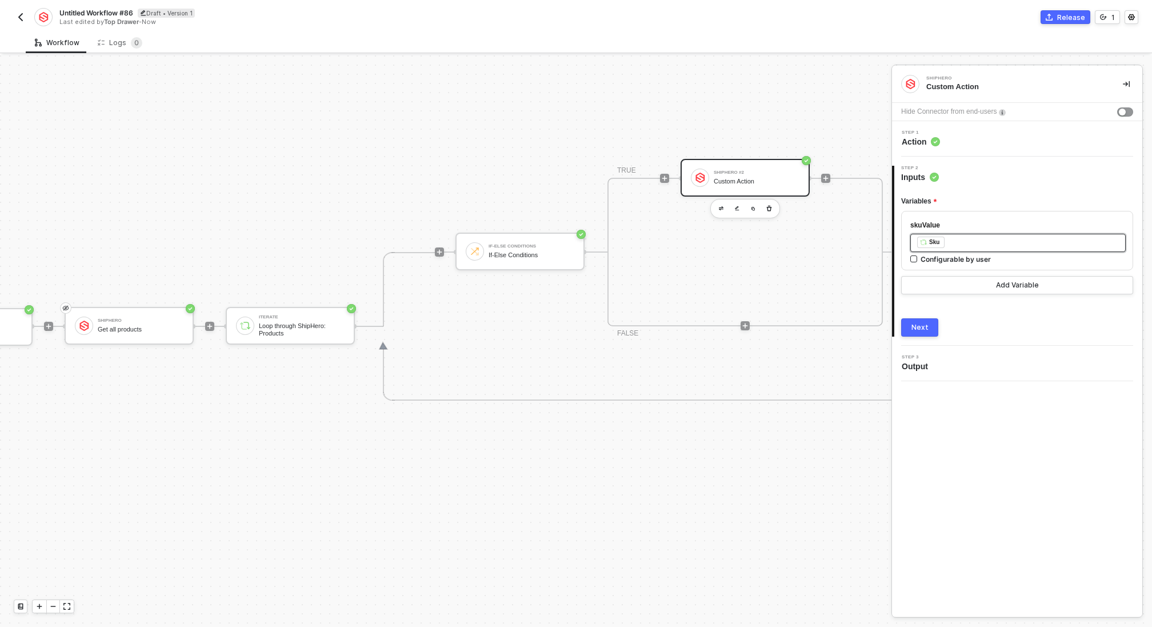
click at [972, 240] on div "﻿ ﻿ Sku ﻿" at bounding box center [1018, 243] width 202 height 13
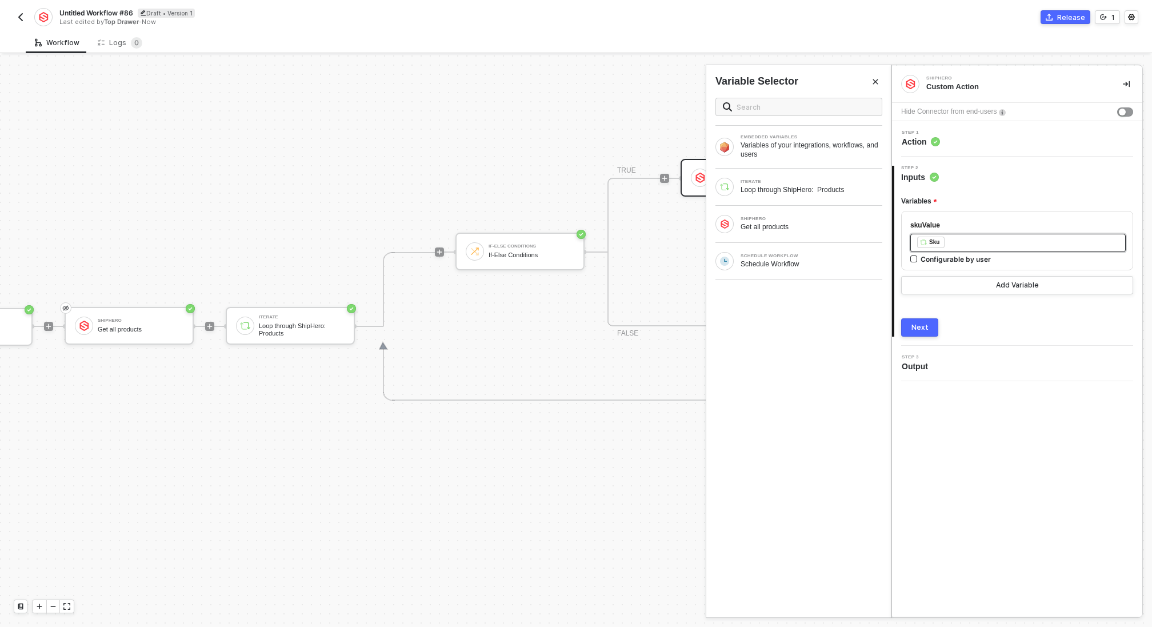
click at [972, 240] on div "﻿ ﻿ Sku ﻿" at bounding box center [1018, 243] width 202 height 13
click at [957, 243] on div "Type or select items ﻿" at bounding box center [1018, 242] width 202 height 11
click at [924, 330] on div "Next" at bounding box center [920, 327] width 17 height 9
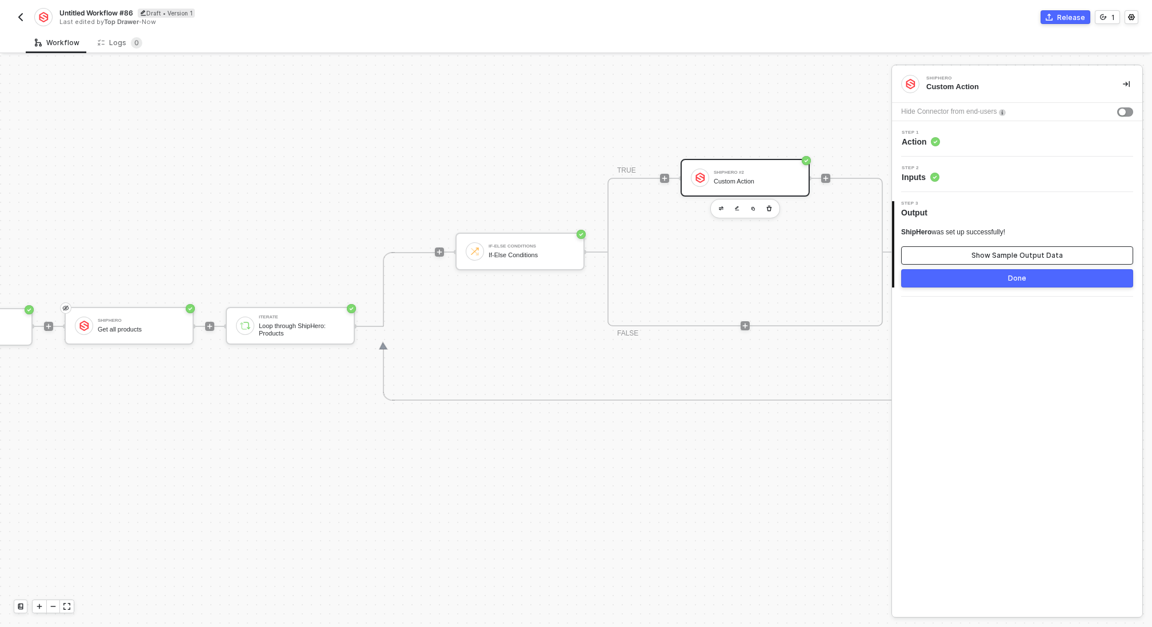
click at [1028, 258] on div "Show Sample Output Data" at bounding box center [1017, 255] width 91 height 9
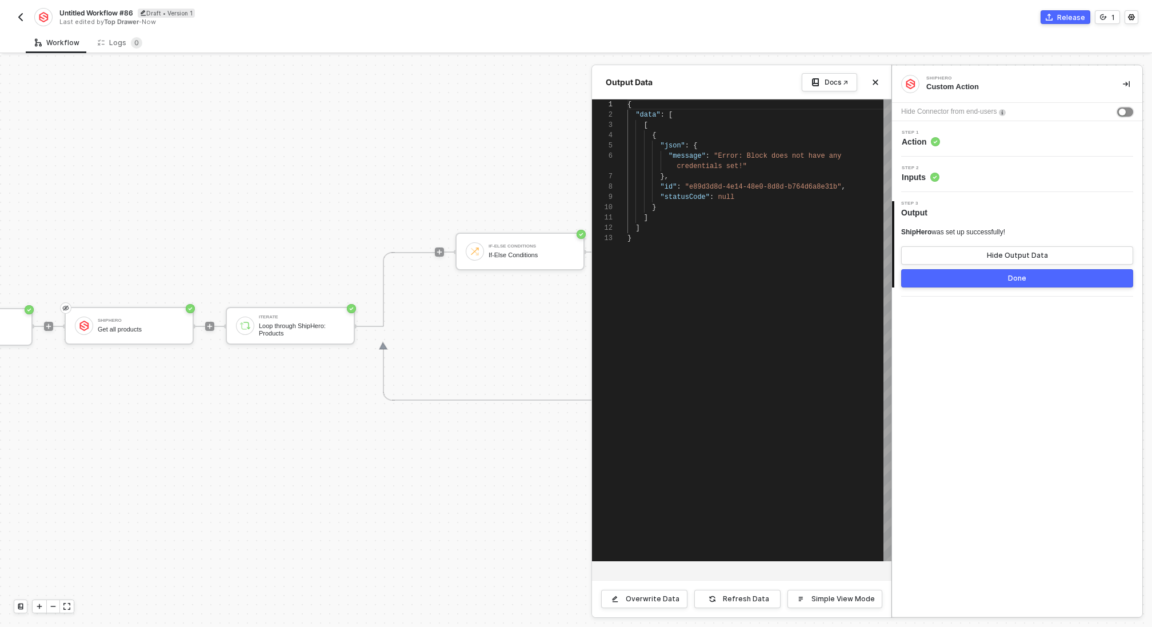
click at [1126, 111] on button "button" at bounding box center [1125, 111] width 16 height 9
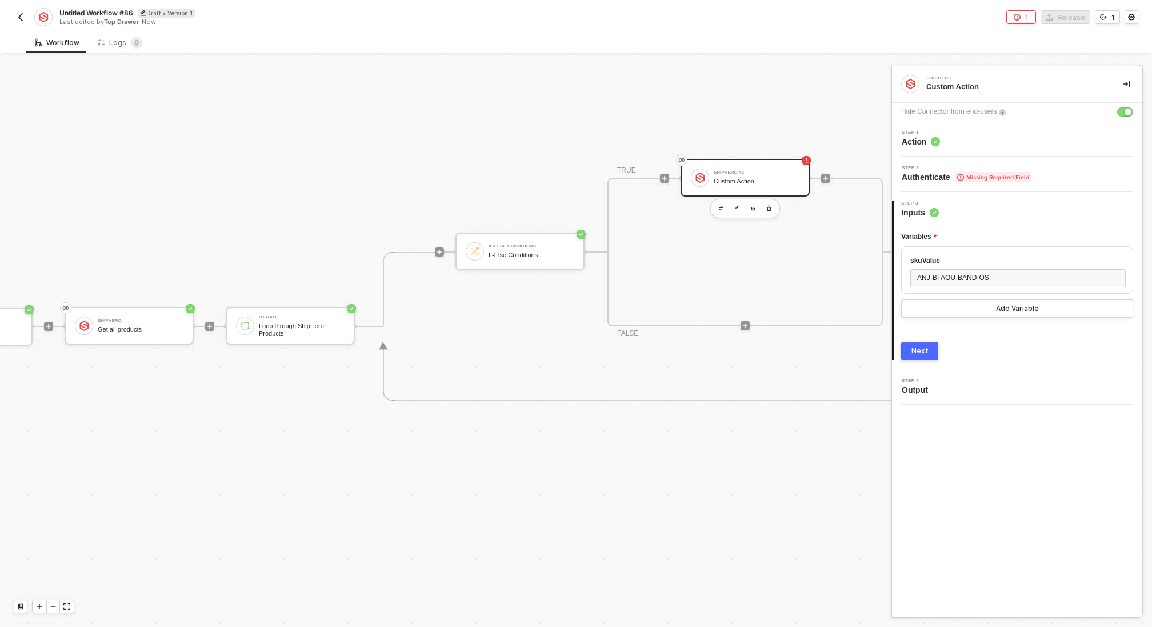
click at [1073, 181] on div "Step 2 Authenticate Missing Required Field" at bounding box center [1018, 174] width 247 height 17
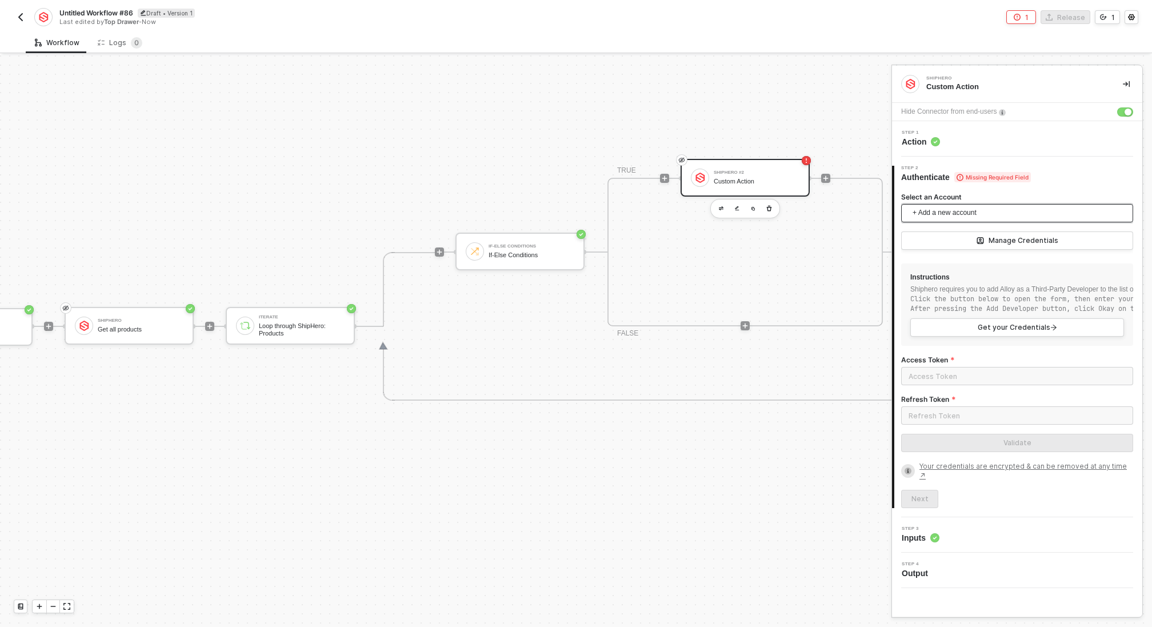
click at [1049, 209] on span "+ Add a new account" at bounding box center [1020, 213] width 214 height 18
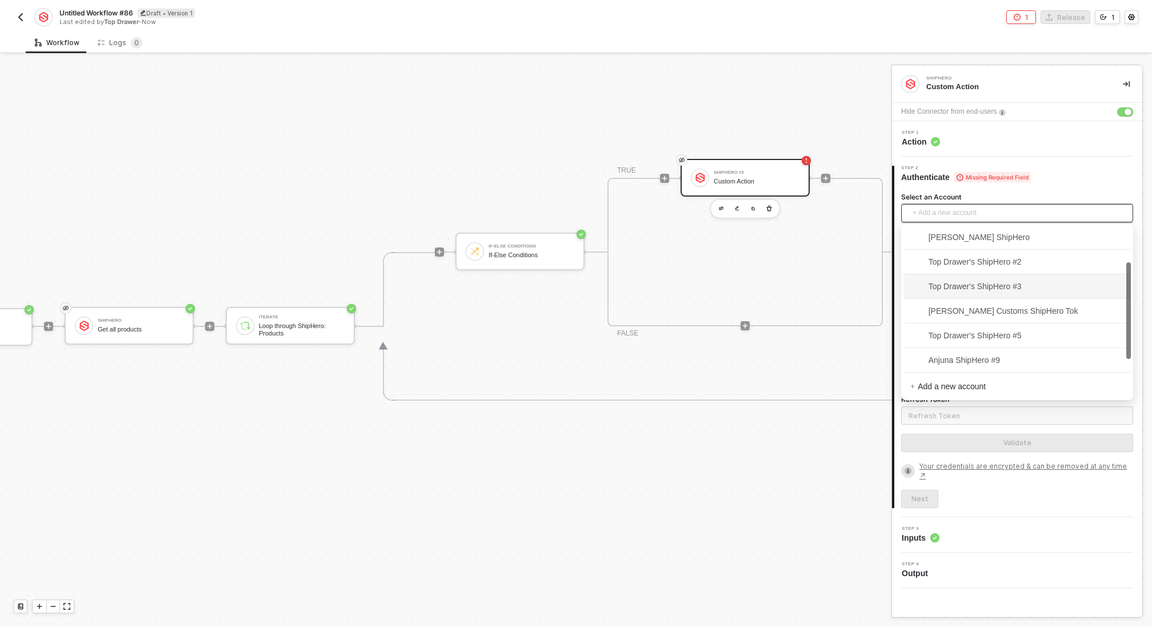
scroll to position [75, 0]
click at [1018, 331] on span "Top Drawer's ShipHero #5" at bounding box center [965, 335] width 111 height 13
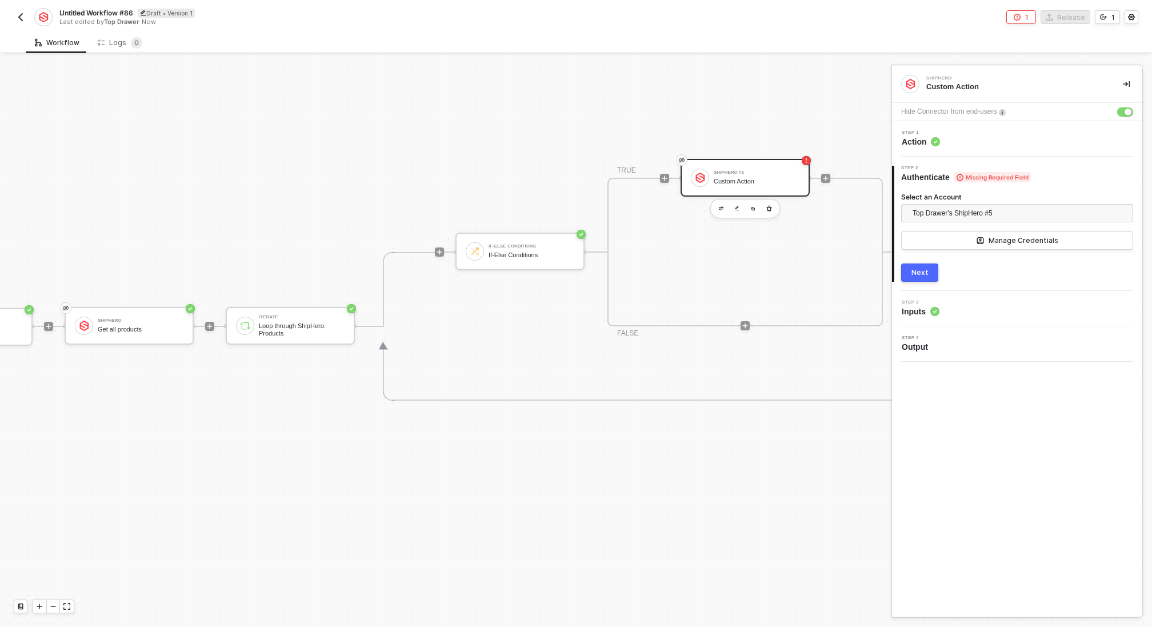
click at [926, 274] on div "Next" at bounding box center [920, 272] width 17 height 9
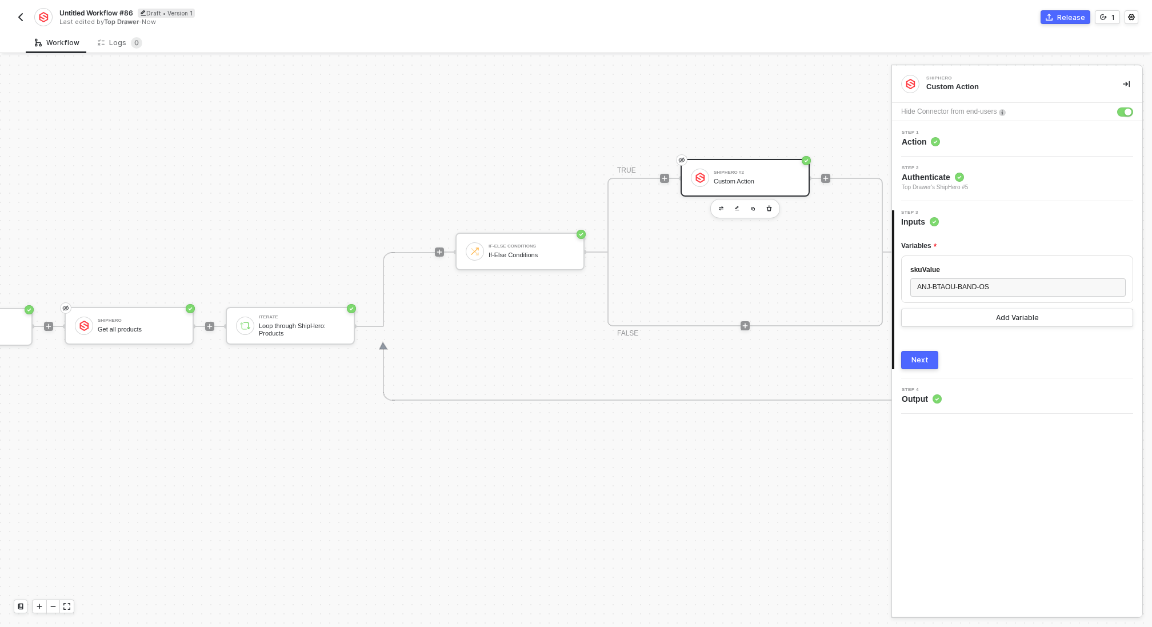
click at [929, 355] on button "Next" at bounding box center [919, 360] width 37 height 18
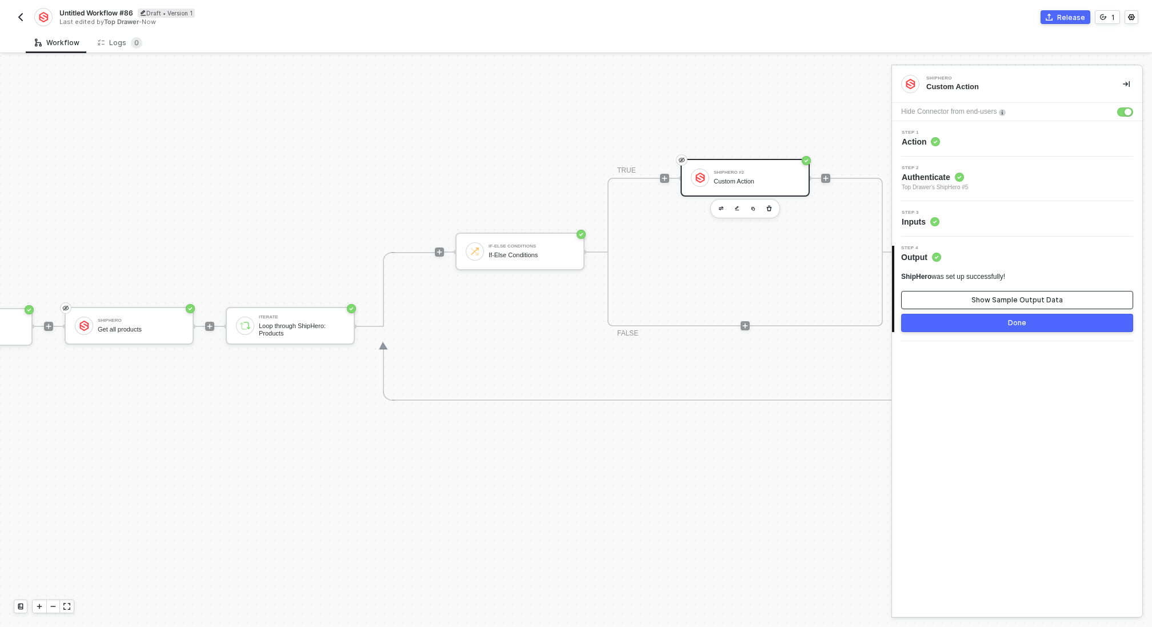
click at [957, 301] on button "Show Sample Output Data" at bounding box center [1017, 300] width 232 height 18
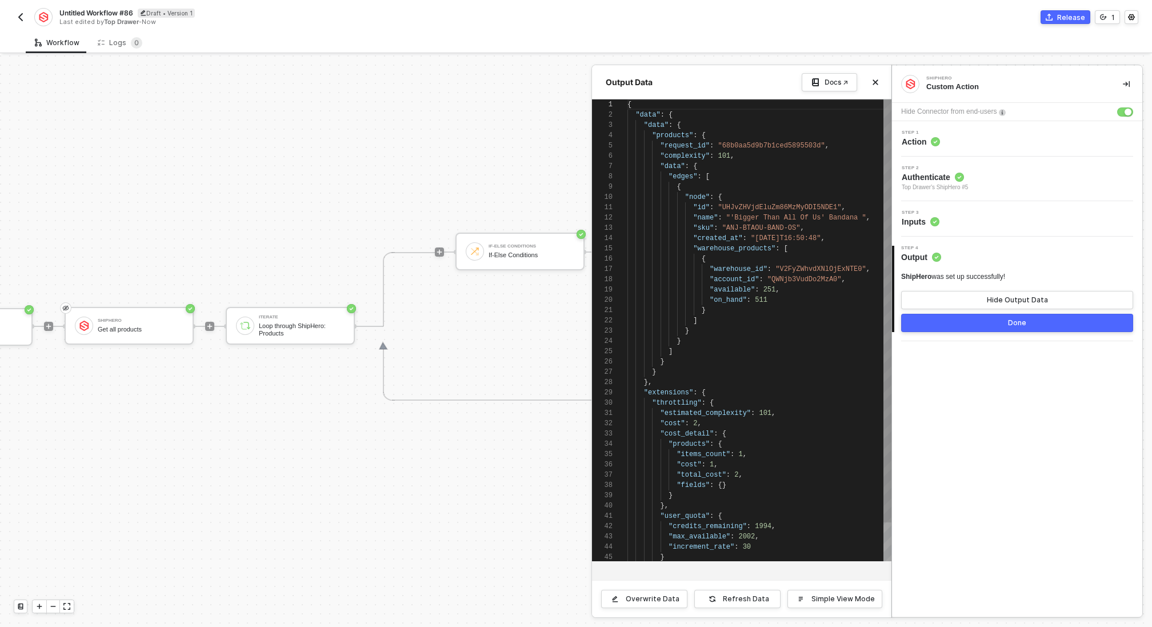
scroll to position [103, 0]
click at [190, 242] on div at bounding box center [576, 341] width 1152 height 572
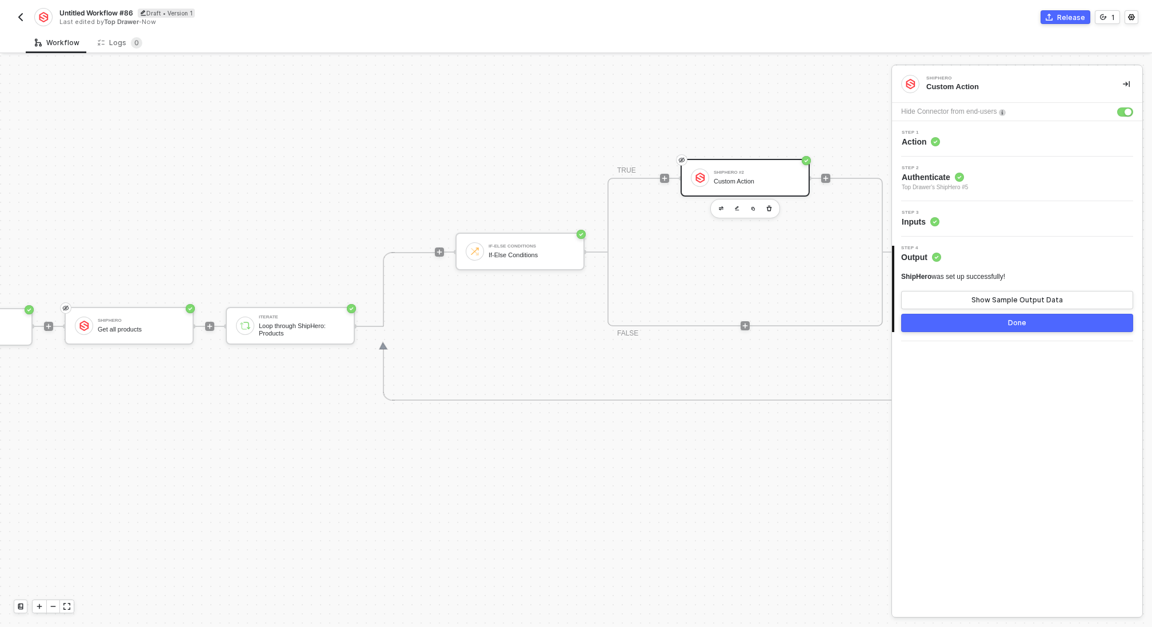
scroll to position [329, 0]
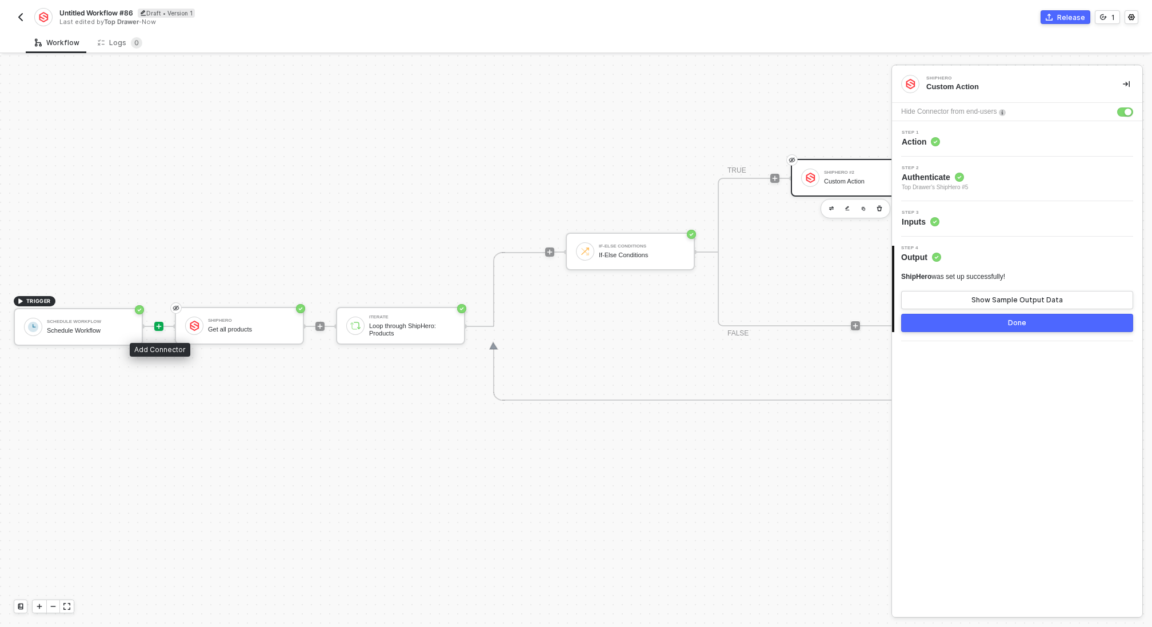
click at [158, 326] on icon "icon-play" at bounding box center [159, 325] width 5 height 5
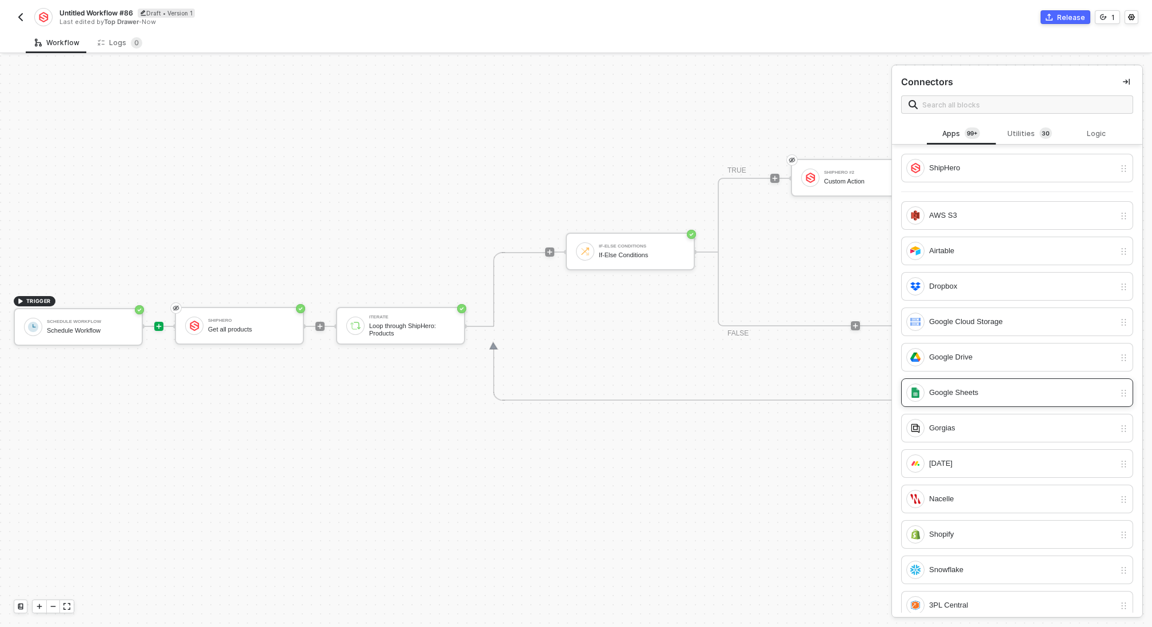
click at [979, 394] on div "Google Sheets" at bounding box center [1022, 392] width 186 height 13
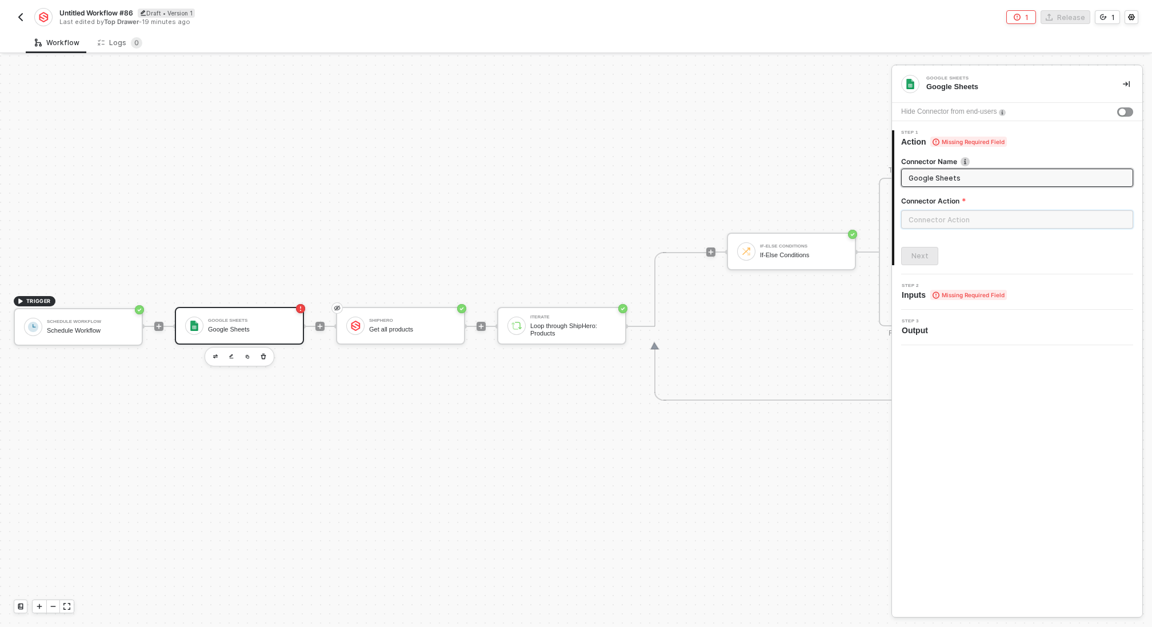
click at [956, 220] on input "text" at bounding box center [1017, 219] width 232 height 18
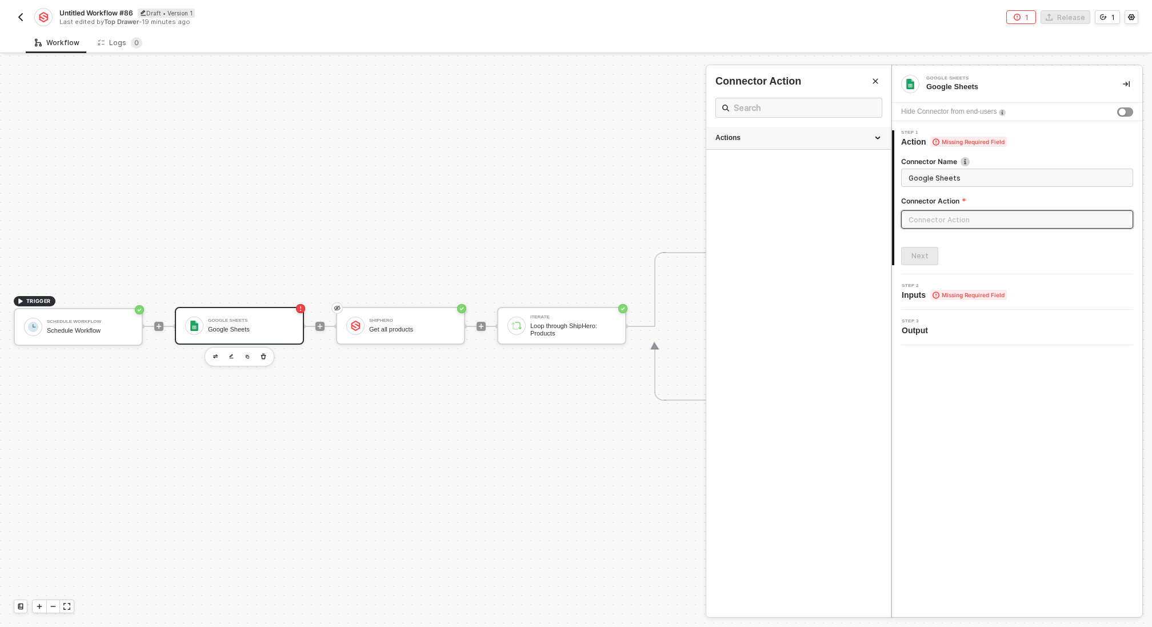
click at [822, 133] on div "Actions" at bounding box center [799, 138] width 166 height 10
click at [828, 223] on div "Clear Clear data from a Sheet" at bounding box center [799, 221] width 166 height 19
type input "Clear data from a Sheet"
type input "Clear"
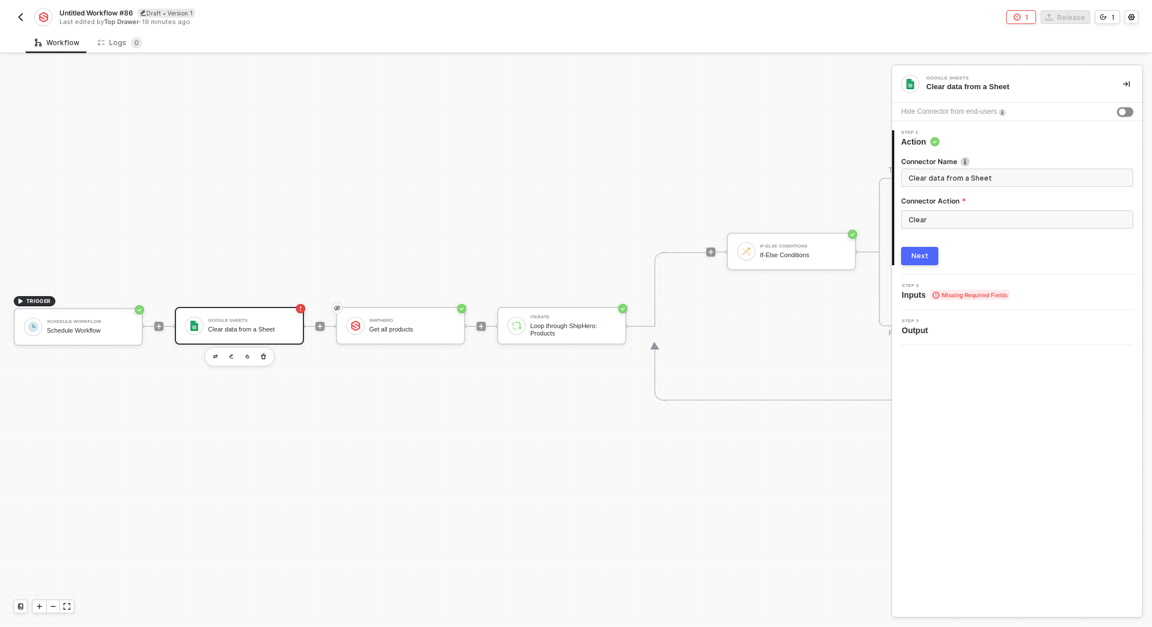
click at [1121, 109] on div "button" at bounding box center [1122, 112] width 7 height 7
click at [914, 257] on div "Next" at bounding box center [920, 255] width 17 height 9
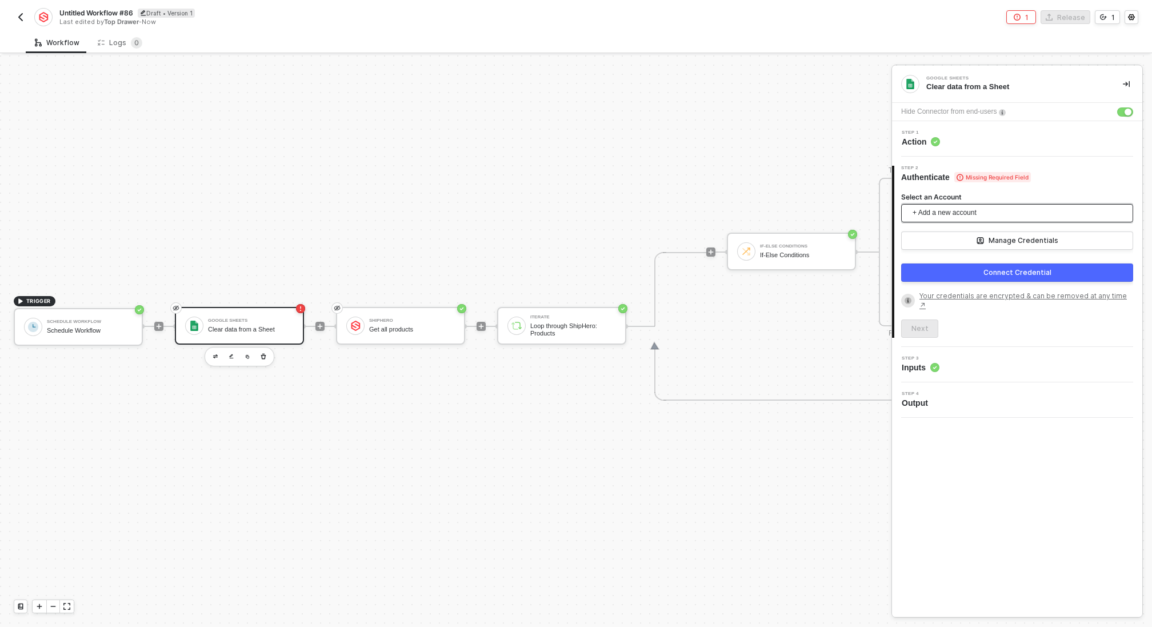
click at [964, 207] on span "+ Add a new account" at bounding box center [1020, 213] width 214 height 18
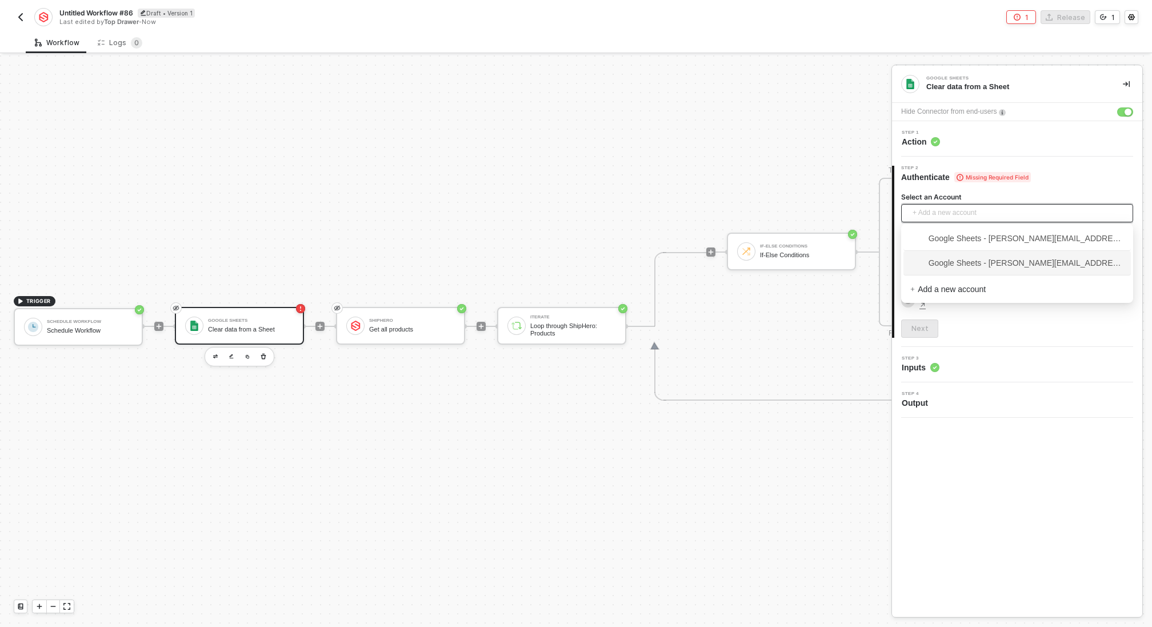
click at [979, 258] on span "Google Sheets - ian@topdrawermerch.com" at bounding box center [1017, 263] width 214 height 13
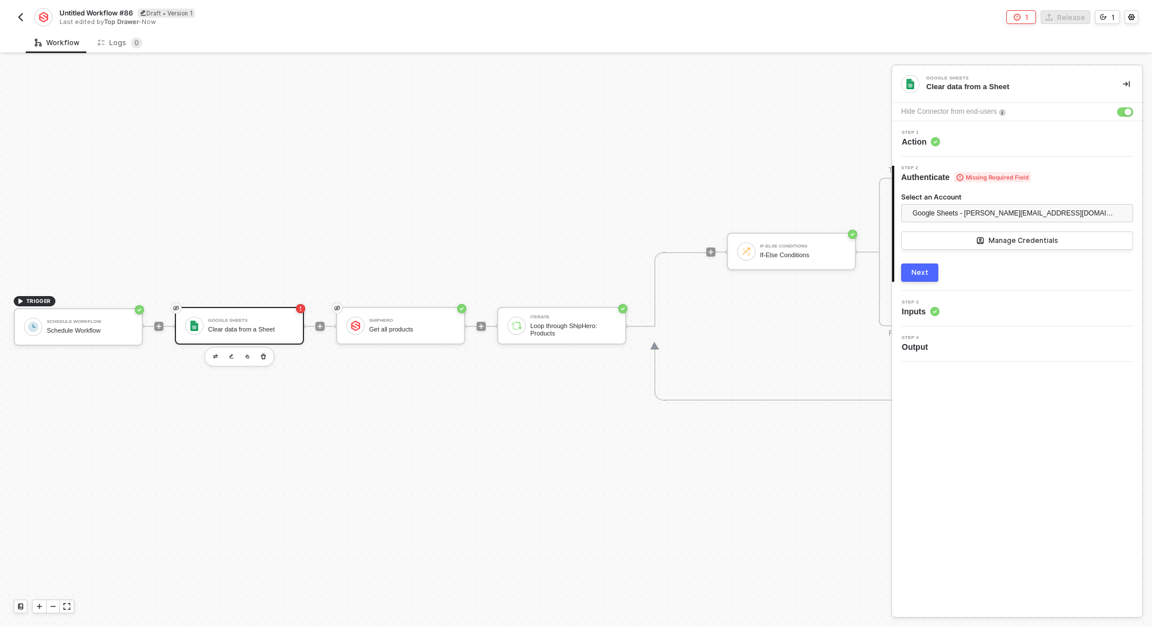
click at [920, 270] on div "Next" at bounding box center [920, 272] width 17 height 9
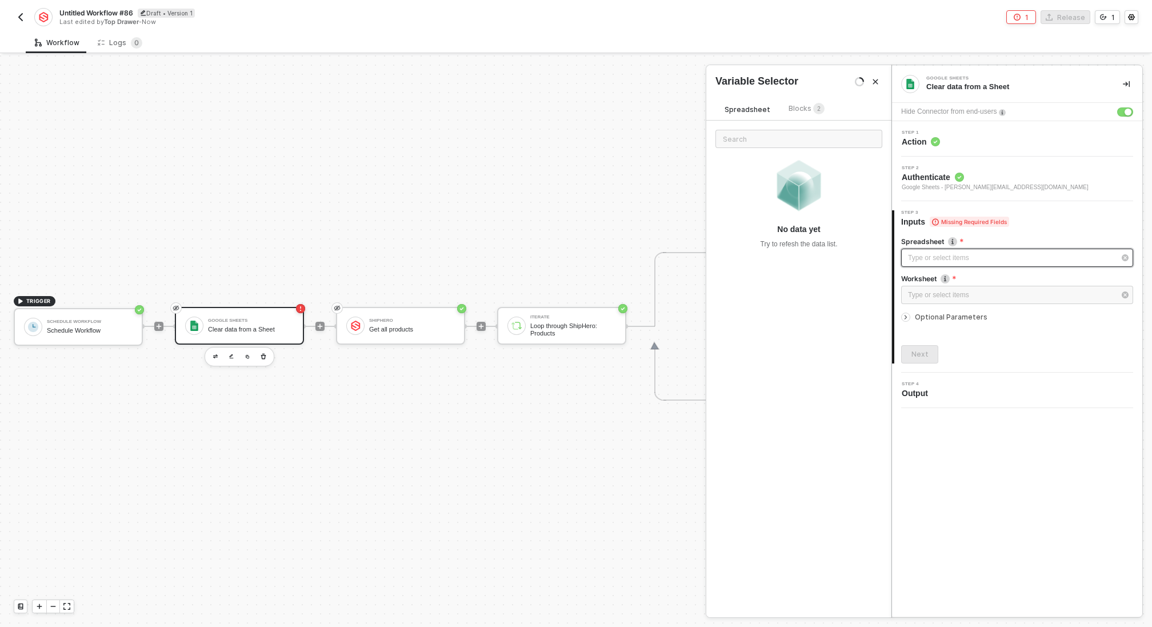
click at [929, 259] on div "Type or select items ﻿" at bounding box center [1011, 258] width 207 height 11
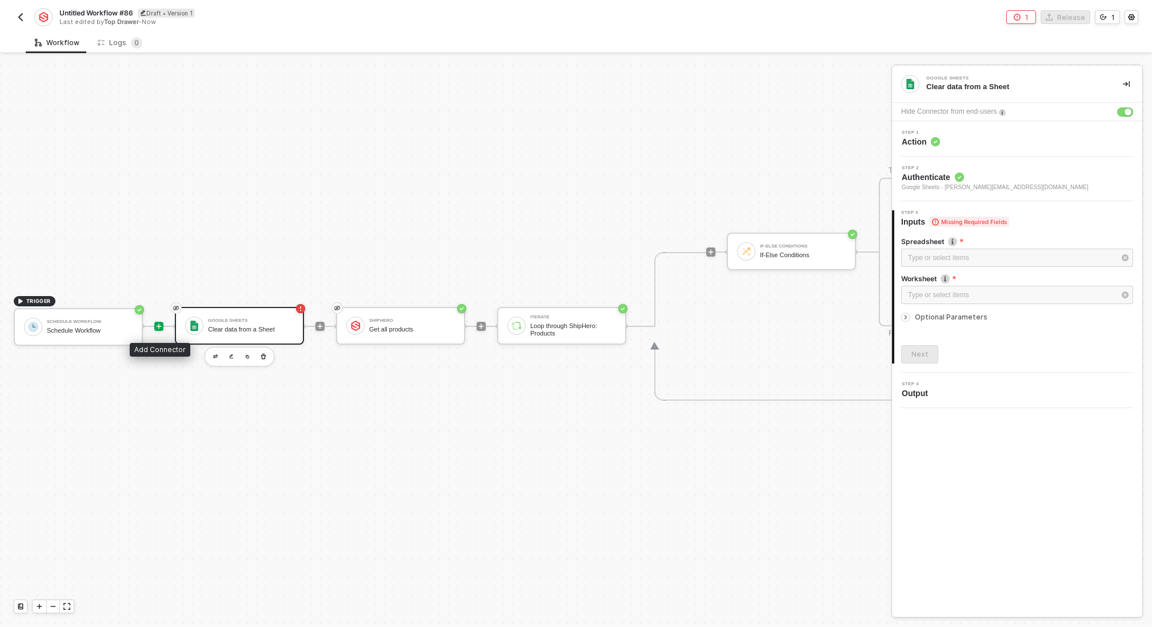
click at [159, 327] on icon "icon-play" at bounding box center [159, 325] width 5 height 5
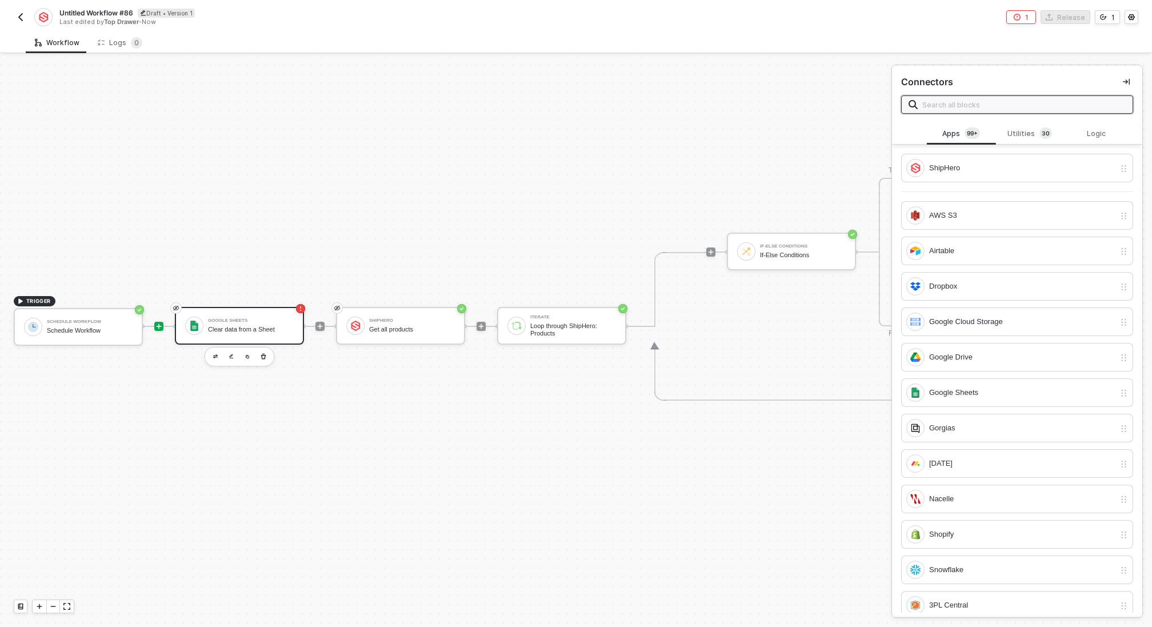
click at [222, 328] on div "Clear data from a Sheet" at bounding box center [251, 329] width 86 height 7
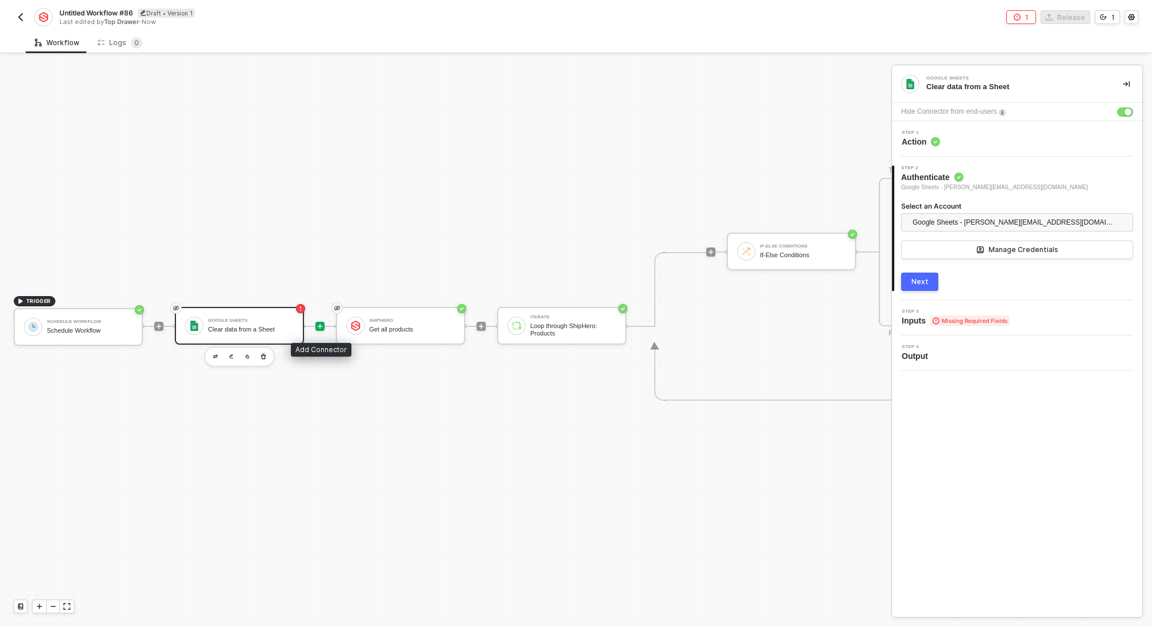
click at [321, 327] on icon "icon-play" at bounding box center [320, 326] width 7 height 7
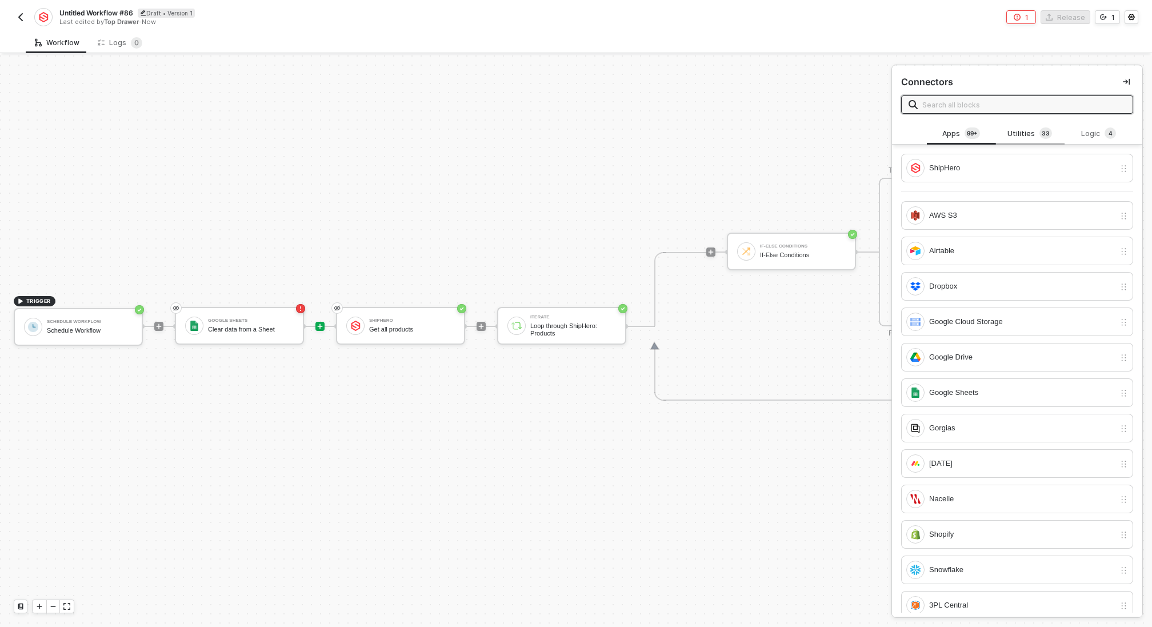
click at [1016, 137] on div "Utilities 3 3" at bounding box center [1030, 133] width 50 height 13
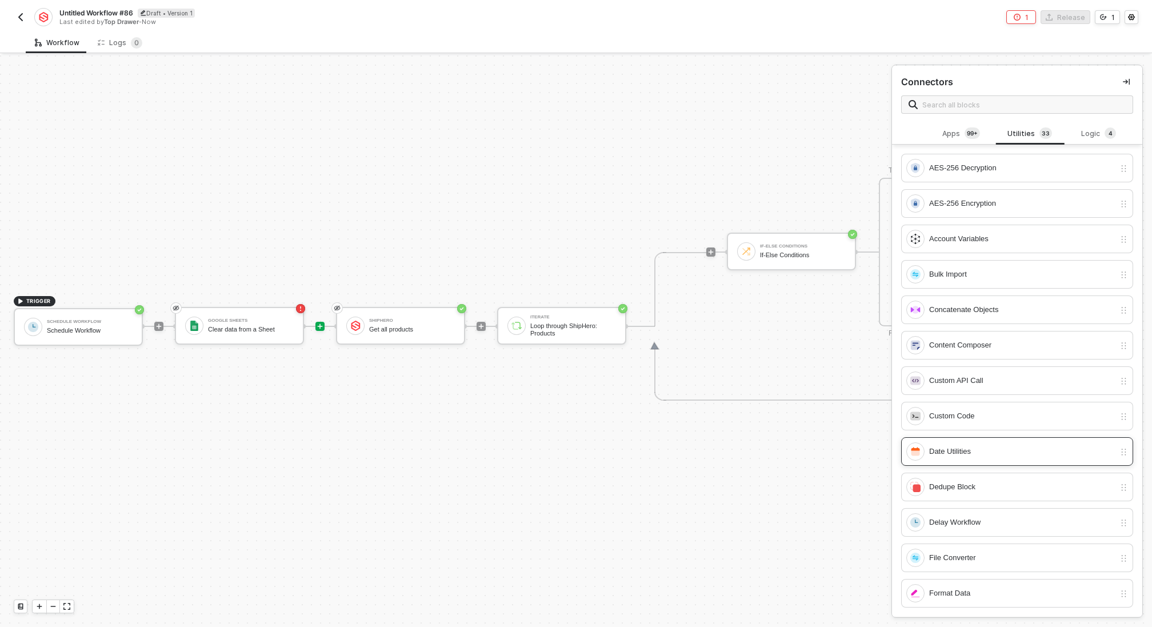
click at [978, 445] on div "Date Utilities" at bounding box center [1022, 451] width 186 height 13
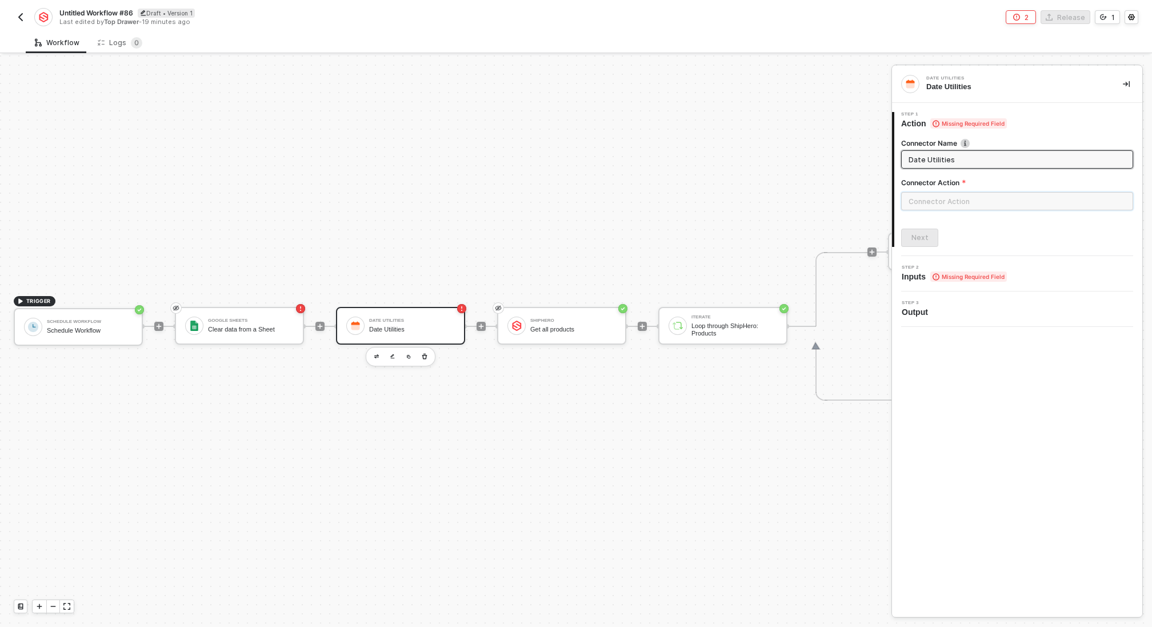
click at [956, 198] on input "text" at bounding box center [1017, 201] width 232 height 18
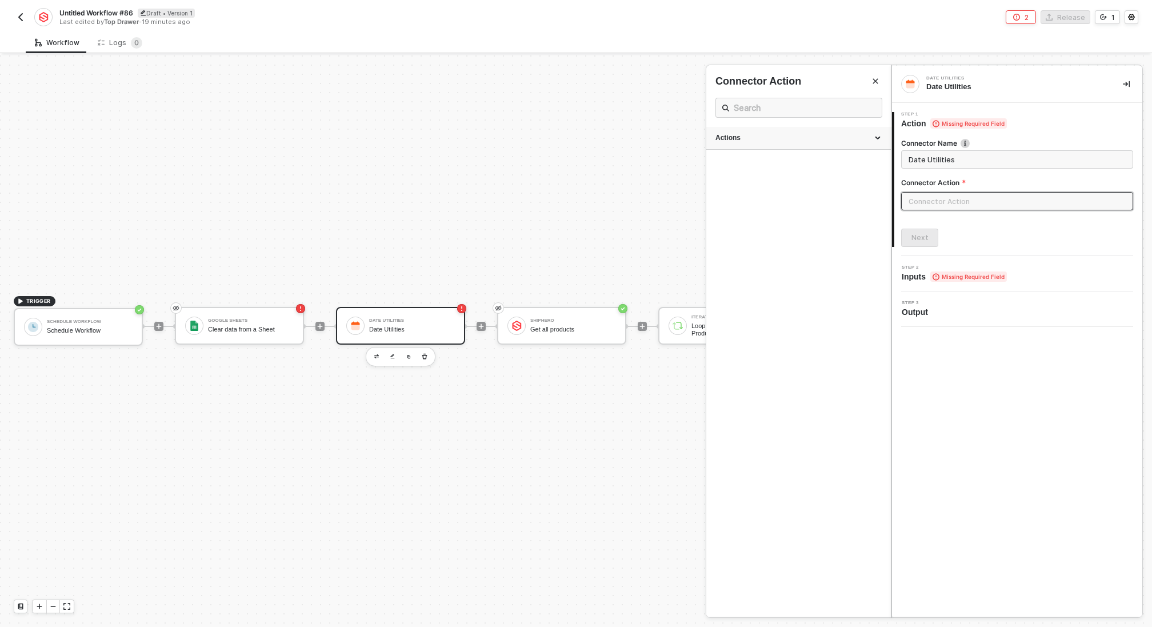
click at [780, 138] on div "Actions" at bounding box center [799, 138] width 166 height 10
click at [771, 191] on div "Generate Date" at bounding box center [799, 188] width 166 height 10
type input "Generate a calendar date to use"
type input "Generate Date"
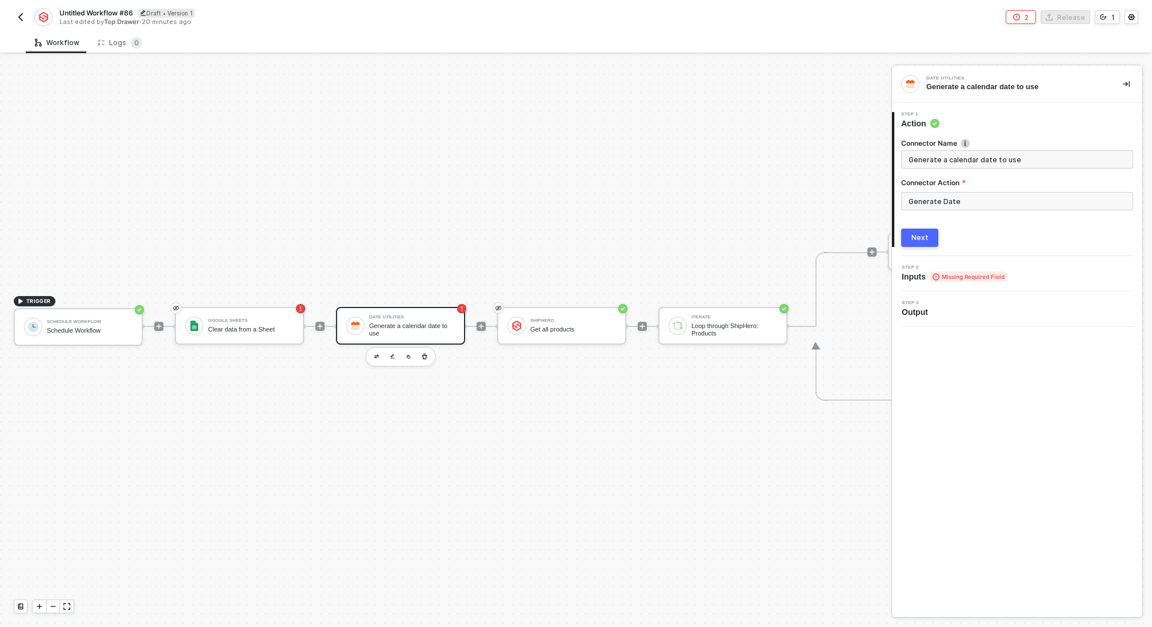
click at [915, 242] on button "Next" at bounding box center [919, 238] width 37 height 18
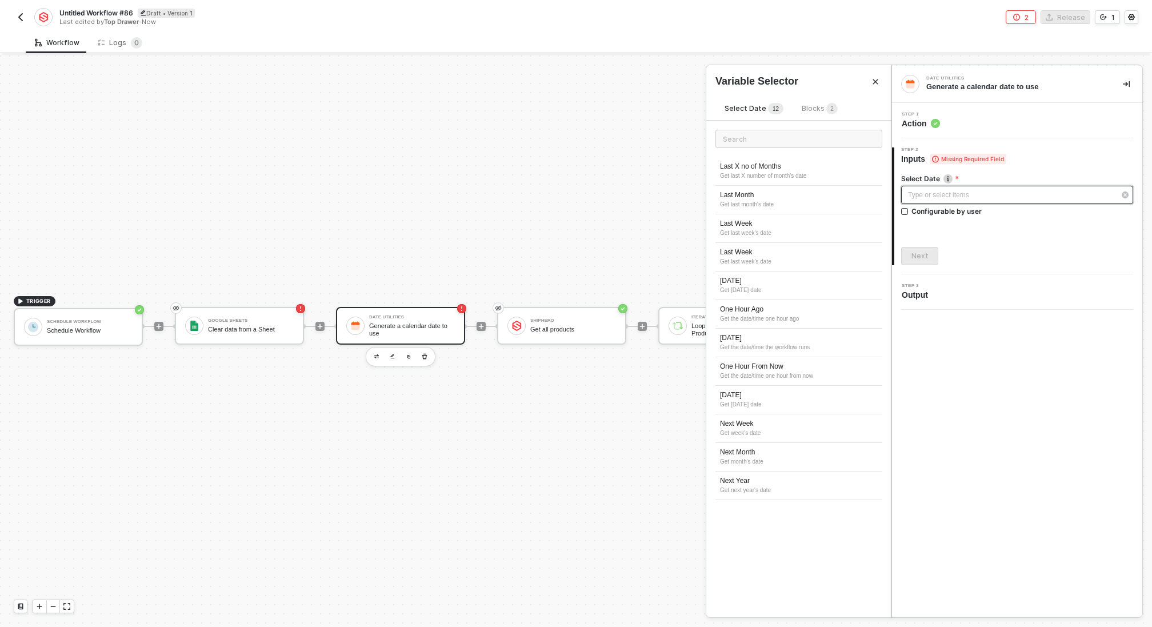
click at [934, 192] on div "Type or select items ﻿" at bounding box center [1011, 195] width 207 height 11
click at [798, 340] on div "Today" at bounding box center [799, 338] width 158 height 10
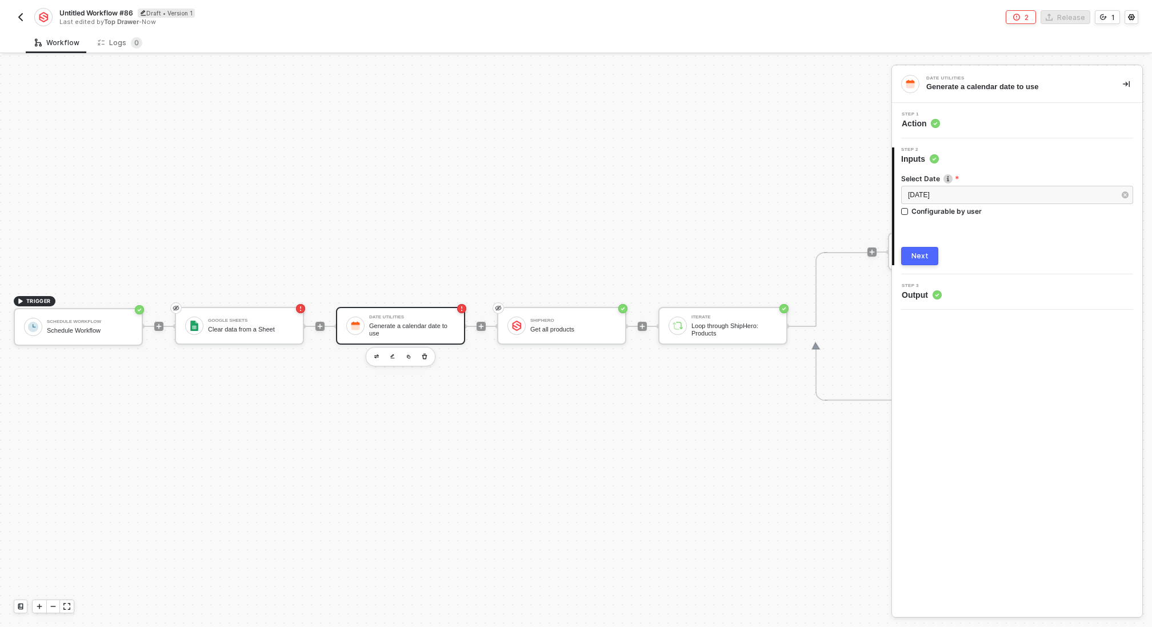
click at [908, 249] on button "Next" at bounding box center [919, 256] width 37 height 18
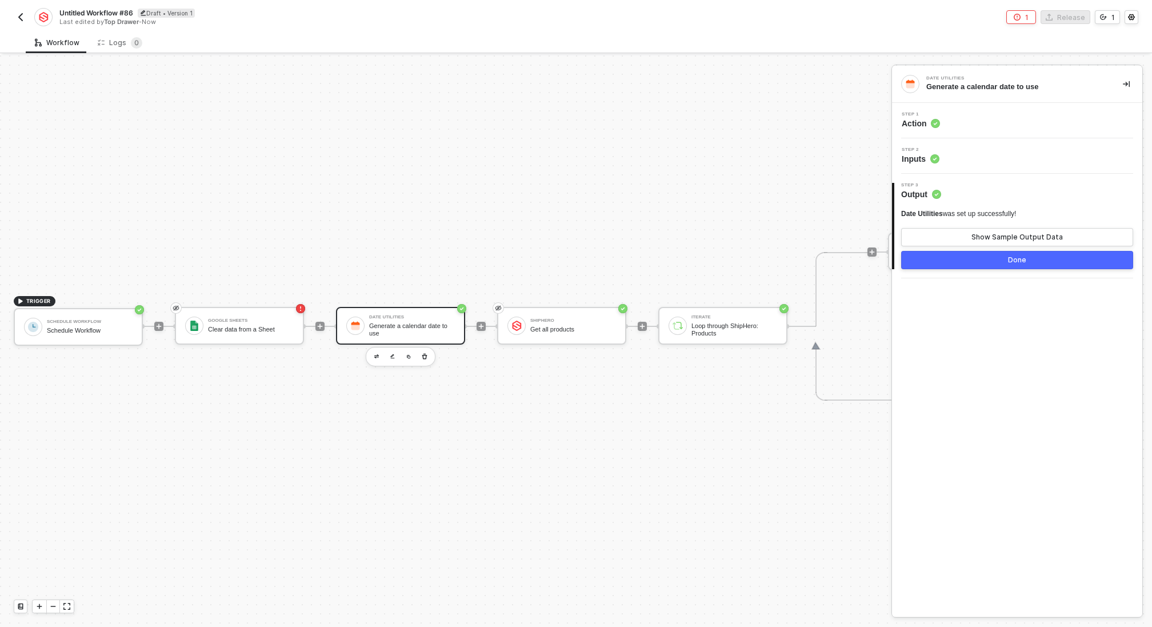
click at [967, 262] on button "Done" at bounding box center [1017, 260] width 232 height 18
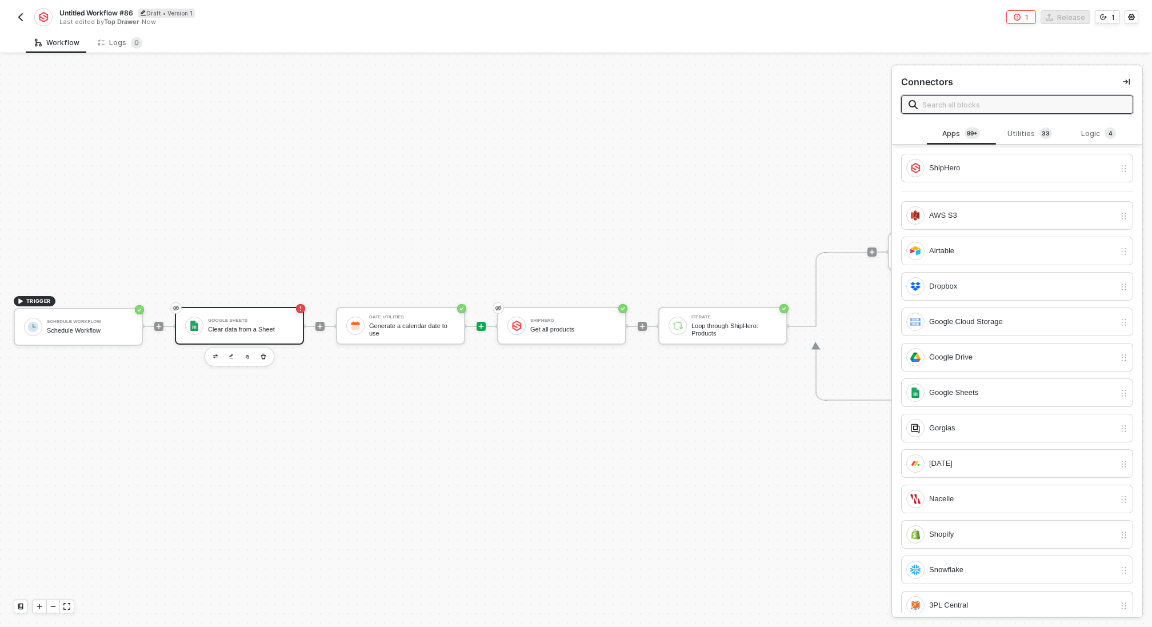
click at [242, 323] on div "Google Sheets Clear data from a Sheet" at bounding box center [251, 326] width 86 height 22
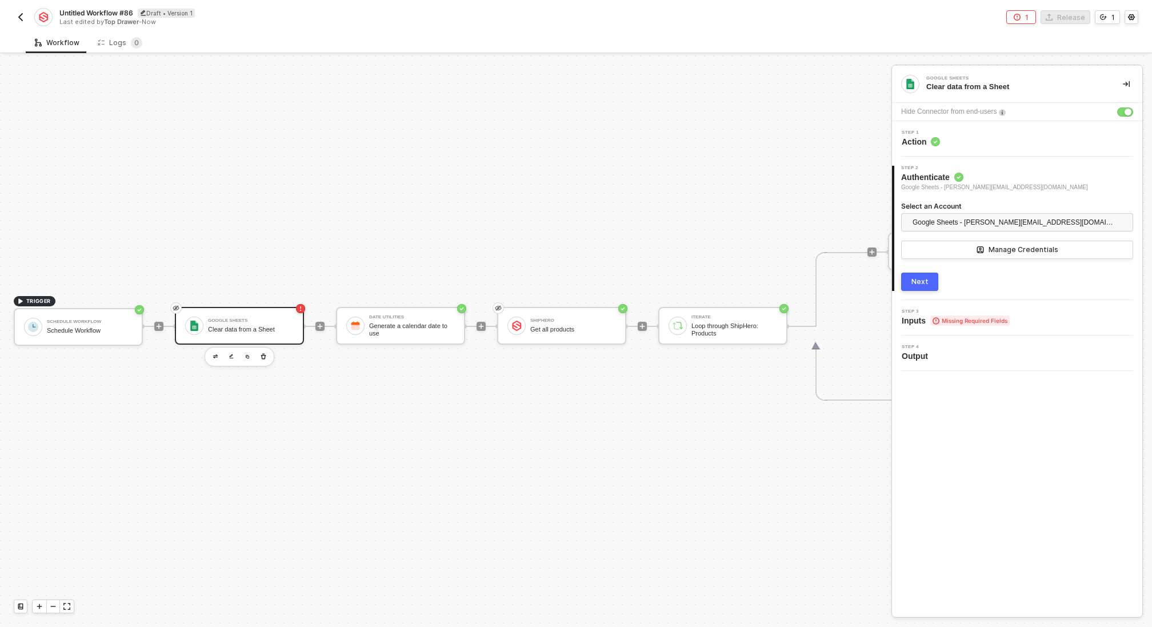
click at [925, 289] on button "Next" at bounding box center [919, 282] width 37 height 18
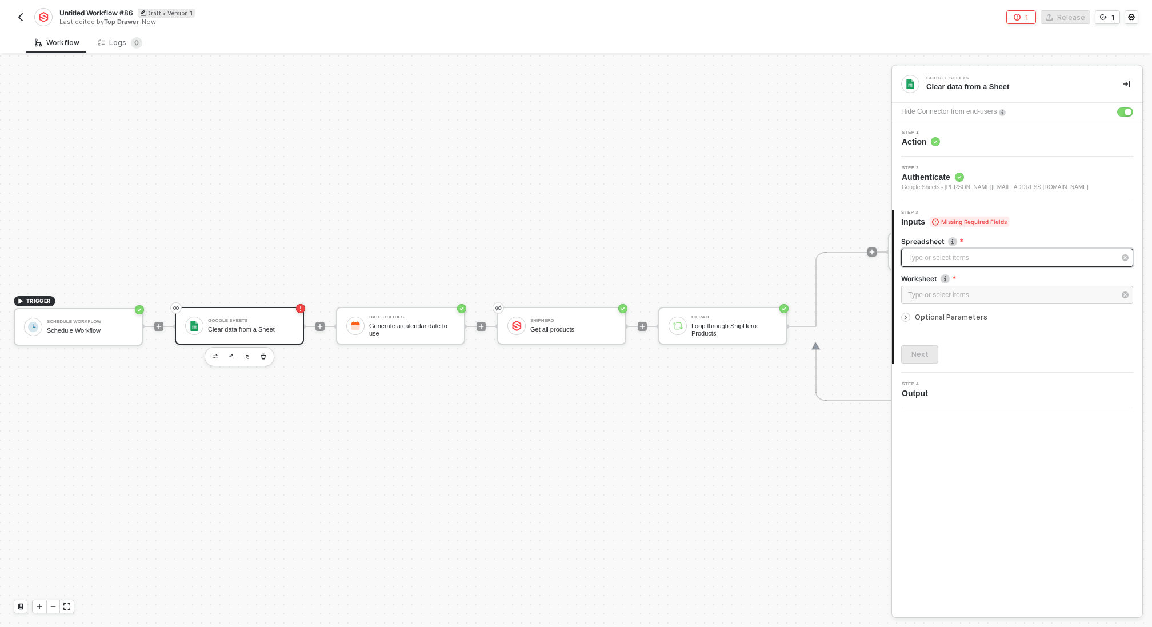
click at [952, 256] on div "Type or select items ﻿" at bounding box center [1011, 258] width 207 height 11
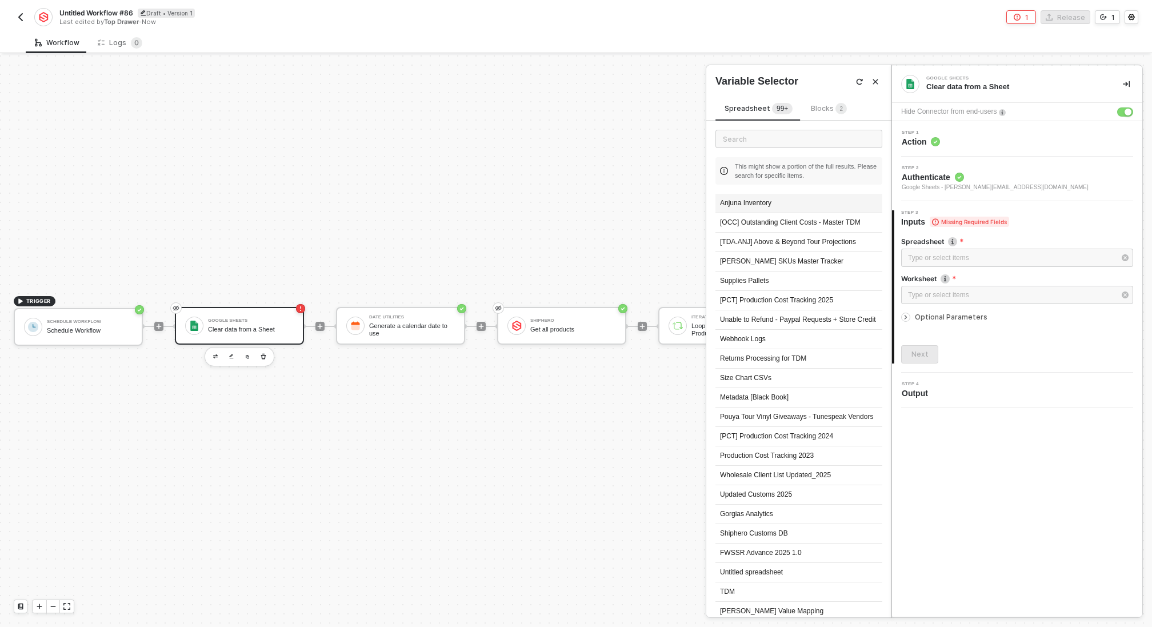
click at [785, 209] on div "Anjuna Inventory" at bounding box center [799, 203] width 167 height 19
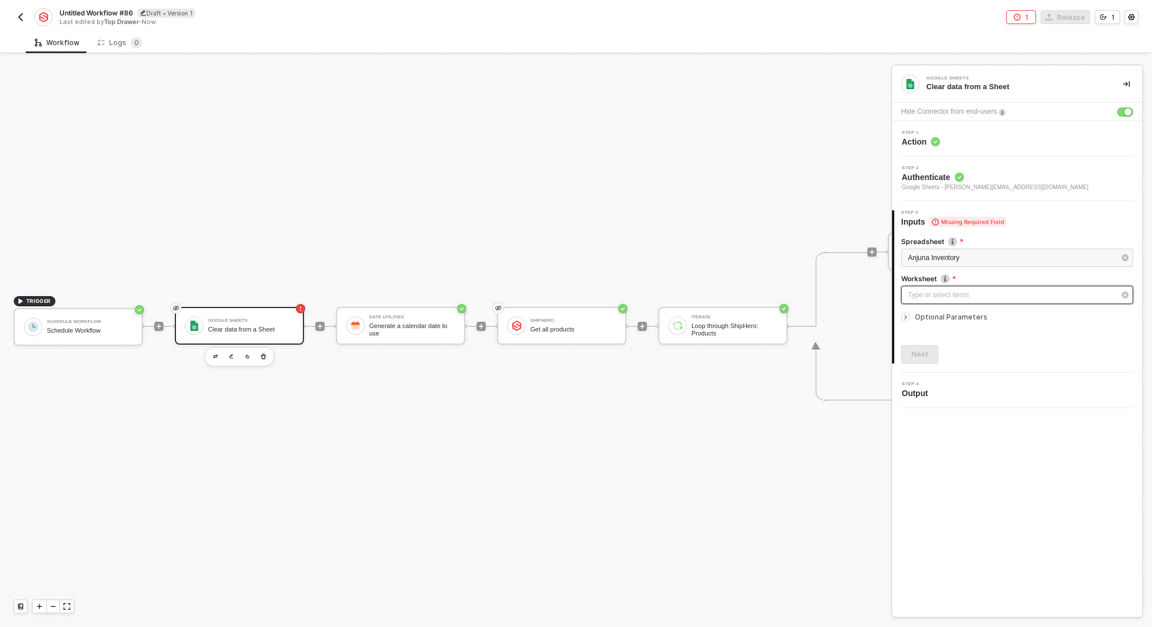
click at [946, 293] on div "Type or select items ﻿" at bounding box center [1011, 295] width 207 height 11
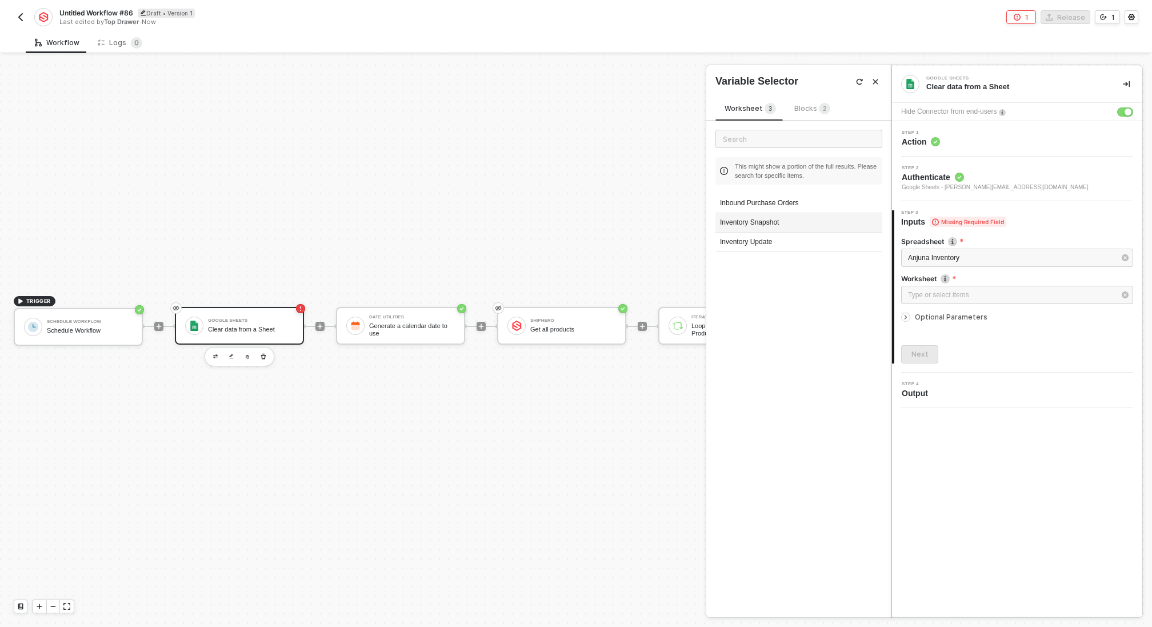
click at [787, 221] on div "Inventory Snapshot" at bounding box center [799, 222] width 167 height 19
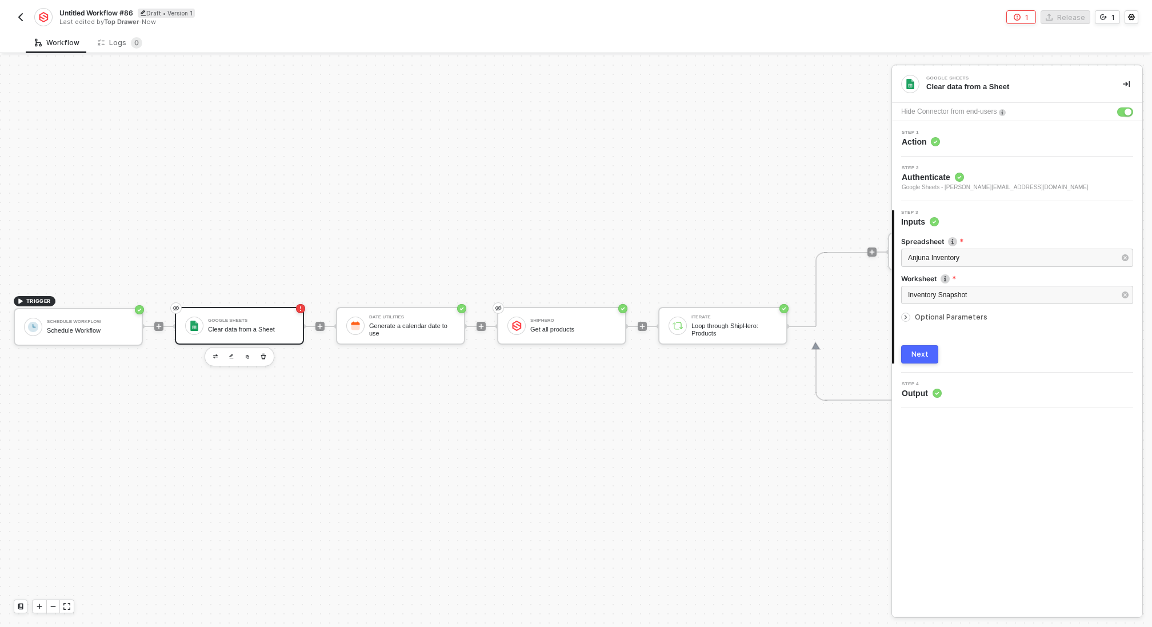
click at [909, 314] on icon "icon-arrow-right-small" at bounding box center [905, 317] width 7 height 7
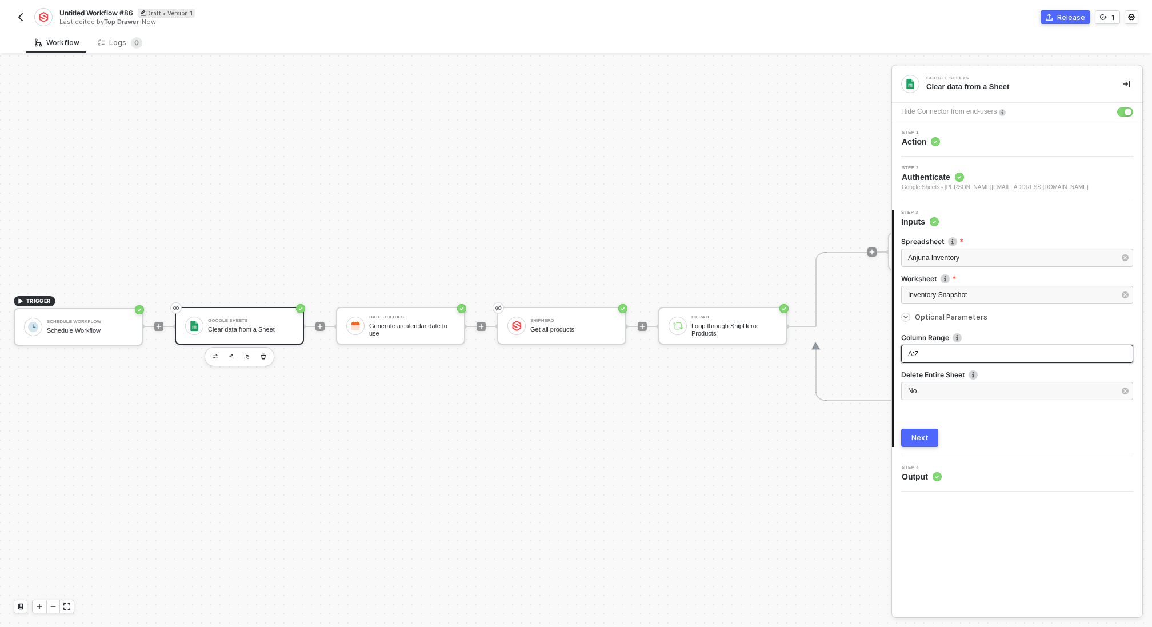
click at [941, 357] on div "A:Z" at bounding box center [1017, 354] width 218 height 11
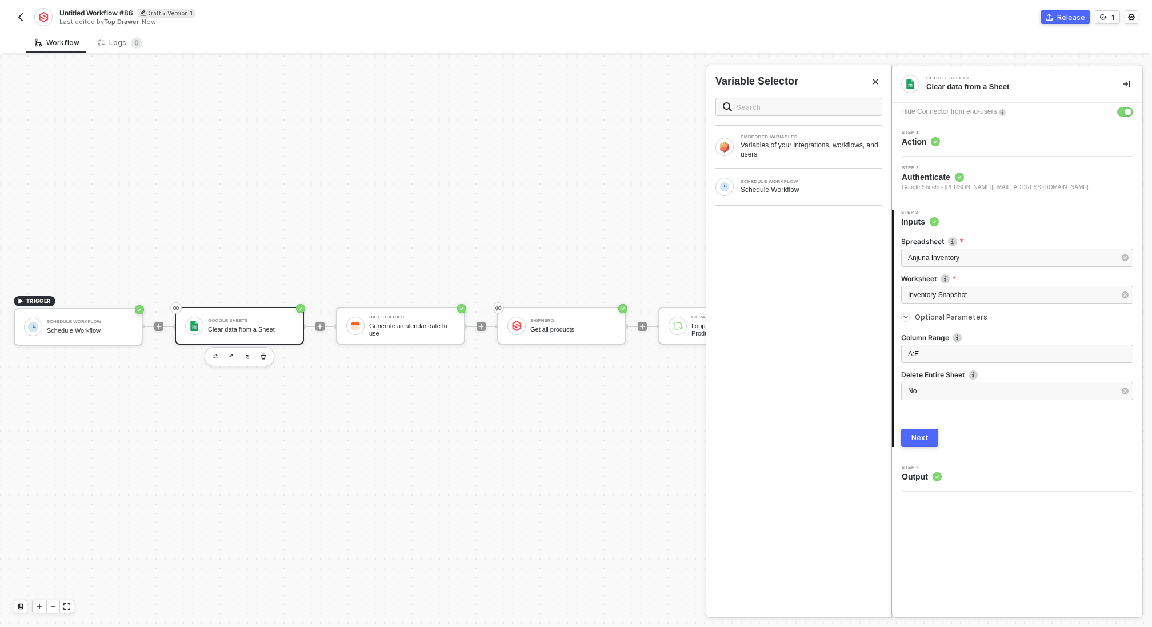
click at [918, 436] on div "Next" at bounding box center [920, 437] width 17 height 9
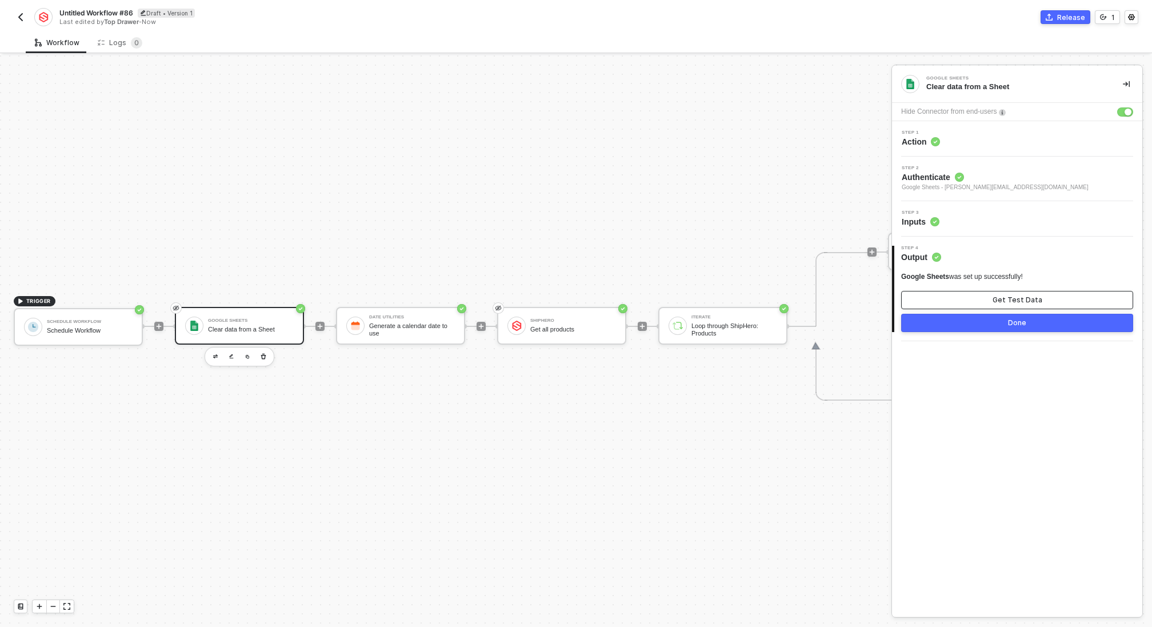
click at [1000, 302] on div "Get Test Data" at bounding box center [1018, 299] width 50 height 9
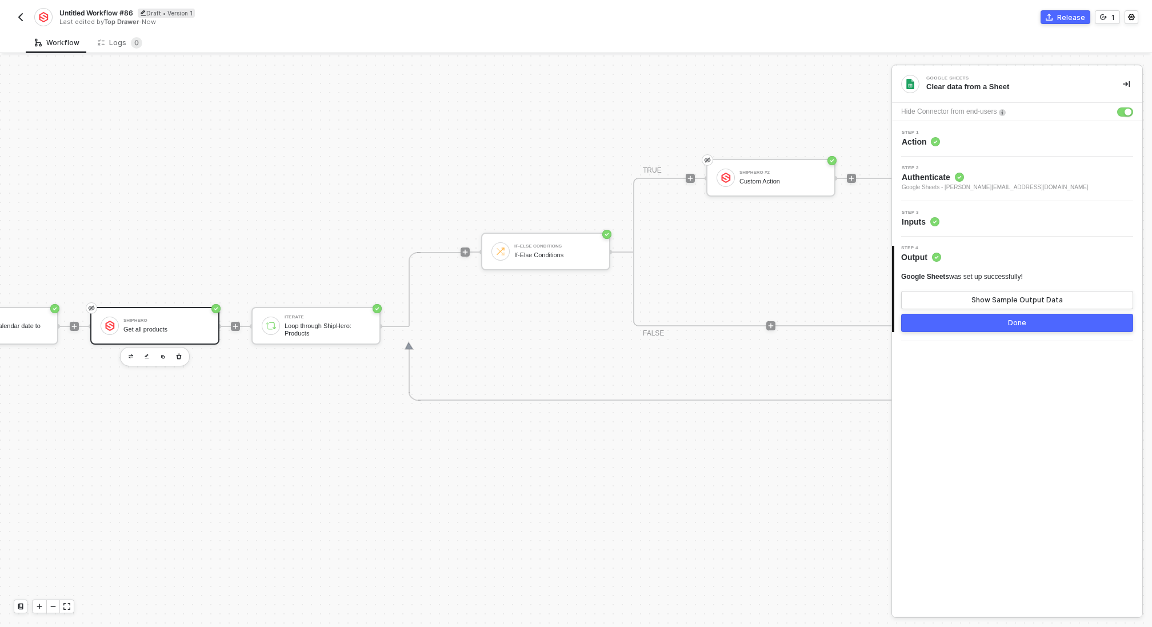
scroll to position [329, 513]
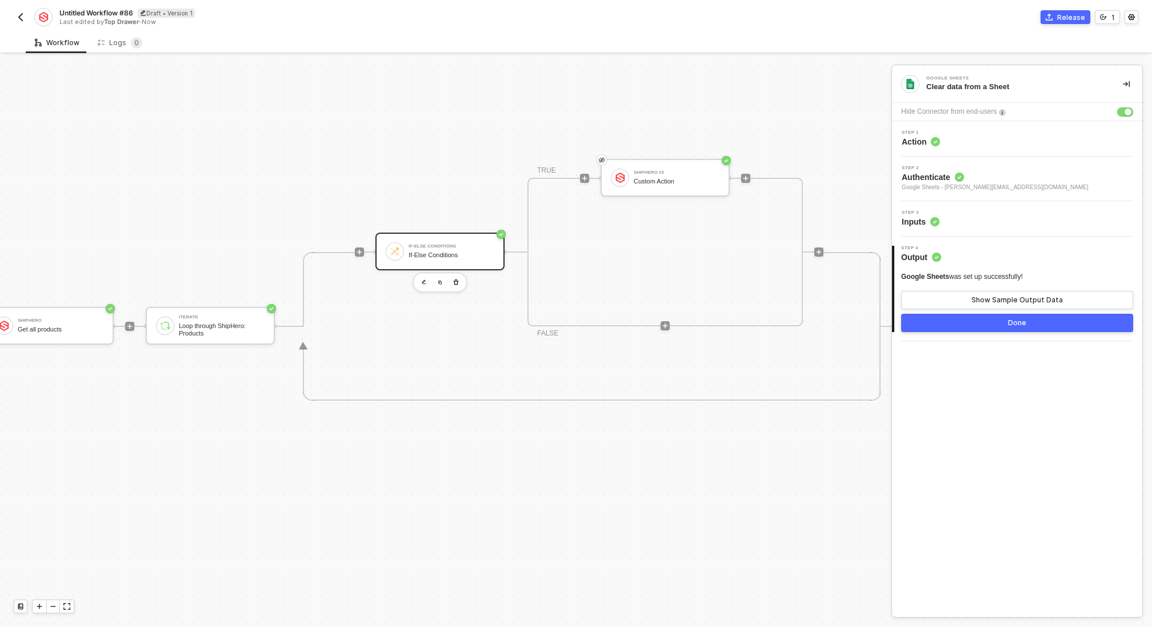
click at [450, 245] on div "If-Else Conditions" at bounding box center [452, 246] width 86 height 5
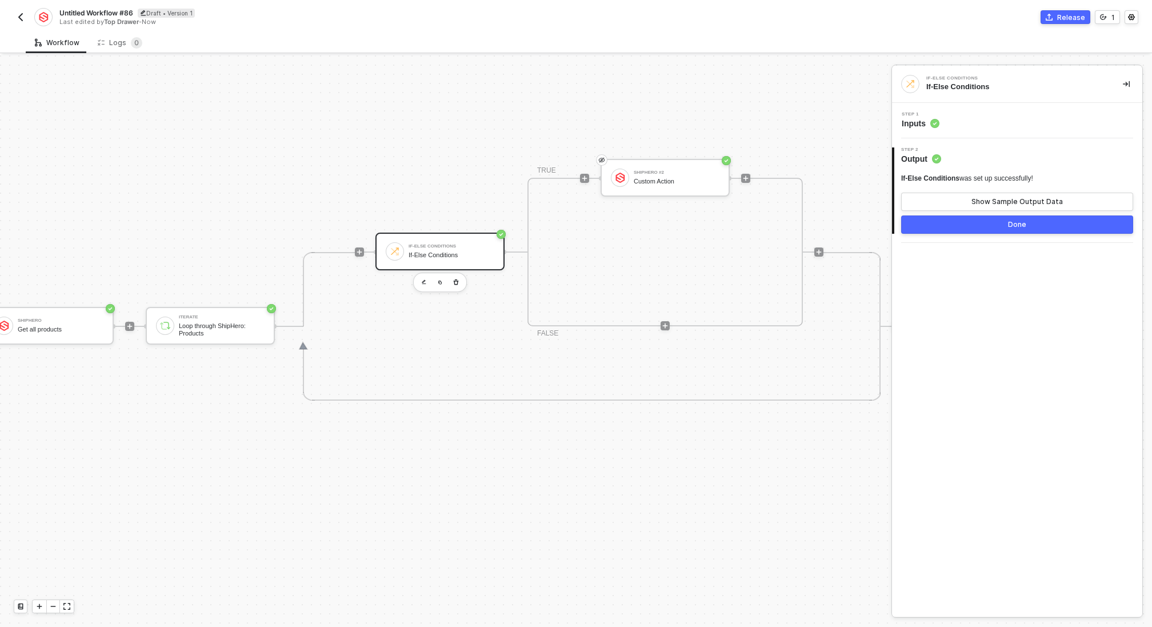
click at [944, 126] on div "Step 1 Inputs" at bounding box center [1018, 120] width 247 height 17
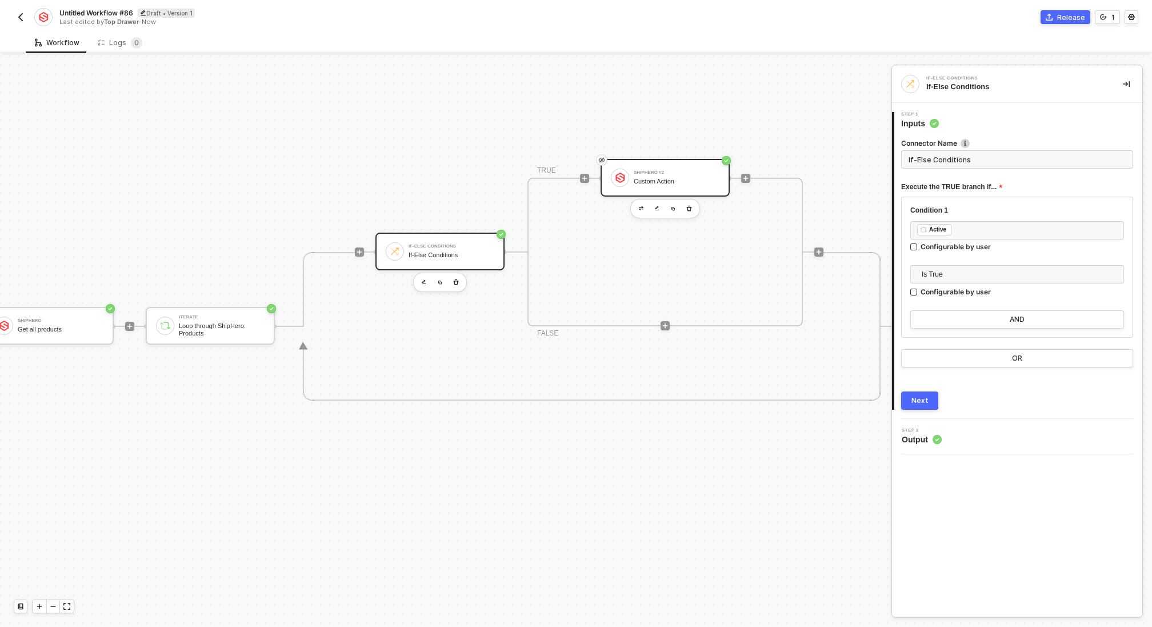
click at [663, 181] on div "Custom Action" at bounding box center [677, 181] width 86 height 7
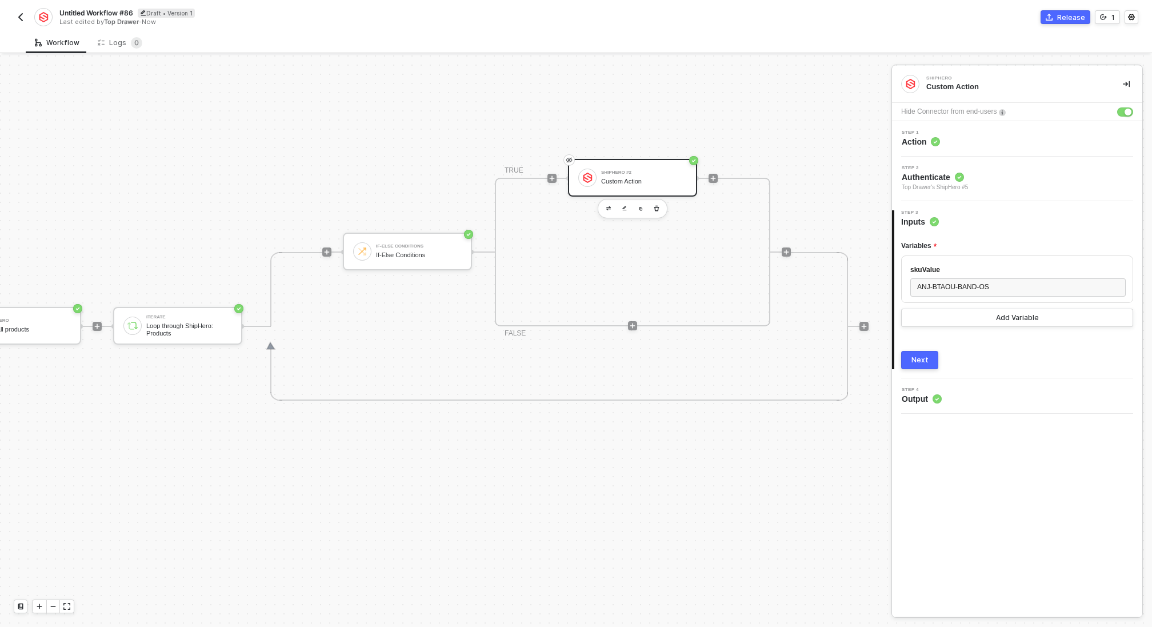
scroll to position [329, 594]
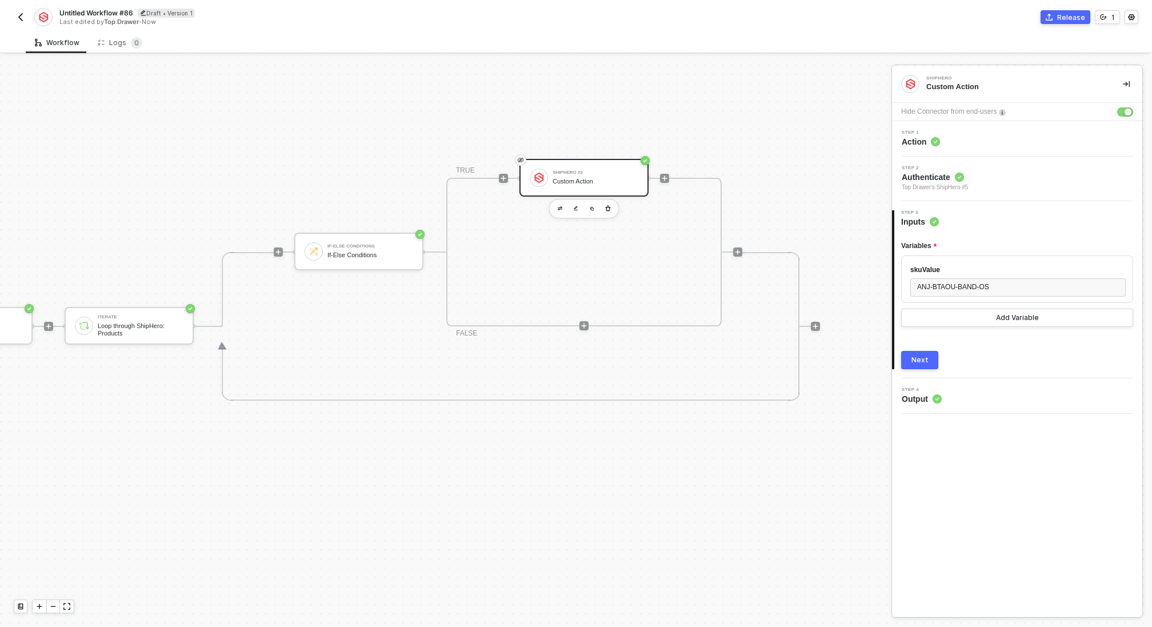
click at [932, 187] on span "Top Drawer's ShipHero #5" at bounding box center [935, 187] width 66 height 9
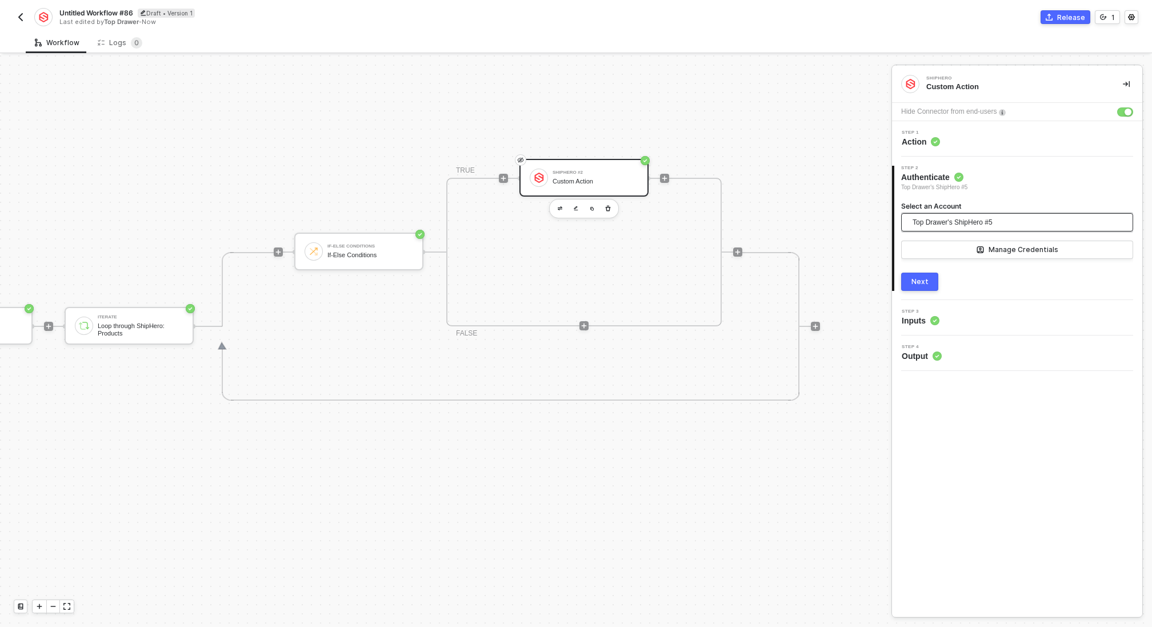
click at [969, 222] on span "Top Drawer's ShipHero #5" at bounding box center [953, 222] width 80 height 17
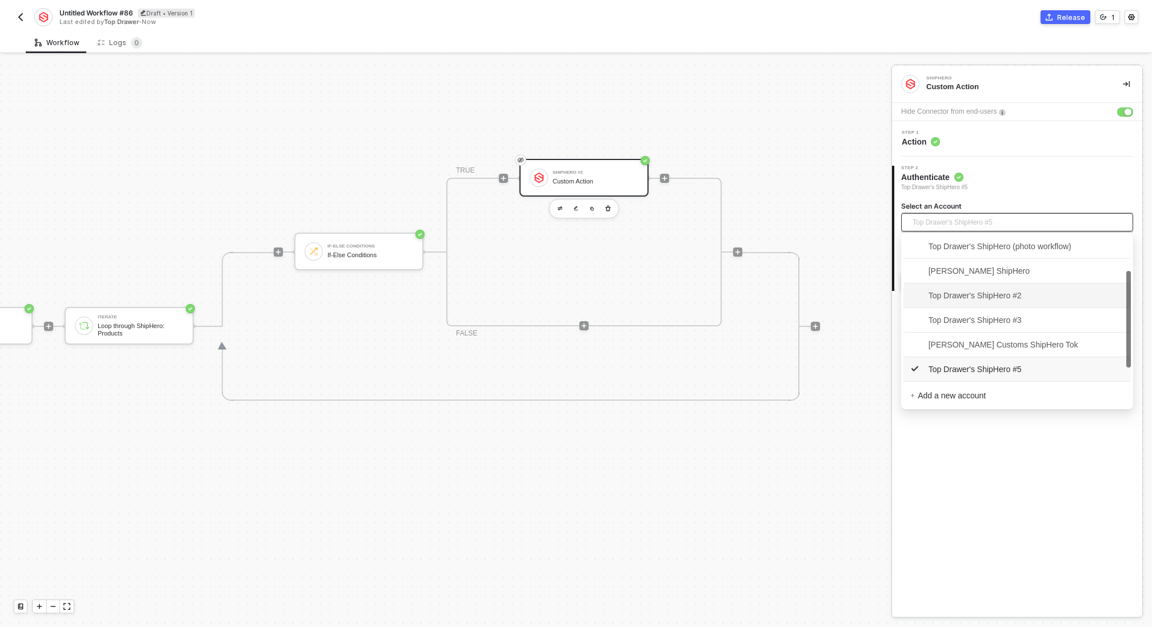
scroll to position [75, 0]
click at [986, 368] on span "Anjuna ShipHero #9" at bounding box center [955, 369] width 90 height 13
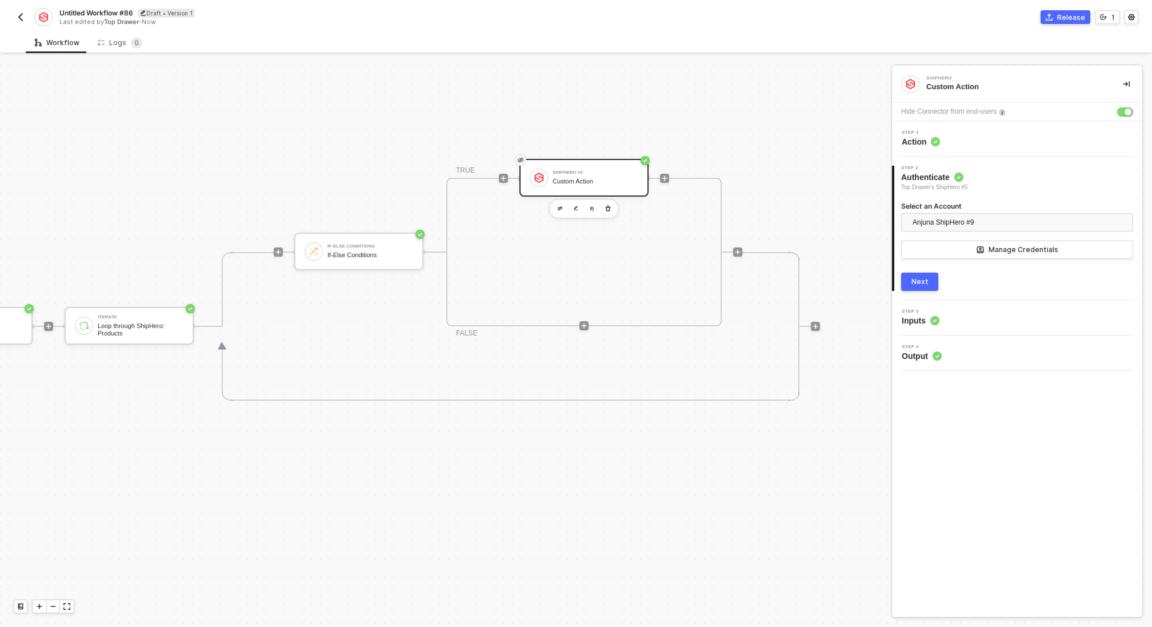
click at [920, 278] on div "Next" at bounding box center [920, 281] width 17 height 9
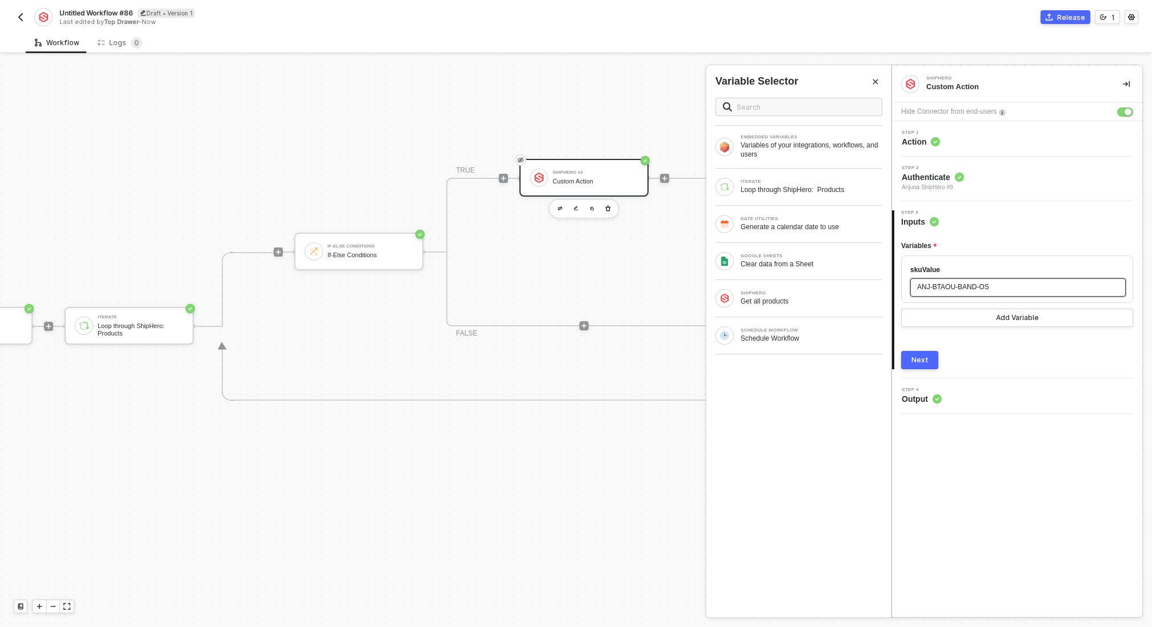
click at [947, 292] on div "ANJ-BTAOU-BAND-OS" at bounding box center [1017, 287] width 215 height 18
click at [756, 176] on div "ITERATE Loop through ShipHero: Products" at bounding box center [798, 187] width 185 height 37
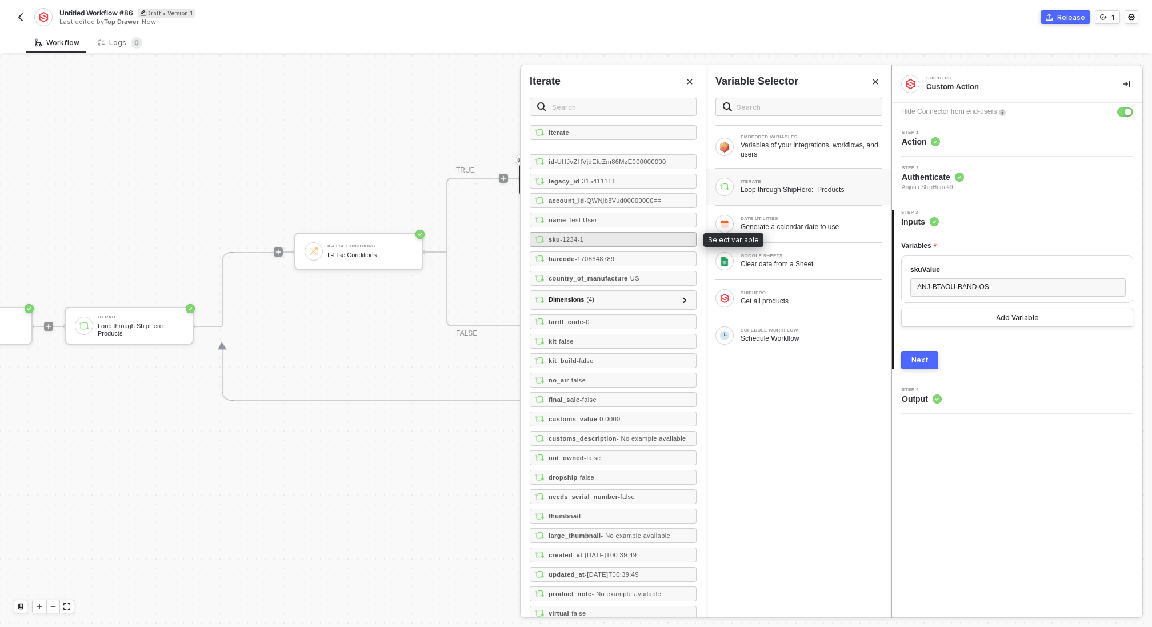
click at [580, 236] on span "- 1234-1" at bounding box center [571, 239] width 23 height 7
click at [968, 286] on span "ANJ-BTAOU-BAND-OS" at bounding box center [953, 288] width 72 height 8
click at [602, 235] on div "sku - 1234-1" at bounding box center [613, 239] width 167 height 15
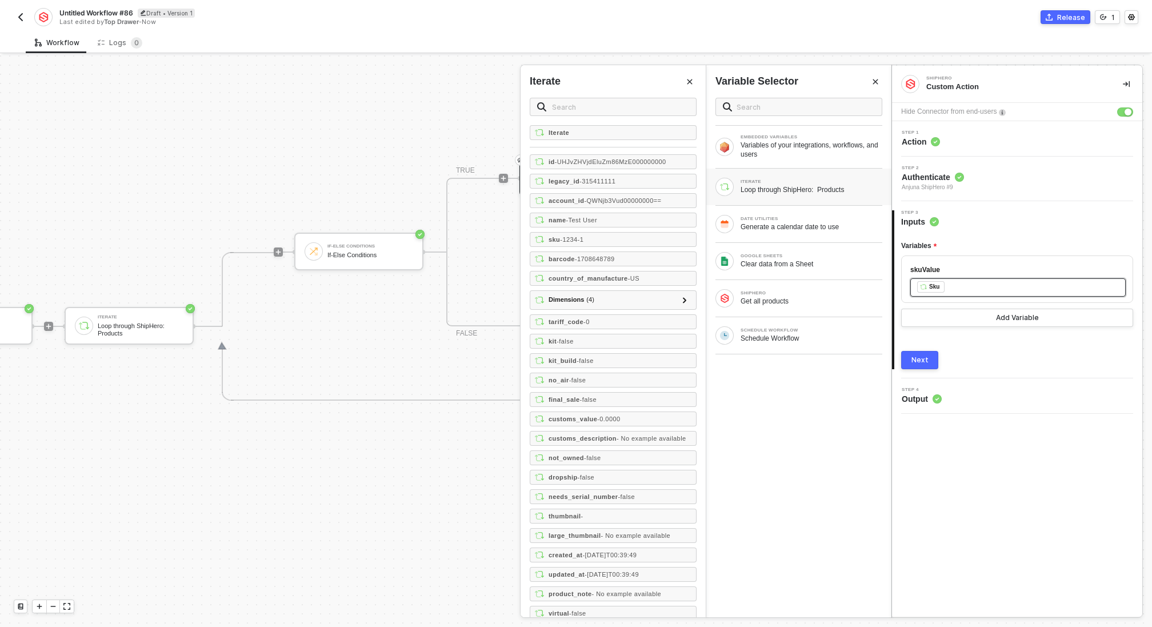
click at [924, 360] on div "Next" at bounding box center [920, 359] width 17 height 9
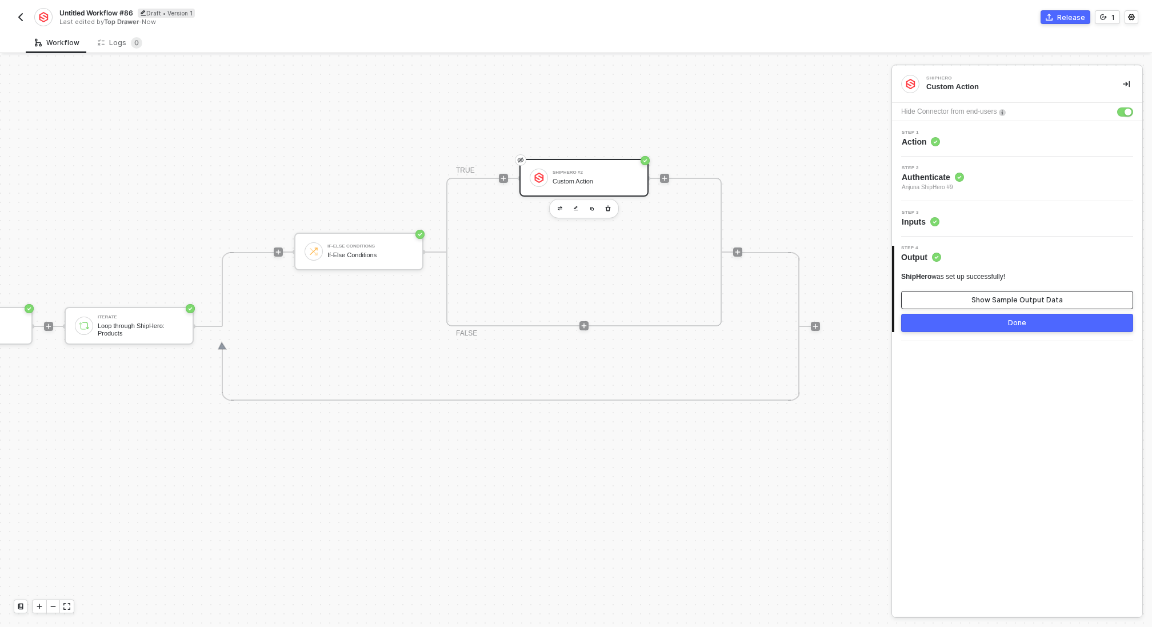
click at [987, 301] on div "Show Sample Output Data" at bounding box center [1017, 299] width 91 height 9
type textarea "{ "data": { "data": { "products": { "request_id": "68b0ae7d3888c8bce0191c29", "…"
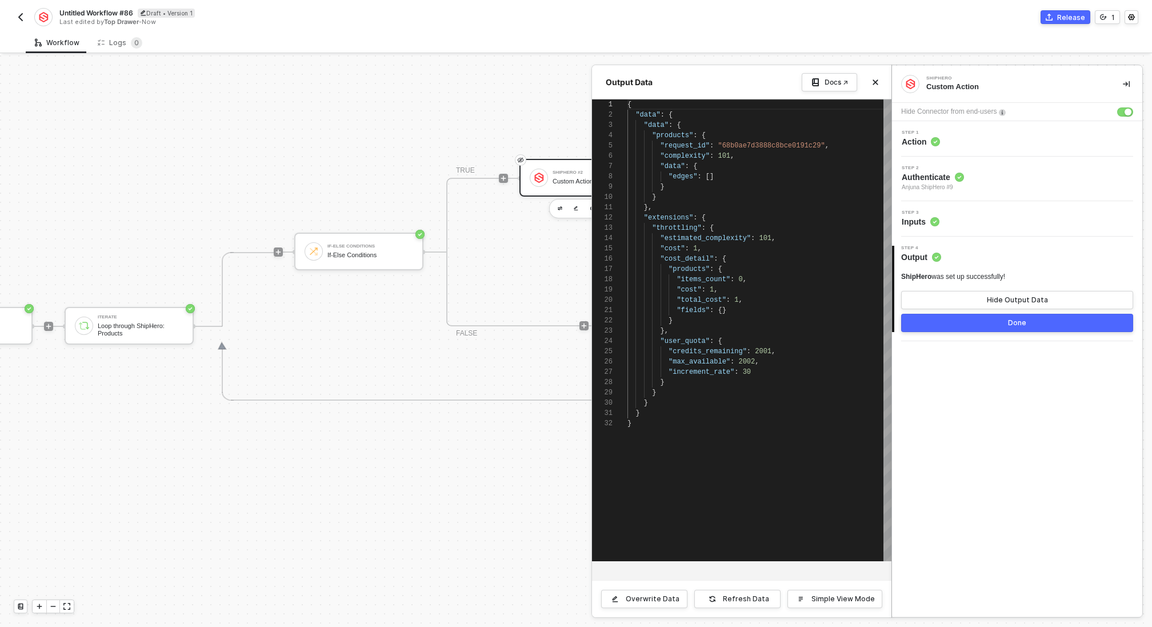
click at [956, 211] on div "Step 3 Inputs" at bounding box center [1018, 218] width 247 height 17
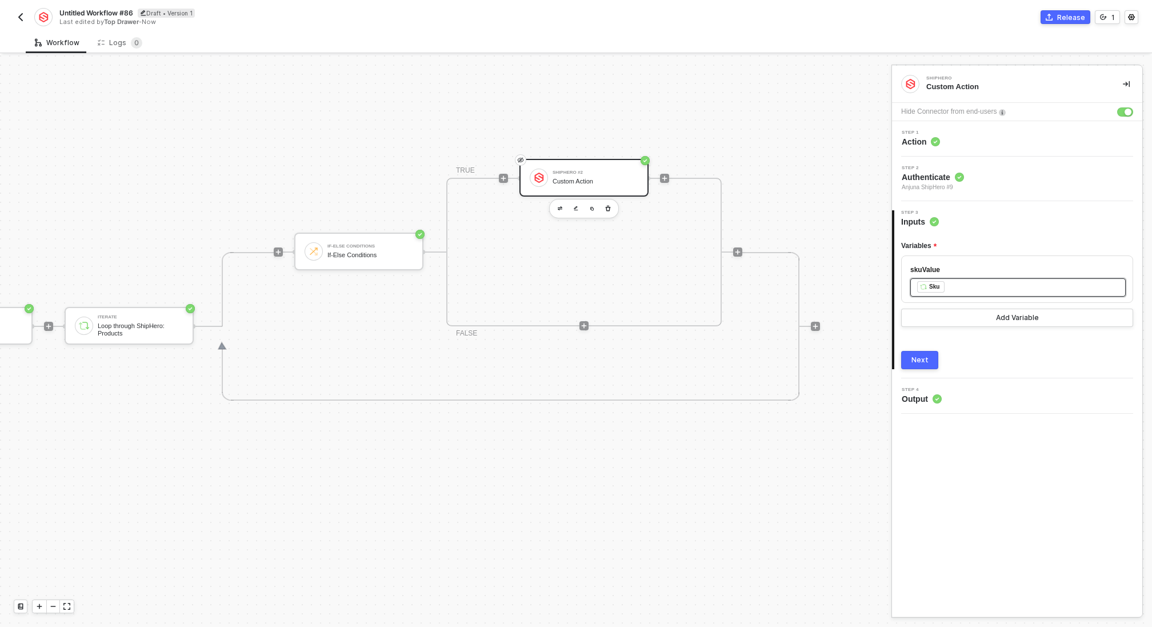
click at [976, 286] on div "﻿ ﻿ Sku ﻿" at bounding box center [1018, 287] width 202 height 13
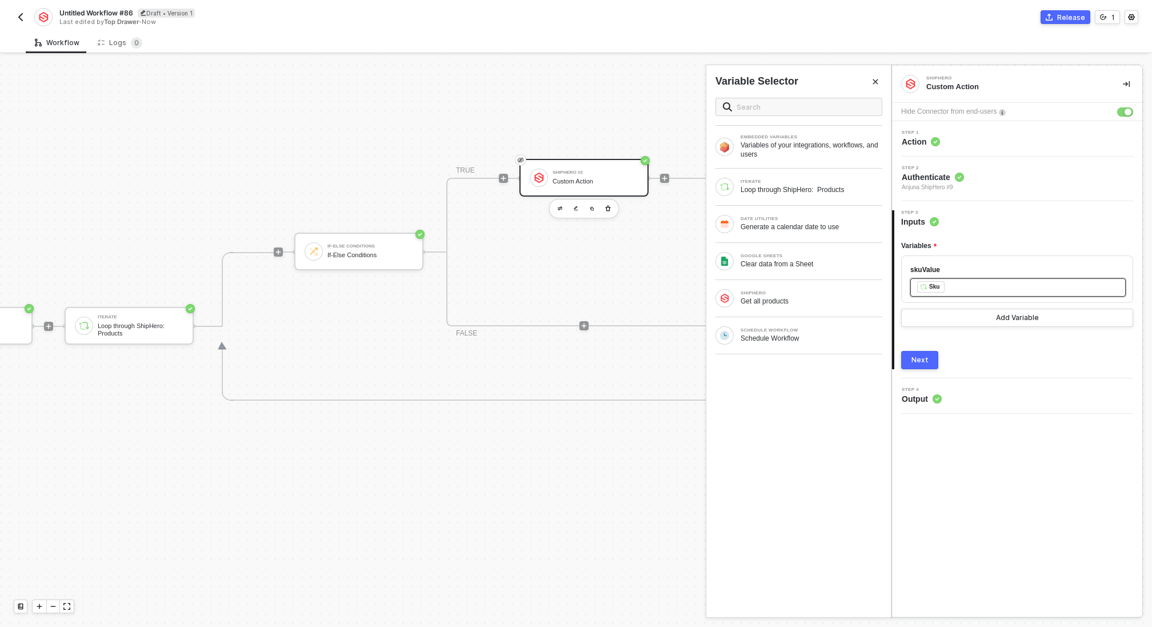
click at [976, 286] on div "﻿ ﻿ Sku ﻿" at bounding box center [1018, 287] width 202 height 13
click at [913, 359] on div "Next" at bounding box center [920, 359] width 17 height 9
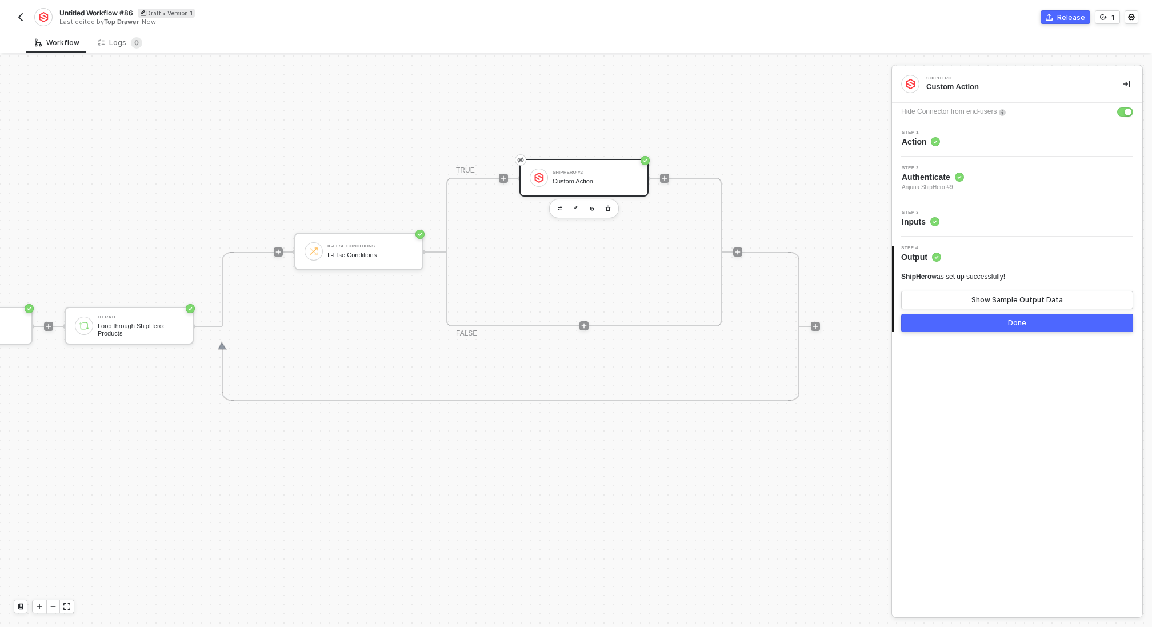
click at [978, 323] on button "Done" at bounding box center [1017, 323] width 232 height 18
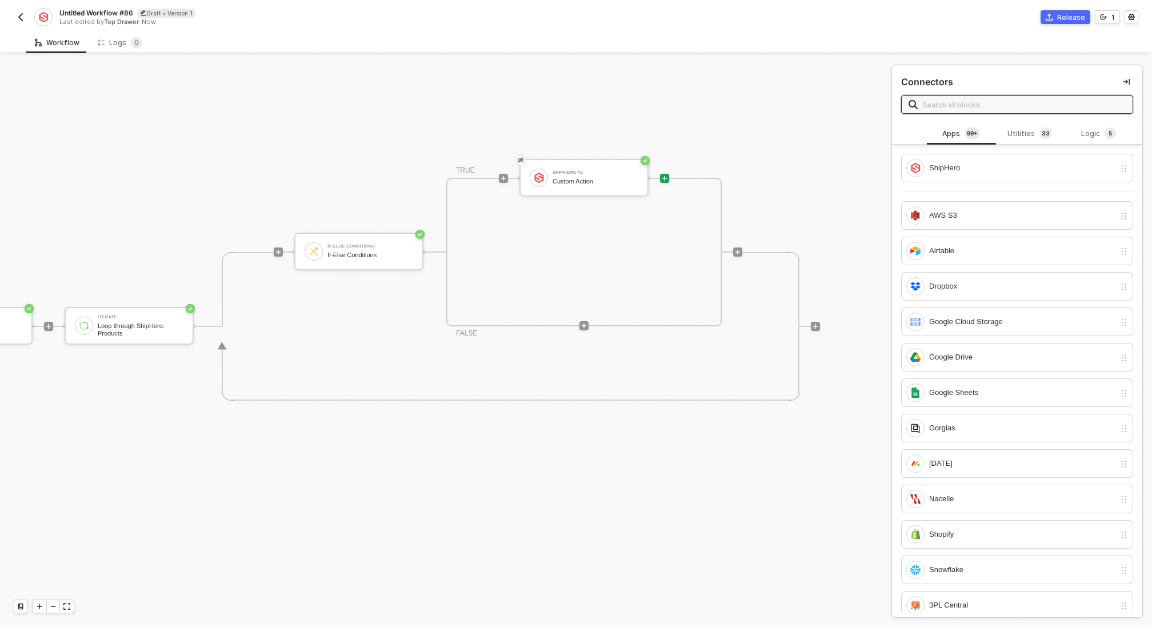
click at [667, 177] on icon "icon-play" at bounding box center [664, 178] width 7 height 7
click at [953, 393] on div "Google Sheets" at bounding box center [1022, 392] width 186 height 13
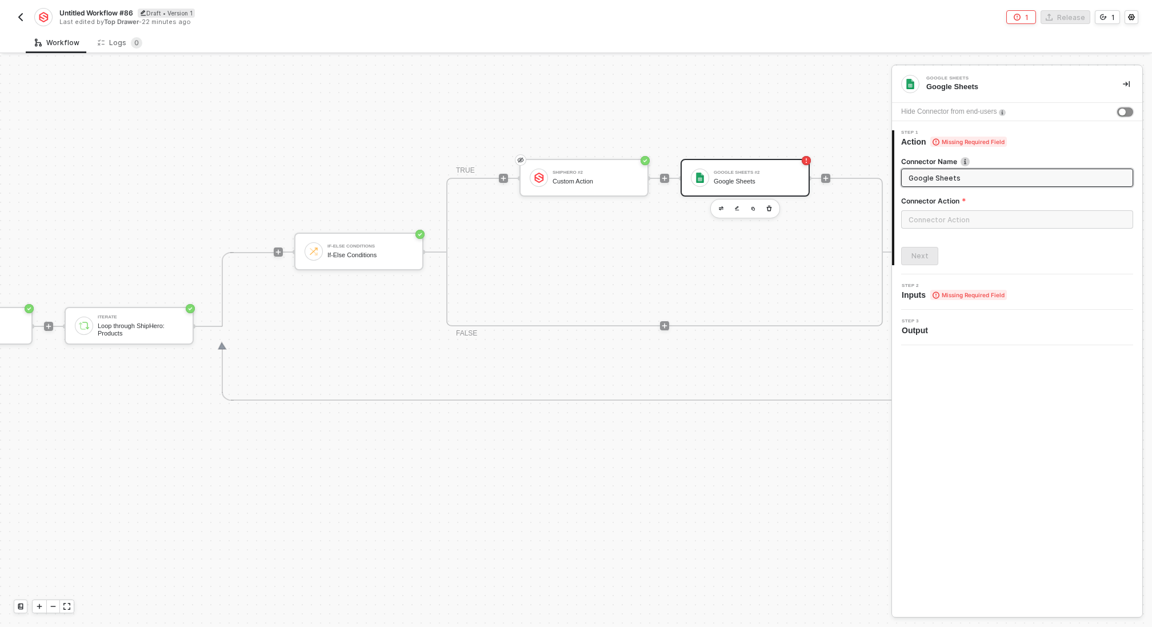
click at [1129, 111] on button "button" at bounding box center [1125, 111] width 16 height 9
click at [997, 218] on input "text" at bounding box center [1017, 219] width 232 height 18
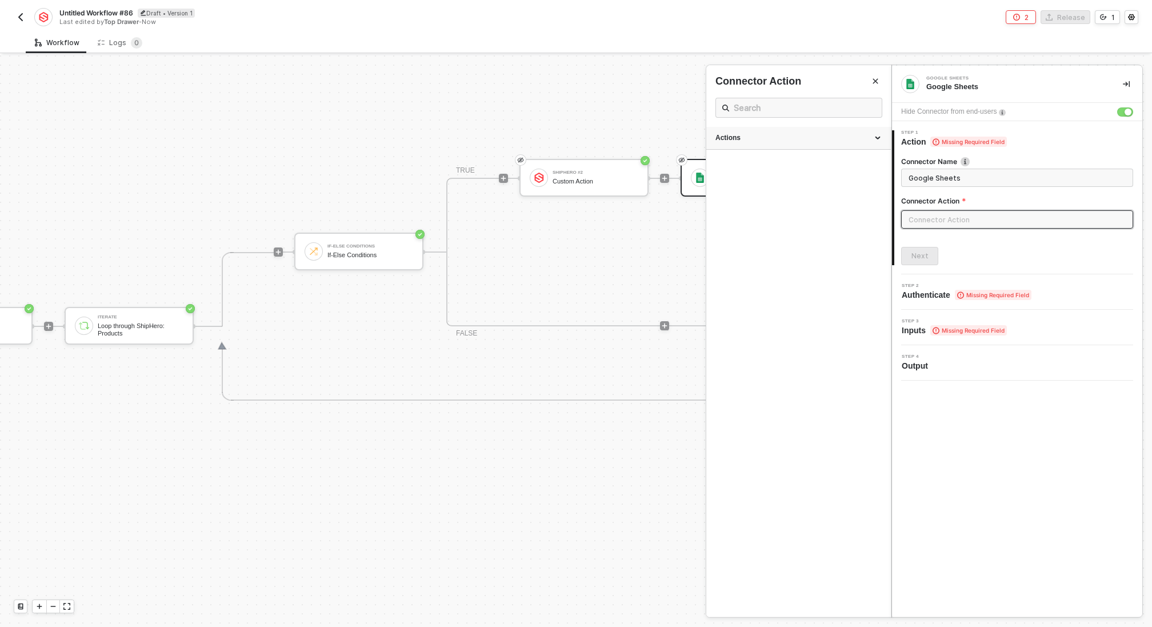
click at [778, 139] on div "Actions" at bounding box center [799, 138] width 166 height 10
click at [768, 169] on span "Append a row of data to a Sheet" at bounding box center [757, 169] width 82 height 6
type input "Append a row of data to a Sheet"
type input "Append"
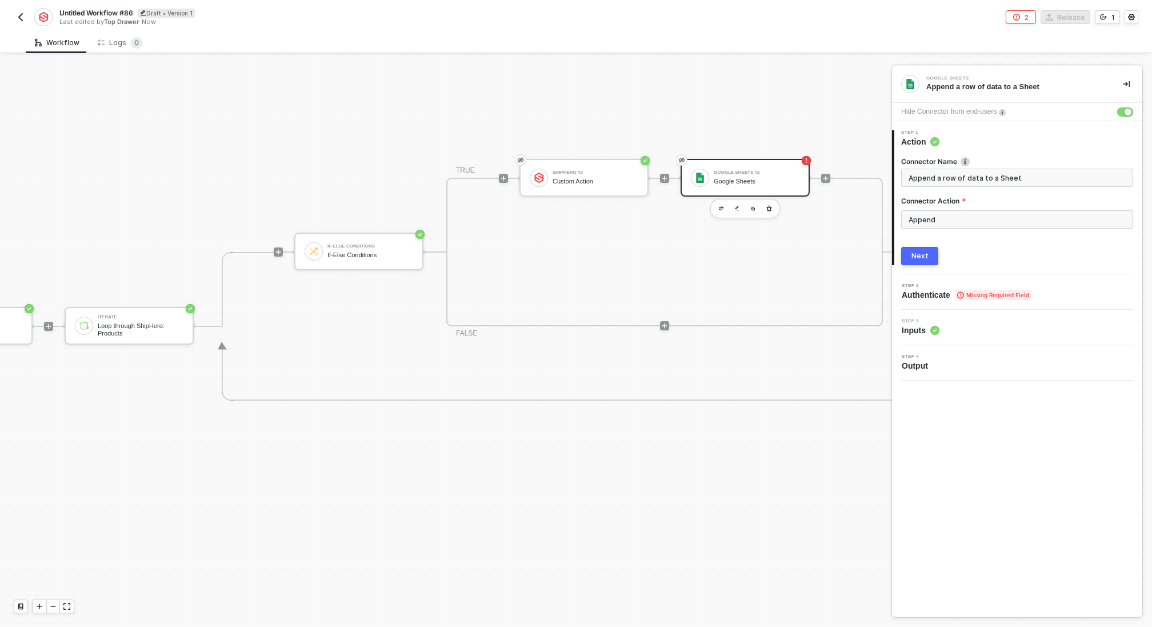
click at [921, 253] on div "Next" at bounding box center [920, 255] width 17 height 9
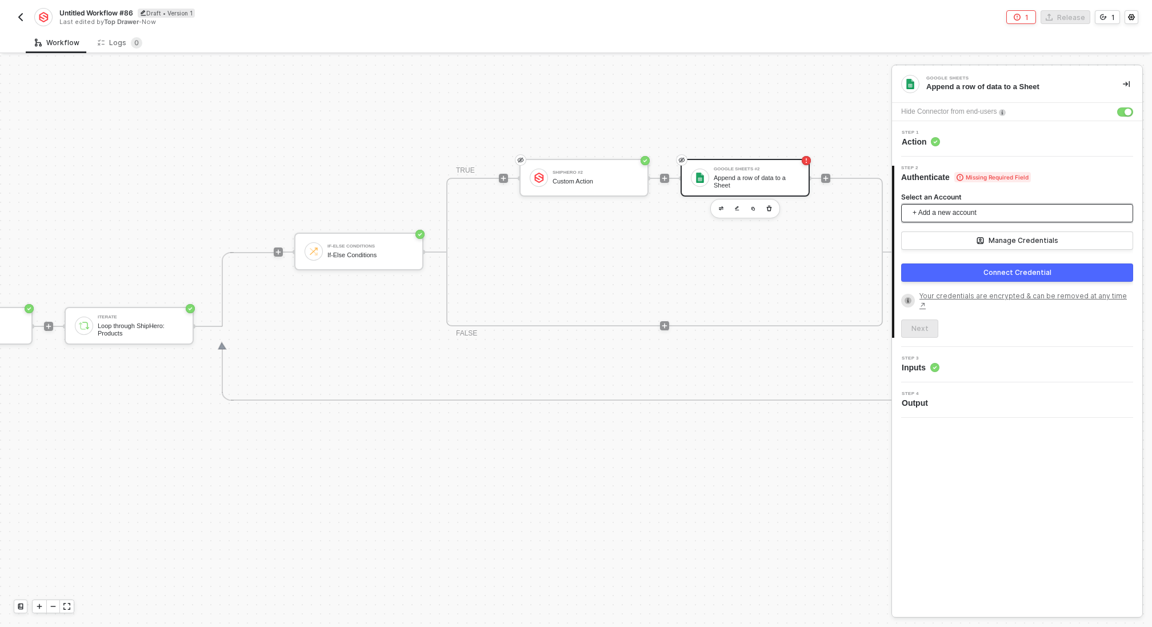
click at [961, 210] on span "+ Add a new account" at bounding box center [1020, 213] width 214 height 18
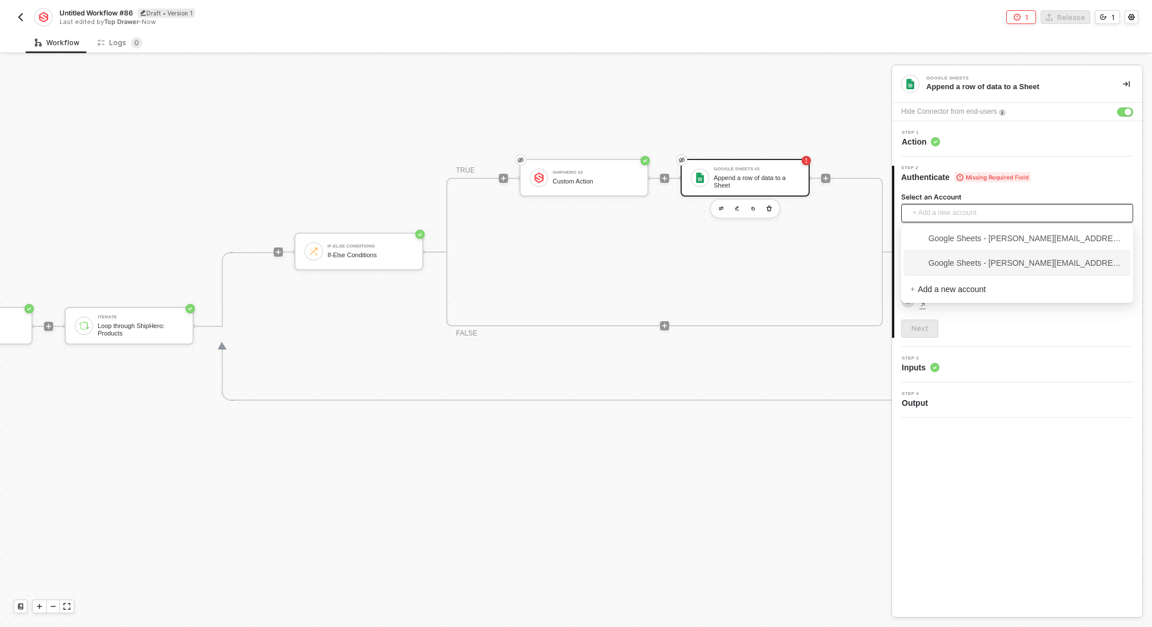
click at [976, 264] on span "Google Sheets - ian@topdrawermerch.com" at bounding box center [1017, 263] width 214 height 13
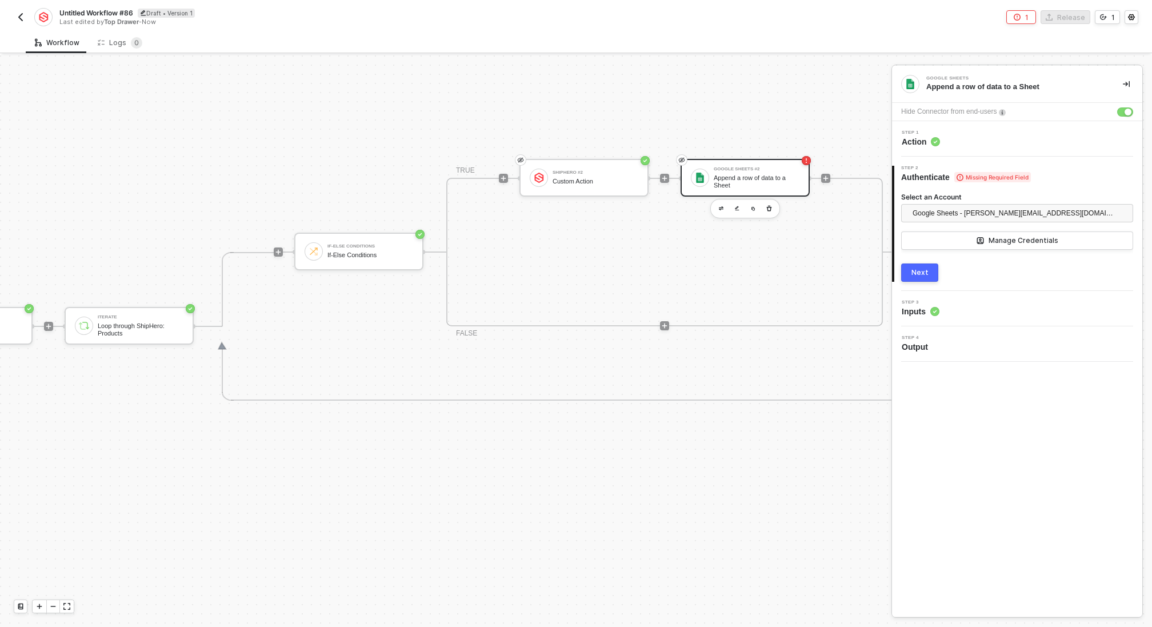
click at [935, 274] on button "Next" at bounding box center [919, 272] width 37 height 18
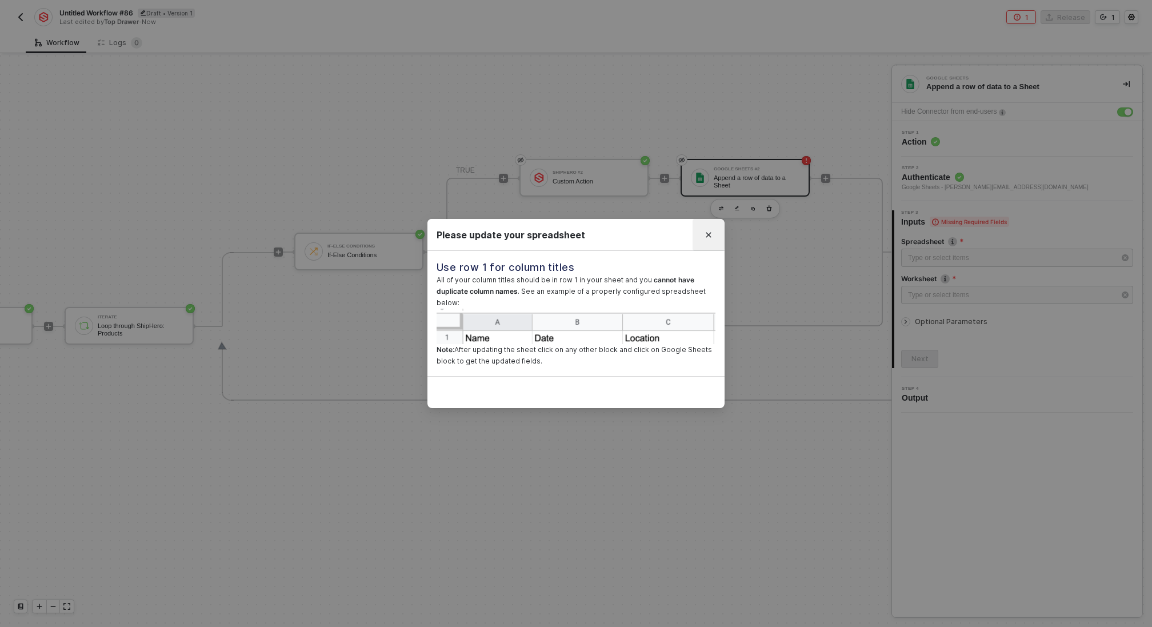
click at [708, 241] on button "Close" at bounding box center [709, 235] width 18 height 18
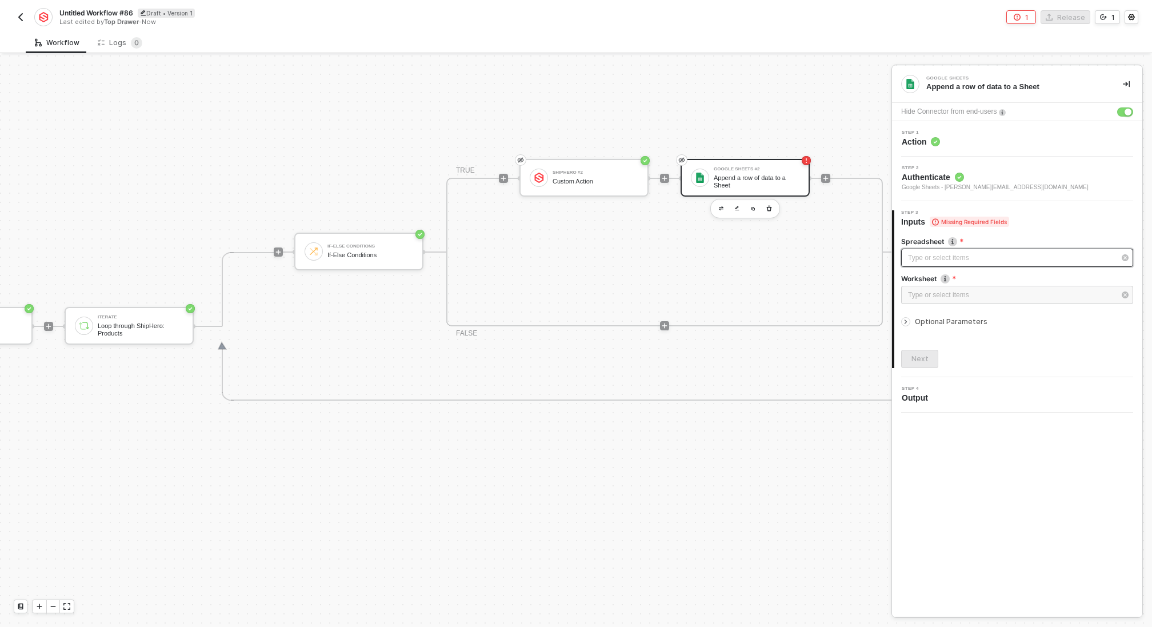
click at [952, 259] on div "Type or select items ﻿" at bounding box center [1011, 258] width 207 height 11
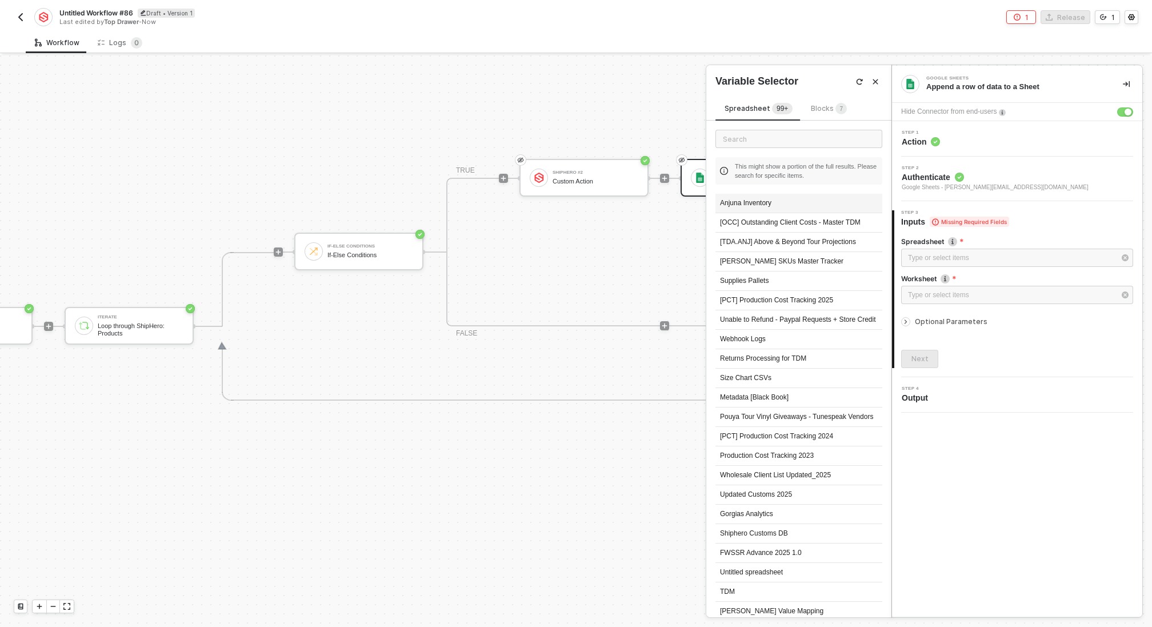
click at [787, 206] on div "Anjuna Inventory" at bounding box center [799, 203] width 167 height 19
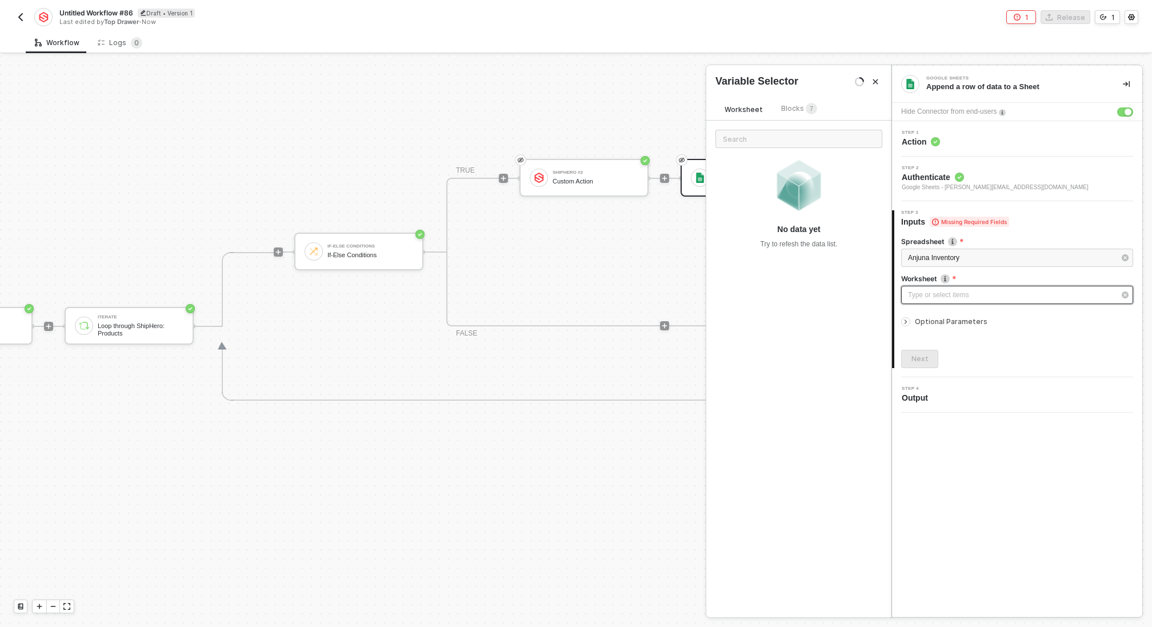
click at [953, 299] on div "Type or select items ﻿" at bounding box center [1011, 295] width 207 height 11
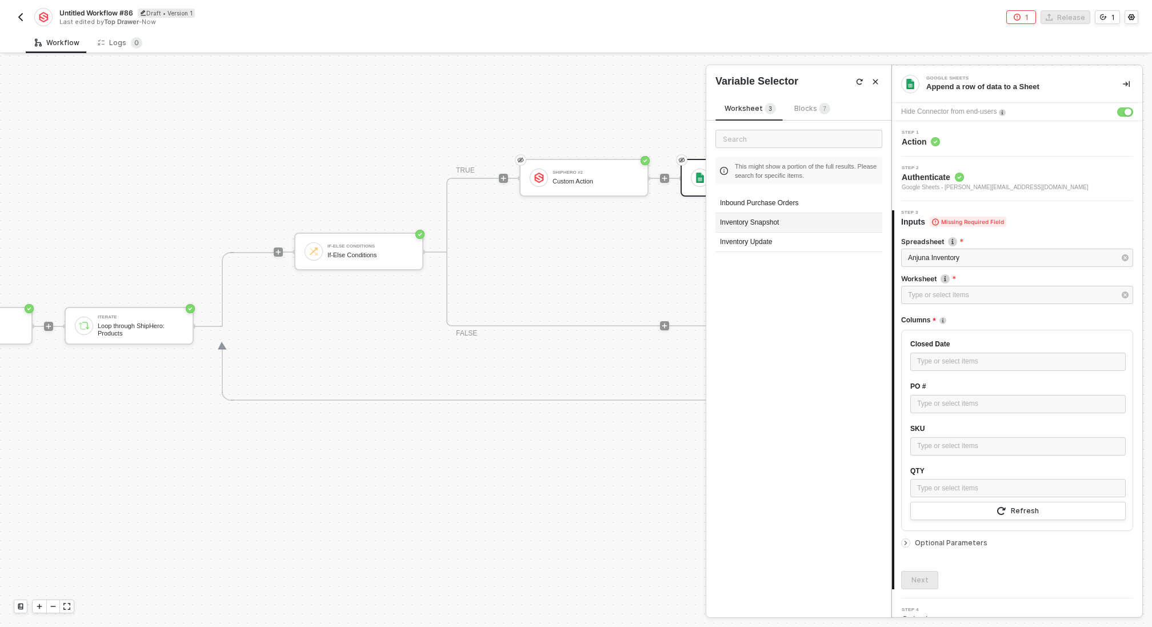
click at [772, 222] on div "Inventory Snapshot" at bounding box center [799, 222] width 167 height 19
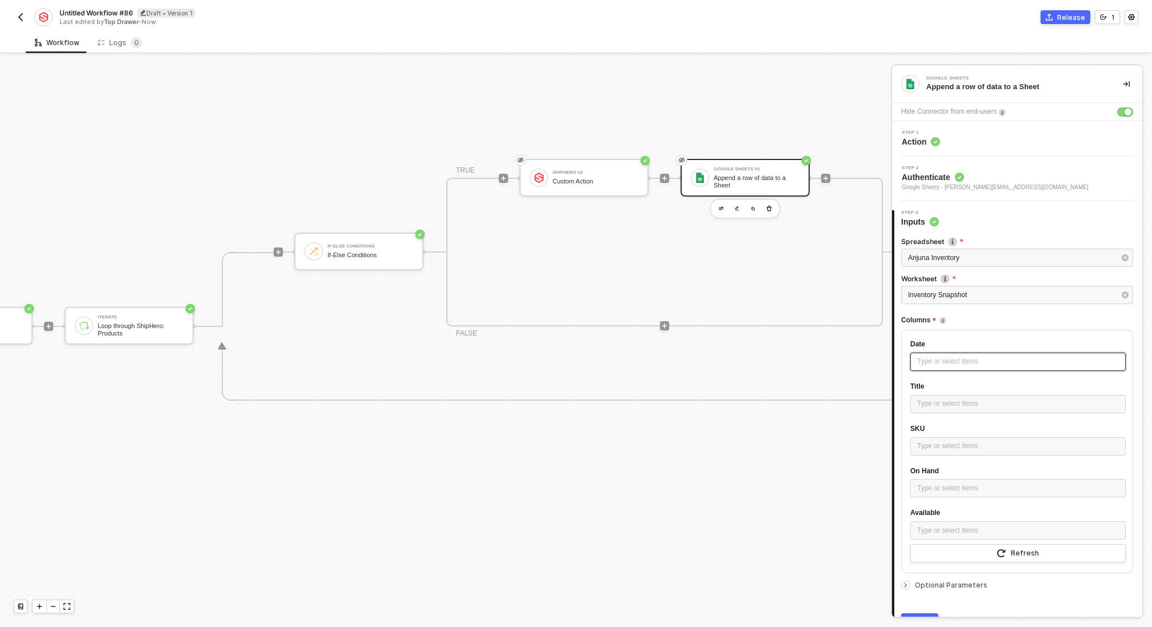
click at [988, 361] on div "Type or select items ﻿" at bounding box center [1018, 361] width 202 height 11
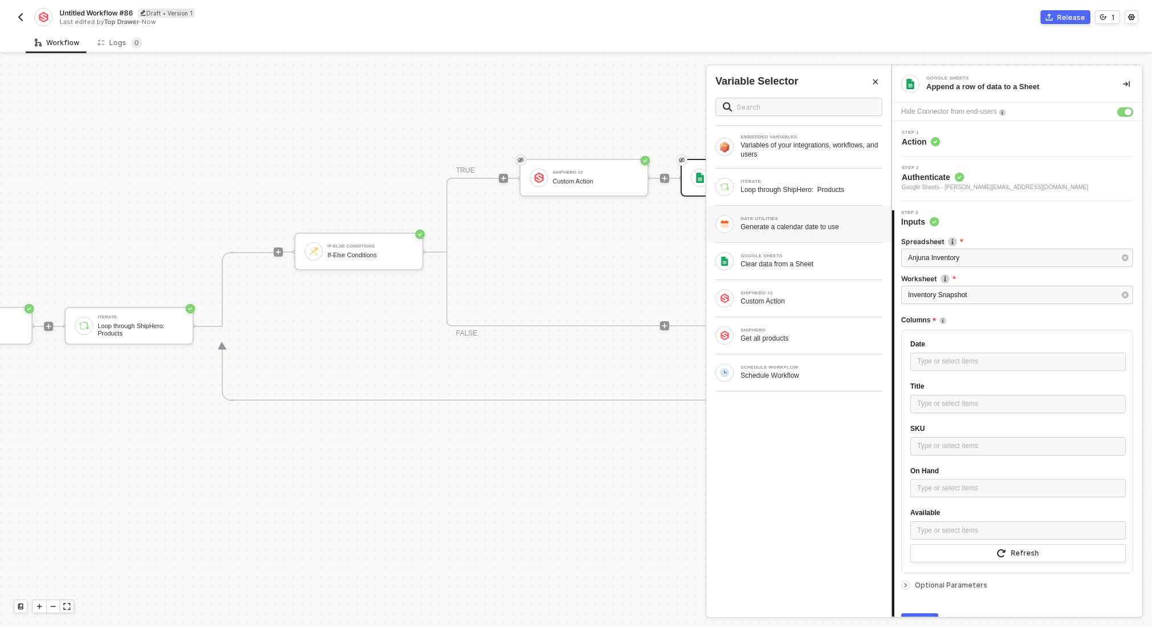
click at [793, 224] on div "Generate a calendar date to use" at bounding box center [812, 226] width 142 height 9
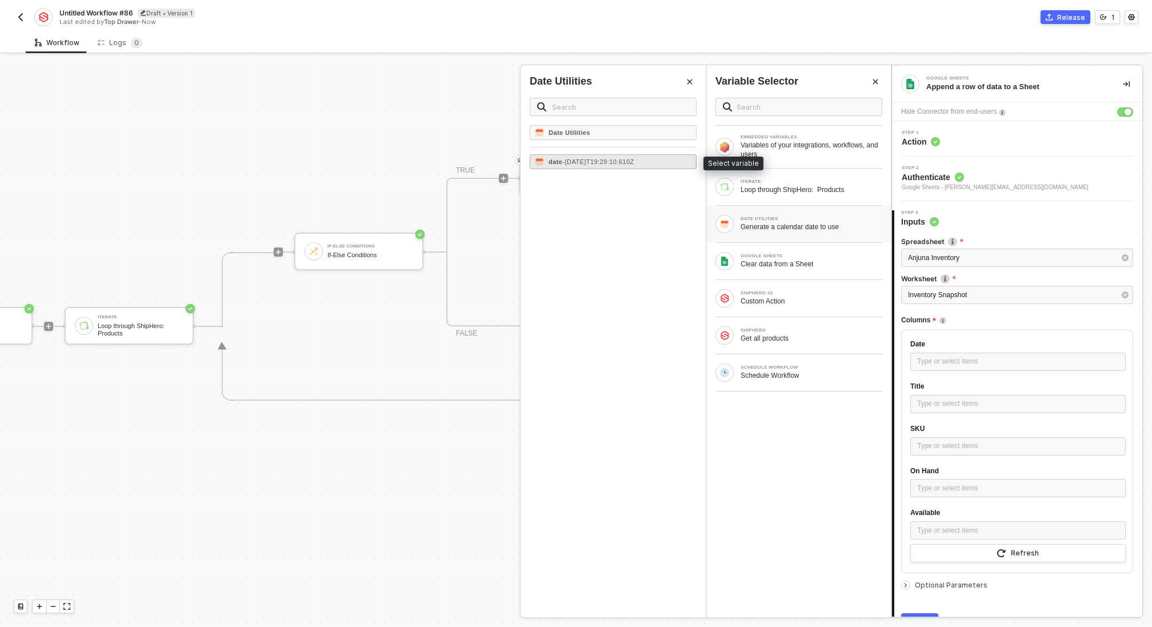
click at [618, 162] on span "- 2025-08-28T19:29:10.610Z" at bounding box center [597, 161] width 71 height 7
click at [981, 406] on div "Type or select items ﻿" at bounding box center [1018, 403] width 202 height 11
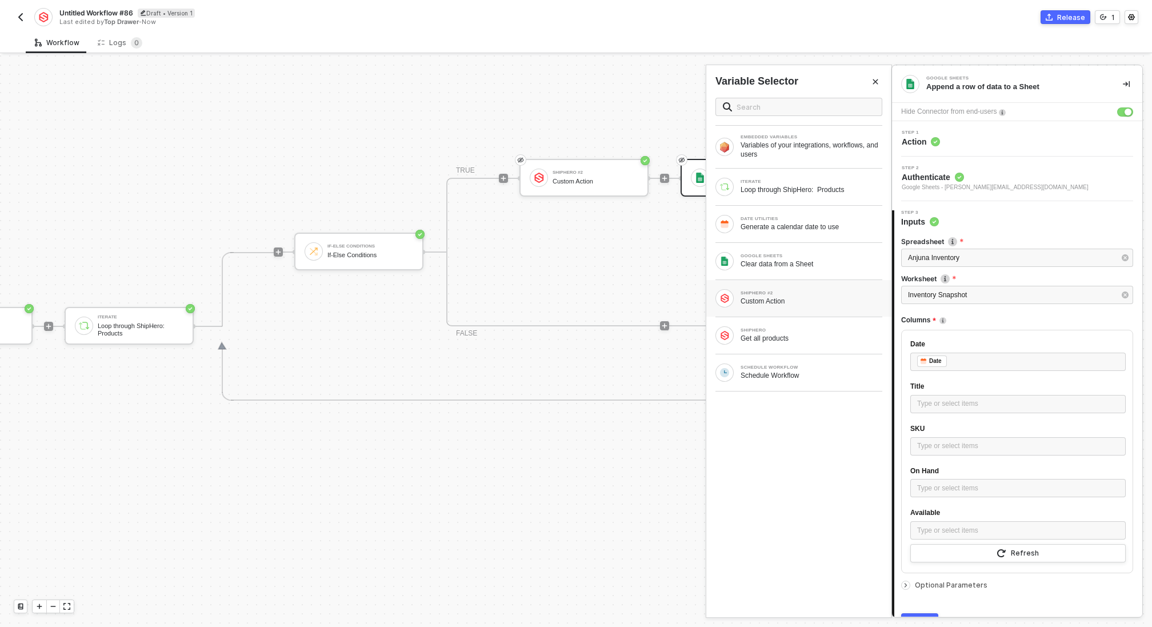
click at [804, 292] on div "SHIPHERO #2" at bounding box center [812, 293] width 142 height 5
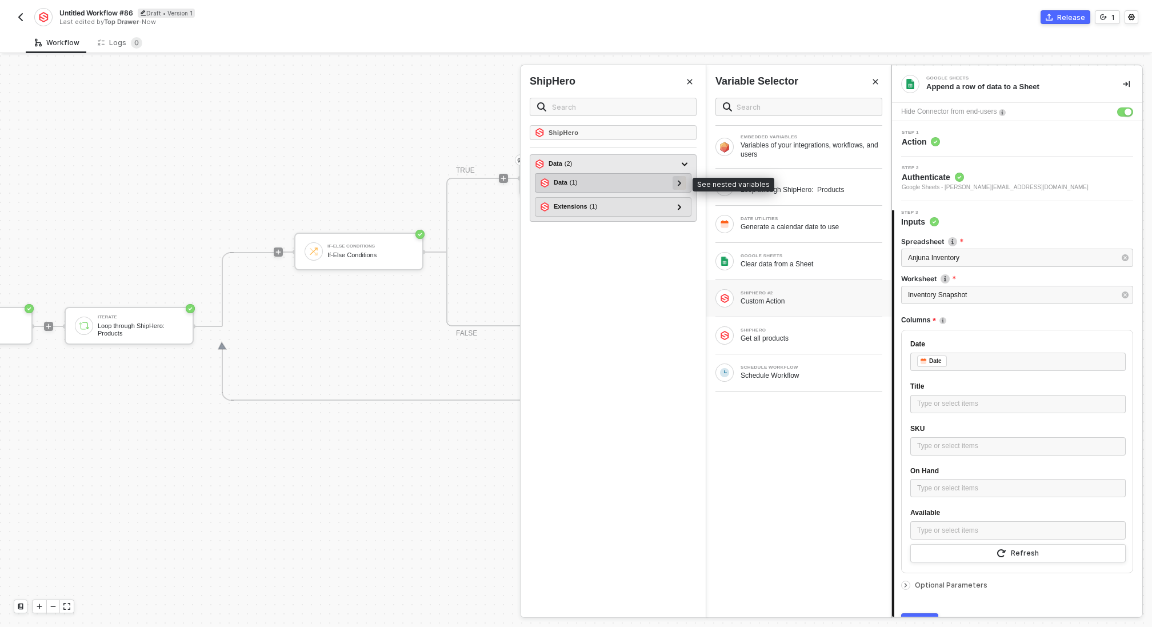
click at [678, 181] on icon at bounding box center [680, 183] width 4 height 6
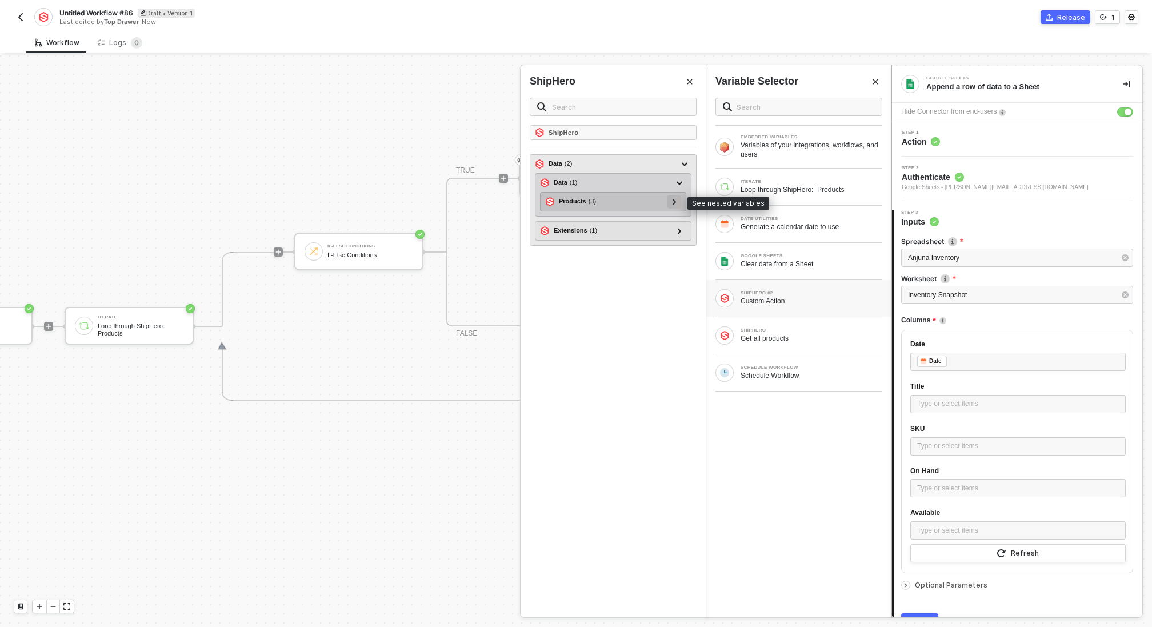
click at [678, 201] on div at bounding box center [675, 202] width 14 height 14
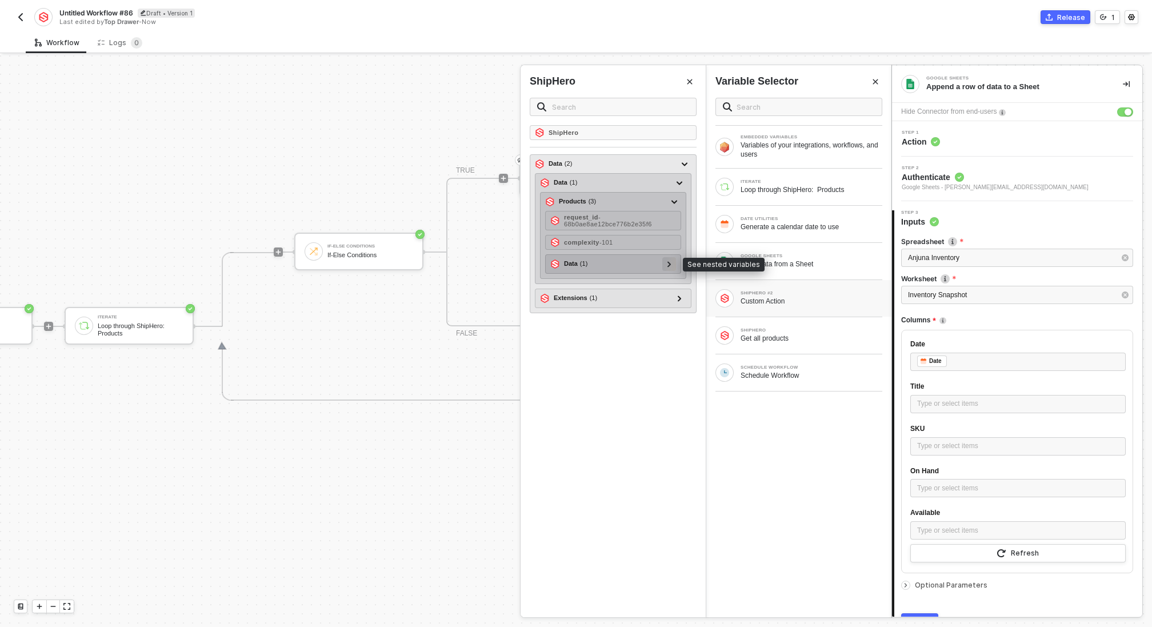
click at [670, 261] on icon at bounding box center [670, 264] width 4 height 6
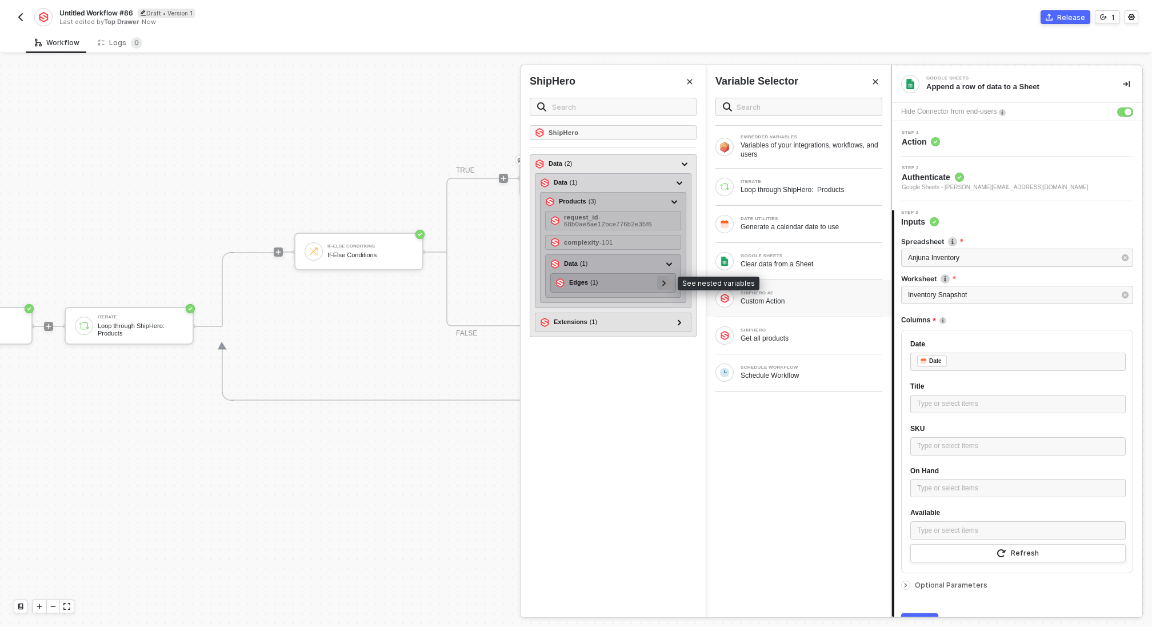
click at [665, 281] on icon at bounding box center [663, 283] width 3 height 6
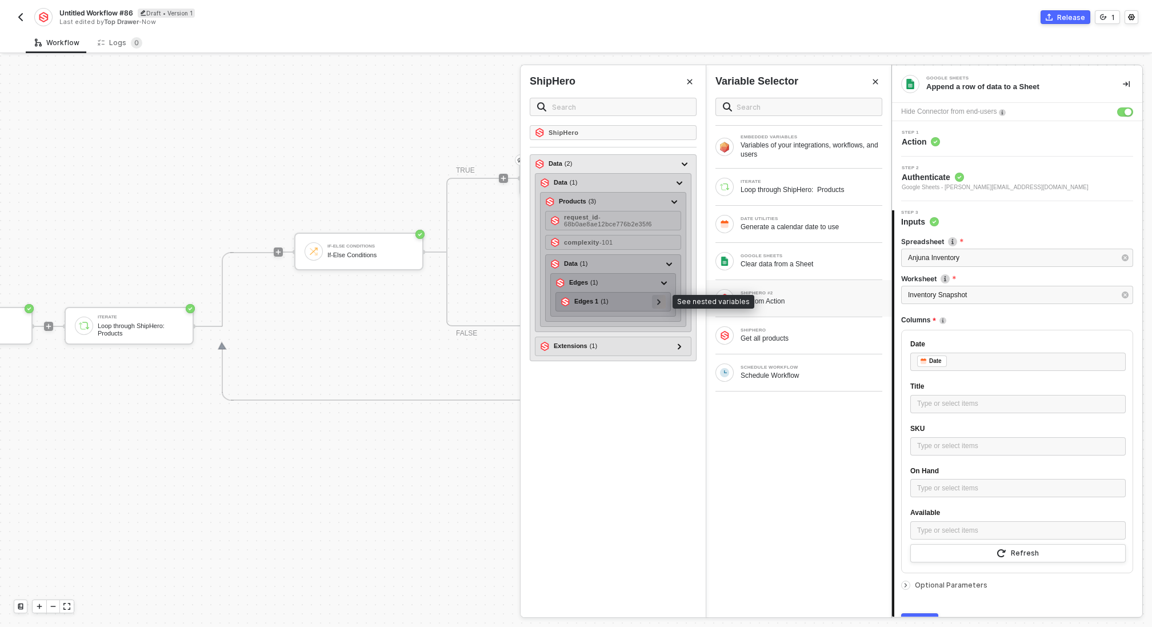
click at [657, 301] on div at bounding box center [659, 302] width 14 height 14
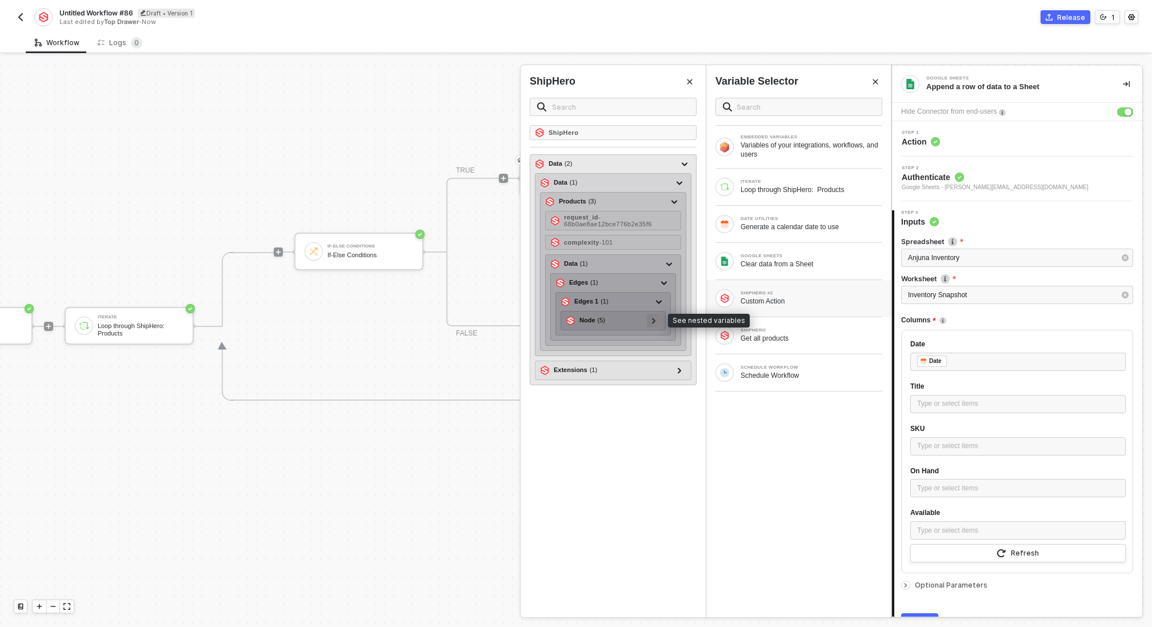
click at [656, 318] on icon at bounding box center [654, 321] width 4 height 6
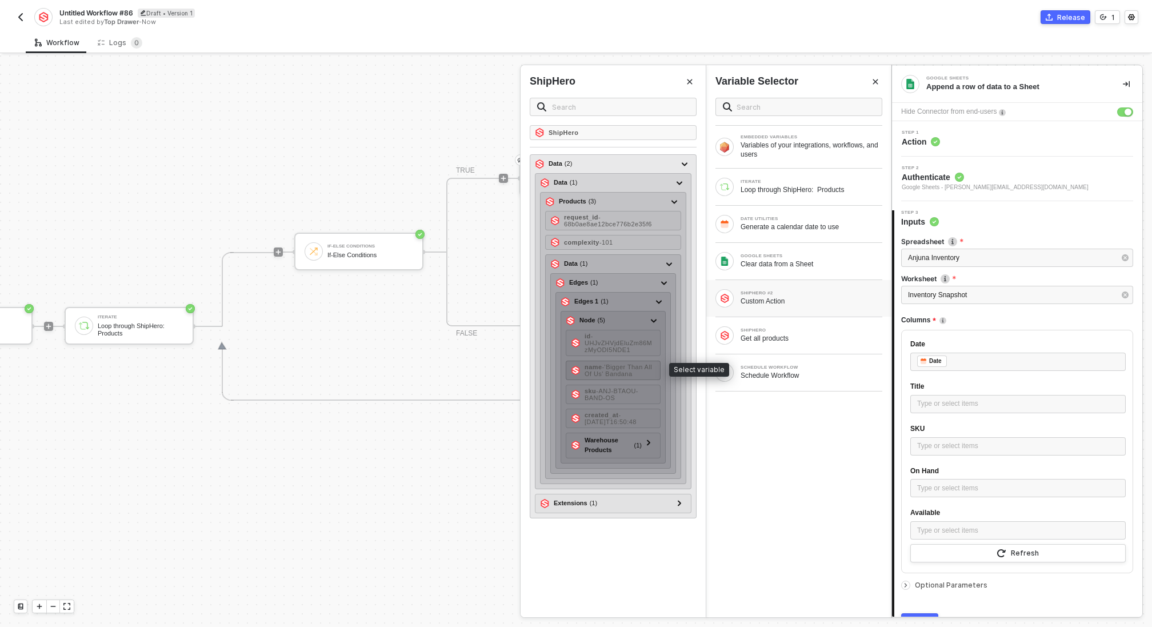
click at [642, 366] on span "- 'Bigger Than All Of Us' Bandana" at bounding box center [618, 370] width 67 height 14
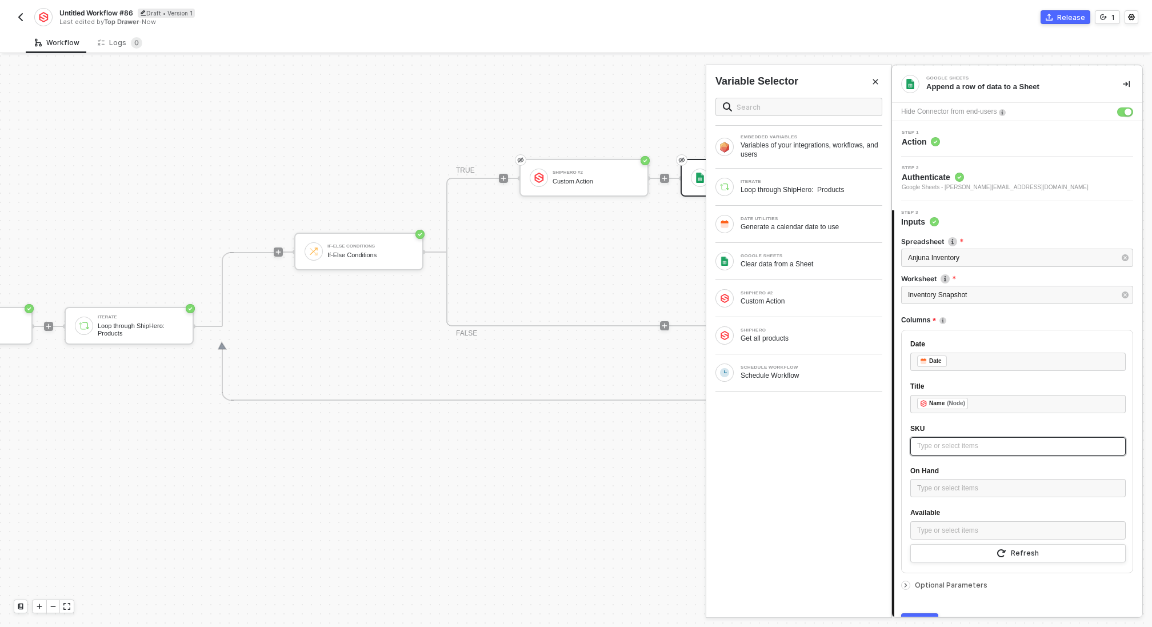
click at [940, 445] on div "Type or select items ﻿" at bounding box center [1018, 446] width 202 height 11
click at [799, 294] on div "SHIPHERO #2 Custom Action" at bounding box center [812, 298] width 142 height 15
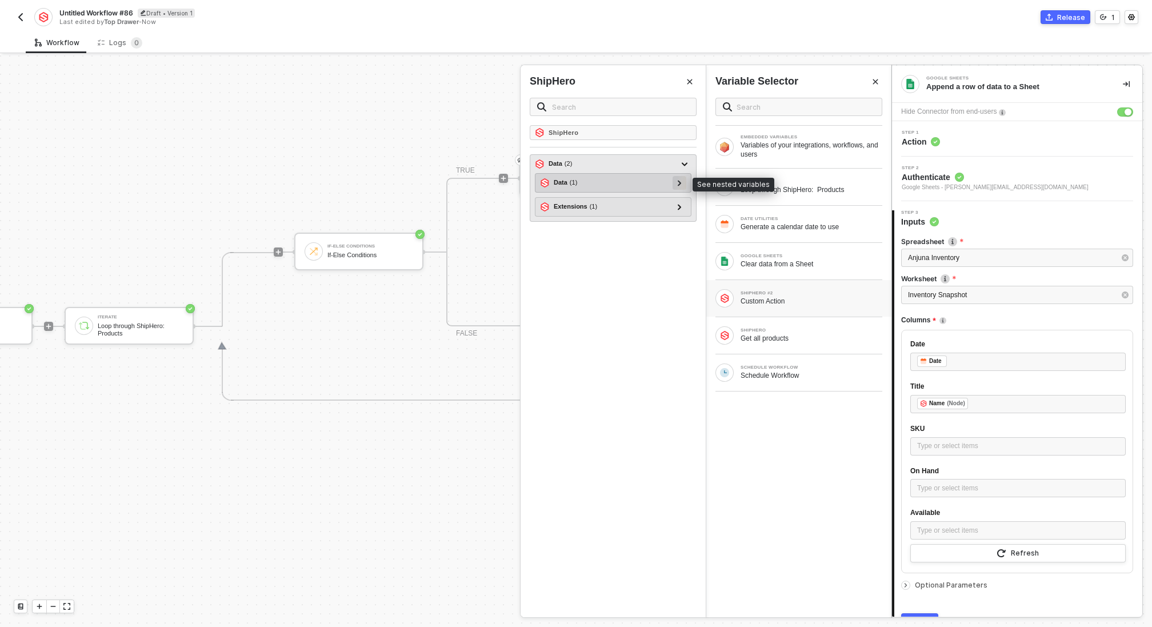
click at [680, 181] on icon at bounding box center [679, 183] width 3 height 6
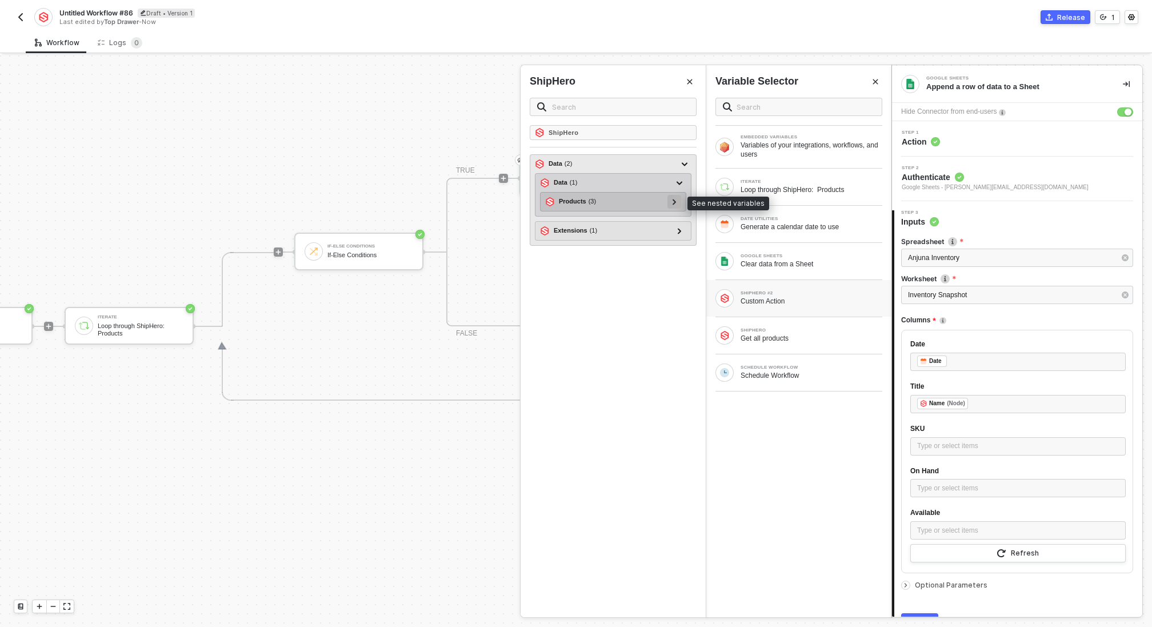
click at [678, 198] on div at bounding box center [675, 202] width 14 height 14
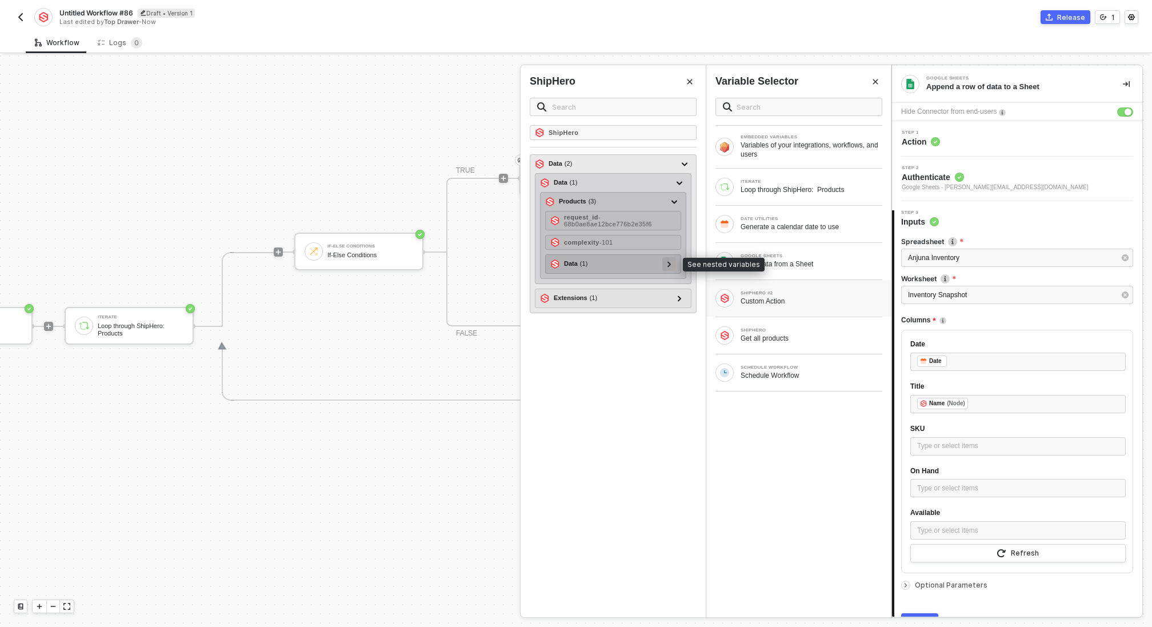
click at [671, 261] on icon at bounding box center [669, 264] width 3 height 6
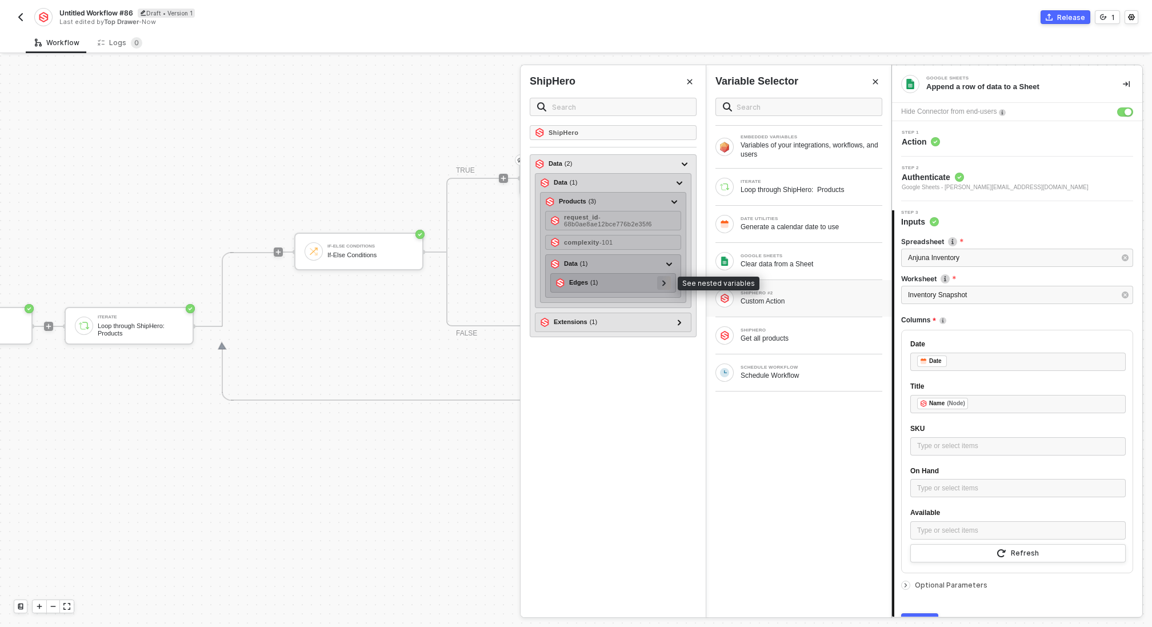
click at [665, 280] on icon at bounding box center [664, 283] width 4 height 6
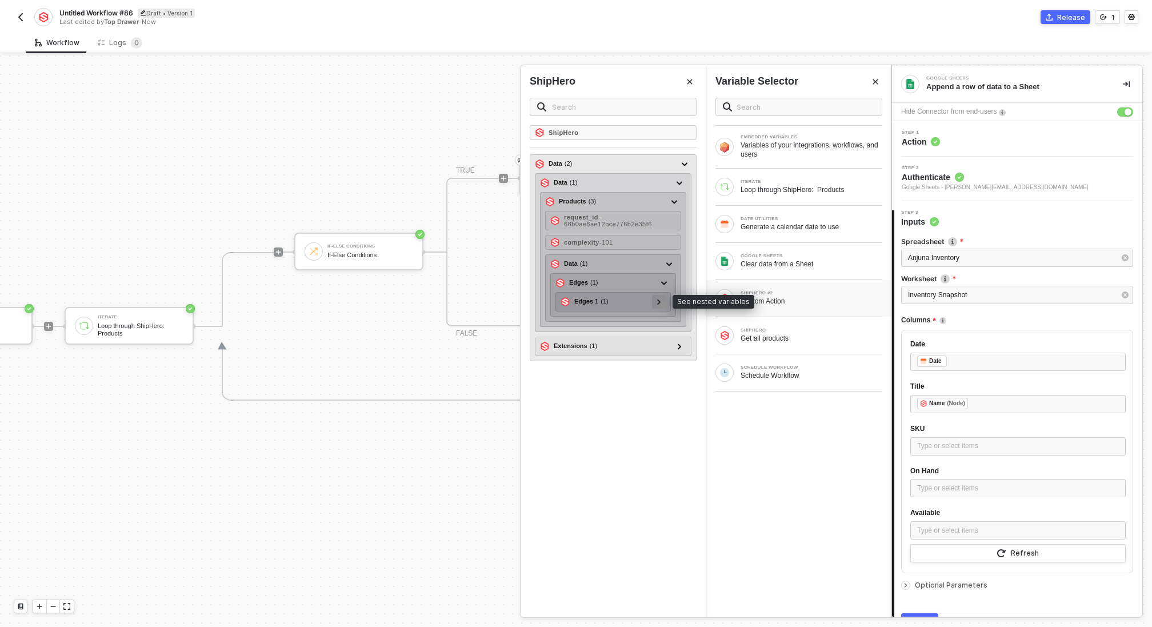
click at [661, 299] on icon at bounding box center [659, 302] width 4 height 6
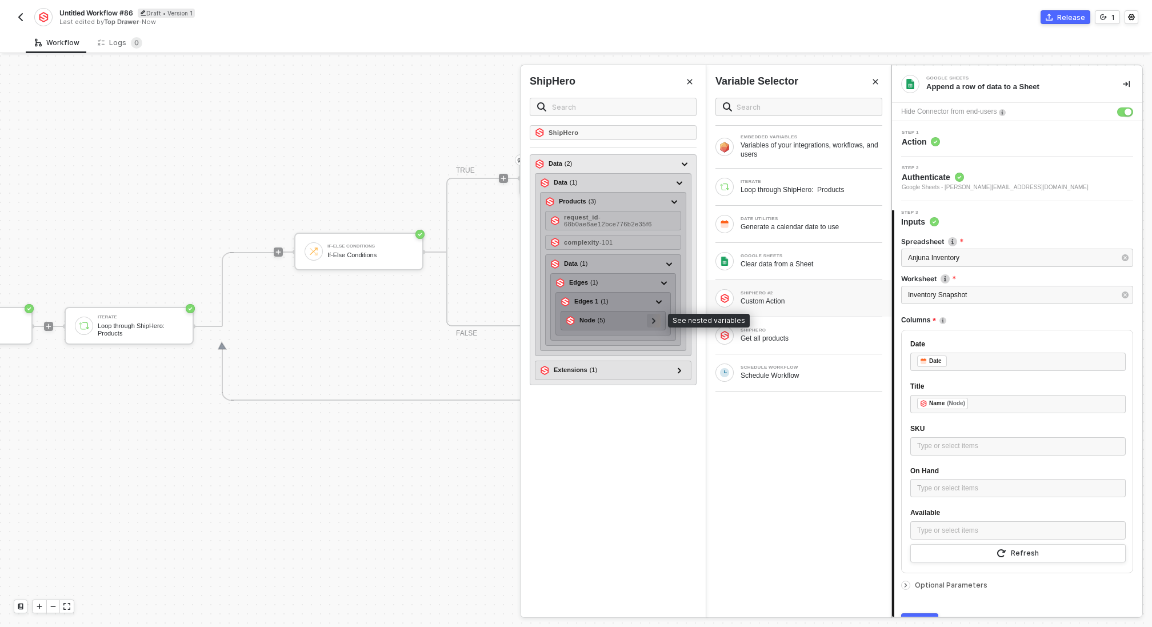
click at [656, 318] on icon at bounding box center [654, 321] width 4 height 6
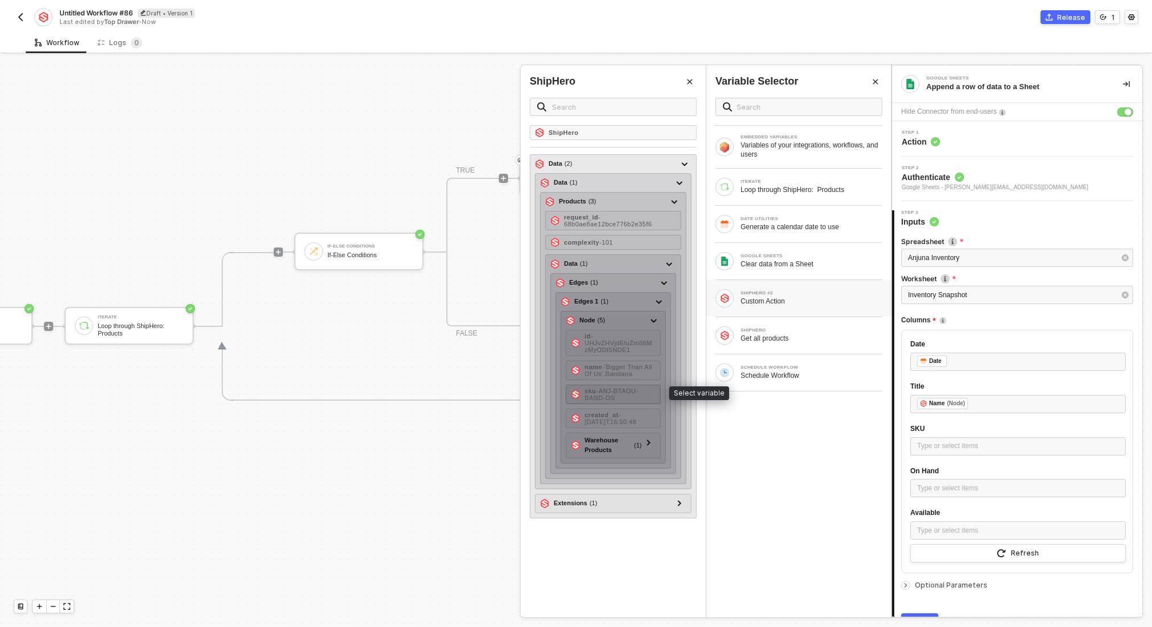
click at [636, 390] on span "- ANJ-BTAOU-BAND-OS" at bounding box center [612, 394] width 54 height 14
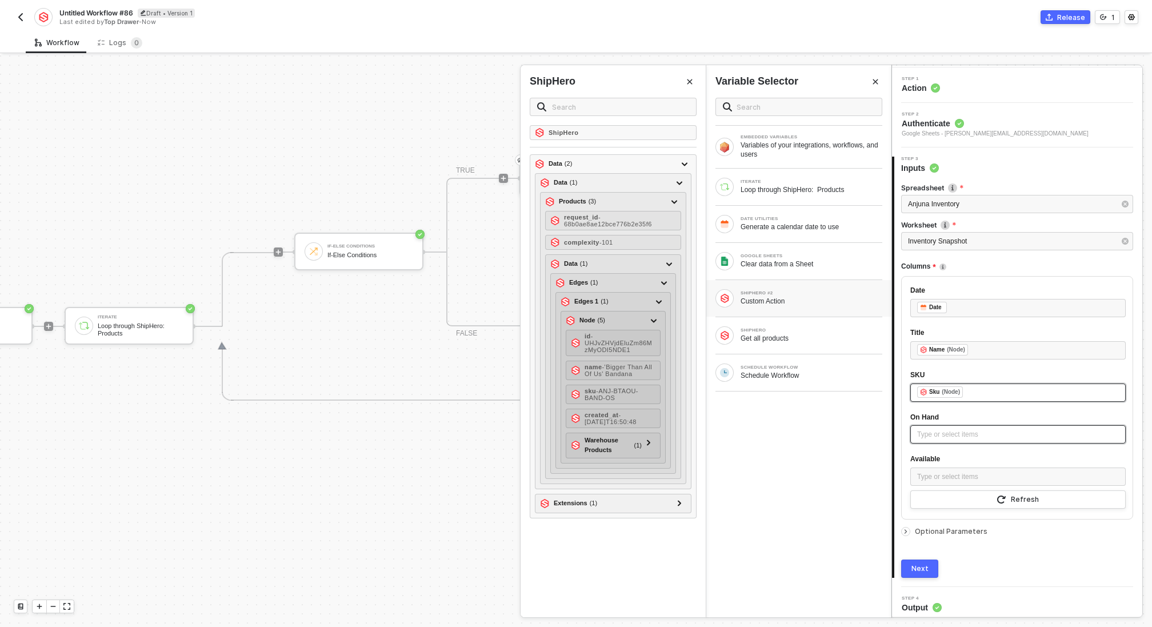
scroll to position [58, 0]
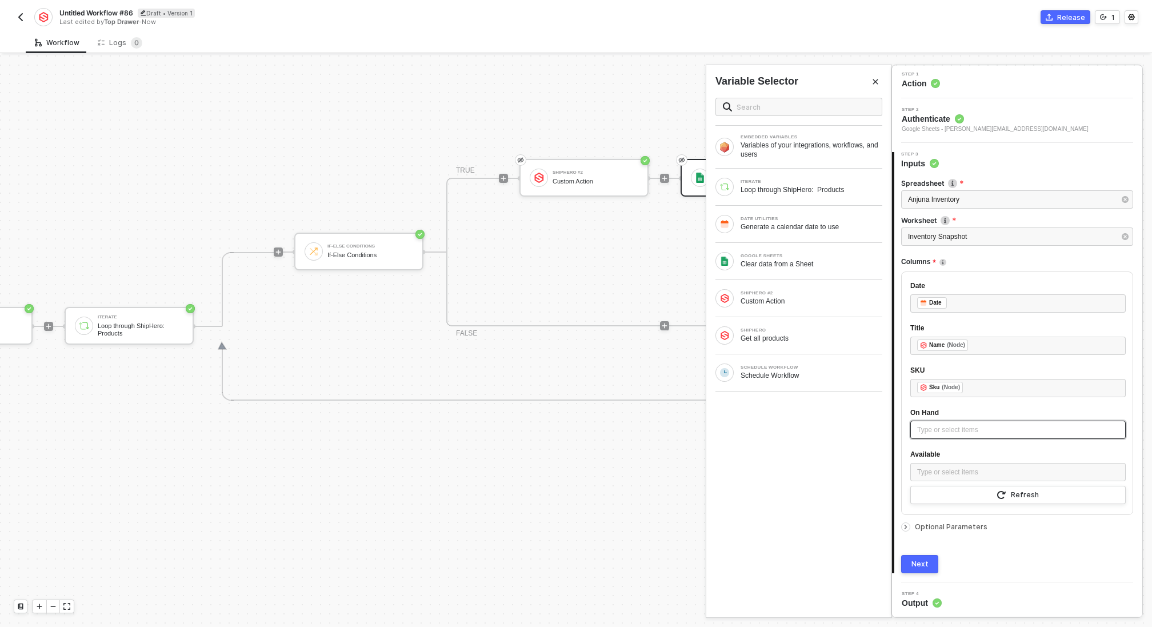
click at [958, 431] on div "Type or select items ﻿" at bounding box center [1018, 430] width 202 height 11
click at [798, 297] on div "Custom Action" at bounding box center [812, 301] width 142 height 9
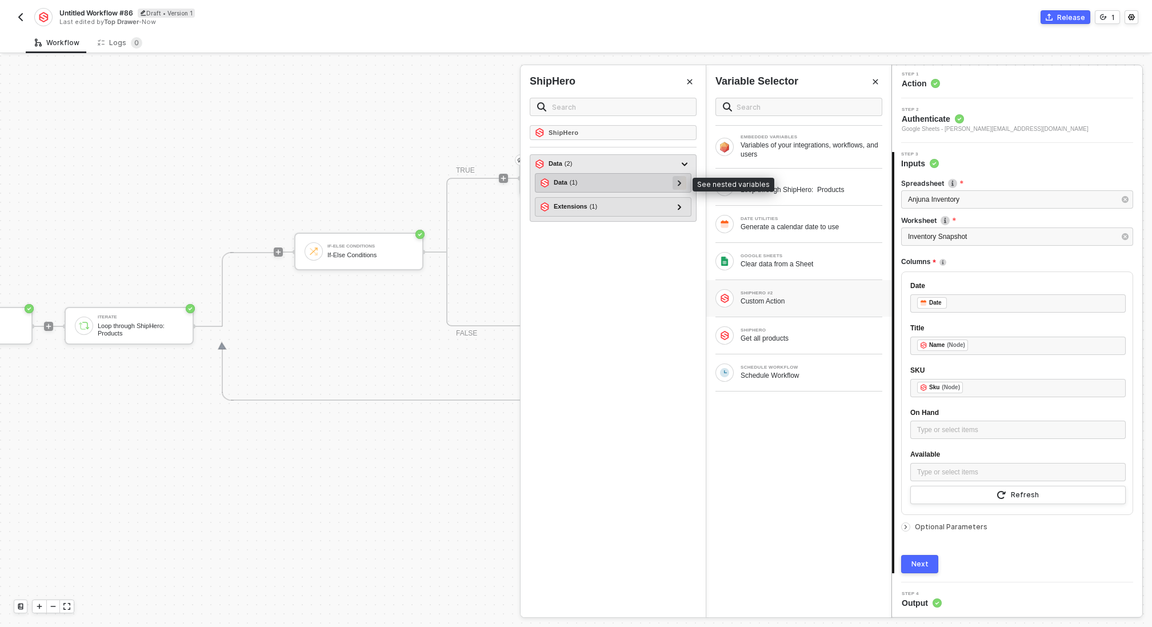
click at [681, 182] on icon at bounding box center [679, 183] width 3 height 6
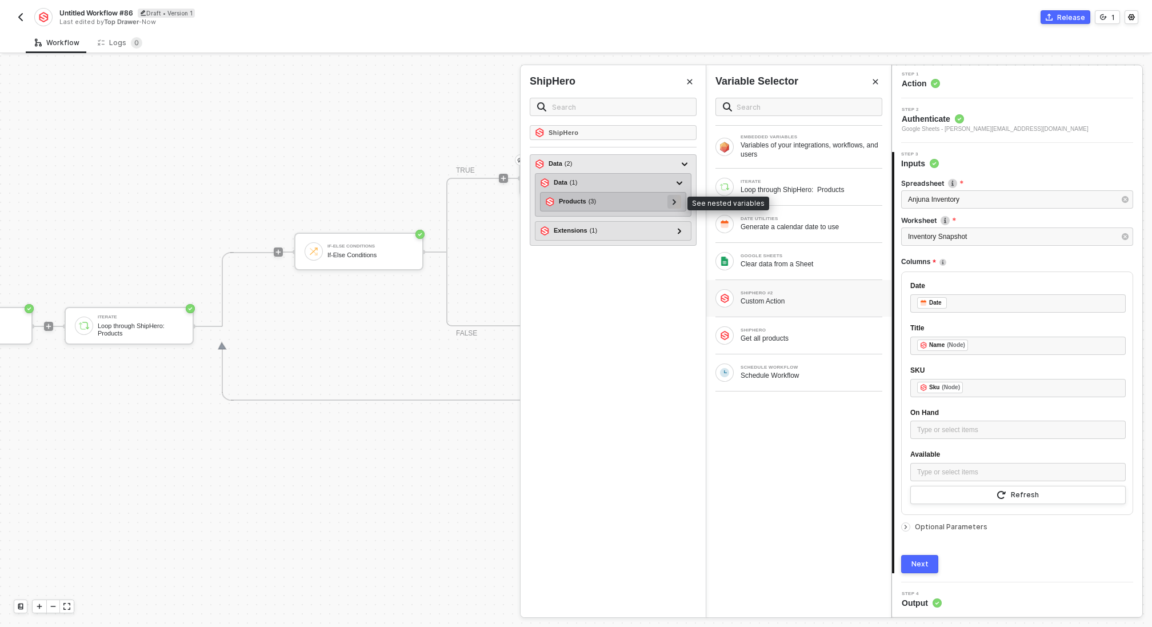
click at [673, 202] on icon at bounding box center [675, 202] width 4 height 6
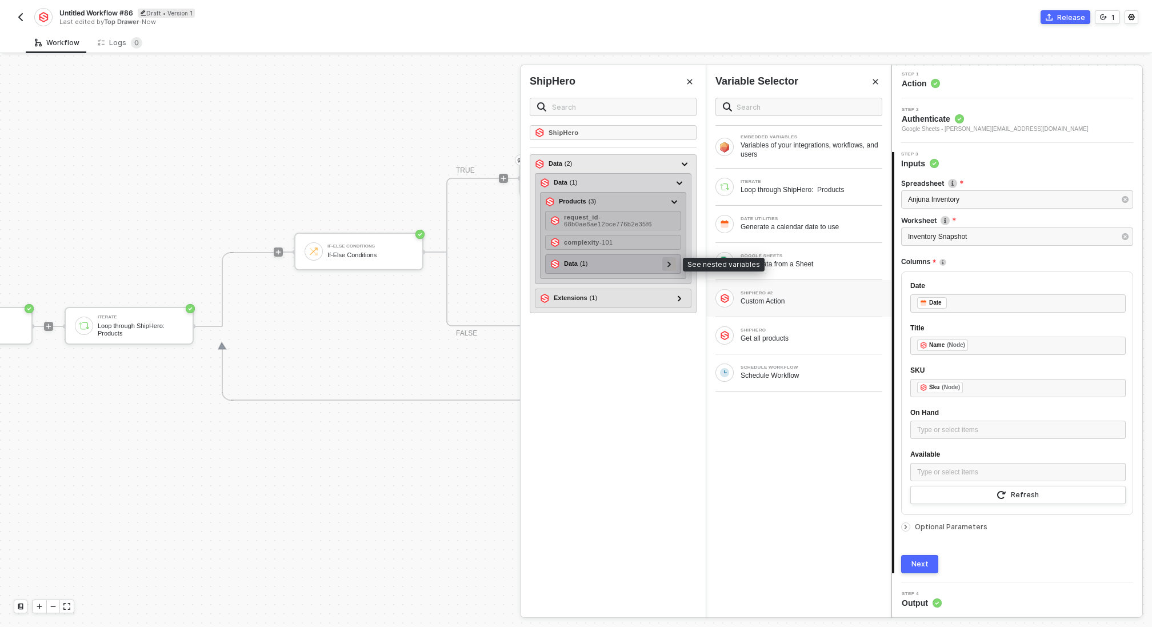
click at [668, 267] on div at bounding box center [669, 264] width 14 height 14
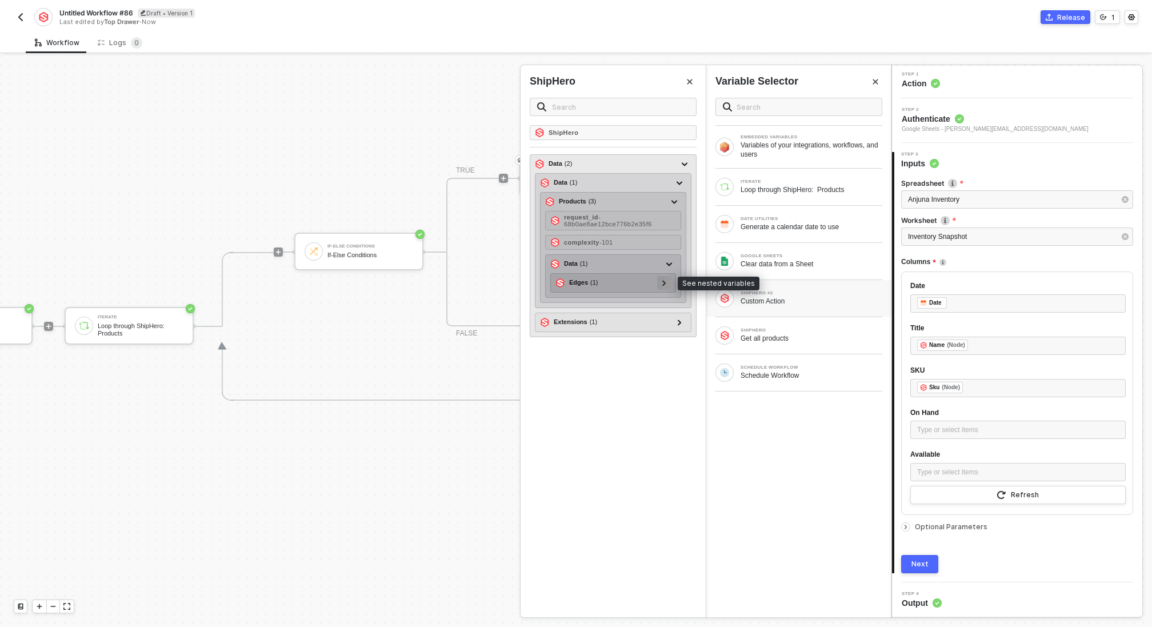
click at [666, 286] on div at bounding box center [664, 283] width 14 height 14
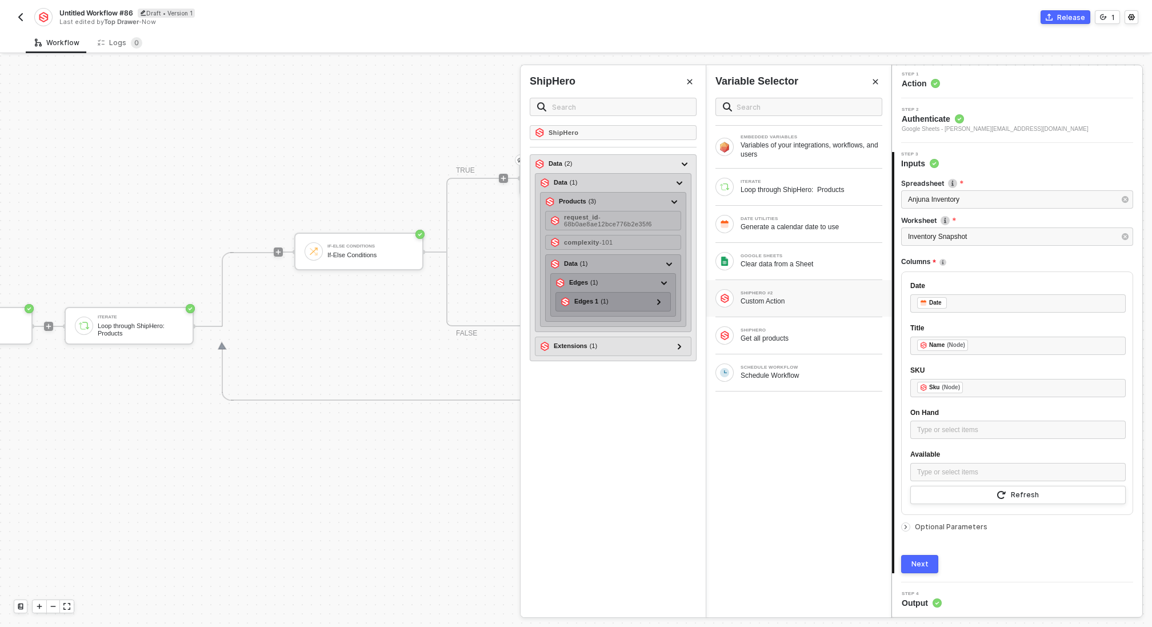
click at [665, 306] on div "Edges 1 ( 1 ) Node ( 5 ) id - UHJvZHVjdEluZm86MzMyODI5NDE1 name - 'Bigger Than …" at bounding box center [613, 301] width 115 height 19
click at [660, 299] on icon at bounding box center [658, 302] width 3 height 6
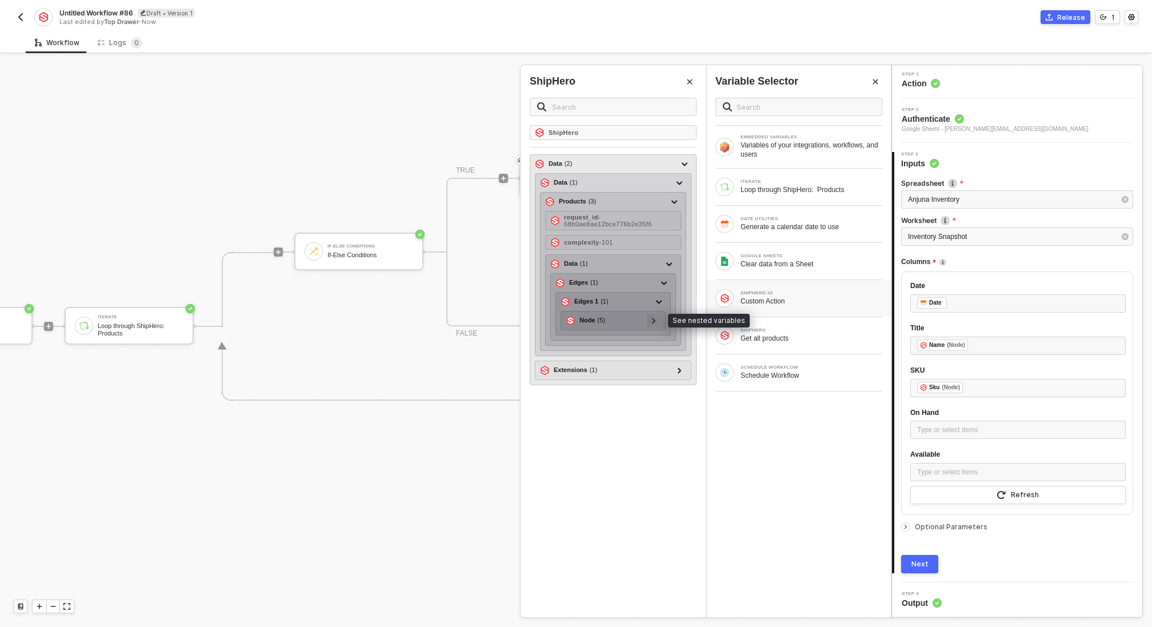
click at [656, 318] on icon at bounding box center [654, 321] width 4 height 6
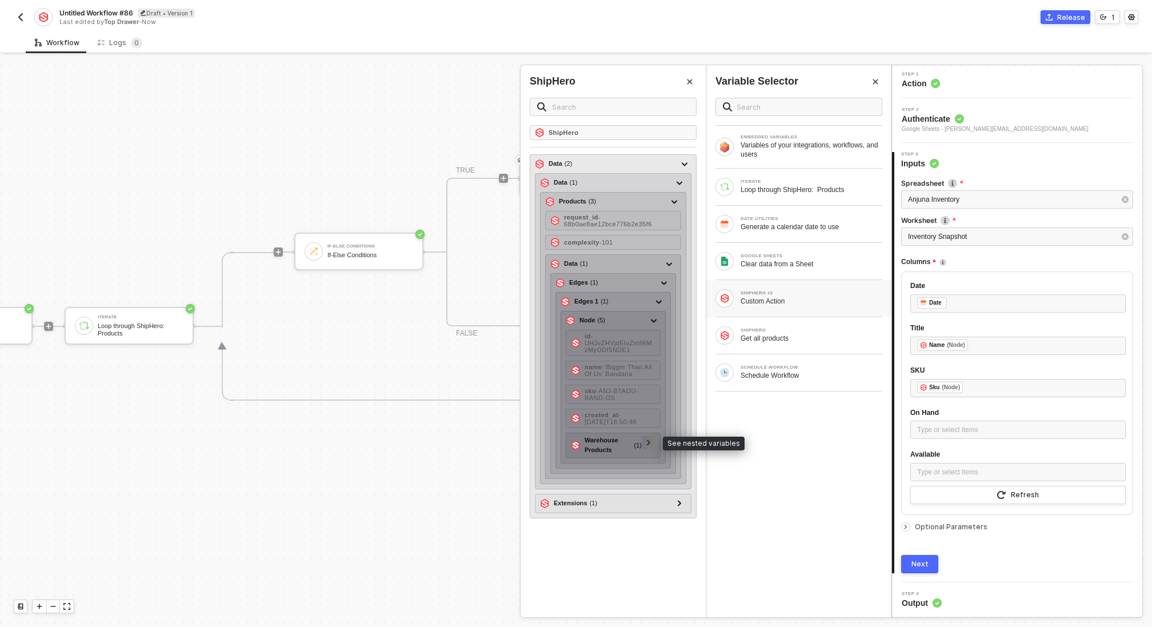
click at [652, 438] on div at bounding box center [649, 442] width 6 height 13
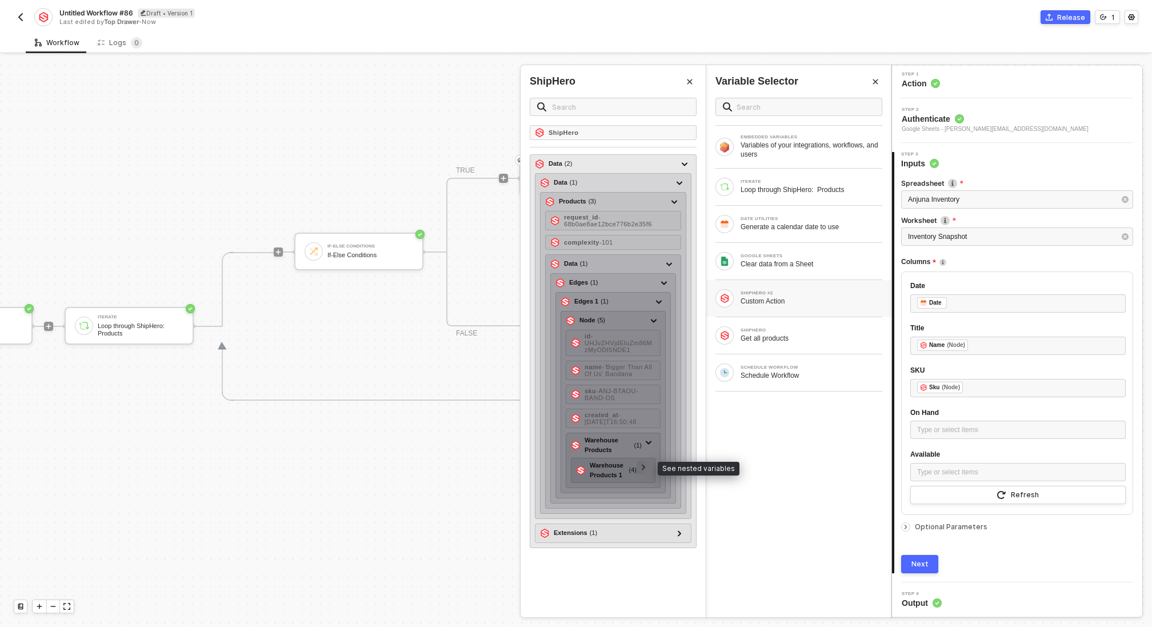
click at [646, 461] on div at bounding box center [644, 467] width 6 height 13
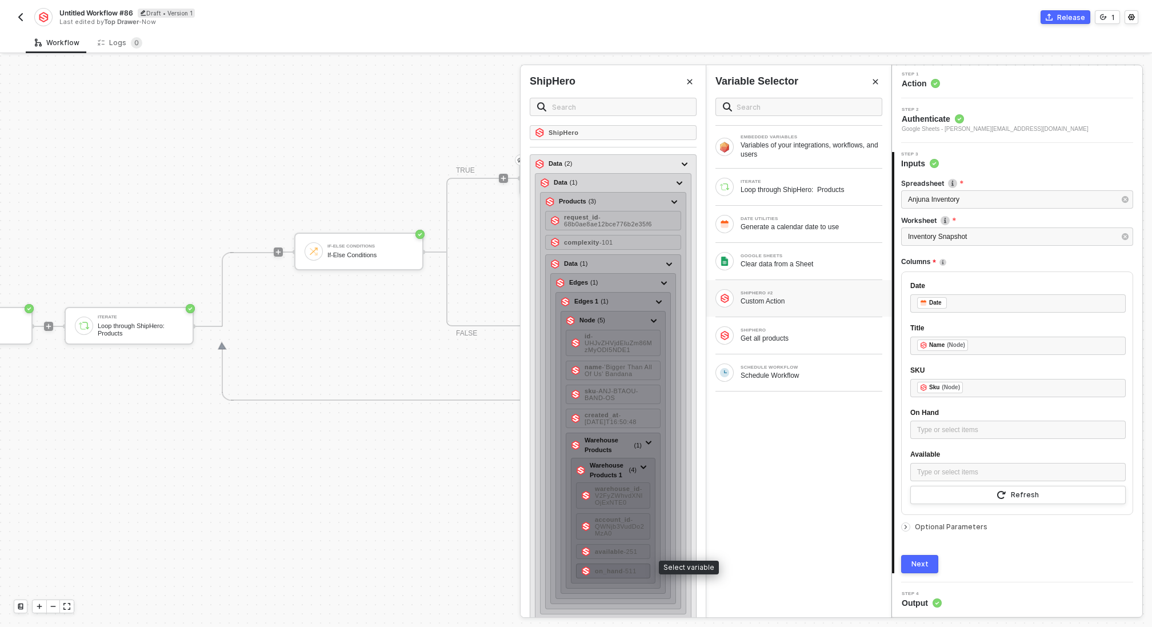
click at [627, 568] on span "- 511" at bounding box center [630, 571] width 14 height 7
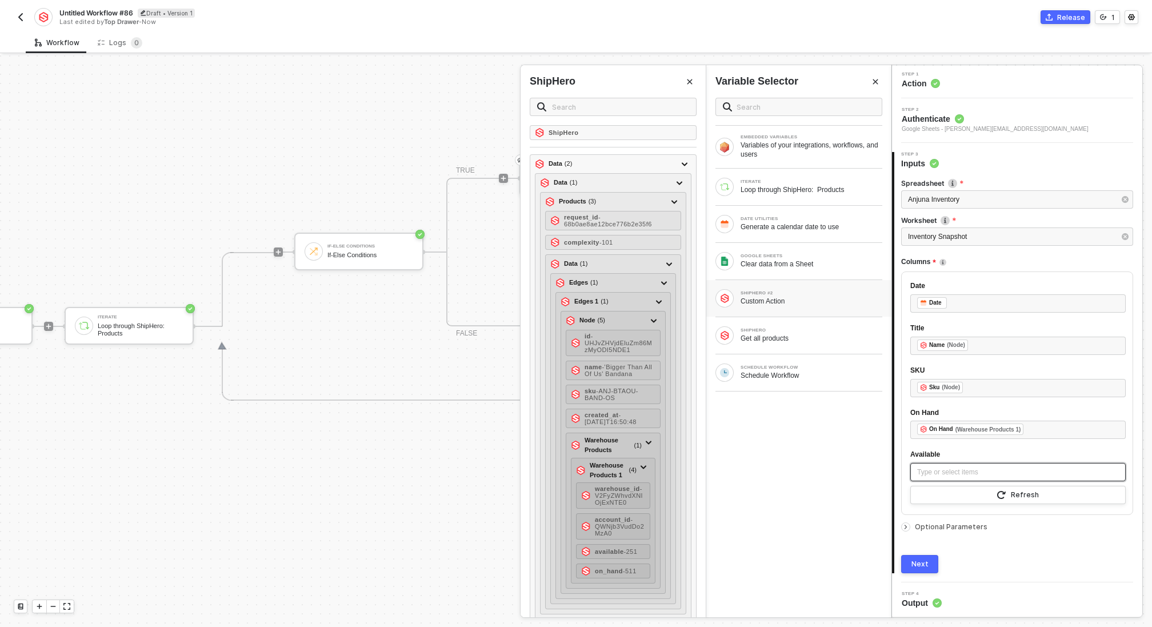
click at [988, 470] on div "Type or select items ﻿" at bounding box center [1018, 472] width 202 height 11
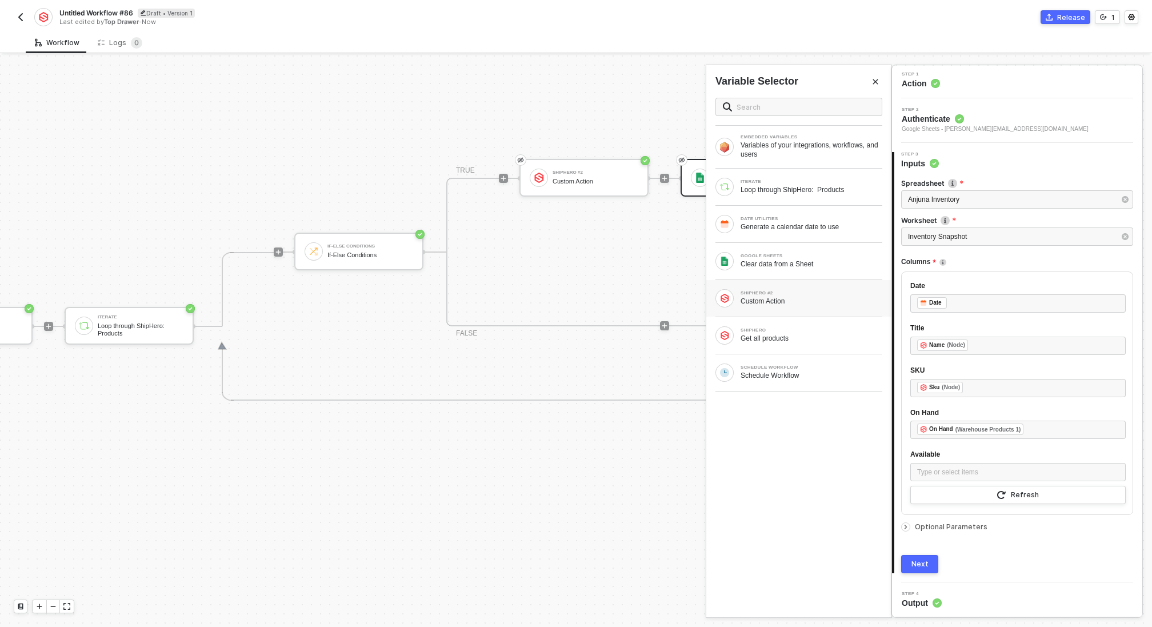
click at [824, 285] on div "SHIPHERO #2 Custom Action" at bounding box center [798, 298] width 185 height 37
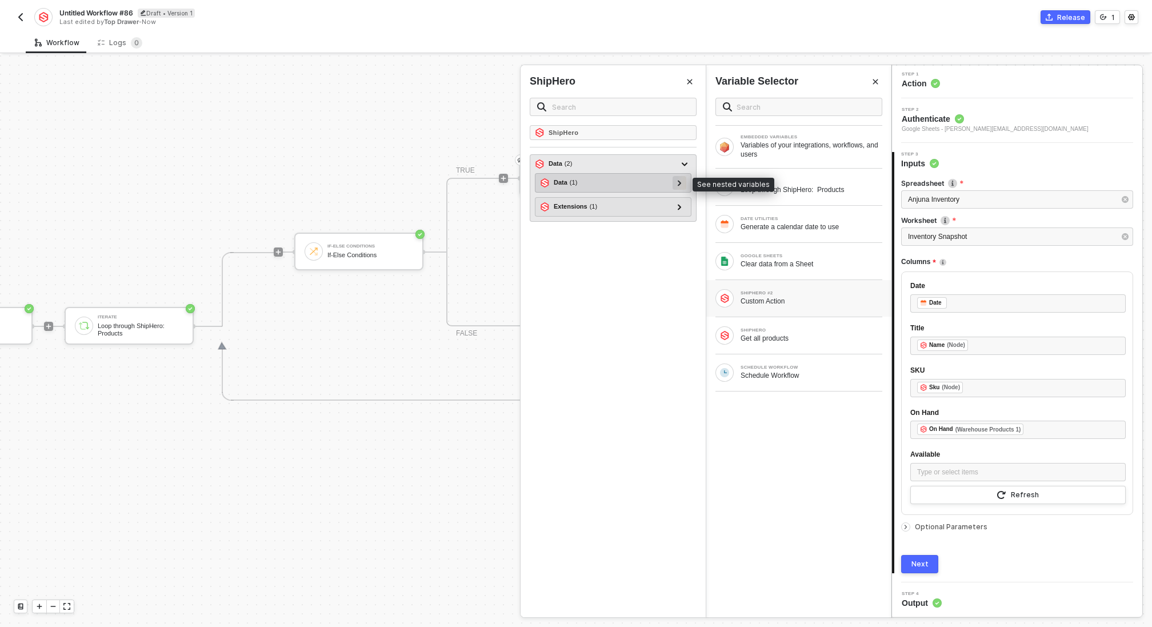
click at [679, 181] on icon at bounding box center [680, 183] width 4 height 6
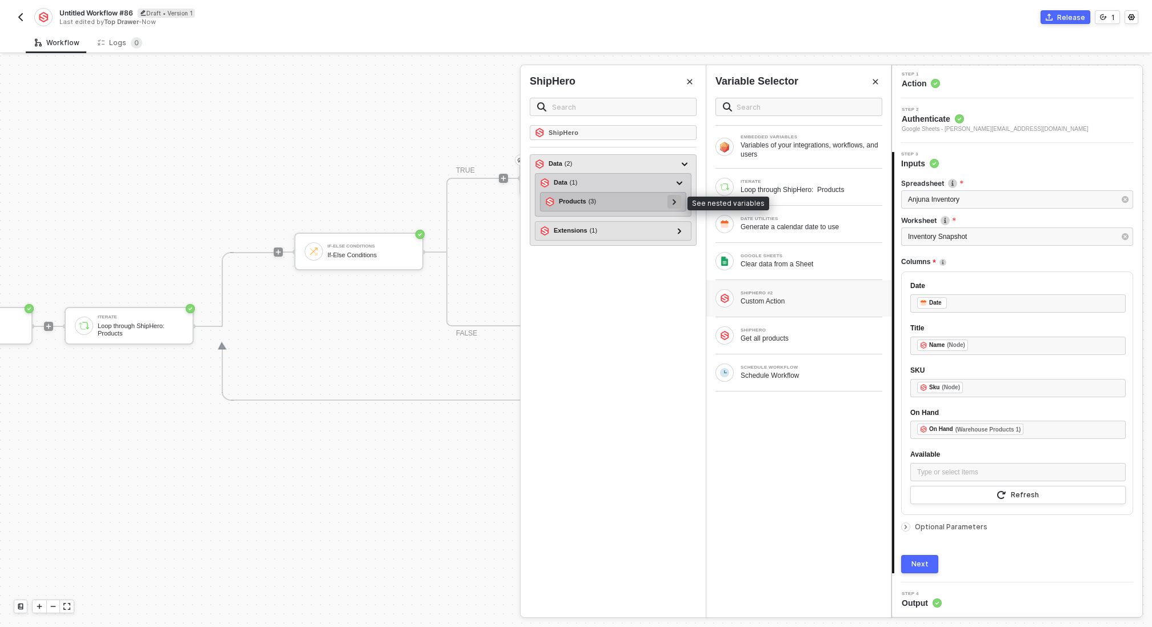
click at [672, 201] on div at bounding box center [675, 201] width 6 height 13
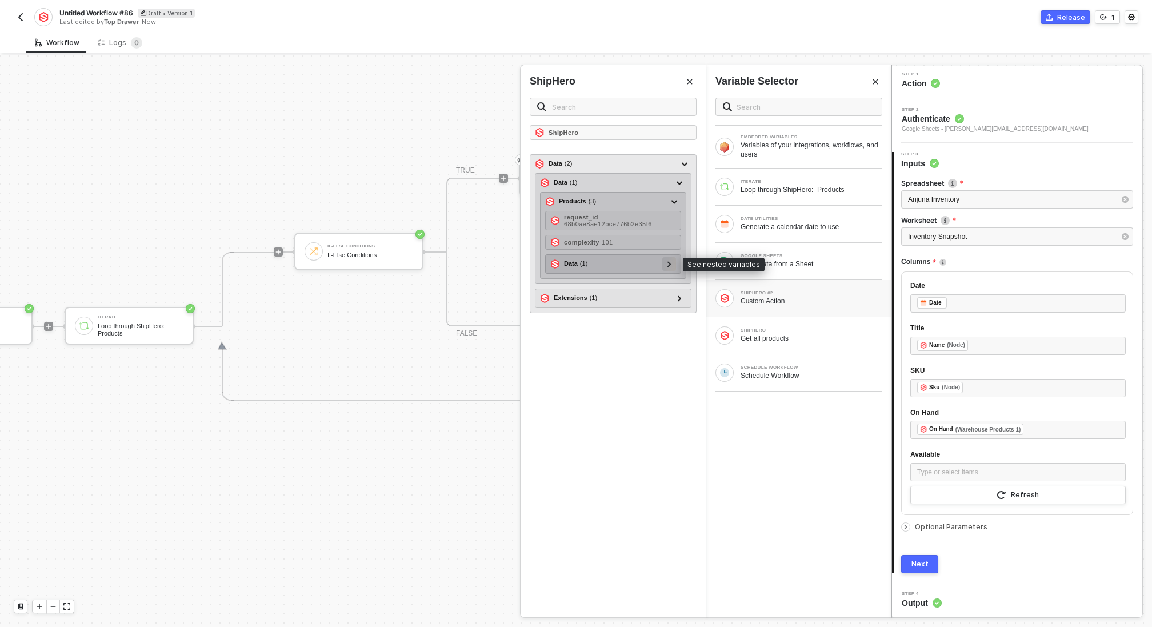
click at [671, 265] on div at bounding box center [669, 263] width 6 height 13
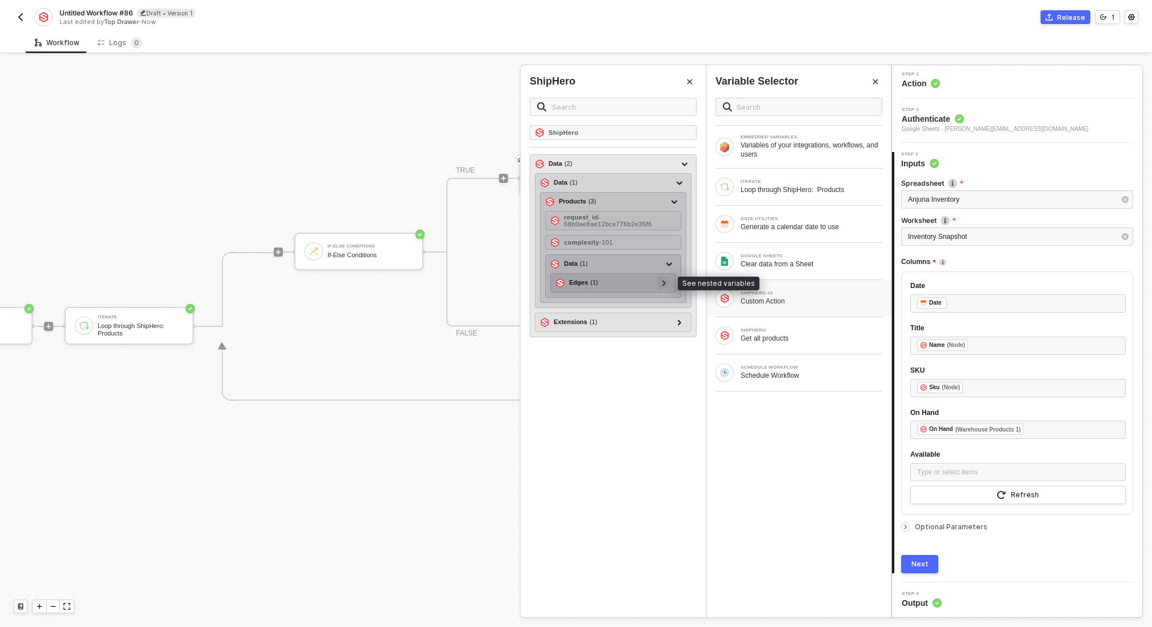
click at [665, 286] on div at bounding box center [664, 283] width 14 height 14
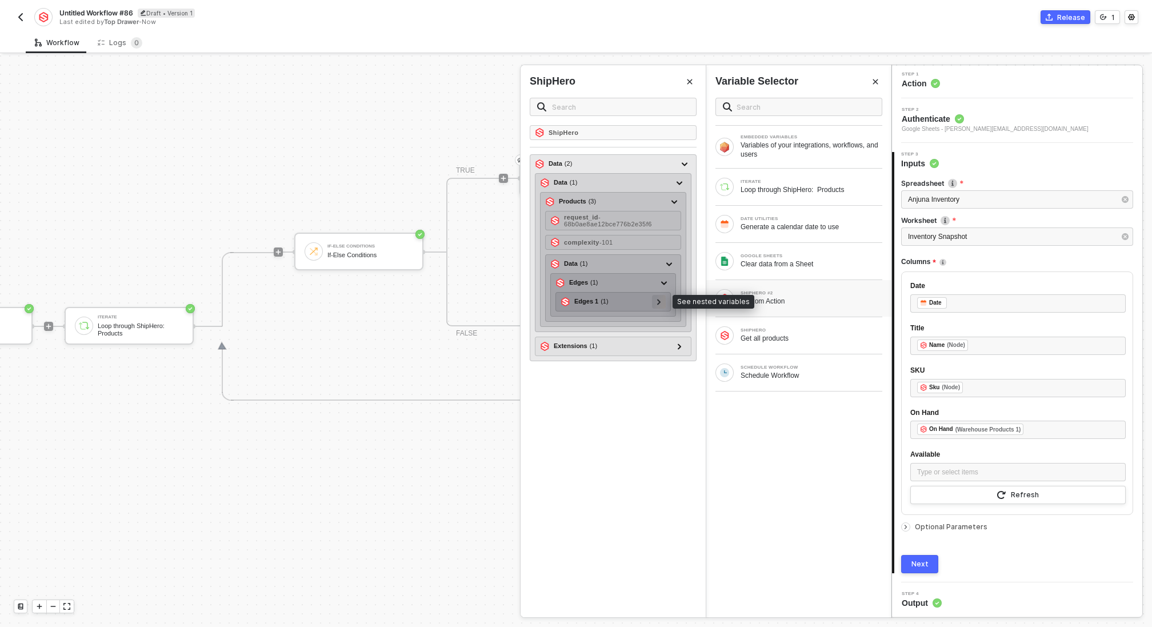
click at [662, 301] on div at bounding box center [659, 301] width 6 height 13
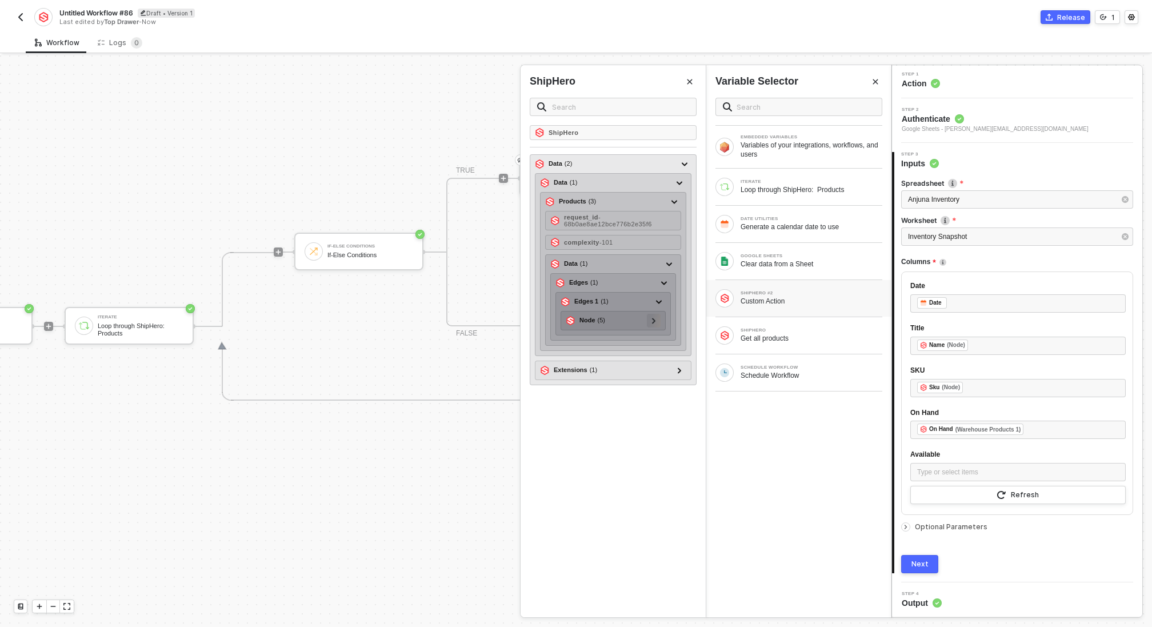
click at [659, 318] on div at bounding box center [654, 321] width 14 height 14
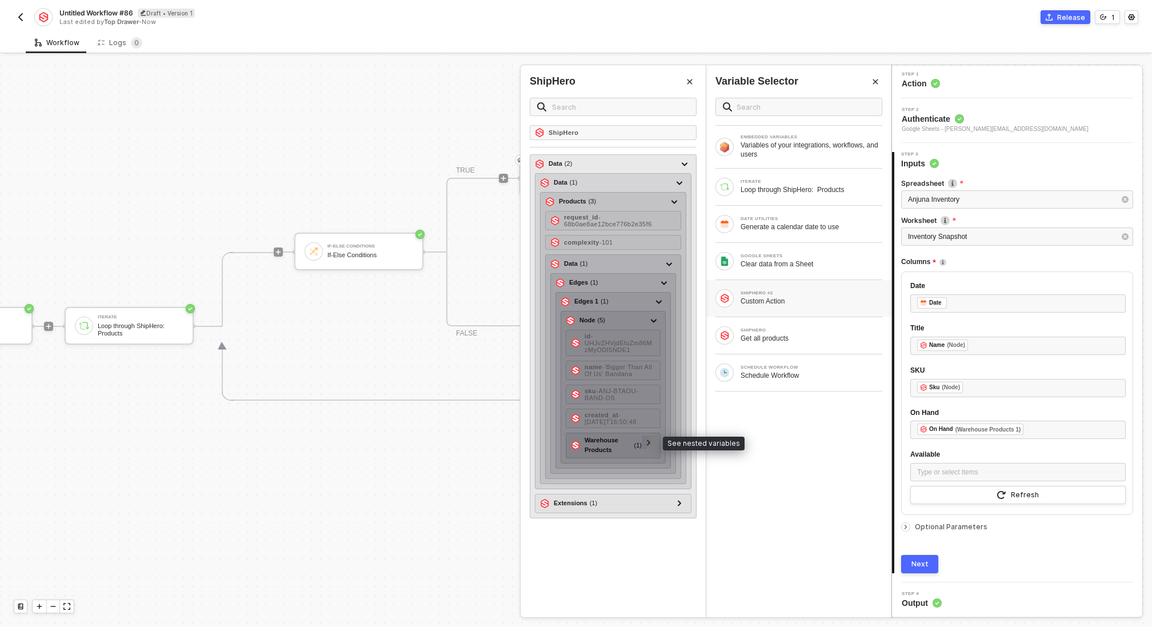
click at [651, 440] on icon at bounding box center [649, 443] width 4 height 6
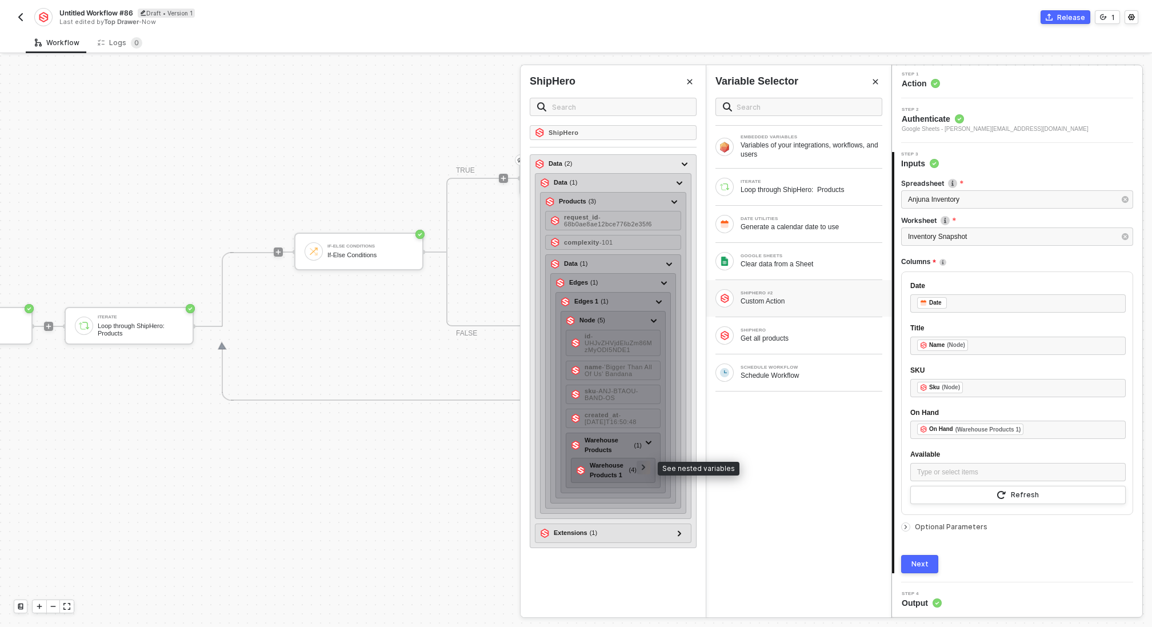
click at [649, 461] on div at bounding box center [644, 468] width 14 height 14
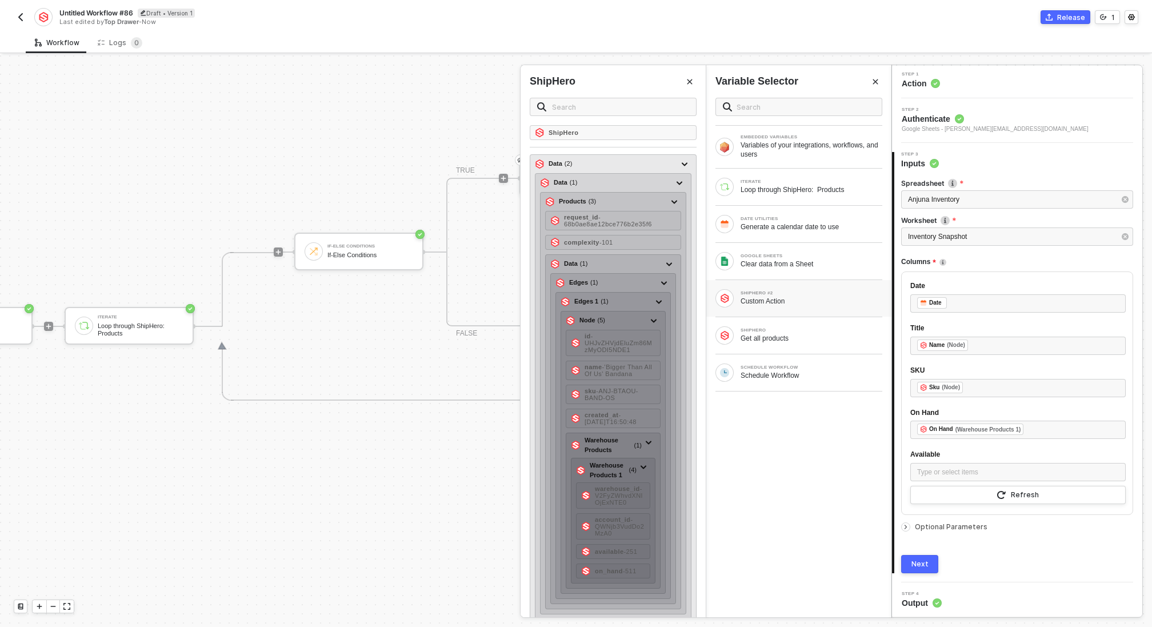
scroll to position [32, 0]
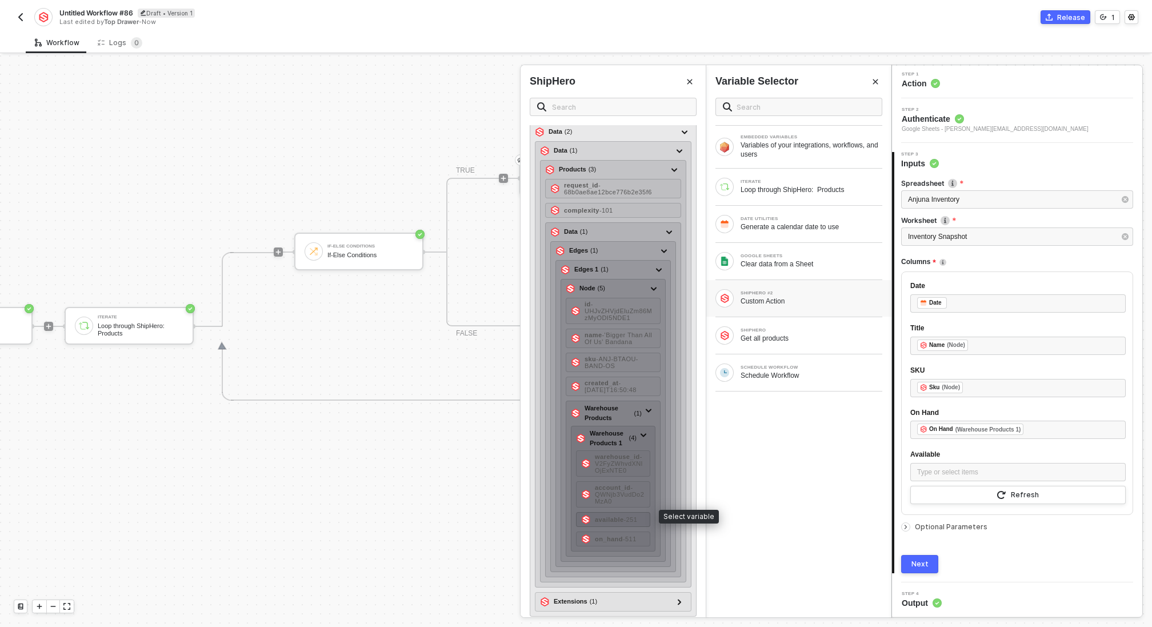
click at [633, 516] on span "- 251" at bounding box center [631, 519] width 14 height 7
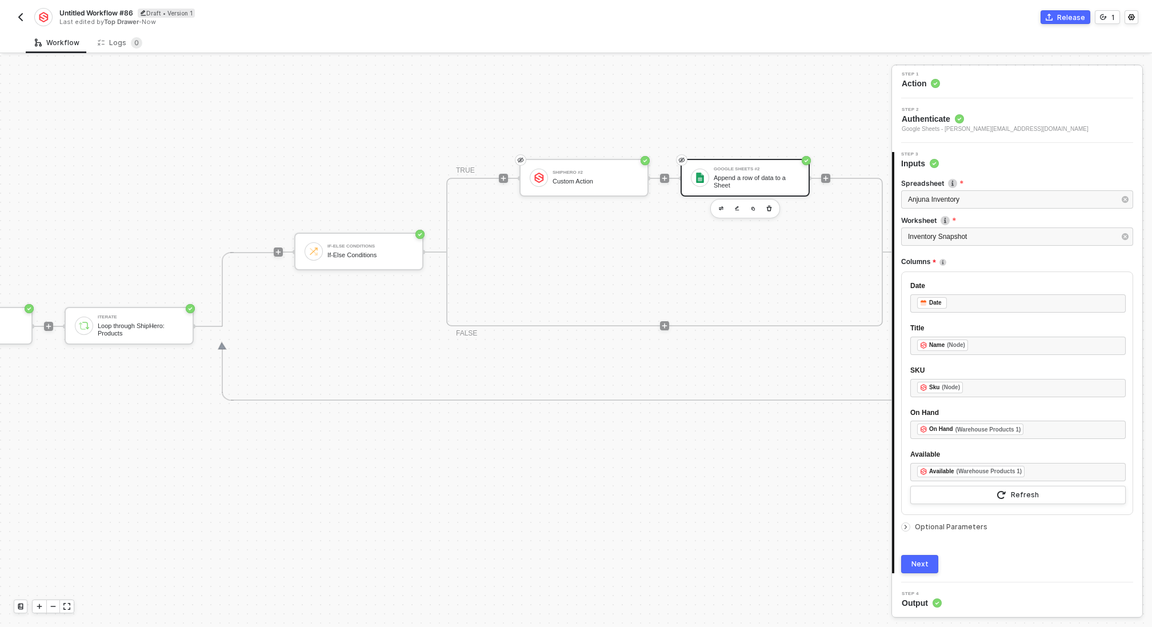
click at [926, 564] on div "Next" at bounding box center [920, 564] width 17 height 9
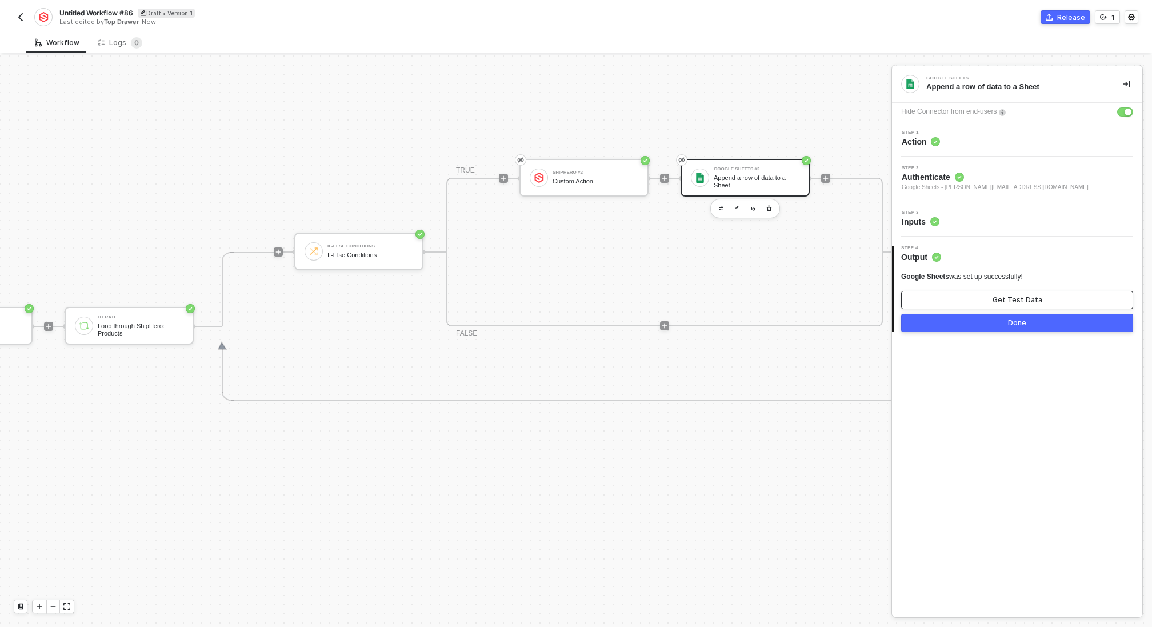
click at [994, 298] on button "Get Test Data" at bounding box center [1017, 300] width 232 height 18
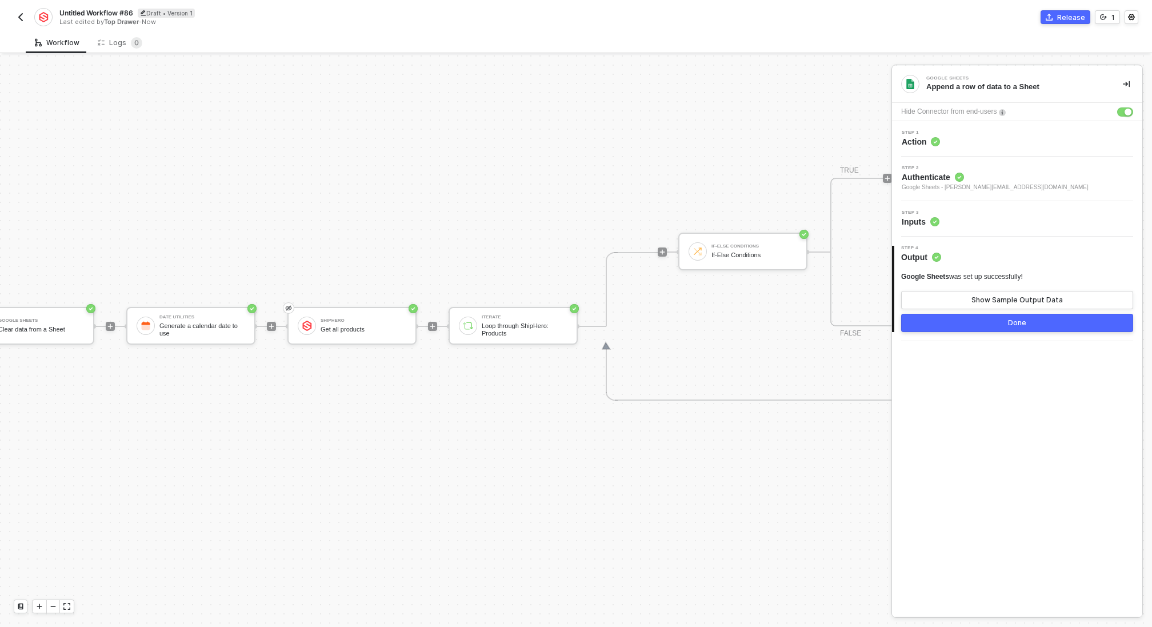
scroll to position [329, 0]
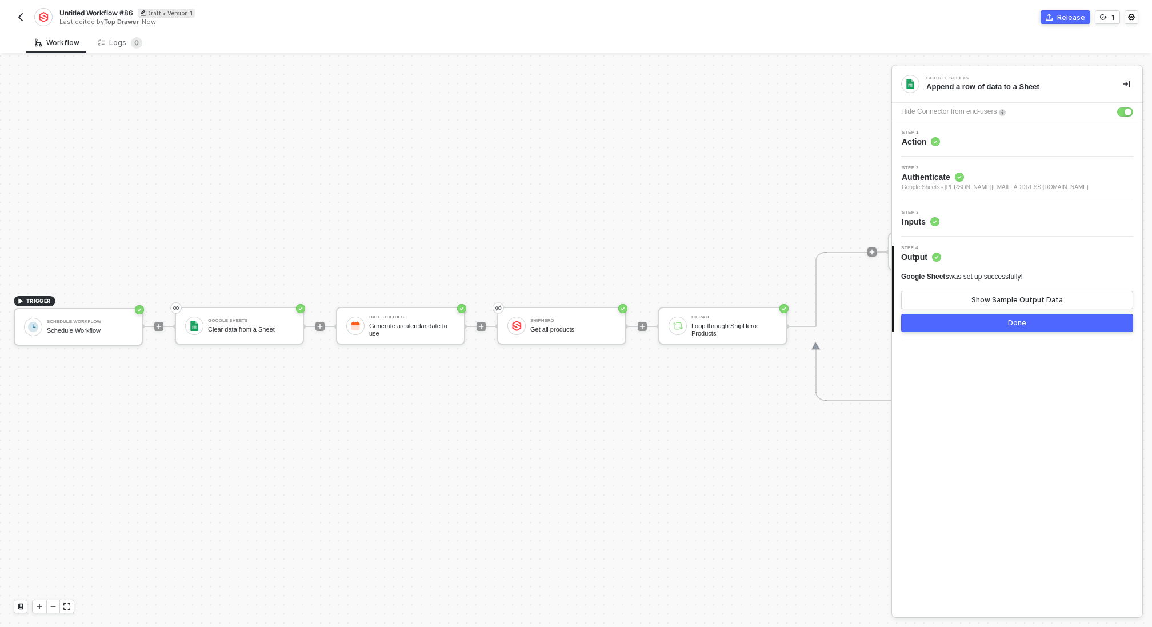
click at [102, 11] on span "Untitled Workflow #86" at bounding box center [96, 13] width 74 height 10
click at [113, 13] on input "Untitled Workflow #86" at bounding box center [156, 13] width 194 height 14
type input "Daily Inventory Snapshot (Anjuna)"
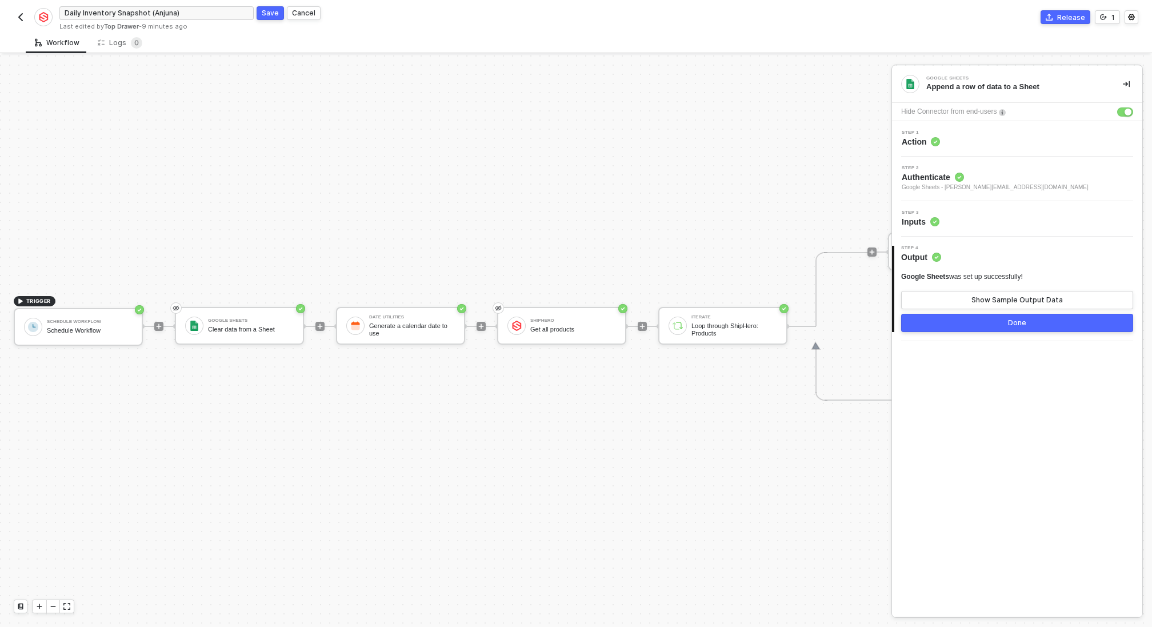
click at [271, 11] on div "Save" at bounding box center [270, 13] width 17 height 10
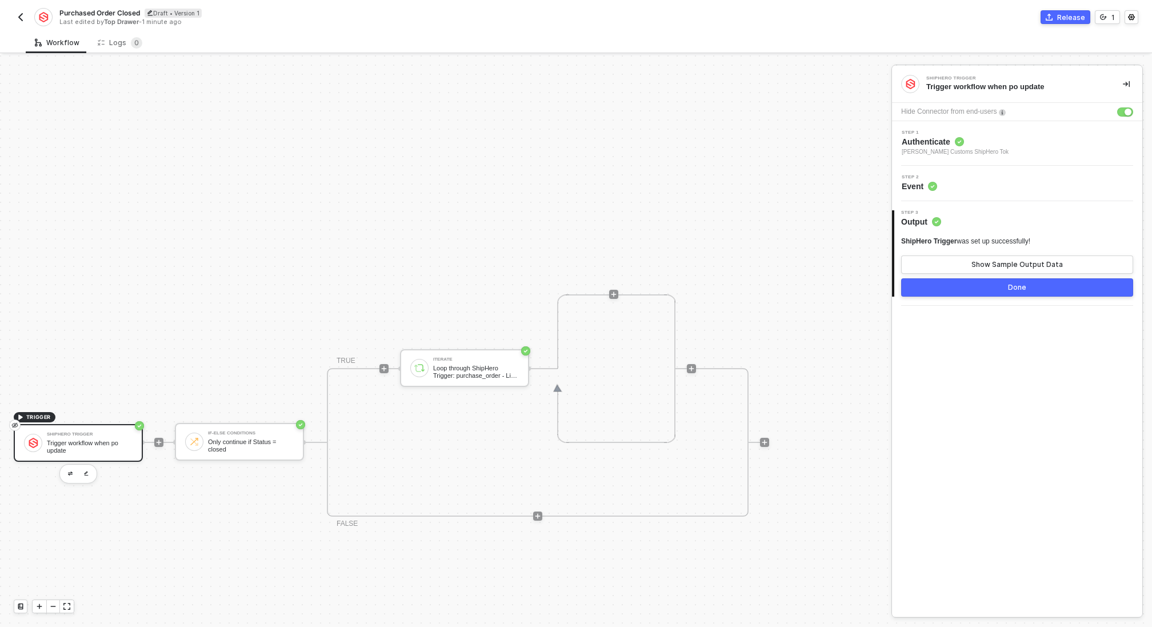
scroll to position [214, 0]
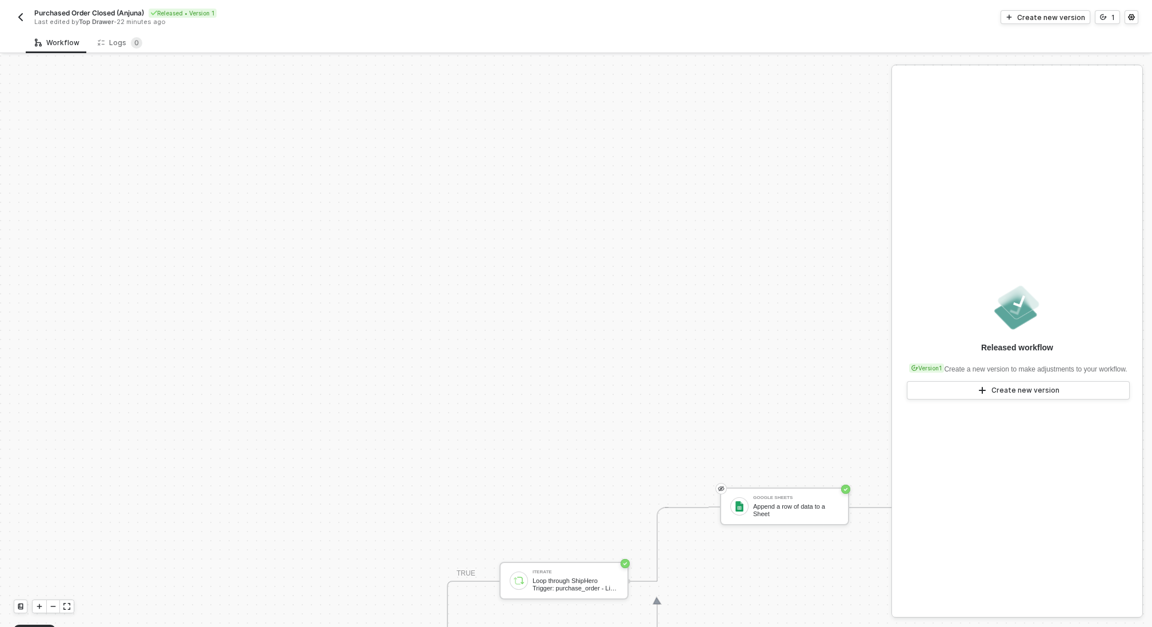
scroll to position [299, 0]
